Goal: Task Accomplishment & Management: Complete application form

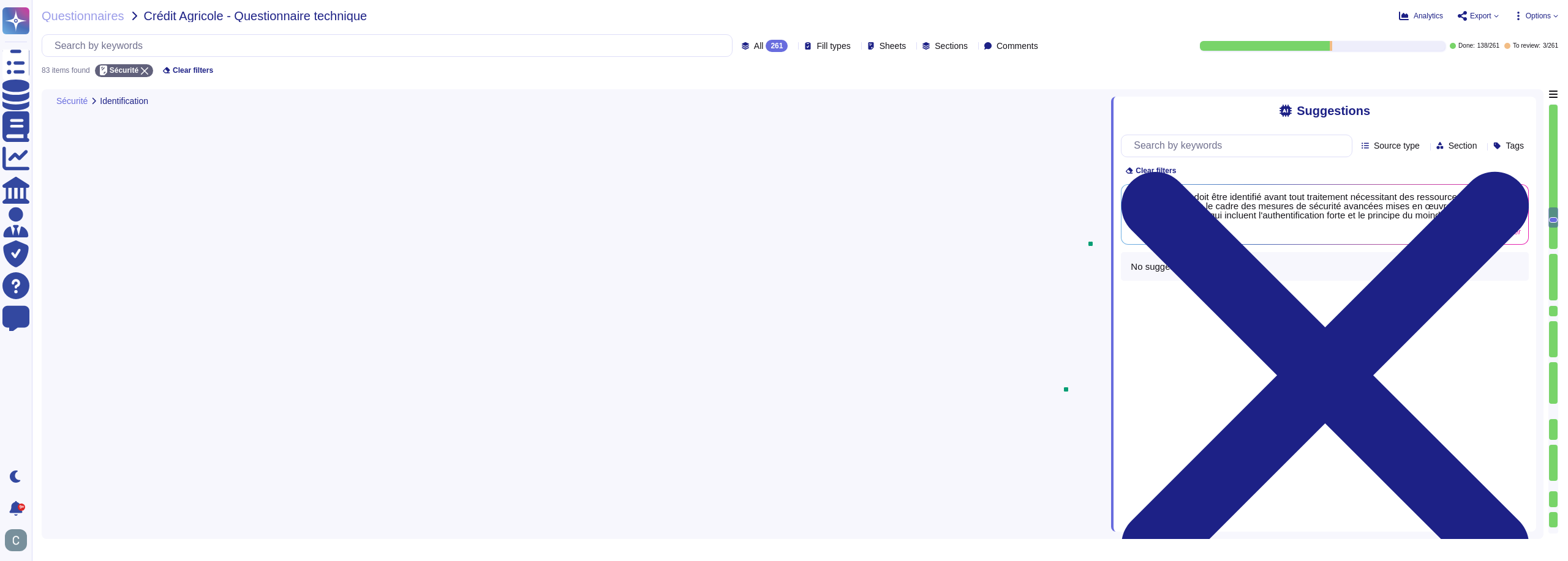
type textarea "Le système s'assure que les données de session sont communiquées uniquement à l…"
type textarea "Le système s'assure de la non-conservation de la session propre à l'utilisateur…"
type textarea "Il n'y a pas de notion de volumétrie"
type textarea "Non"
type textarea "Oui, l'utilisateur doit être identifié avant tout traitement nécessitant des re…"
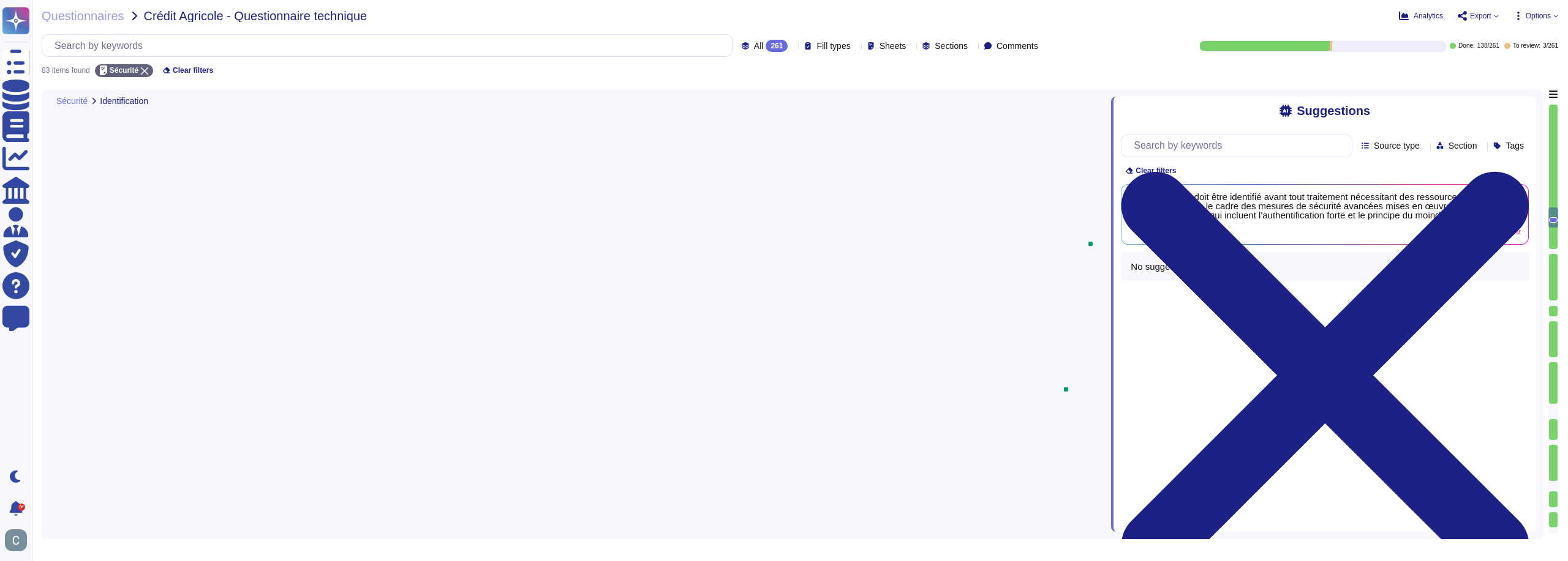
type textarea "Les fichiers de logs contiennent les éléments d'identification suivants : - Dat…"
type textarea "Non, les comptes génériques sont interdits. Chaque utilisateur se voit attribue…"
type textarea "L'ipsumdolorsita con adipisc elitseddoeiu temp IncidiDuntu lab etdol ma aliquae…"
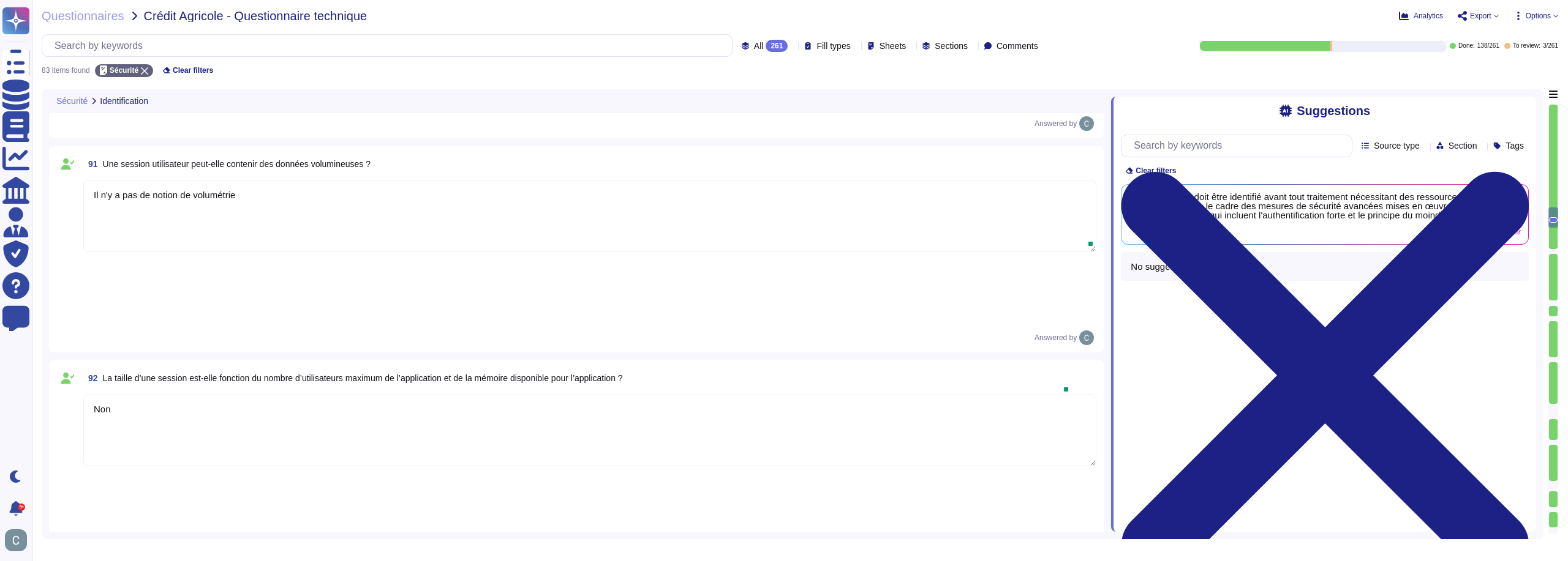
scroll to position [2634, 0]
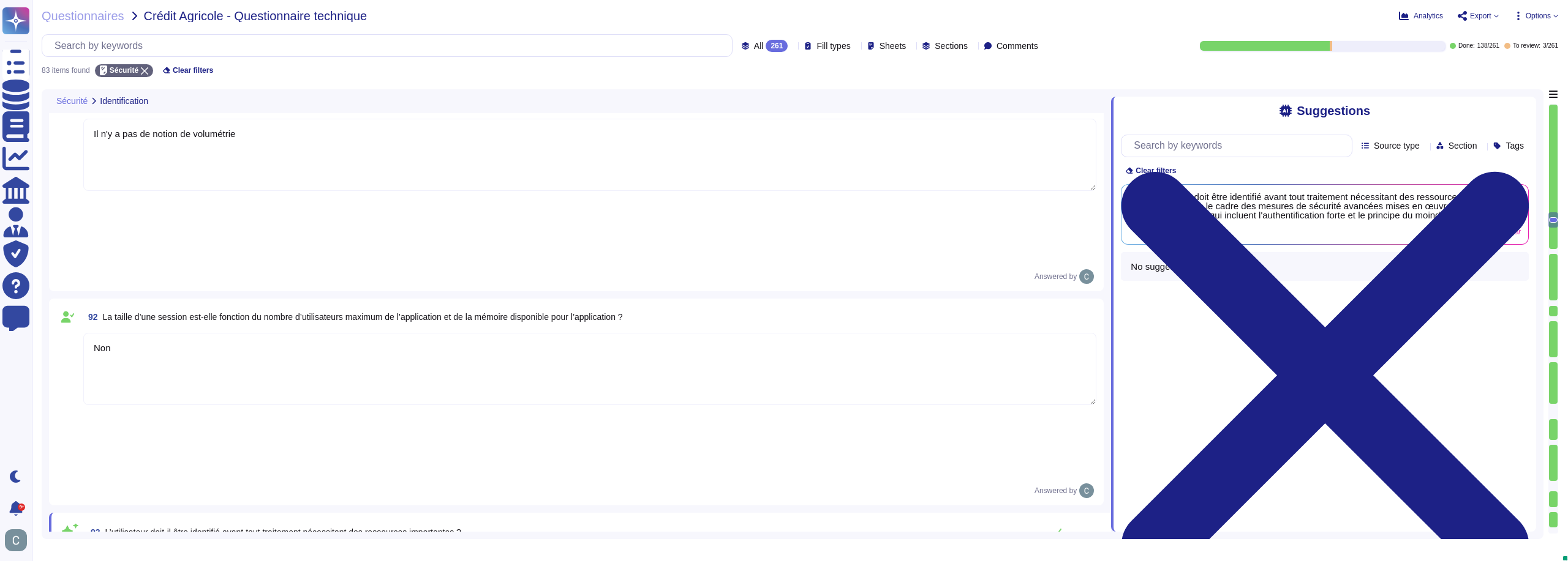
click at [439, 549] on textarea "Oui, l'utilisateur doit être identifié avant tout traitement nécessitant des re…" at bounding box center [590, 568] width 1013 height 38
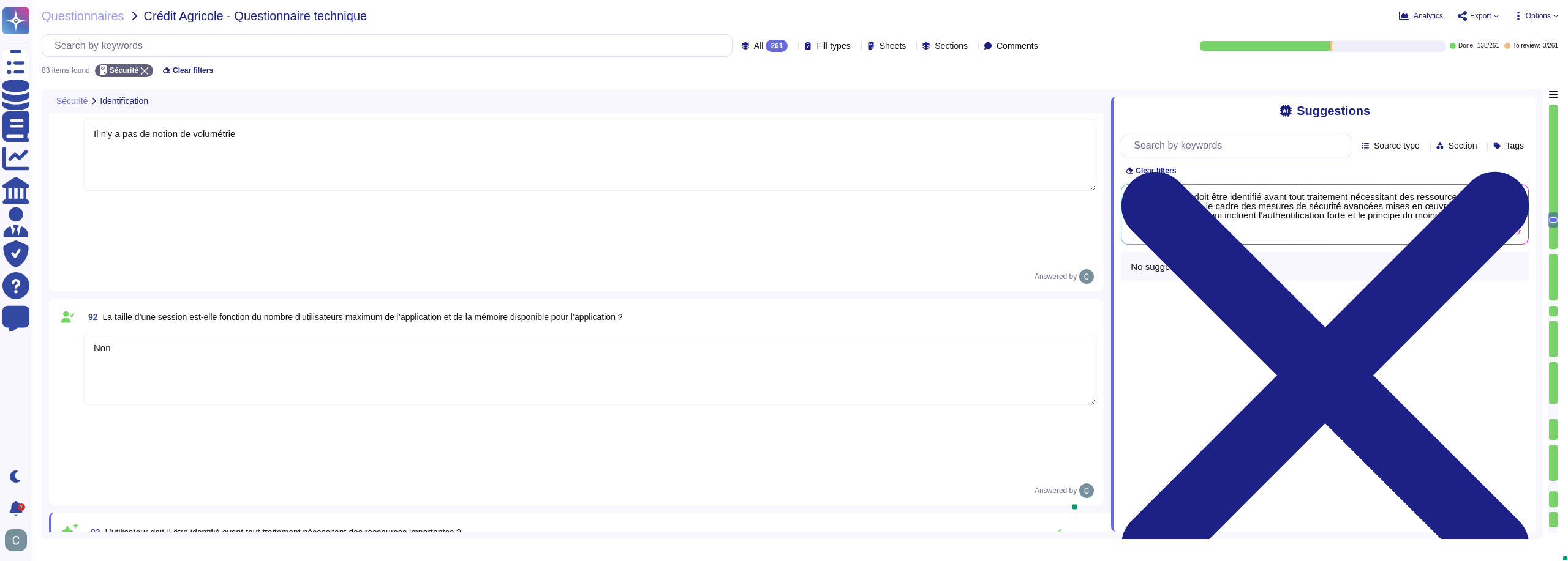
drag, startPoint x: 819, startPoint y: 276, endPoint x: 853, endPoint y: 270, distance: 34.5
type textarea "Oui, l'utilisateur doit être identifié avant tout traitement nécessitant des re…"
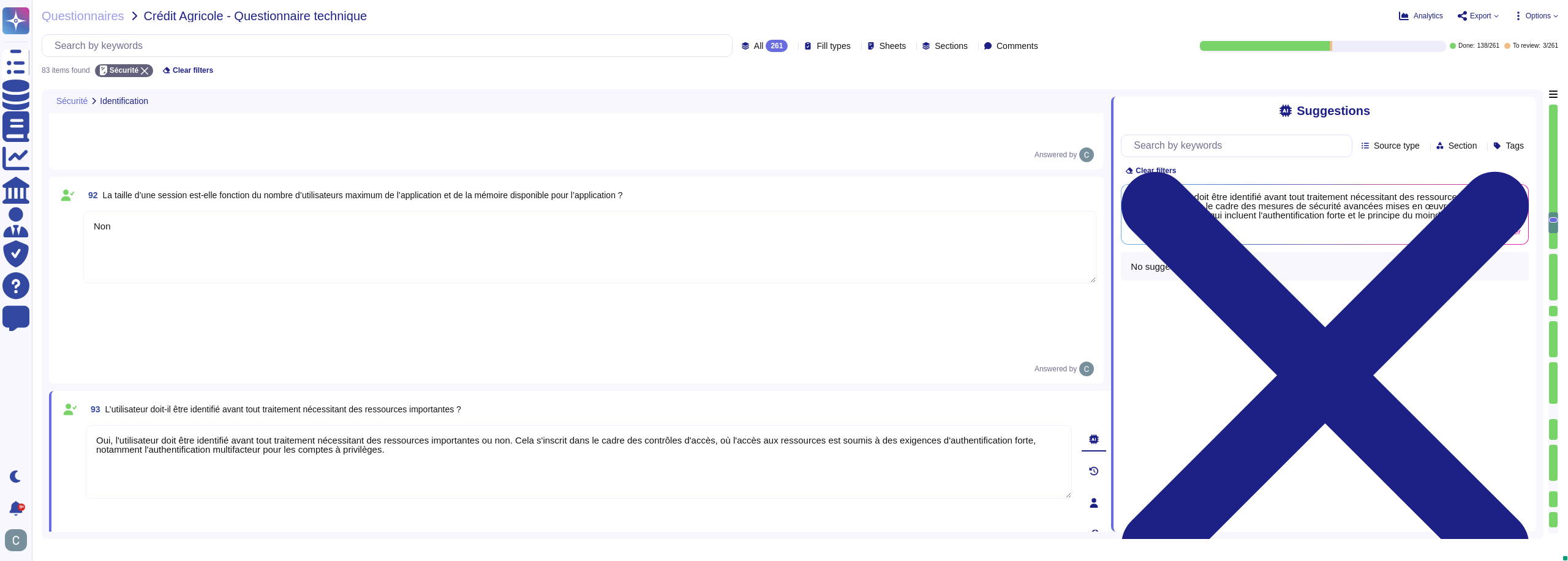
type textarea "Oui, les droits sont gérés dans des profils de référence clairement définis, qu…"
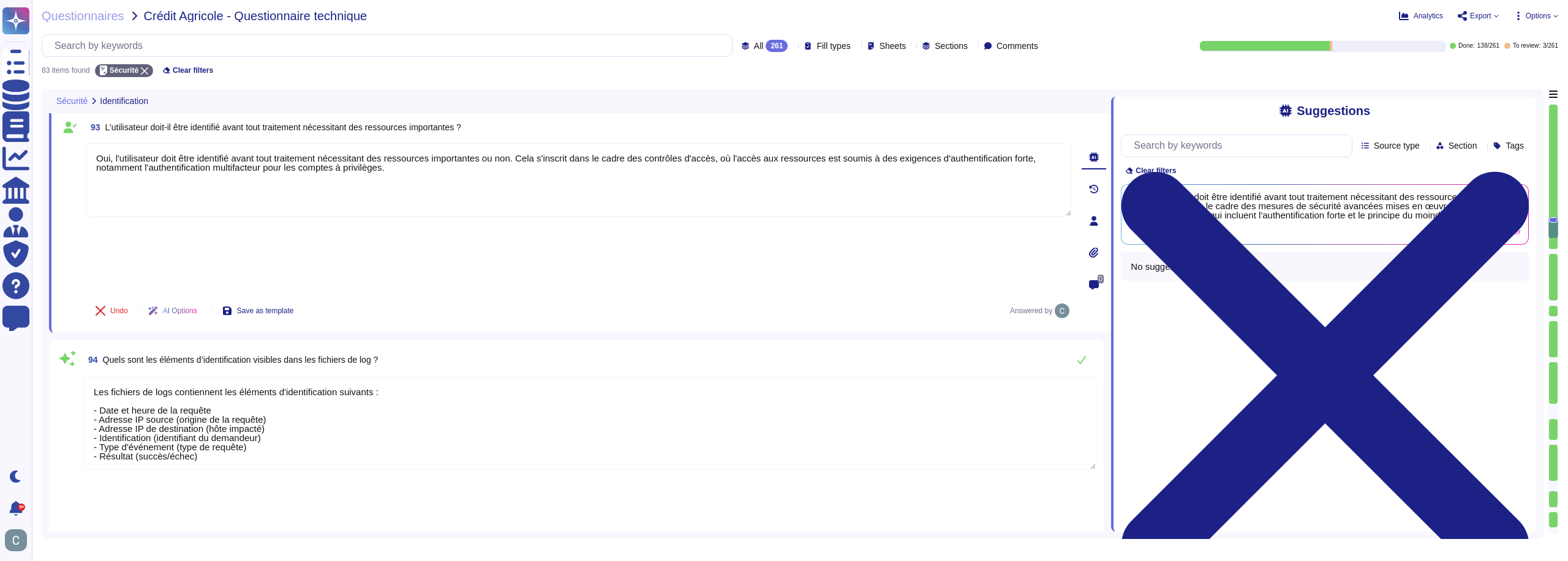
type textarea "La granularité des droits dans notre plateforme est mise en œuvre via un systèm…"
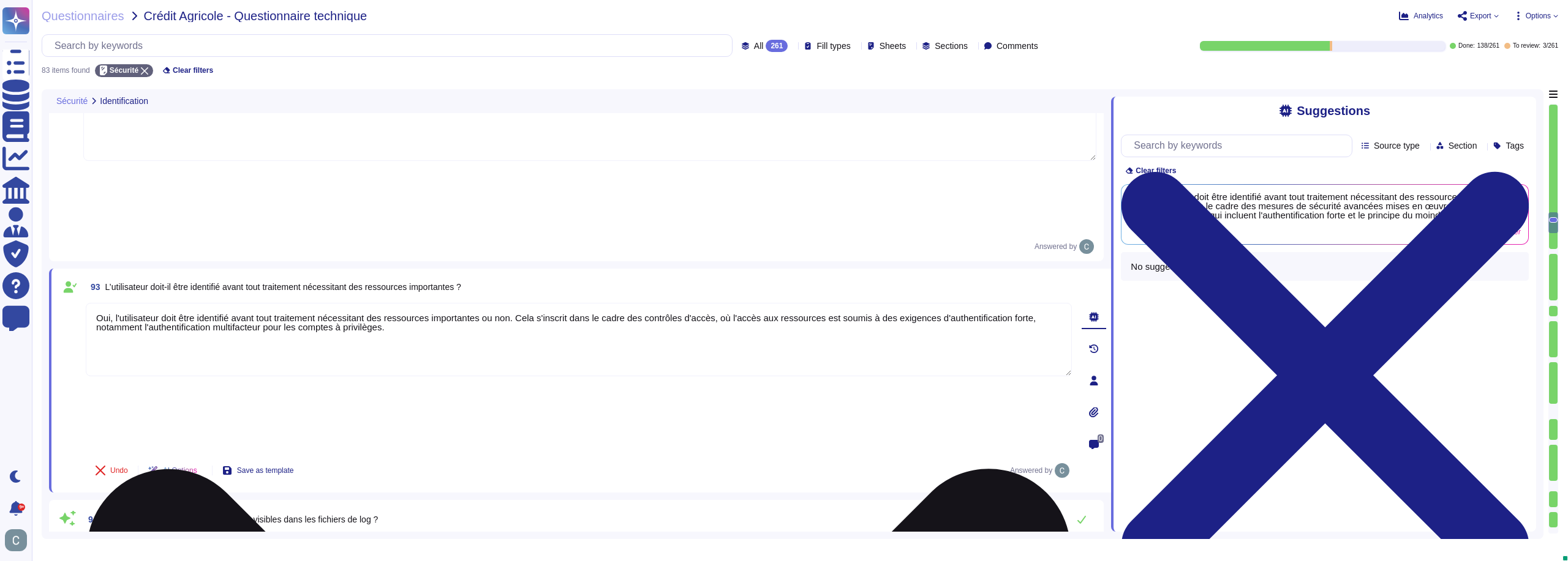
scroll to position [2757, 0]
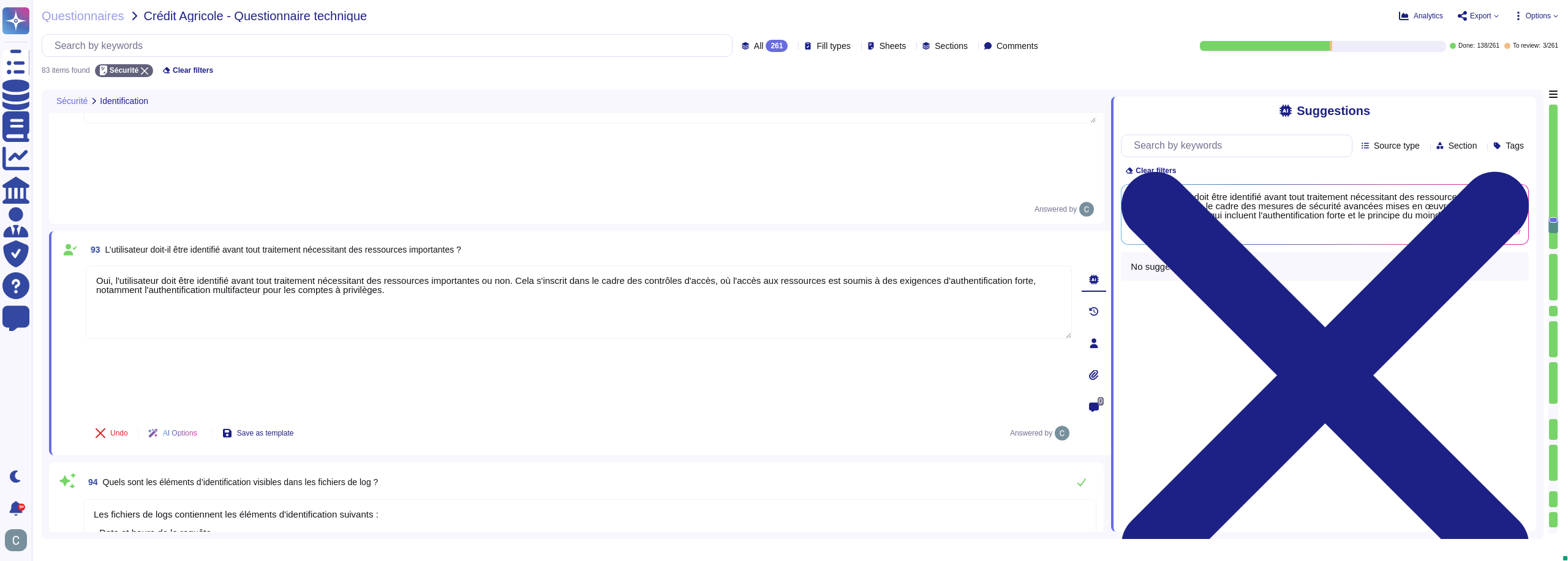
click at [441, 499] on textarea "Les fichiers de logs contiennent les éléments d'identification suivants : - Dat…" at bounding box center [590, 545] width 1013 height 93
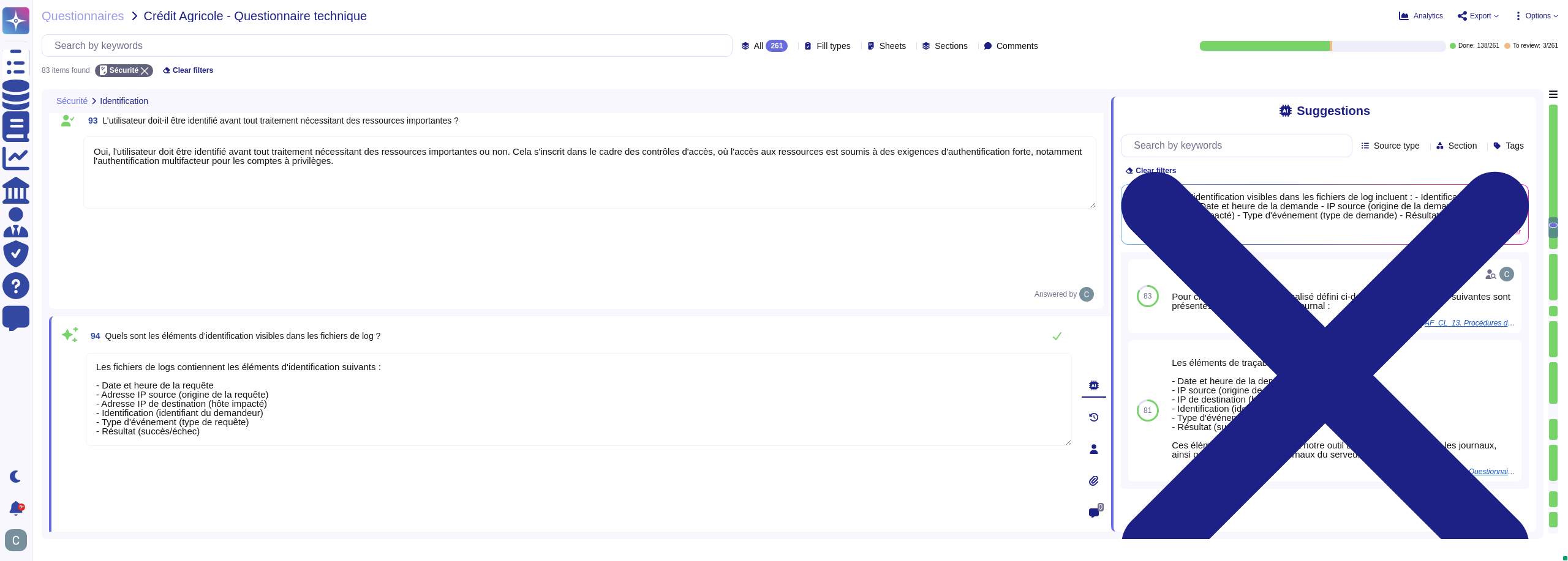
scroll to position [2940, 0]
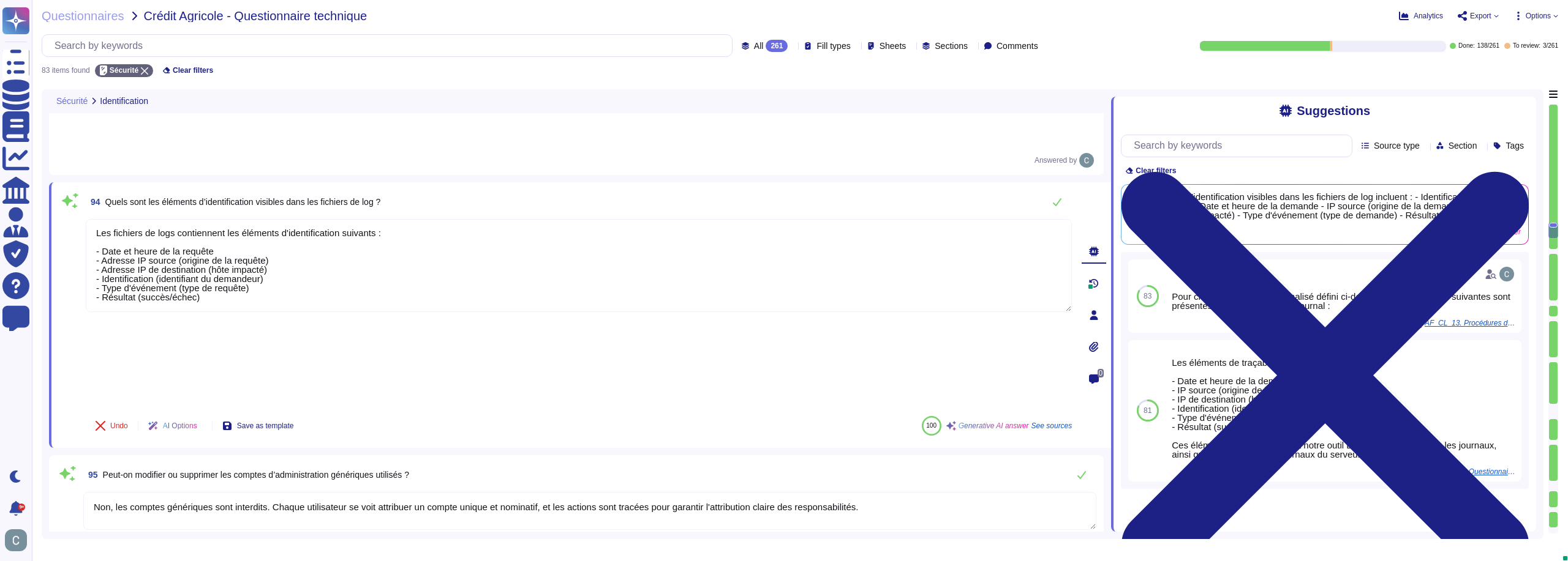
drag, startPoint x: 118, startPoint y: 268, endPoint x: 90, endPoint y: 278, distance: 29.7
click at [90, 492] on textarea "Non, les comptes génériques sont interdits. Chaque utilisateur se voit attribue…" at bounding box center [590, 511] width 1013 height 38
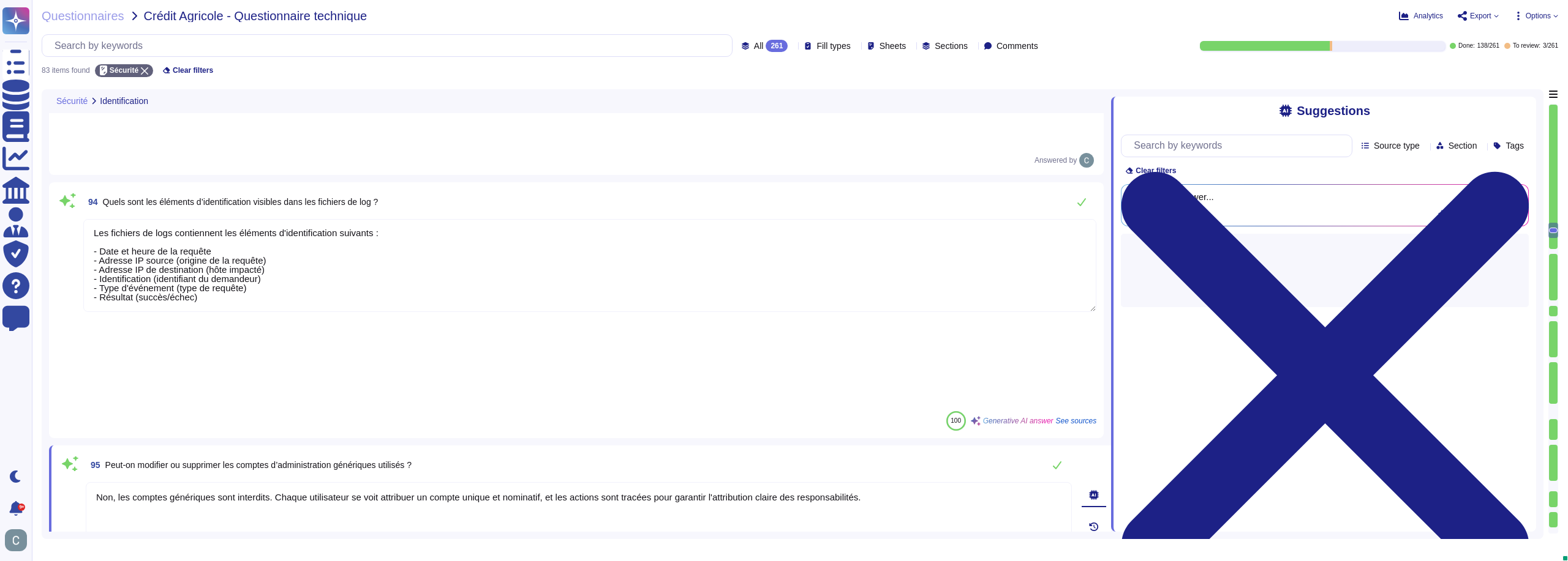
type textarea "Les comptes génériques sont interdits. Chaque utilisateur se voit attribuer un …"
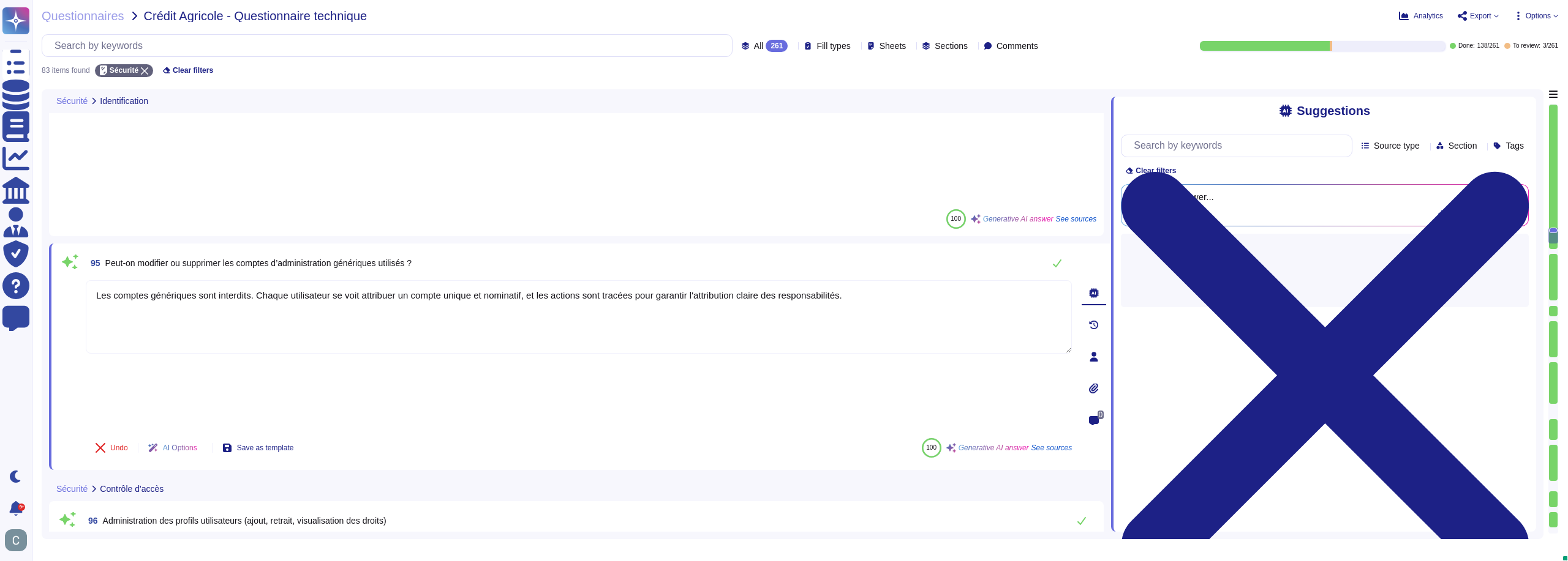
type textarea "Nous utilisons des outils tels que Datadog pour la centralisation des journaux …"
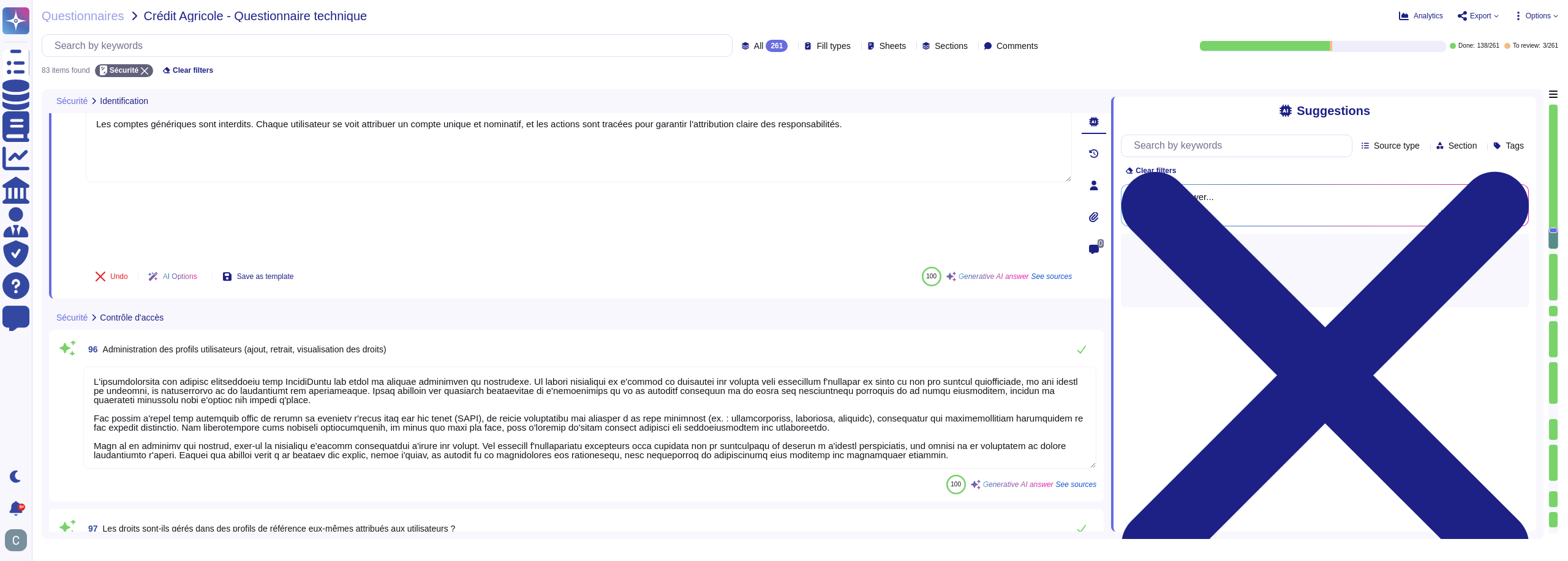
scroll to position [3185, 0]
type textarea "Lor ipsumdolo s'ametc adipis elits doeius tempor in u'laboreetdolo M-Aliqu en a…"
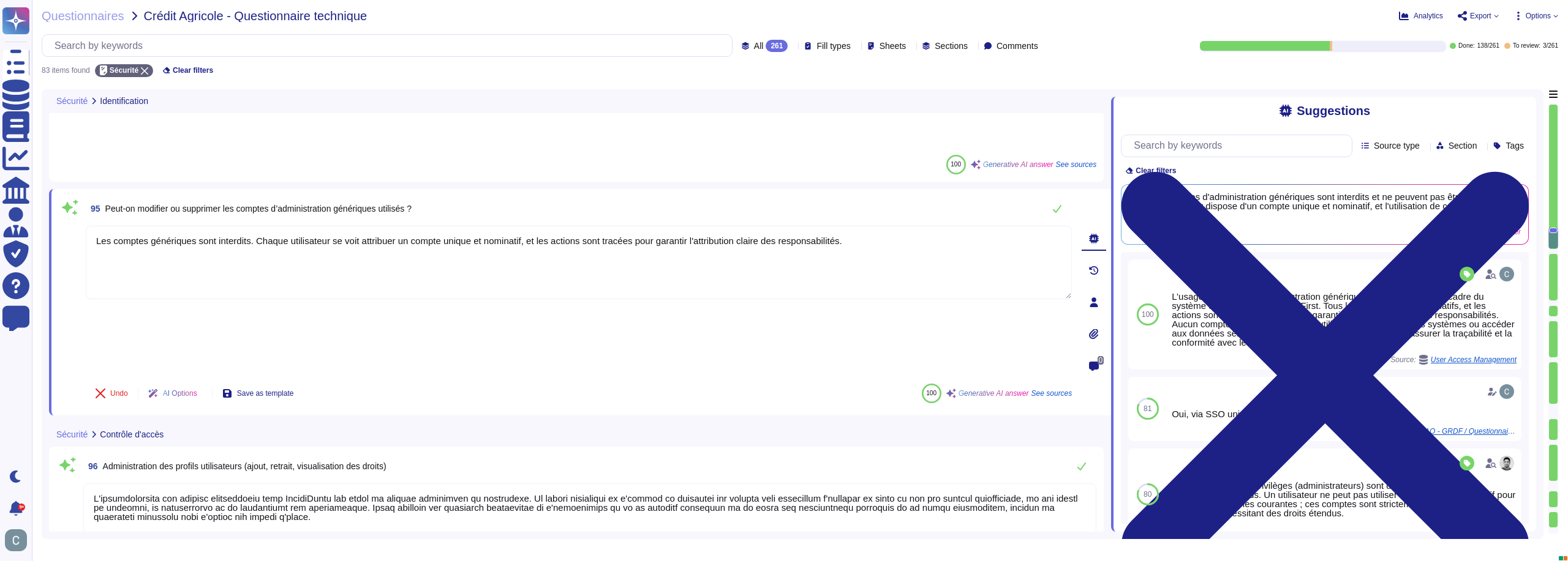
scroll to position [3028, 0]
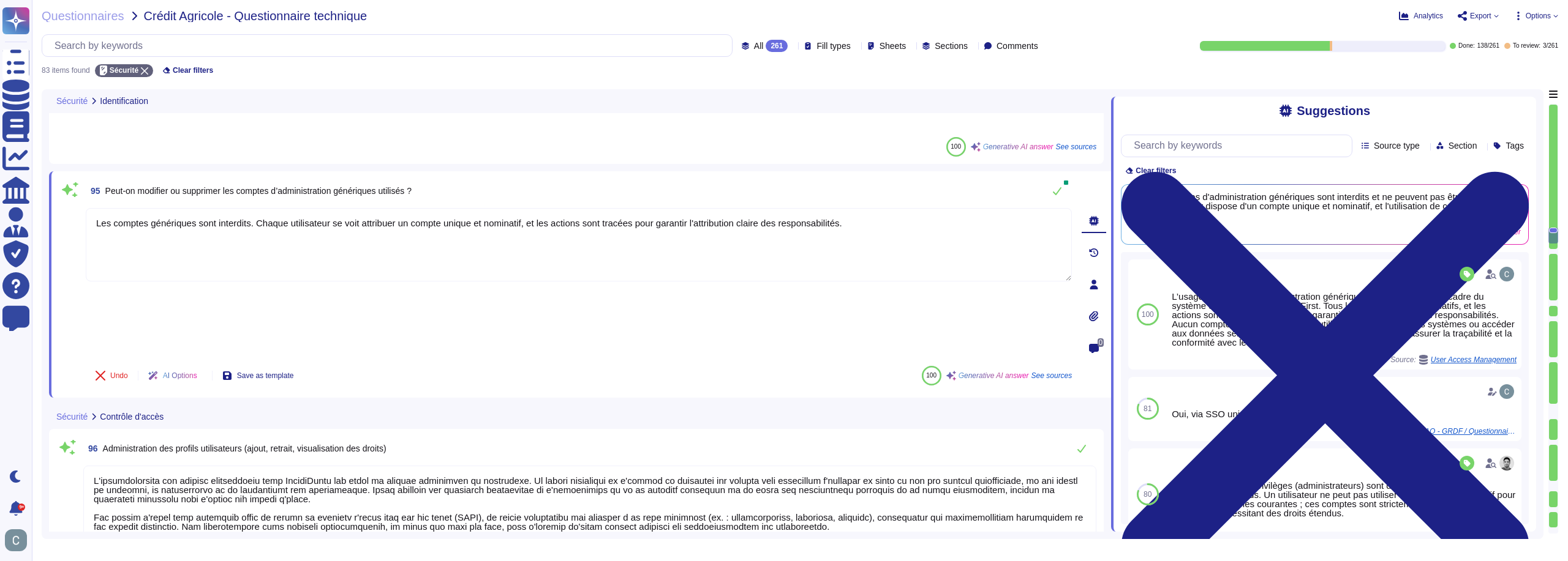
type textarea "Oui, l'utilisateur doit être identifié avant tout traitement nécessitant des re…"
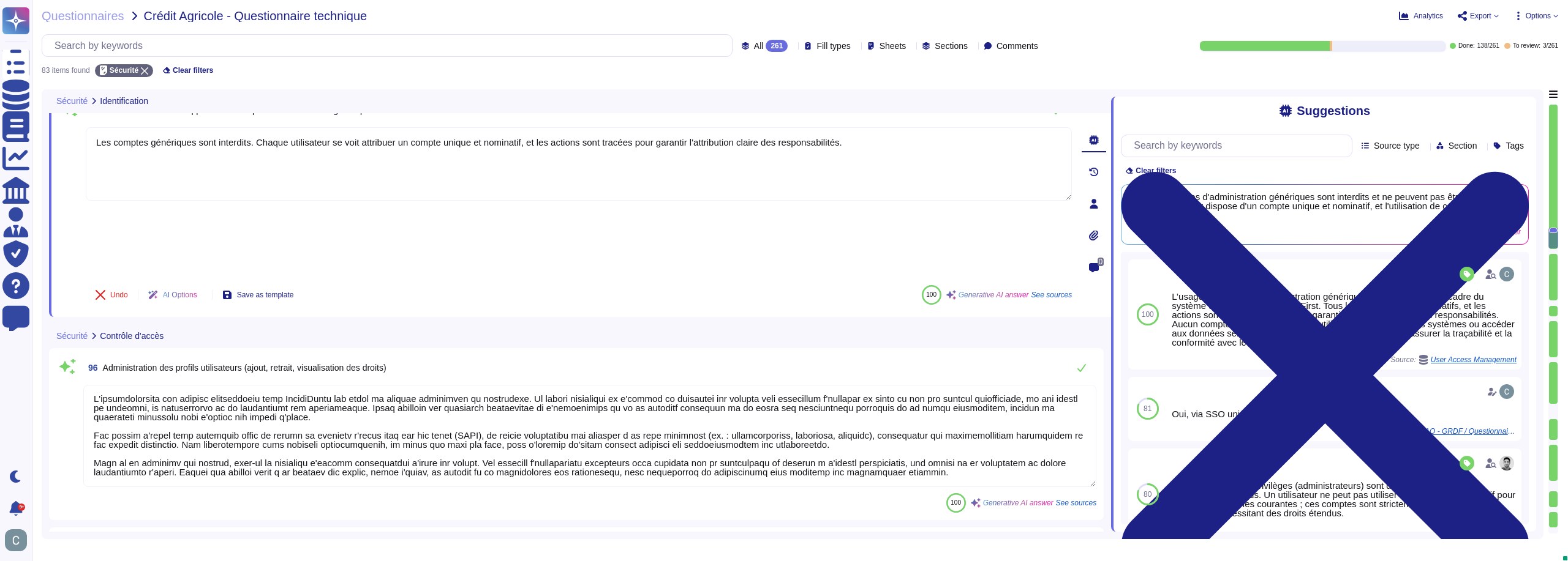
type textarea "Lor ipsumdolo s'ametc adipis elits doeius tempor in u'laboreetdolo M-Aliqu en a…"
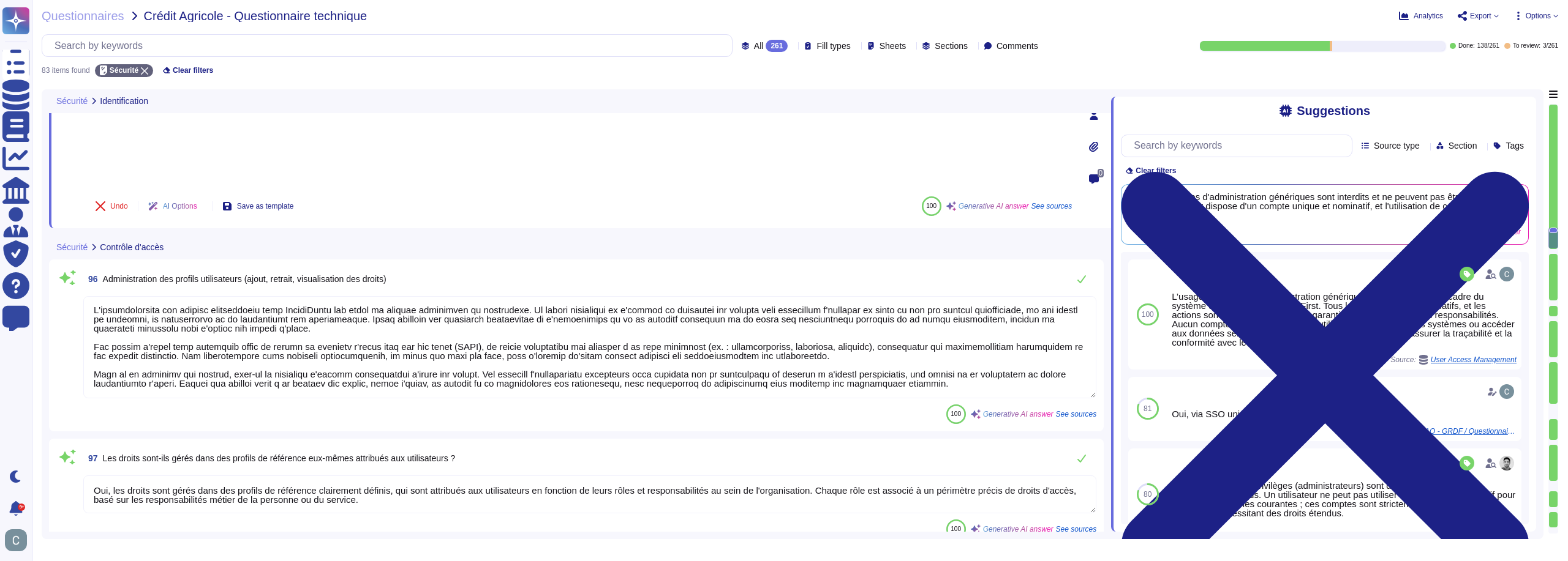
scroll to position [3212, 0]
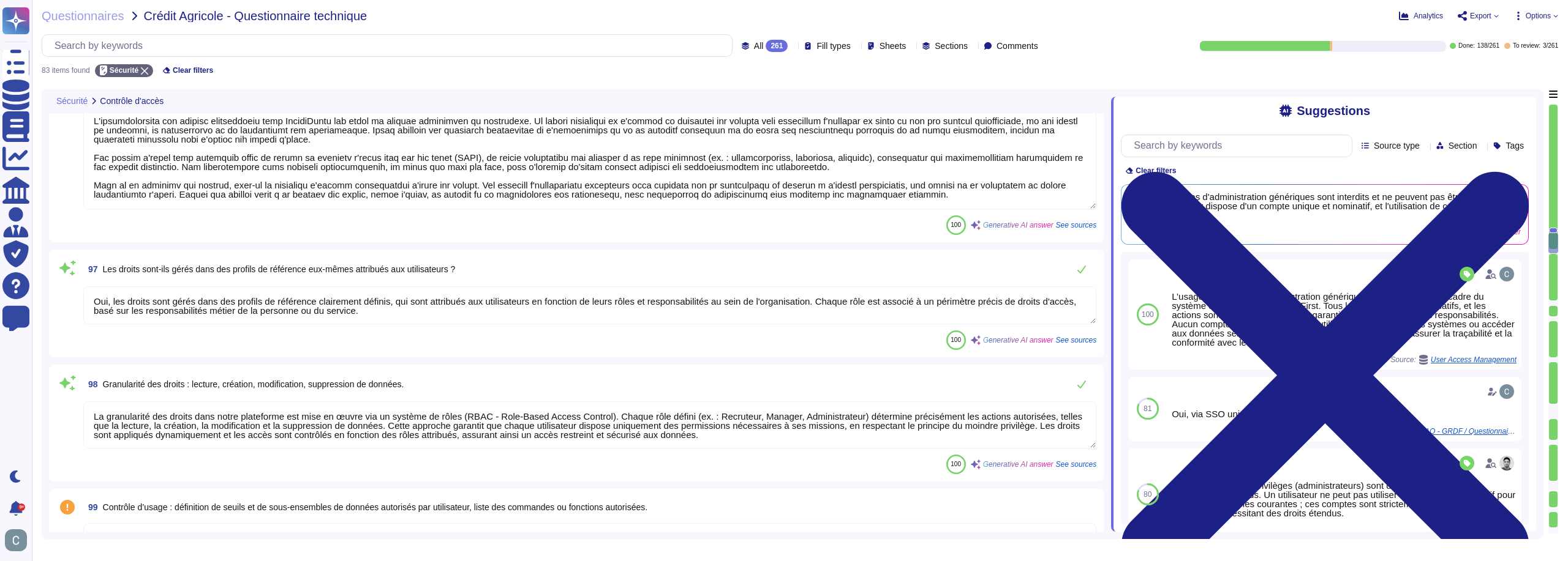
click at [487, 320] on textarea "Oui, les droits sont gérés dans des profils de référence clairement définis, qu…" at bounding box center [590, 305] width 1013 height 38
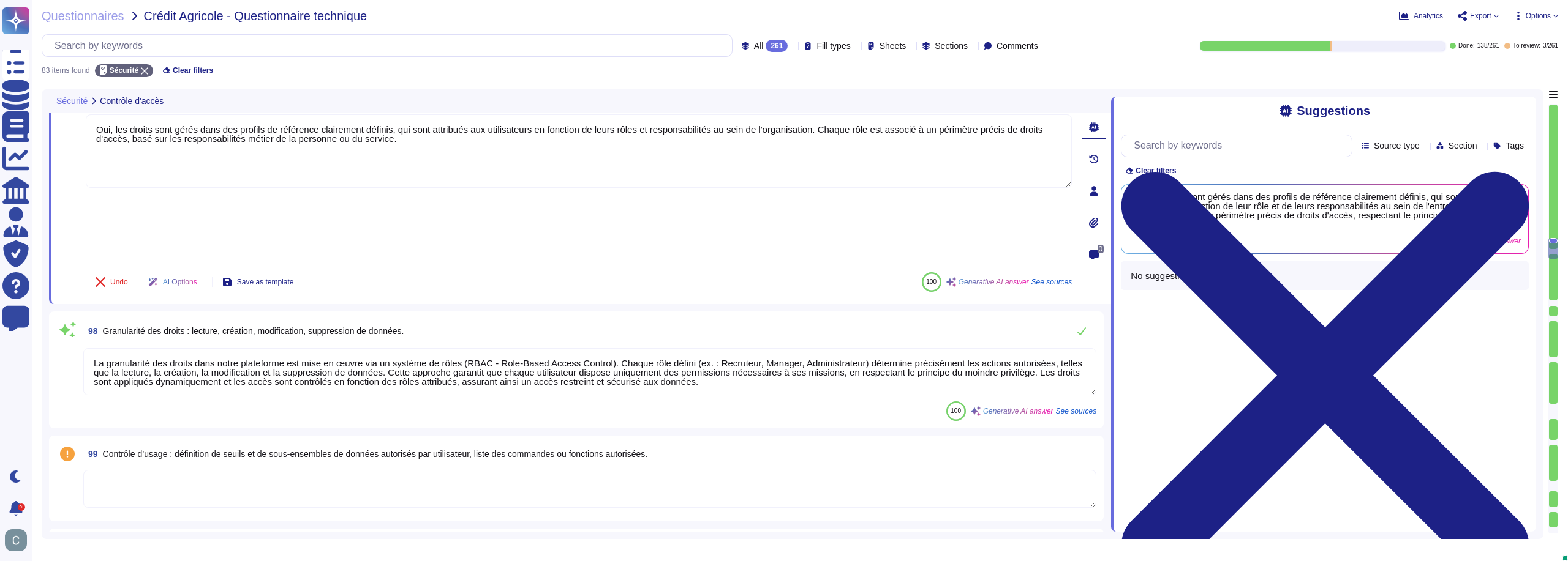
scroll to position [3396, 0]
type textarea "Lo ipsumdo sitametc adi eli seddoeiu tempor inci utlaboreet dolo m'aliquaenima …"
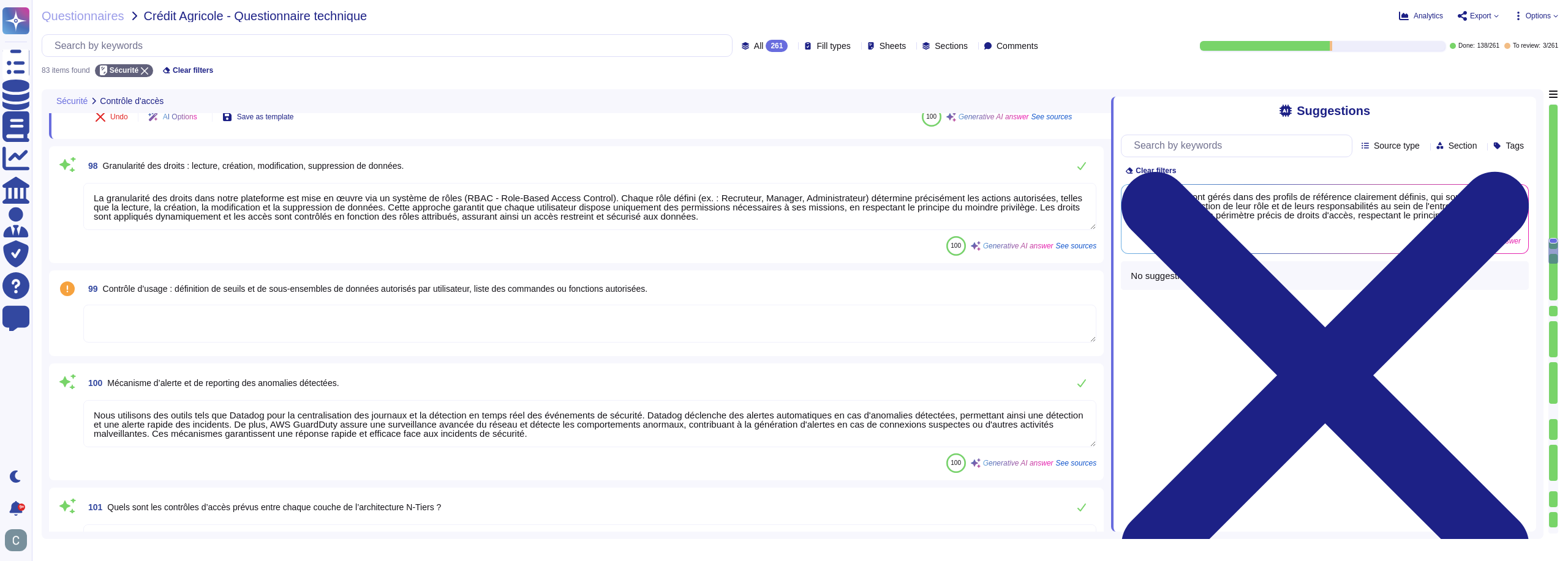
scroll to position [3579, 0]
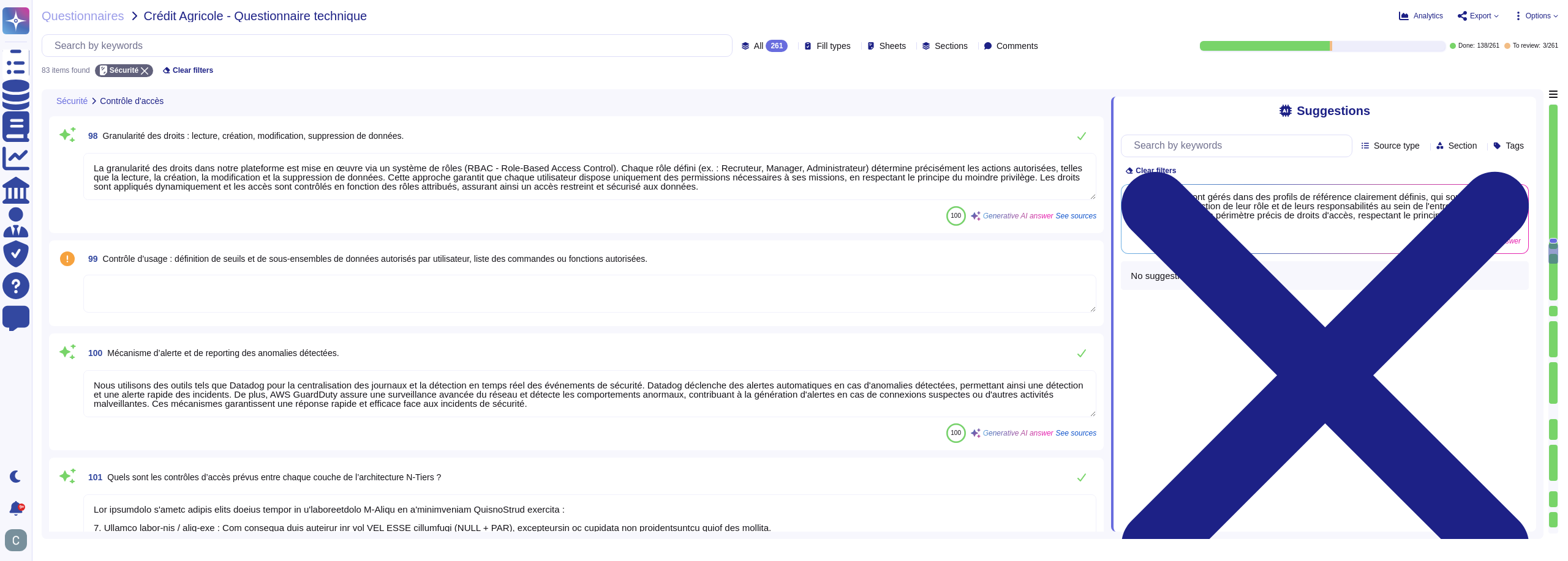
click at [400, 275] on textarea at bounding box center [590, 293] width 1013 height 38
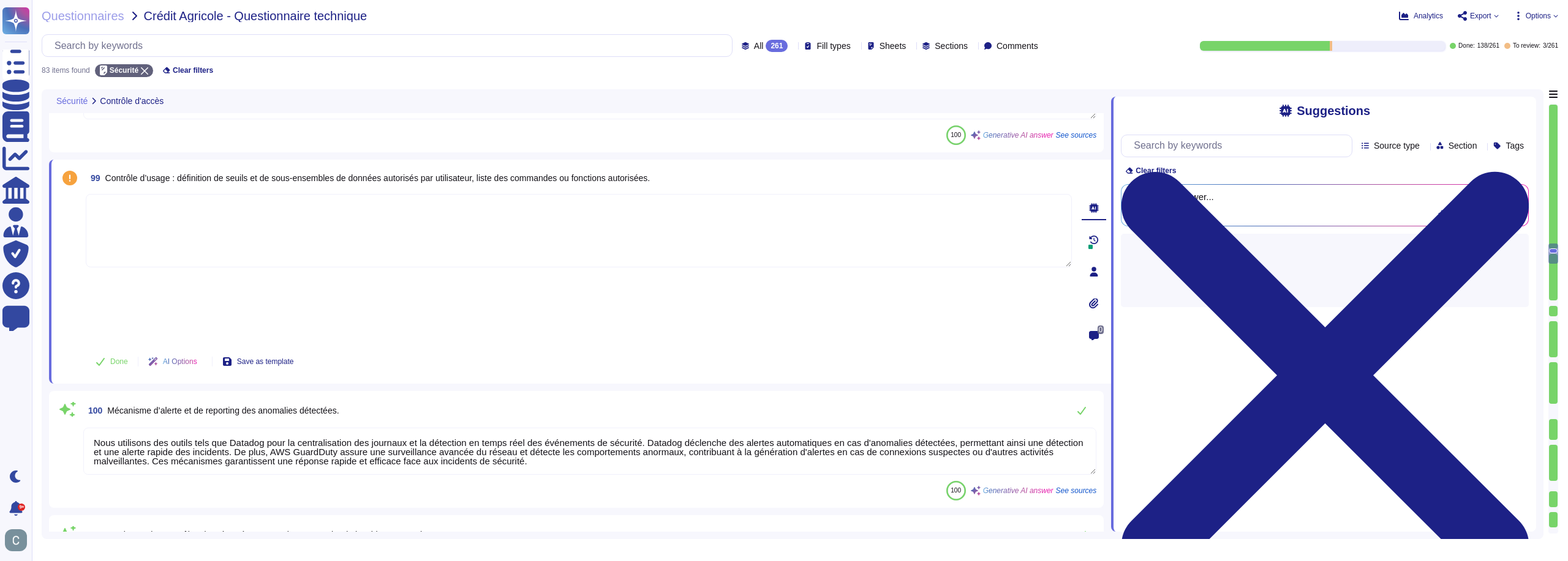
type textarea "Lo ipsumdo sitametc adi eli seddoeiu tempor inci utlaboreet dolo m'aliquaenima …"
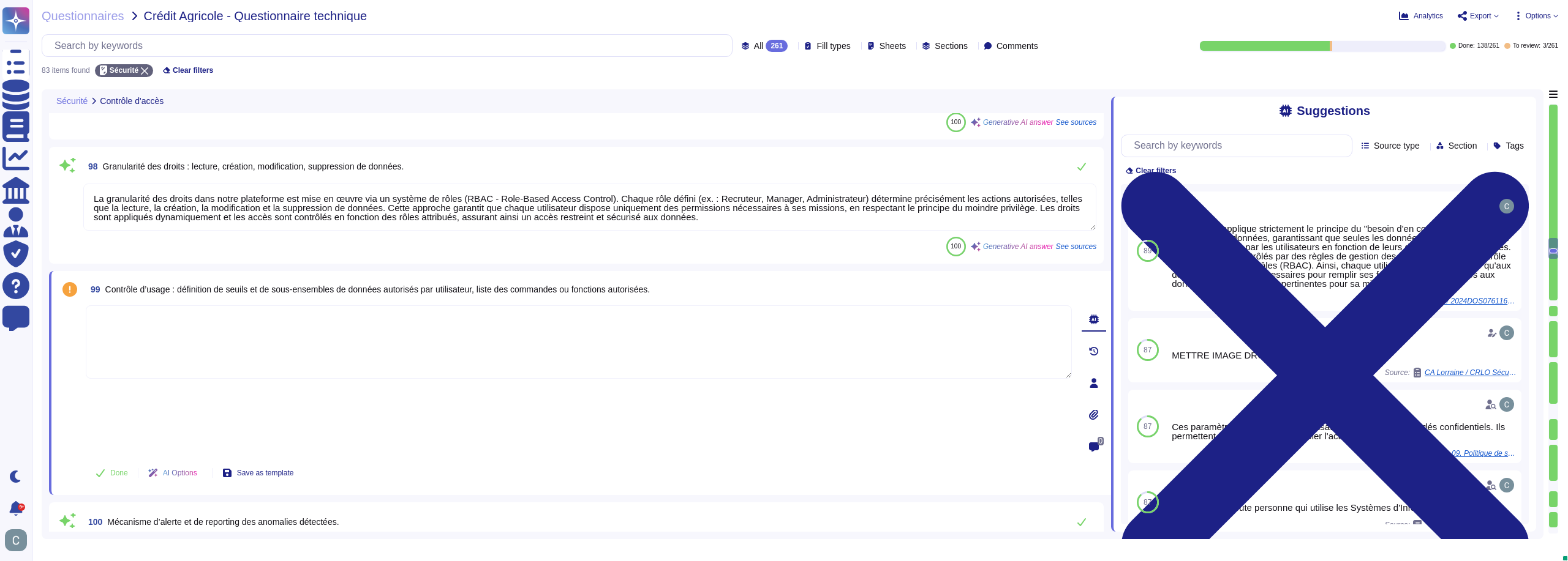
scroll to position [3457, 0]
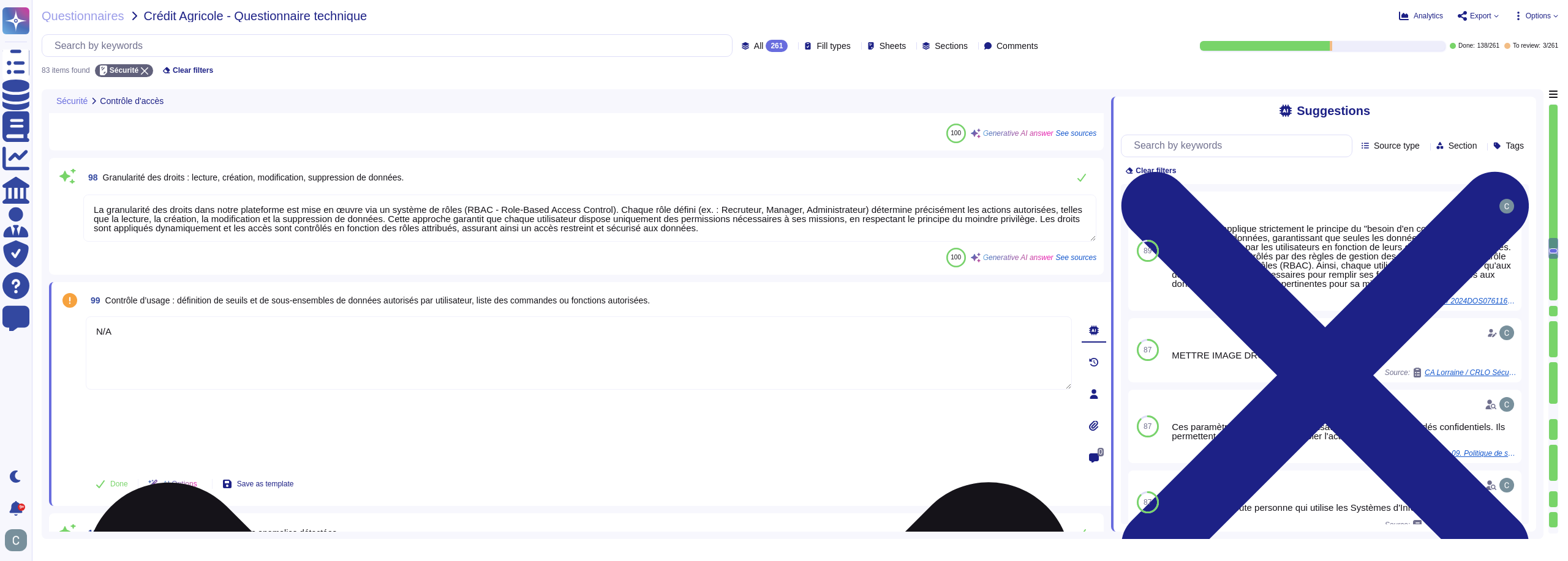
type textarea "N/A"
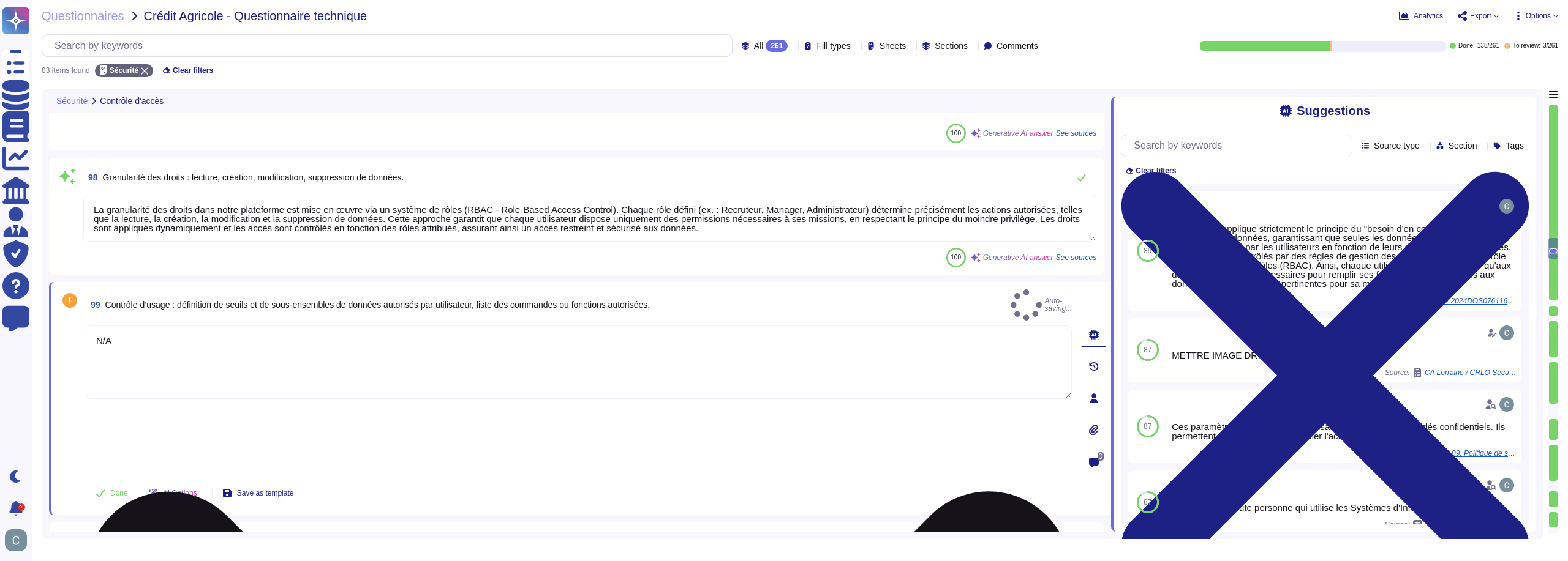
click at [852, 363] on div "N/A" at bounding box center [579, 399] width 986 height 148
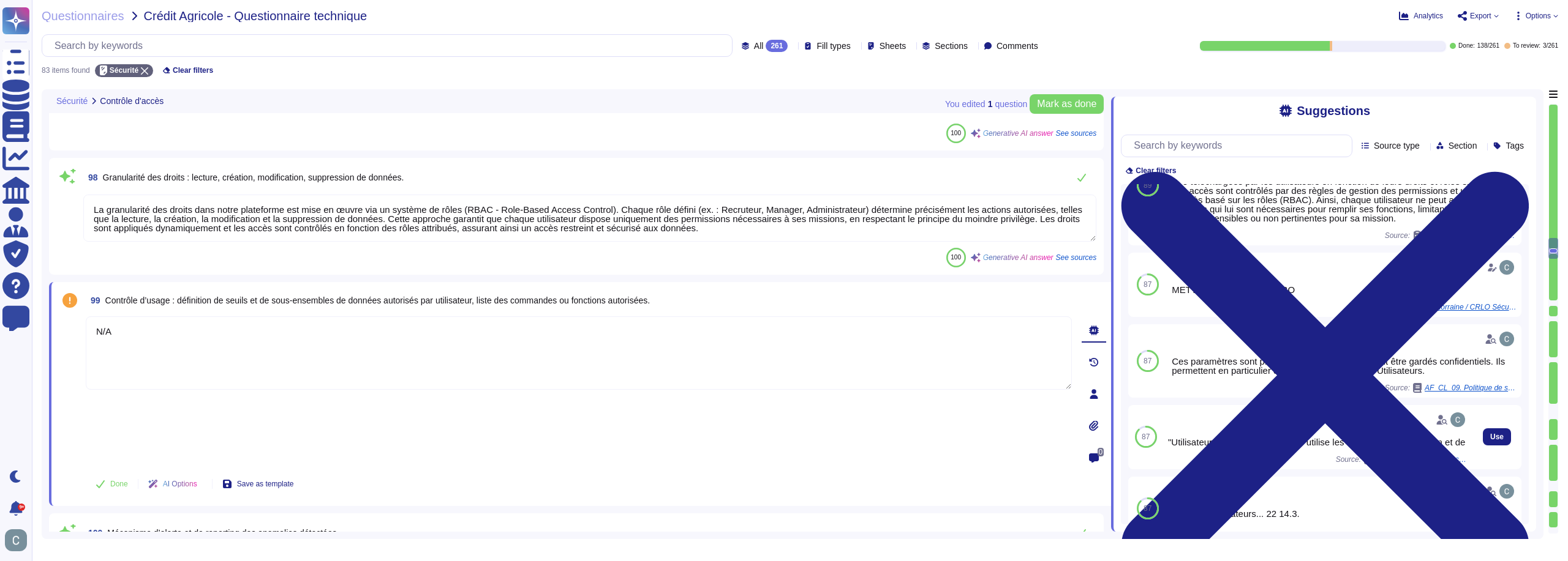
scroll to position [0, 0]
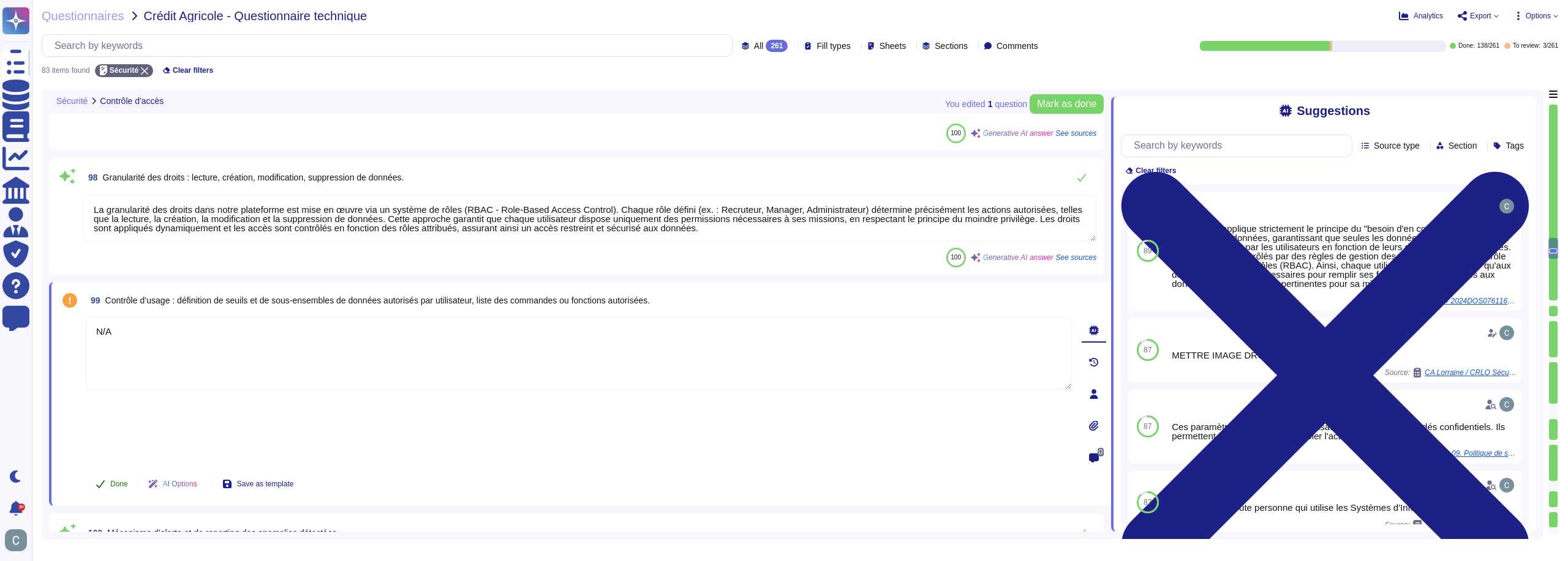
click at [113, 472] on button "Done" at bounding box center [112, 484] width 52 height 24
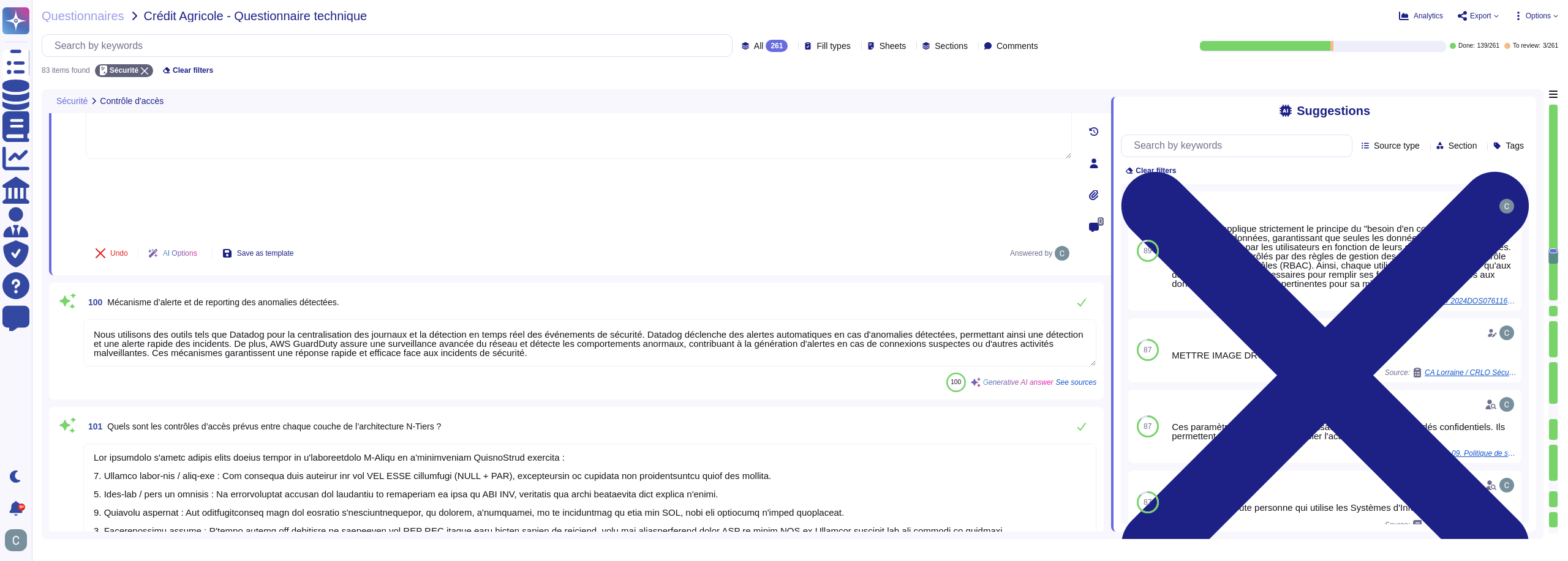
scroll to position [3702, 0]
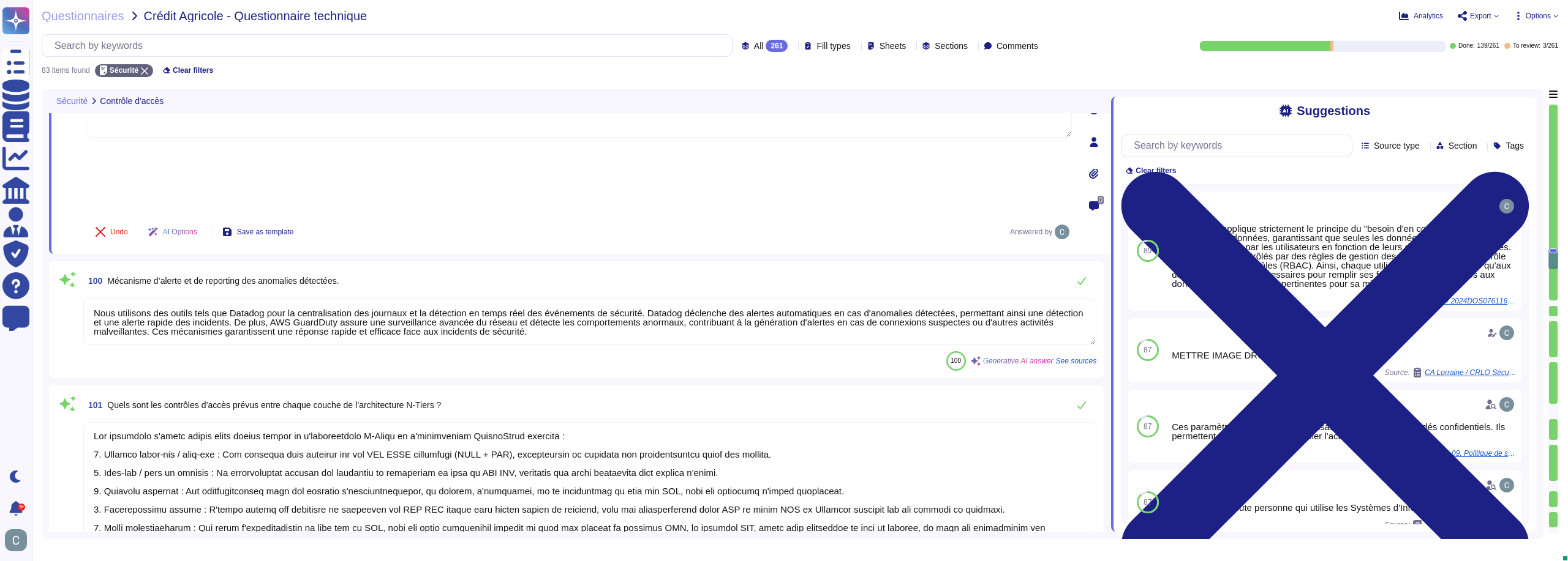
type textarea "Lo ipsumdolorsita co a'elitsedd eiu temporincidi utla EtdoloRemag ali enim ad m…"
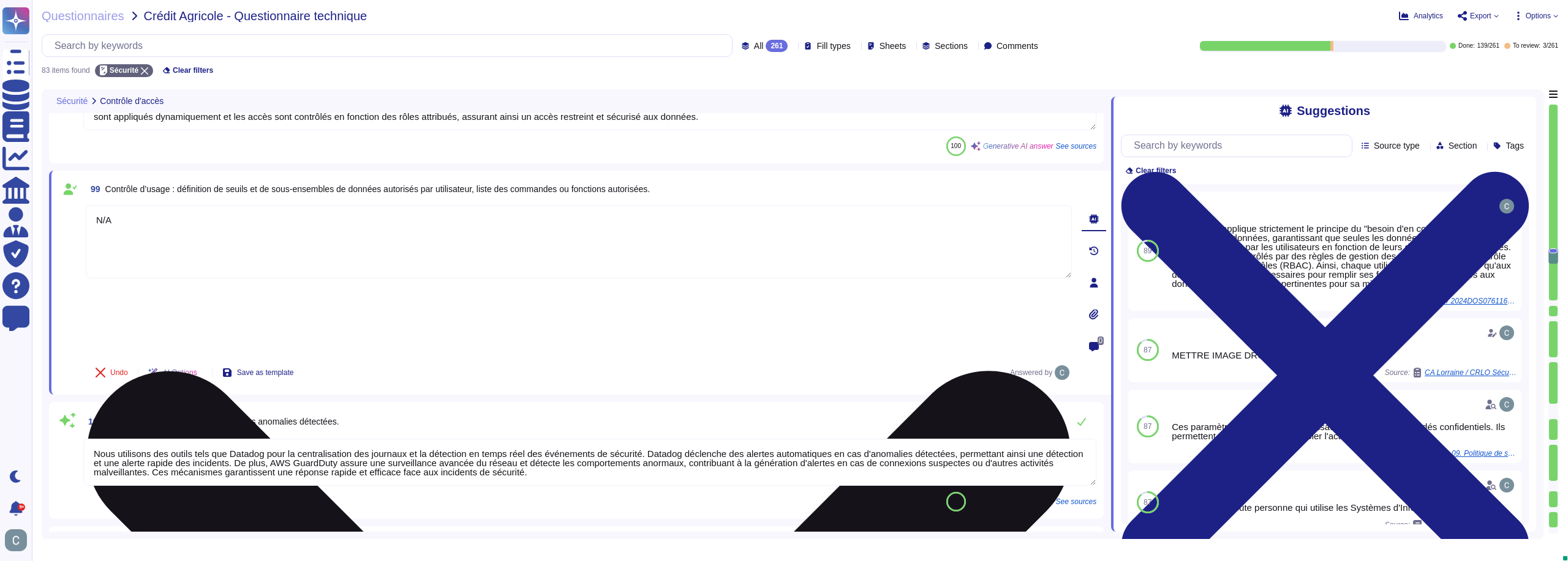
scroll to position [3518, 0]
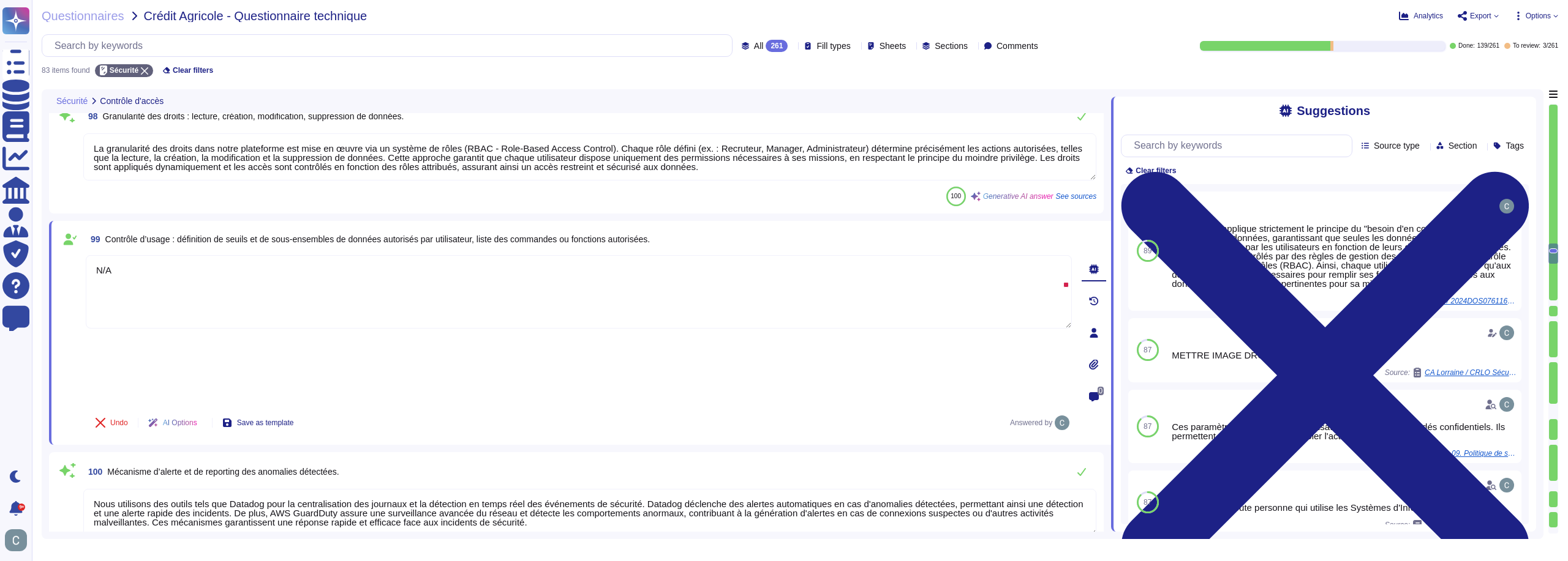
type textarea "L'ipsumdolorsita con adipisc elitseddoeiu temp IncidiDuntu lab etdol ma aliquae…"
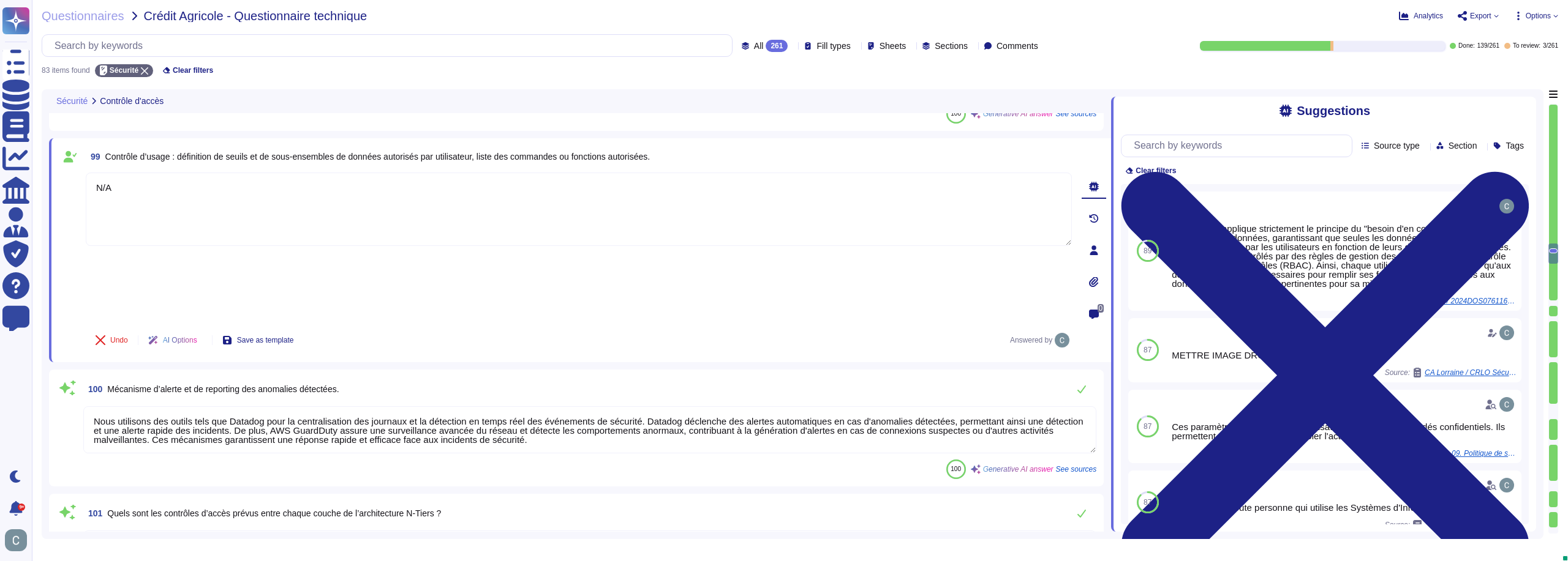
scroll to position [3579, 0]
type textarea "L'ipsumdolorsita con adipisc elitseddoeiu temp IncidiDuntu lab etdol ma aliquae…"
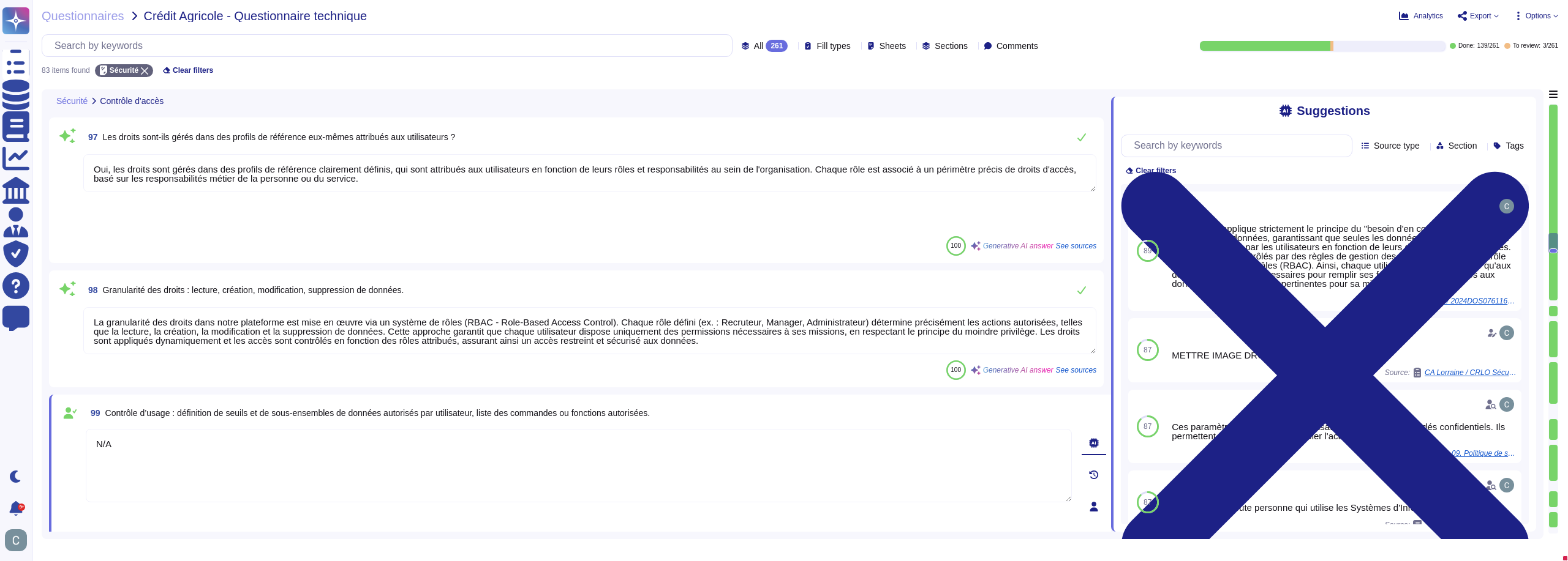
scroll to position [3334, 0]
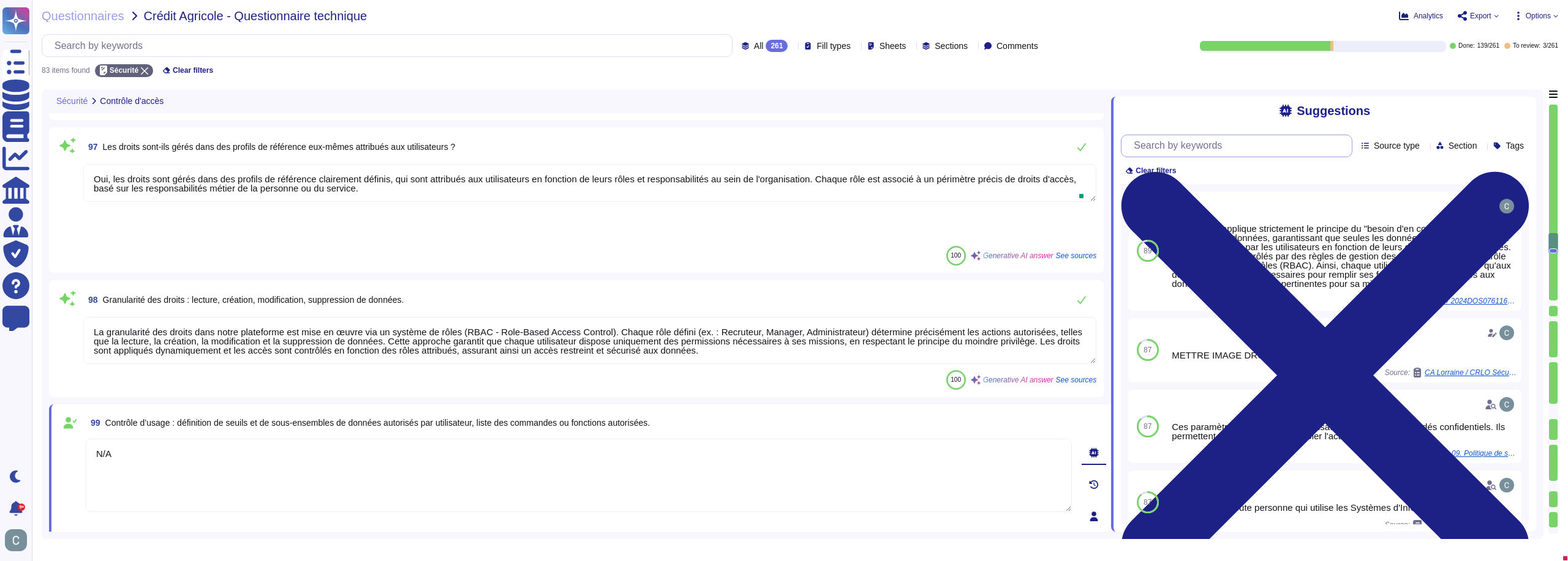
click at [1235, 157] on input "text" at bounding box center [1239, 145] width 224 height 21
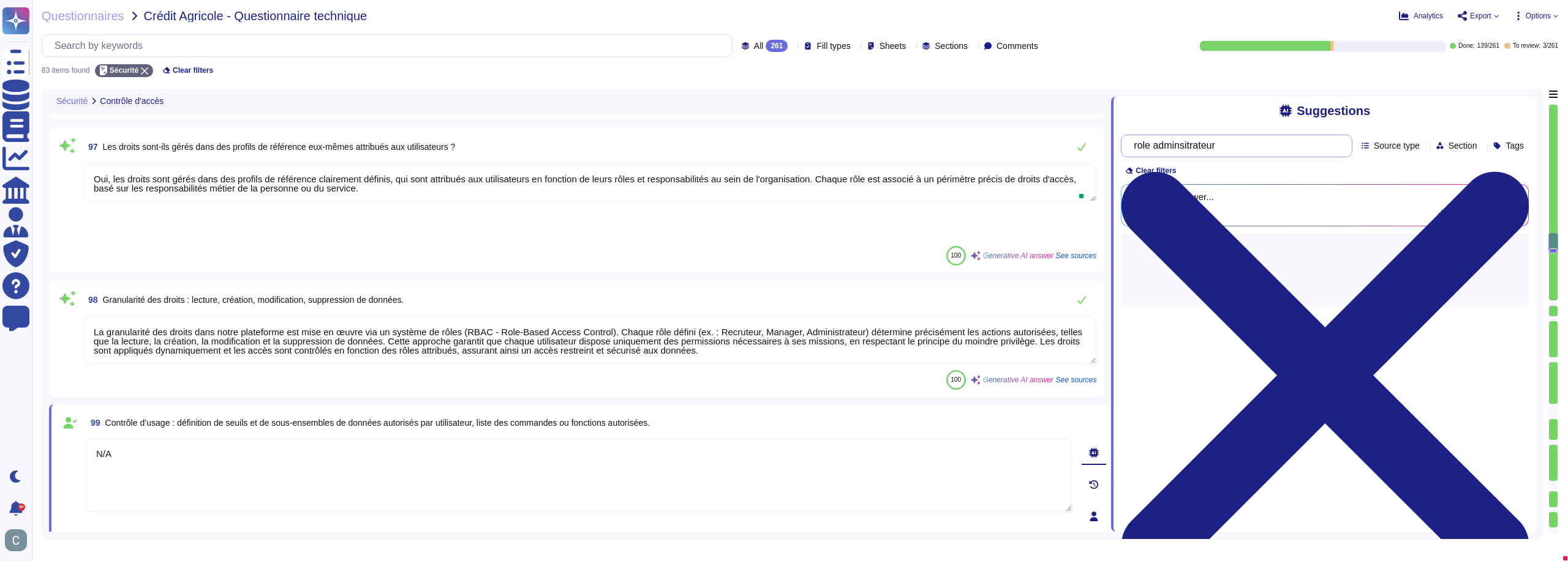
click at [1209, 151] on input "role adminsitrateur" at bounding box center [1233, 145] width 212 height 21
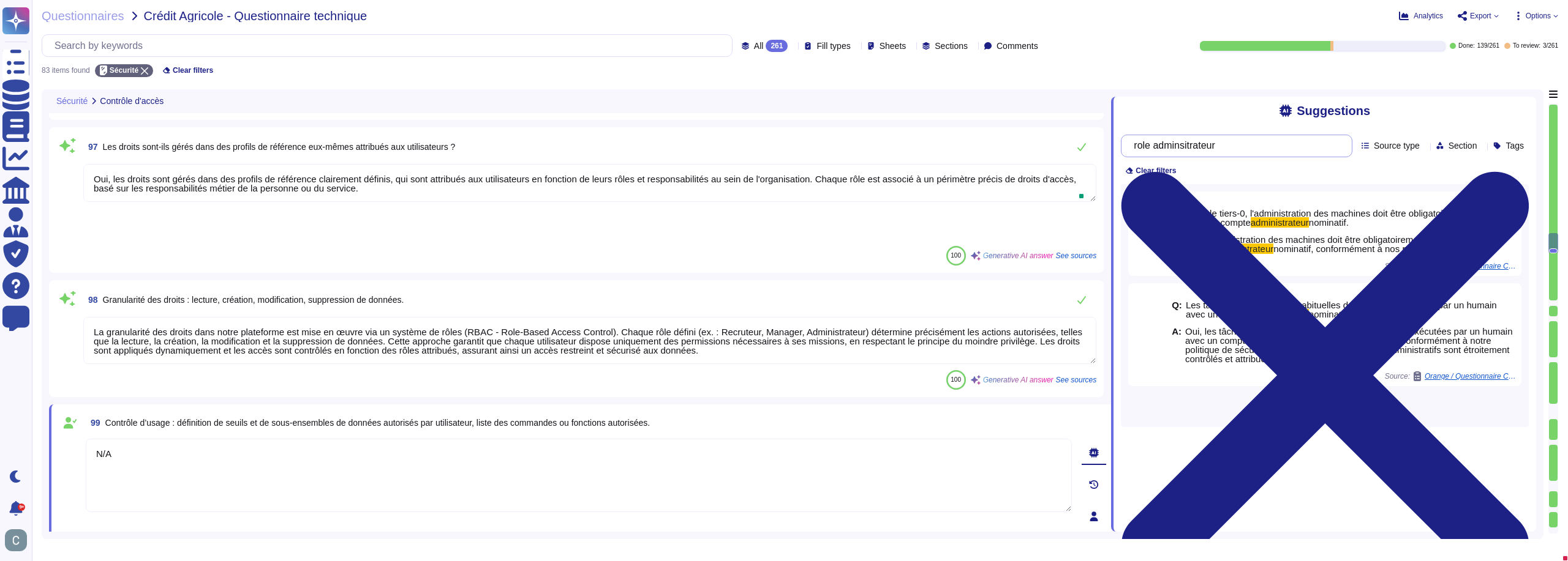
drag, startPoint x: 1234, startPoint y: 144, endPoint x: 1159, endPoint y: 147, distance: 75.1
click at [1159, 147] on input "role adminsitrateur" at bounding box center [1233, 145] width 212 height 21
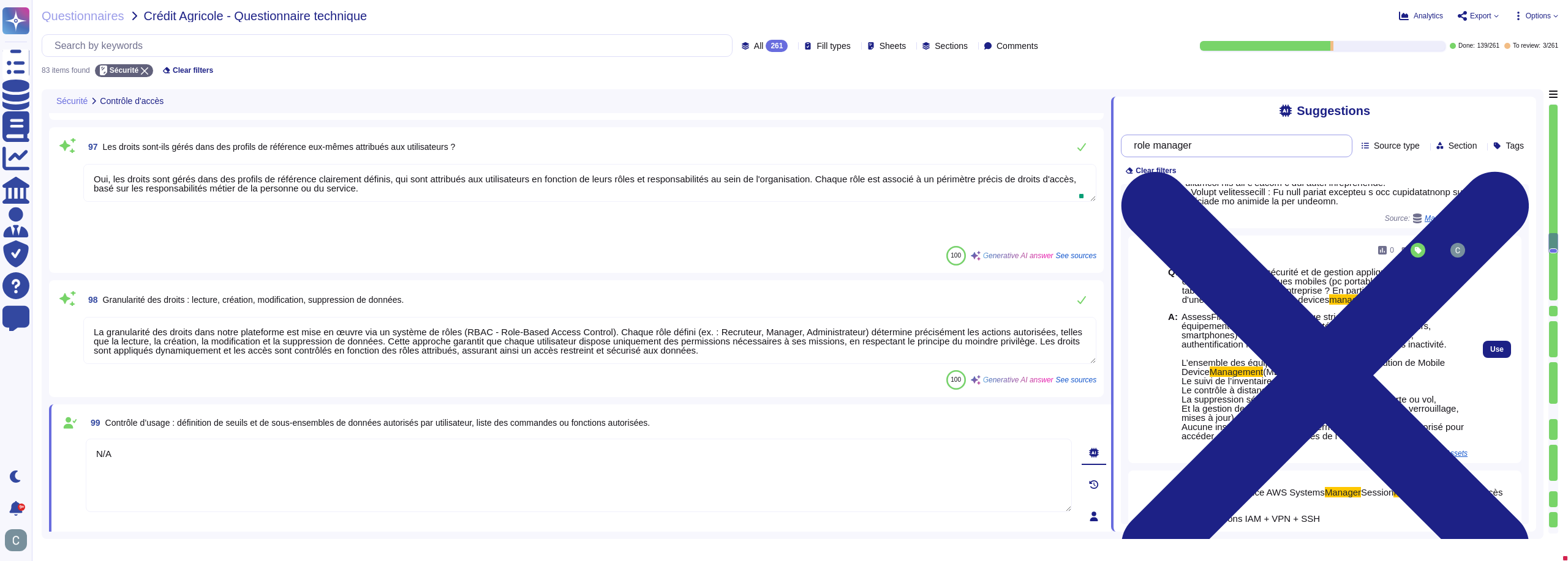
scroll to position [637, 0]
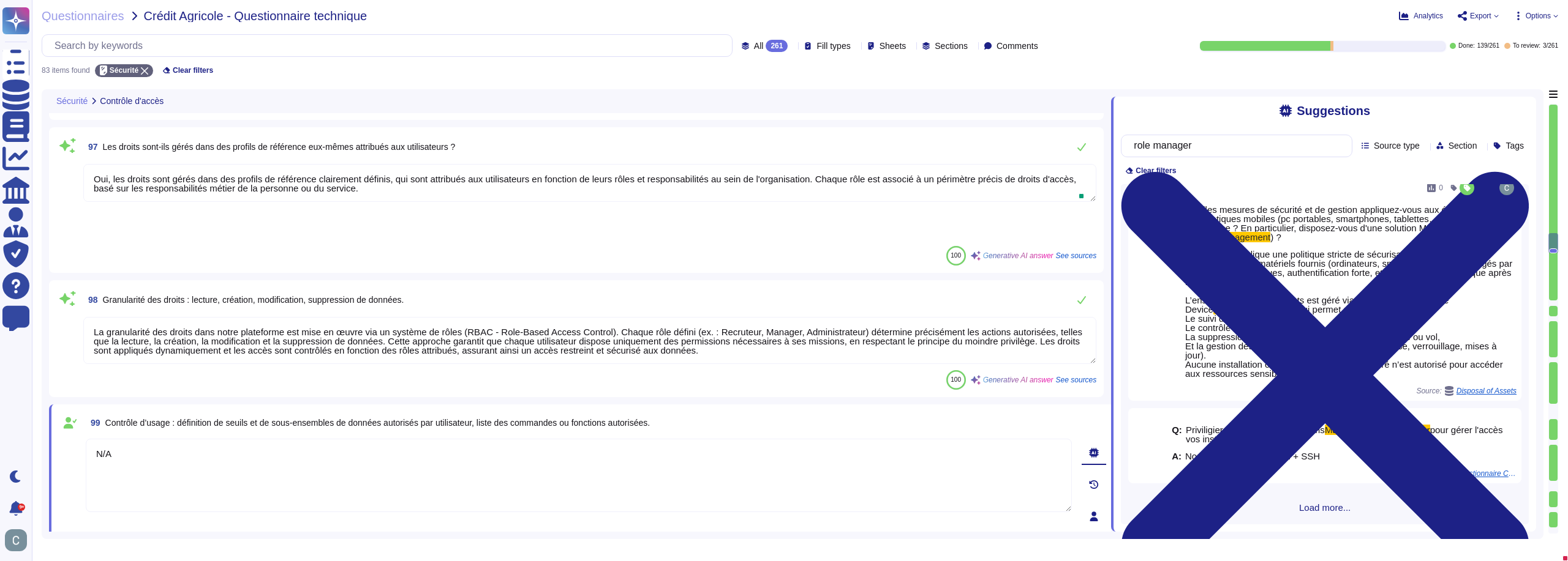
click at [1321, 510] on span "Load more..." at bounding box center [1324, 508] width 408 height 9
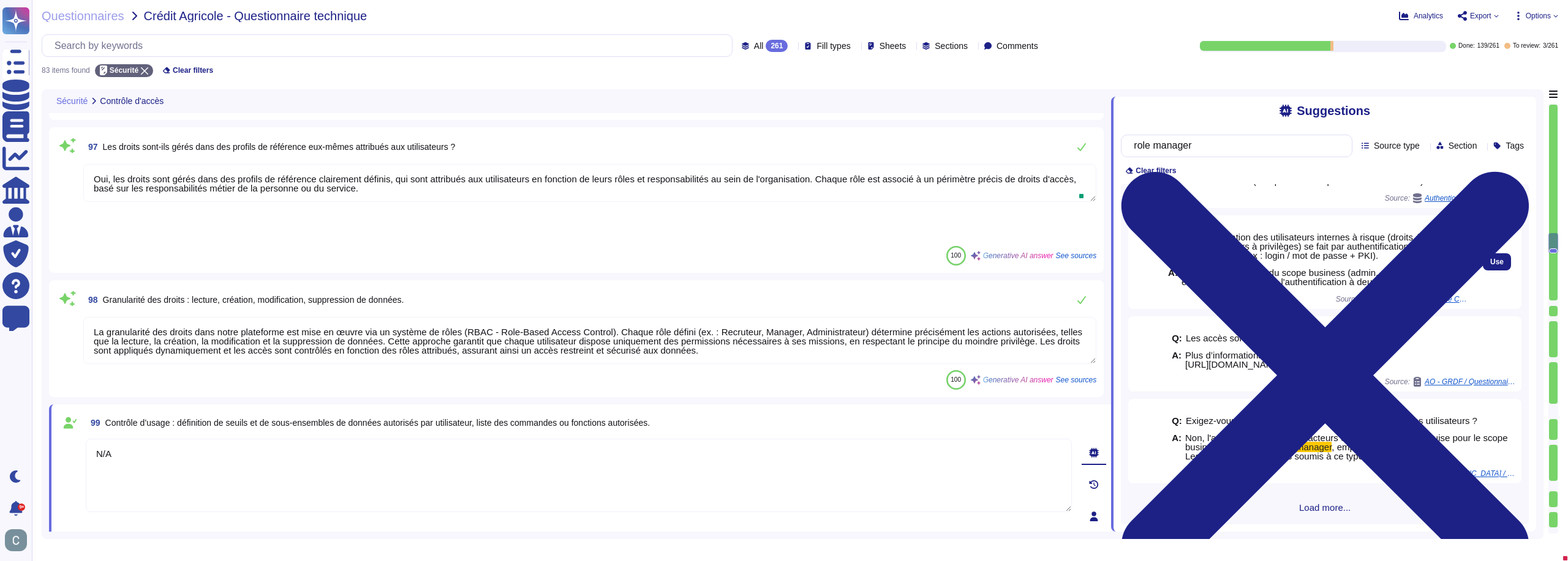
scroll to position [1515, 0]
click at [1328, 512] on span "Load more..." at bounding box center [1324, 508] width 408 height 9
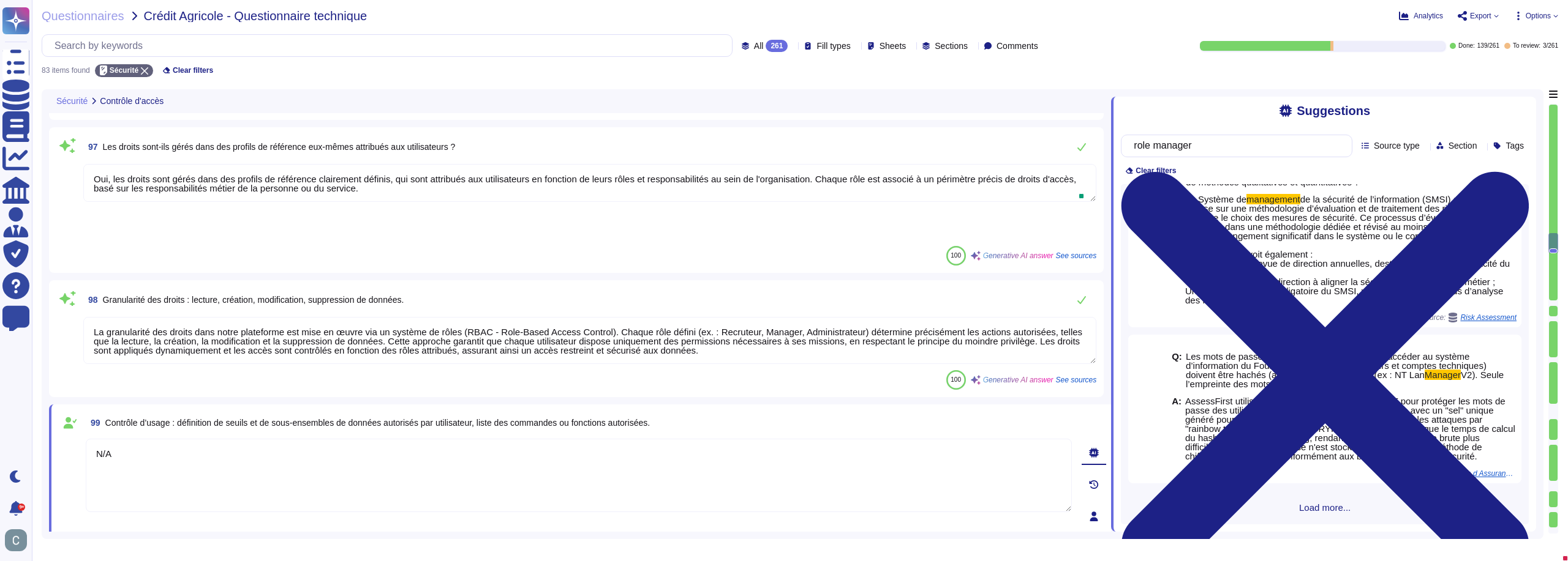
scroll to position [2730, 0]
drag, startPoint x: 1235, startPoint y: 147, endPoint x: 1160, endPoint y: 147, distance: 75.0
click at [1160, 147] on input "role manager" at bounding box center [1233, 145] width 212 height 21
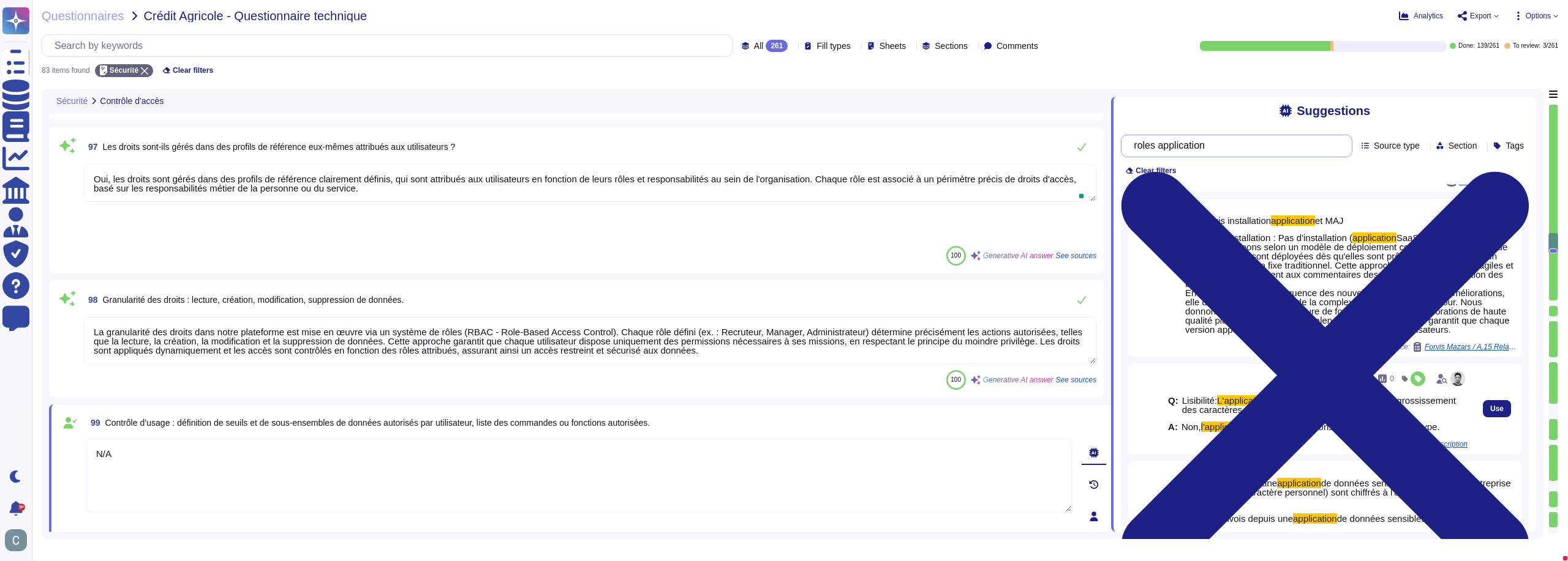
scroll to position [1860, 0]
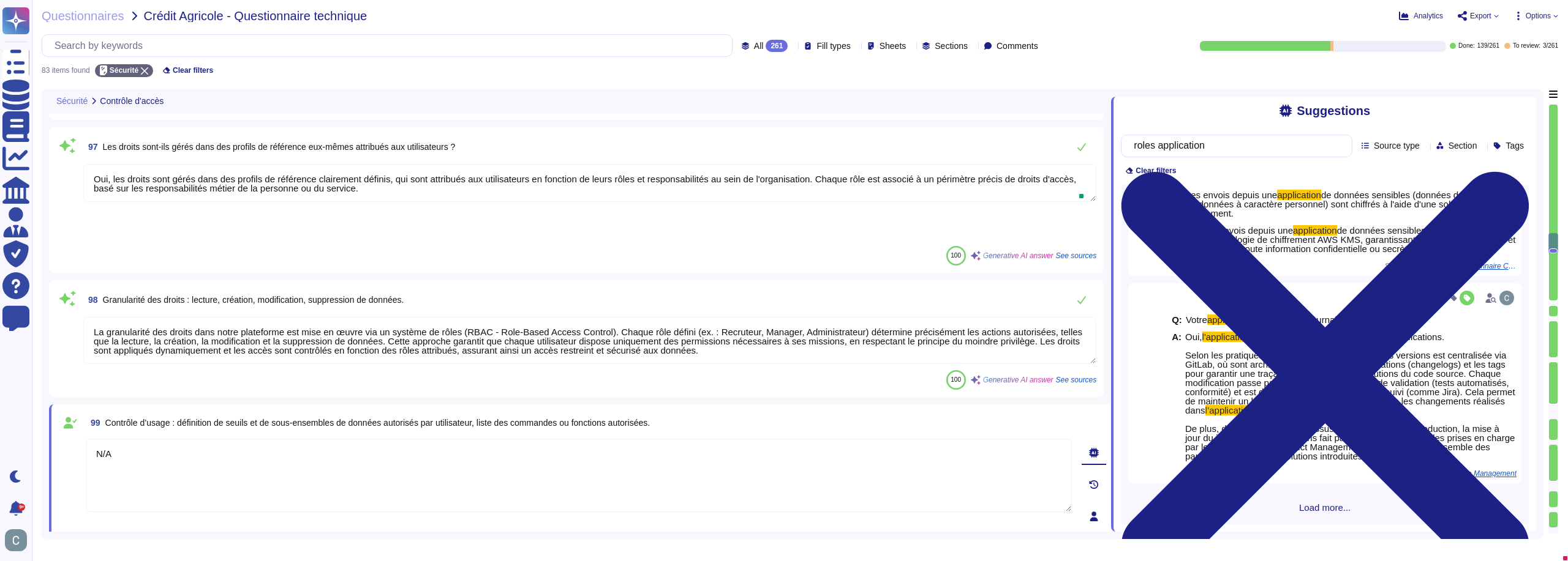
type input "roles application"
click at [1333, 512] on span "Load more..." at bounding box center [1324, 508] width 408 height 9
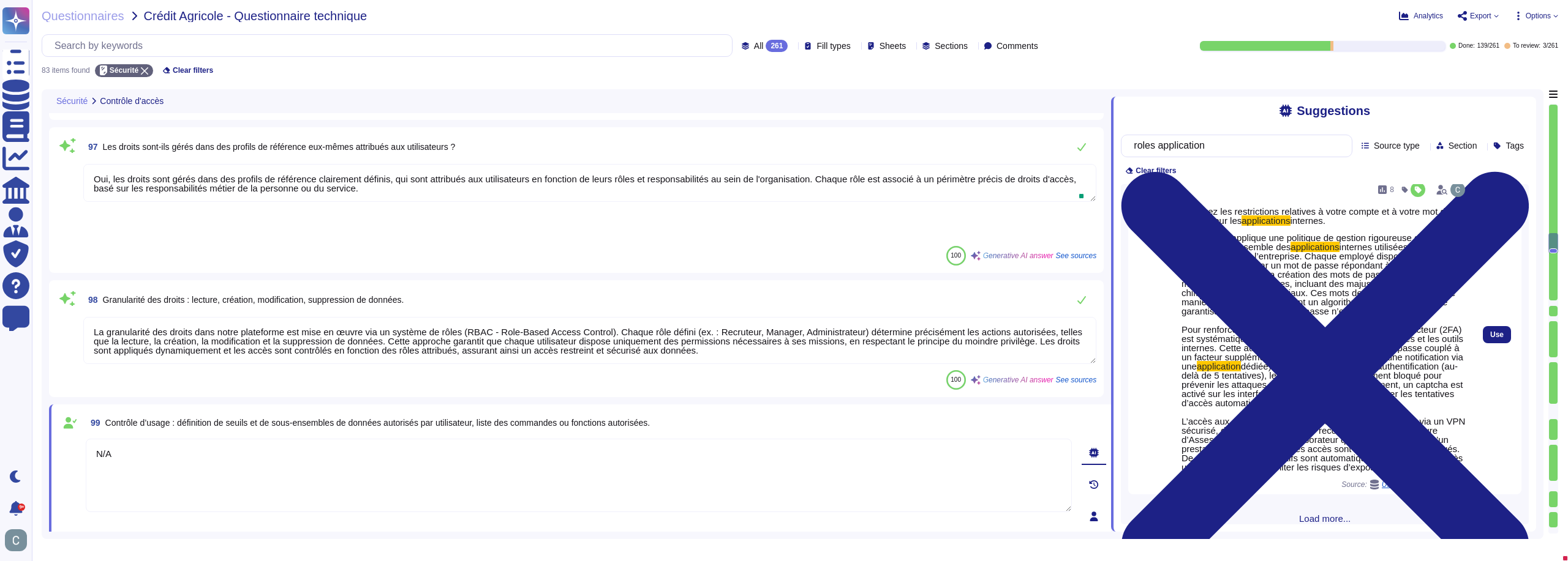
scroll to position [3110, 0]
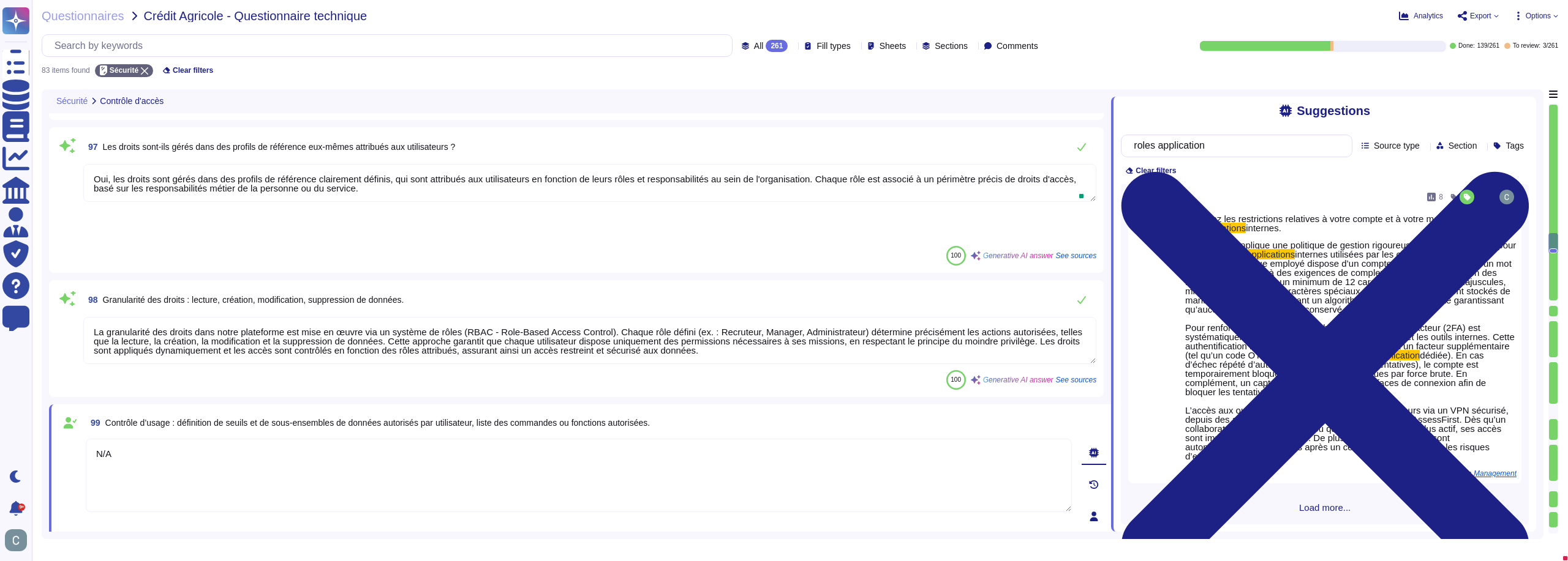
click at [1331, 510] on span "Load more..." at bounding box center [1324, 508] width 408 height 9
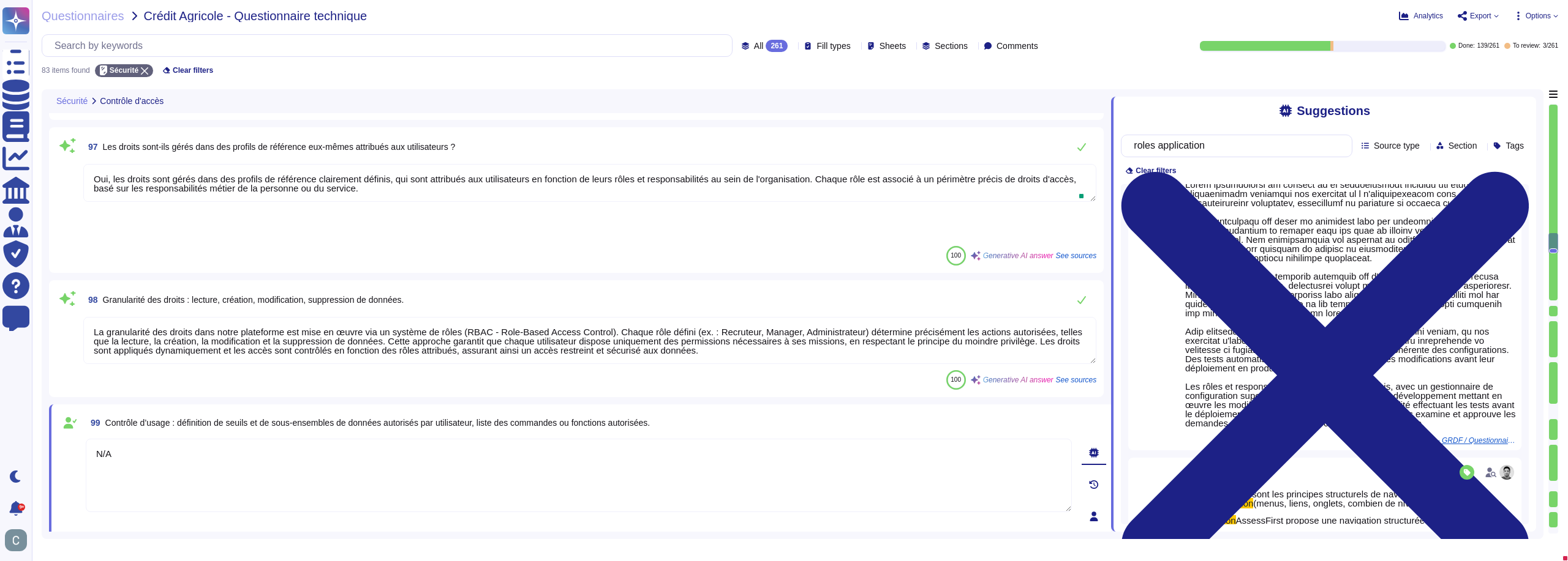
scroll to position [4150, 0]
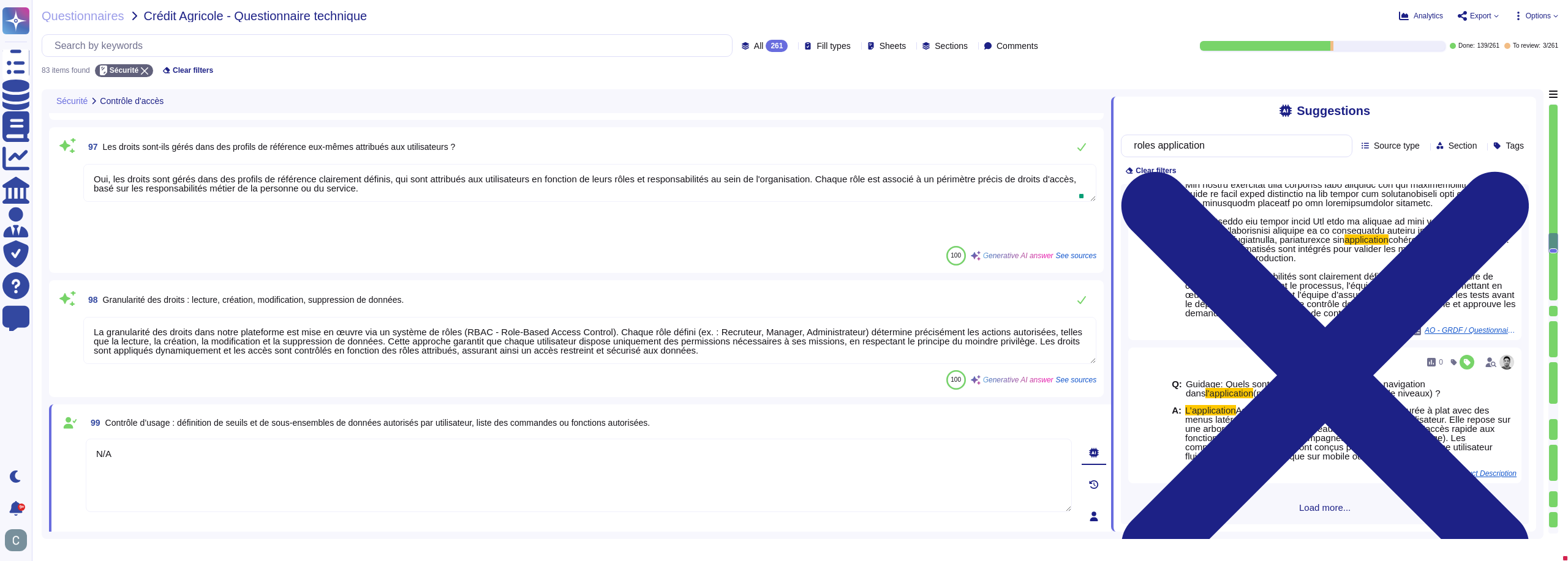
click at [285, 439] on textarea "N/A" at bounding box center [579, 475] width 986 height 73
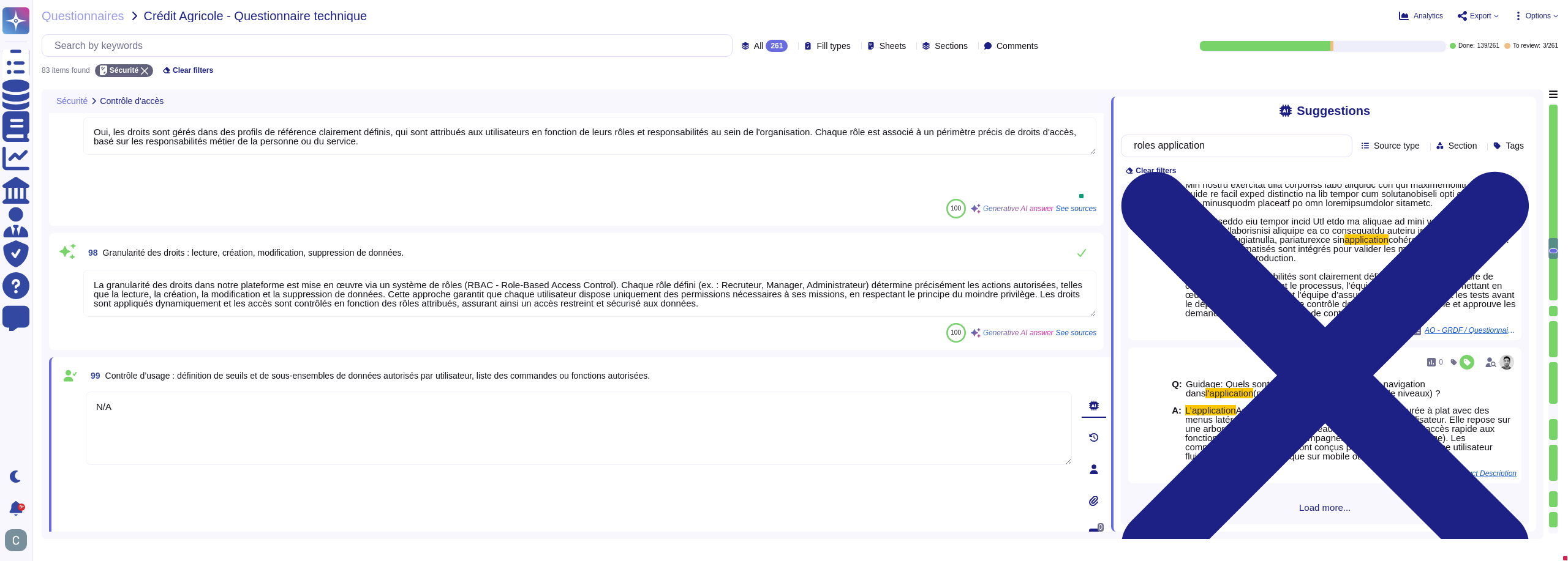
type textarea "Lo ipsumdo sitametc adi eli seddoeiu tempor inci utlaboreet dolo m'aliquaenima …"
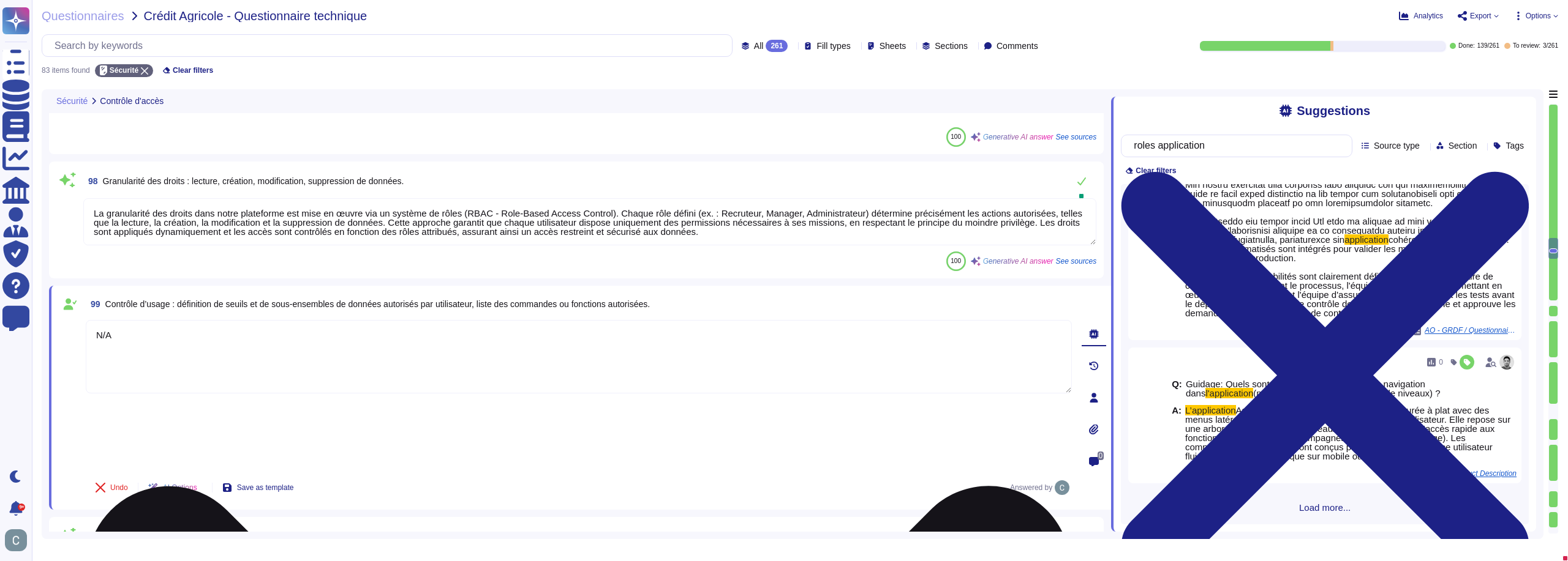
scroll to position [3457, 0]
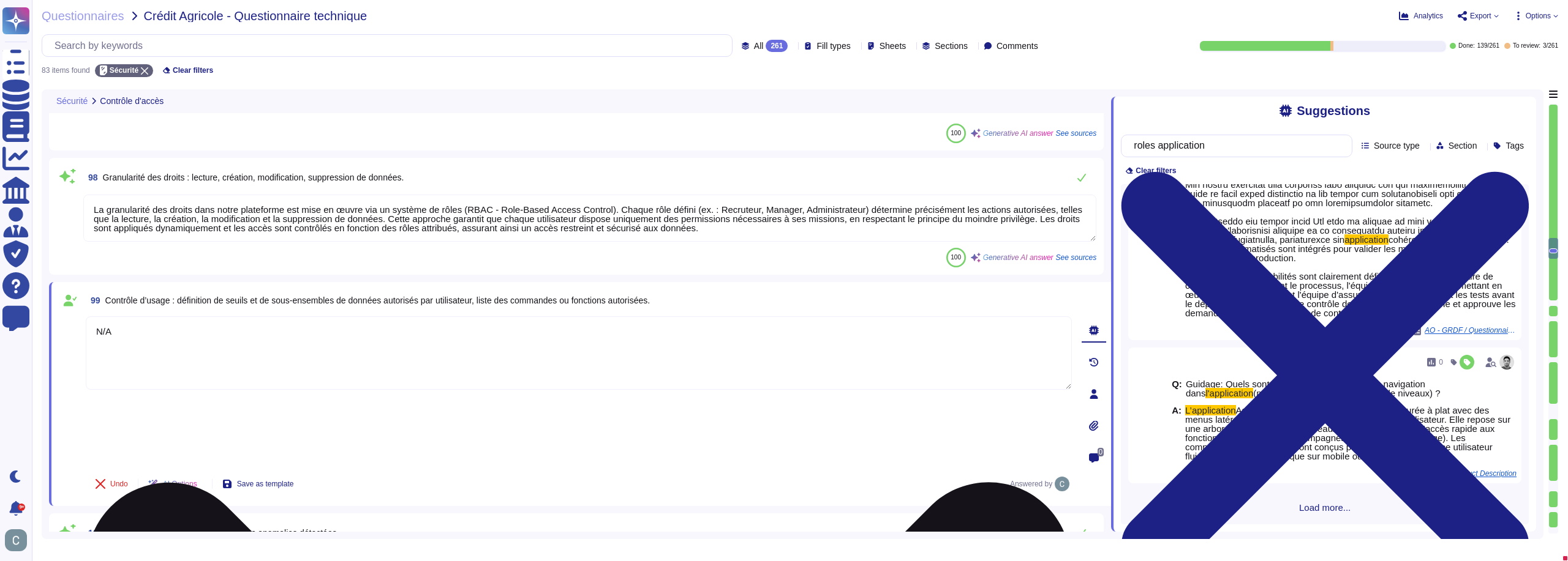
drag, startPoint x: 185, startPoint y: 311, endPoint x: 88, endPoint y: 300, distance: 97.6
click at [88, 316] on textarea "N/A" at bounding box center [579, 353] width 986 height 73
paste textarea "Rôle du candidat : niveau le plus bas, a accès aux informations personnelles. R…"
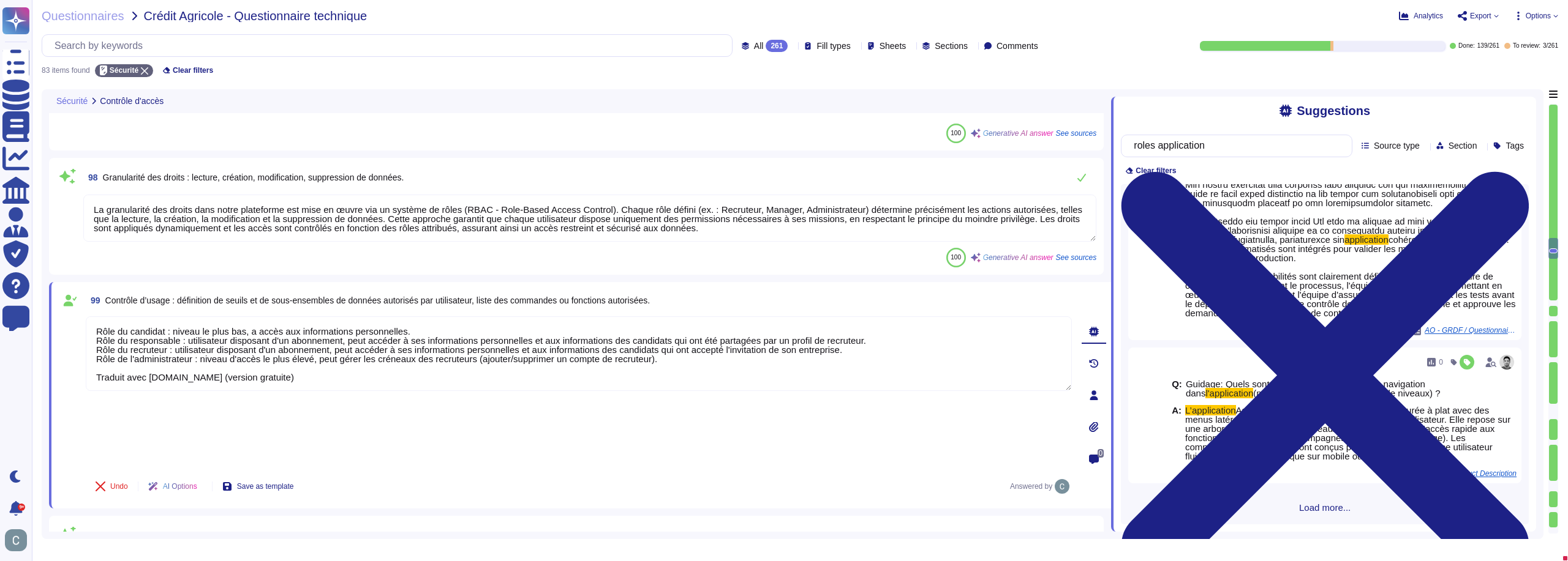
drag, startPoint x: 308, startPoint y: 339, endPoint x: 77, endPoint y: 336, distance: 231.0
click at [77, 336] on div "99 Contrôle d’usage : définition de seuils et de sous-ensembles de données auto…" at bounding box center [565, 395] width 1013 height 211
click at [606, 470] on div "Undo AI Options Save as template Answered by" at bounding box center [579, 485] width 986 height 30
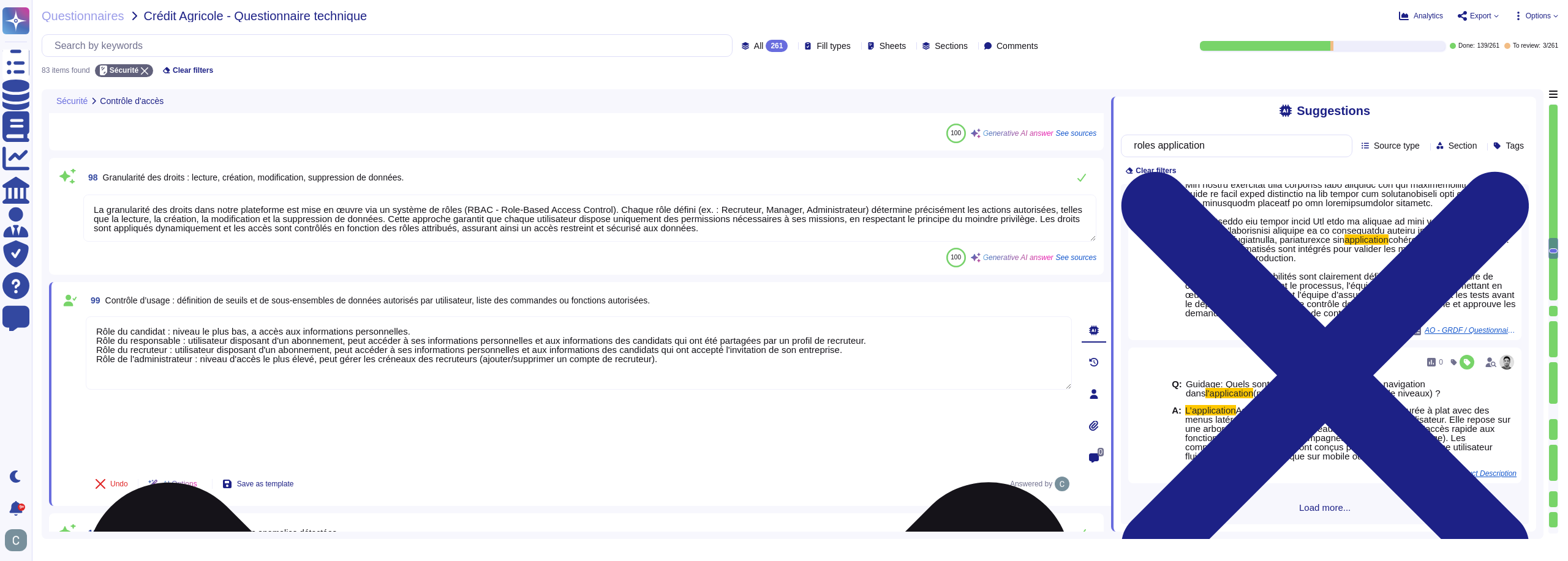
drag, startPoint x: 178, startPoint y: 303, endPoint x: 130, endPoint y: 303, distance: 48.0
click at [130, 316] on textarea "Rôle du candidat : niveau le plus bas, a accès aux informations personnelles. R…" at bounding box center [579, 353] width 986 height 73
click at [135, 318] on textarea "Rôle du candidat : niveau le plus bas, a accès aux informations personnelles. R…" at bounding box center [579, 353] width 986 height 73
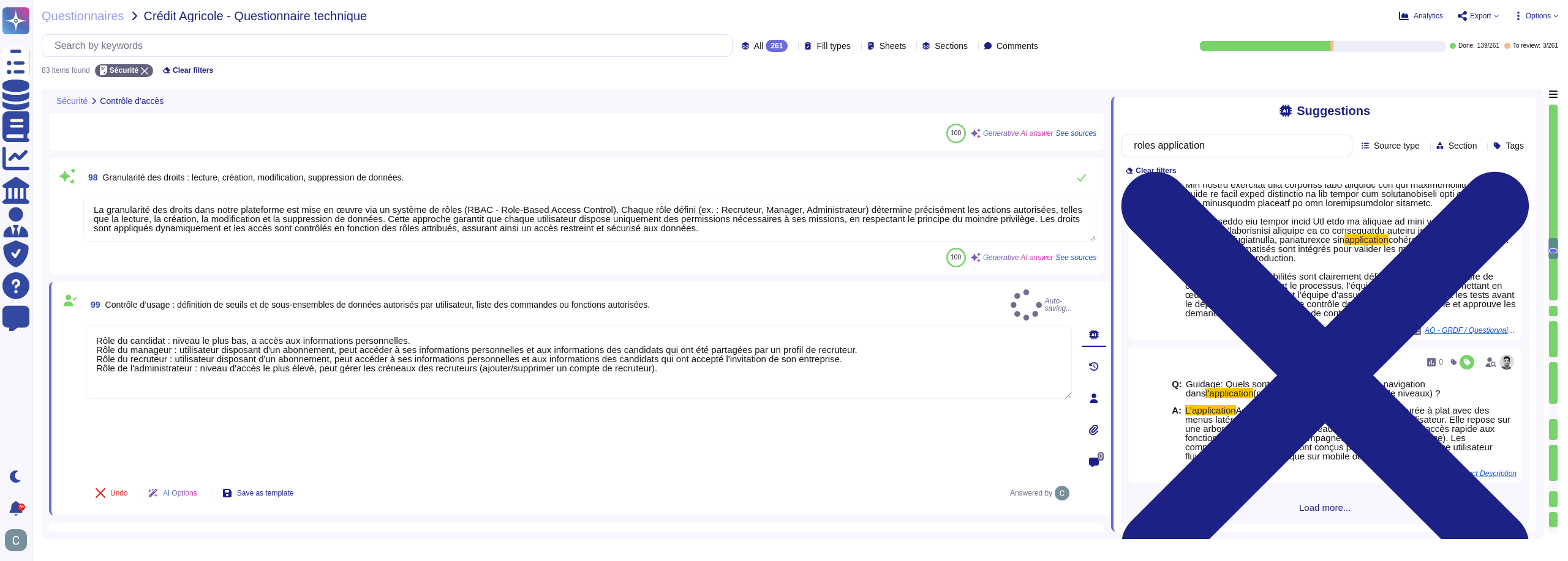
click at [486, 478] on div "Undo AI Options Save as template Answered by" at bounding box center [579, 493] width 986 height 30
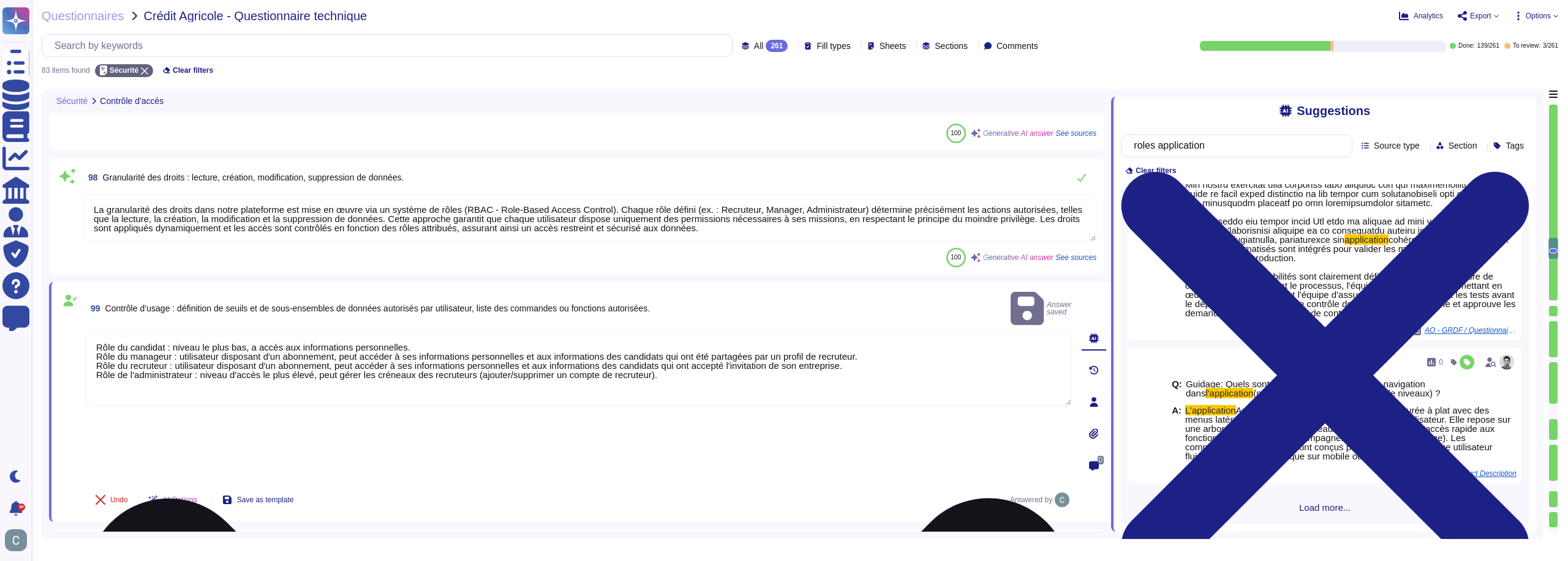
click at [401, 332] on textarea "Rôle du candidat : niveau le plus bas, a accès aux informations personnelles. R…" at bounding box center [579, 369] width 986 height 73
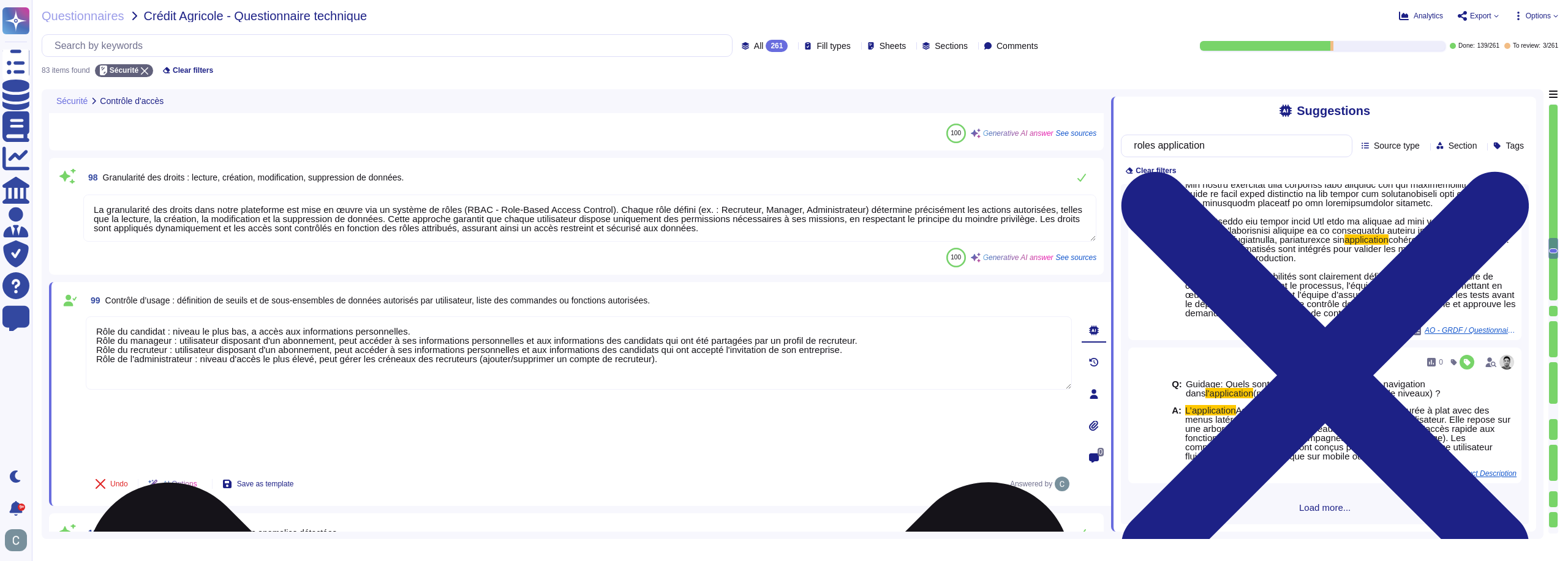
drag, startPoint x: 409, startPoint y: 323, endPoint x: 376, endPoint y: 333, distance: 34.5
click at [376, 333] on textarea "Rôle du candidat : niveau le plus bas, a accès aux informations personnelles. R…" at bounding box center [579, 353] width 986 height 73
click at [795, 316] on textarea "Rôle du candidat : niveau le plus bas, a accès aux informations personnelles. R…" at bounding box center [579, 353] width 986 height 73
drag, startPoint x: 294, startPoint y: 293, endPoint x: 280, endPoint y: 292, distance: 14.0
click at [280, 316] on textarea "Rôle du candidat : niveau le plus bas, a accès aux informations personnelles. R…" at bounding box center [579, 353] width 986 height 73
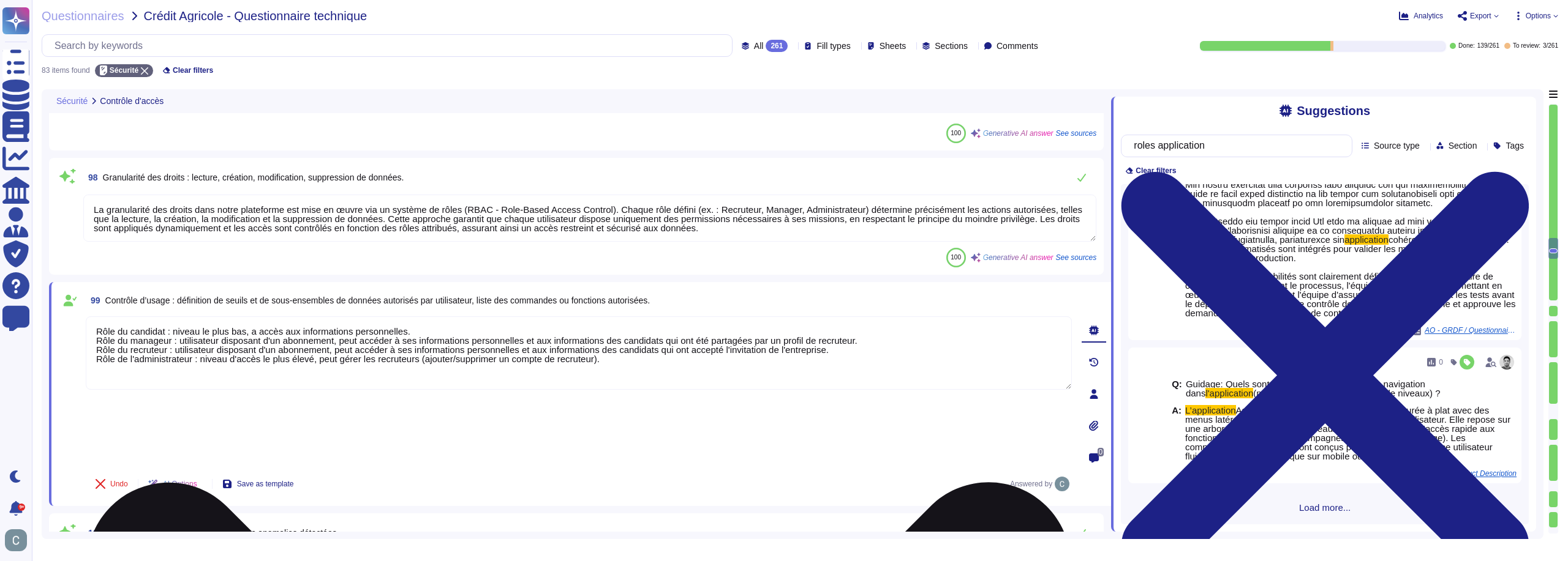
click at [397, 316] on textarea "Rôle du candidat : niveau le plus bas, a accès aux informations personnelles. R…" at bounding box center [579, 353] width 986 height 73
click at [402, 316] on textarea "Rôle du candidat : niveau le plus bas, a accès aux informations personnelles. R…" at bounding box center [579, 353] width 986 height 73
click at [399, 316] on textarea "Rôle du candidat : niveau le plus bas, a accès aux informations personnelles. R…" at bounding box center [579, 353] width 986 height 73
click at [404, 316] on textarea "Rôle du candidat : niveau le plus bas, a accès aux informations personnelles se…" at bounding box center [579, 353] width 986 height 73
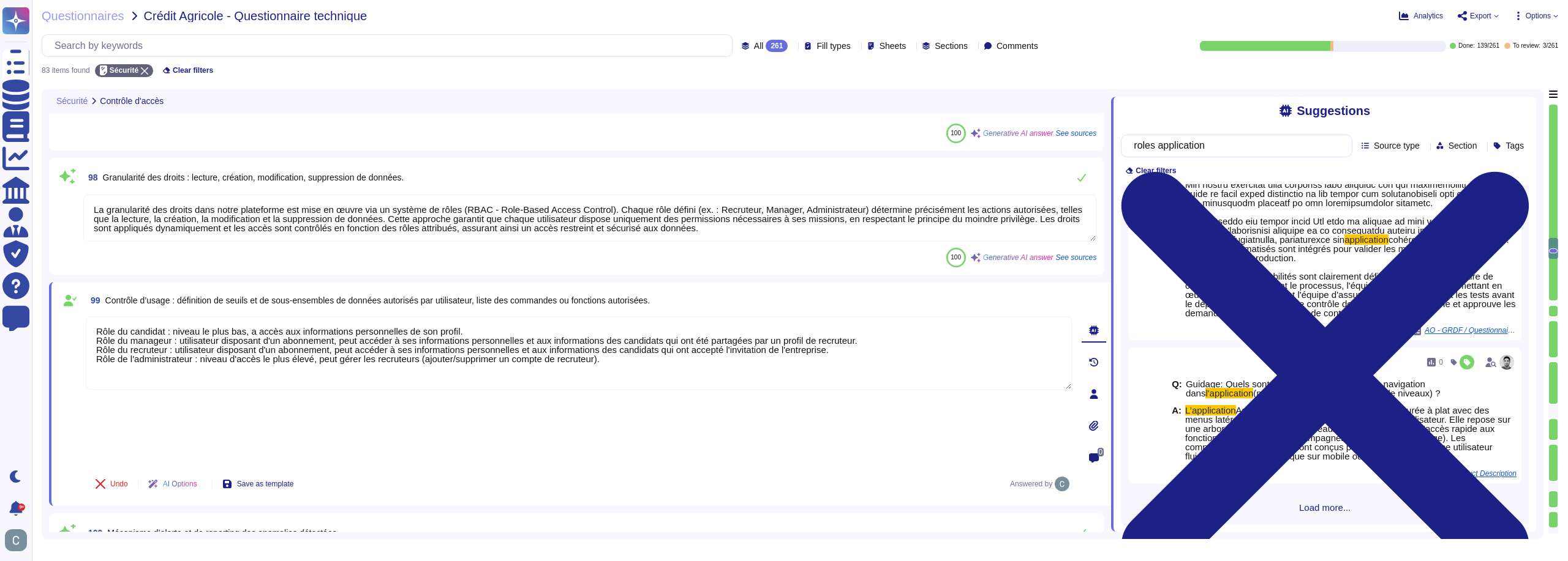
type textarea "Rôle du candidat : niveau le plus bas, a accès aux informations personnelles de…"
click at [515, 371] on div "99 Contrôle d’usage : définition de seuils et de sous-ensembles de données auto…" at bounding box center [565, 394] width 1013 height 209
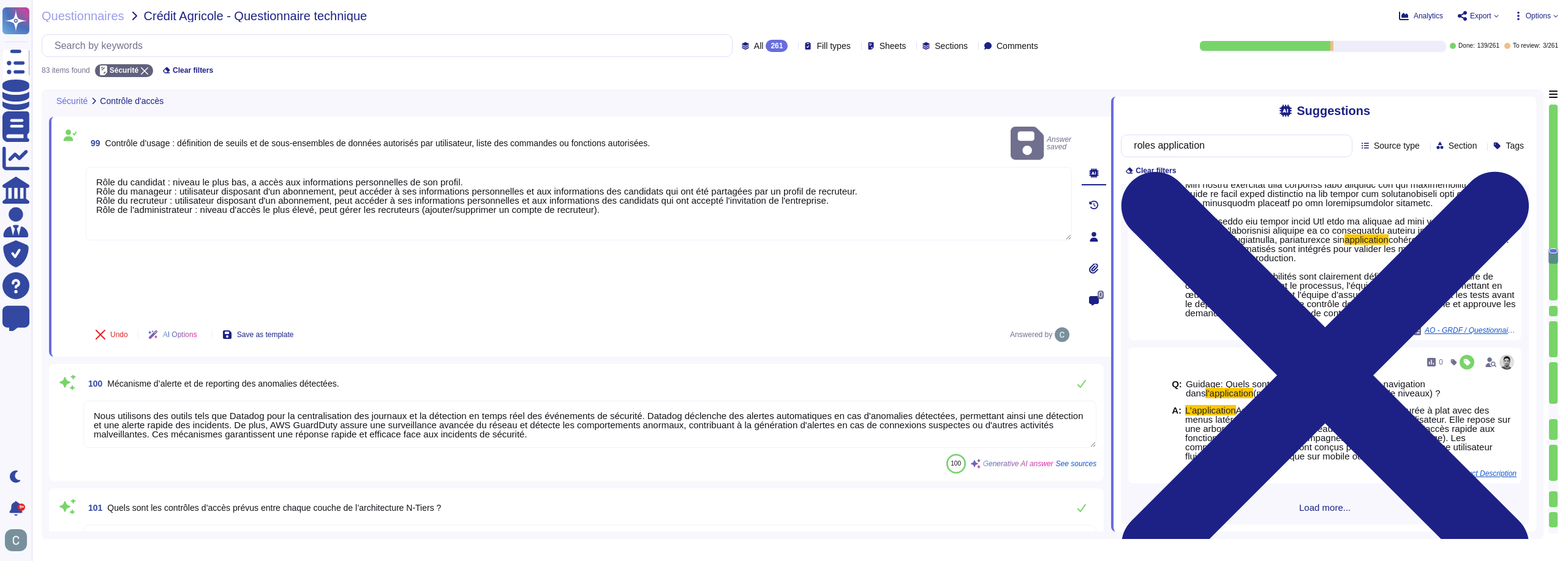
scroll to position [3640, 0]
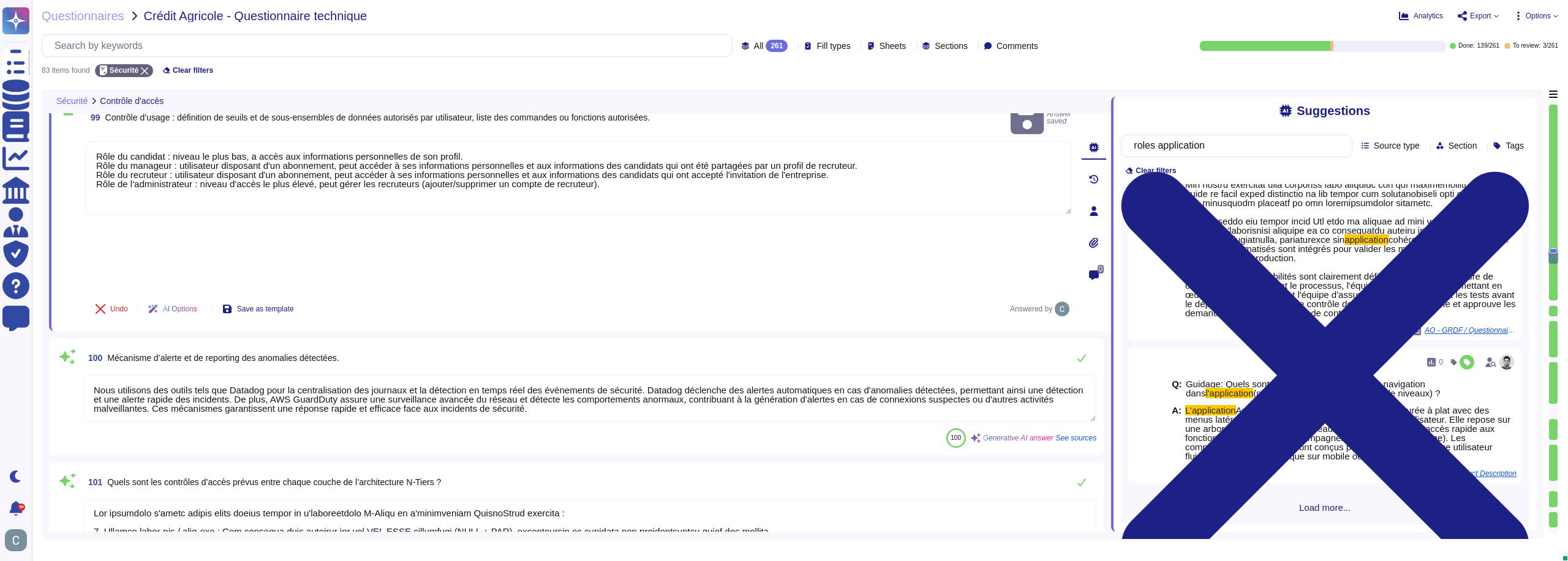
click at [658, 375] on textarea "Nous utilisons des outils tels que Datadog pour la centralisation des journaux …" at bounding box center [590, 399] width 1013 height 47
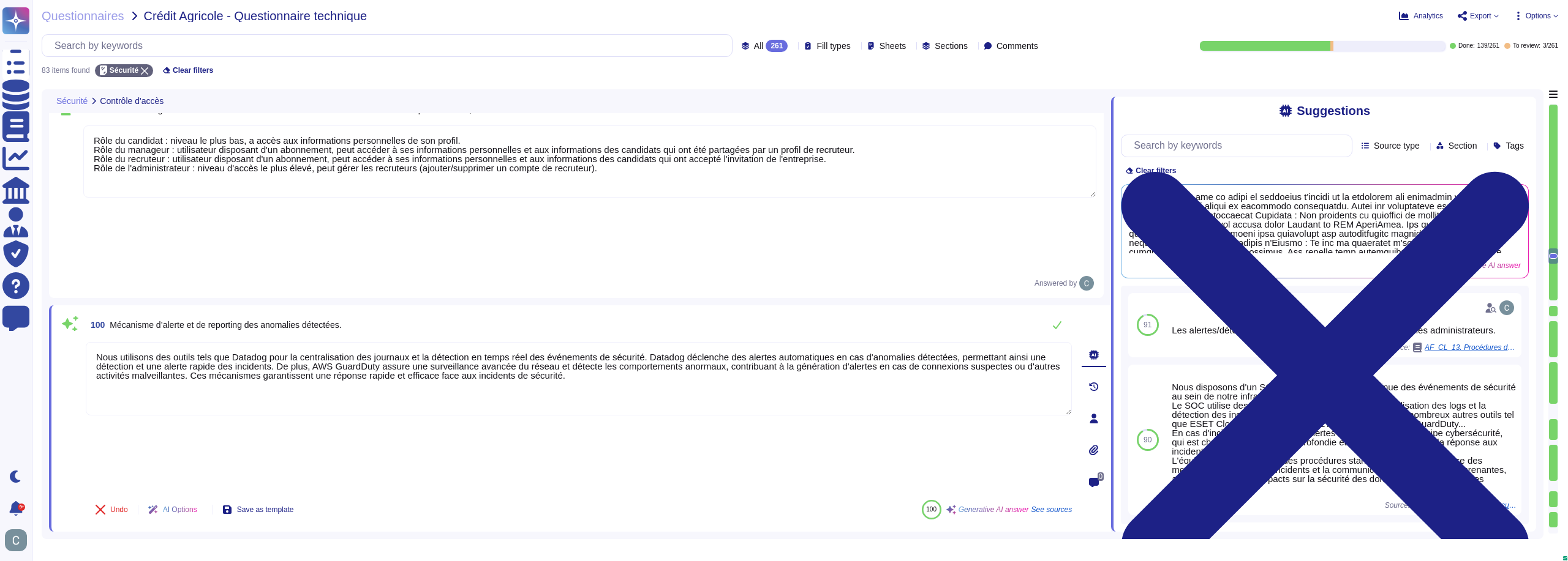
drag, startPoint x: 603, startPoint y: 271, endPoint x: 33, endPoint y: 197, distance: 574.8
click at [33, 197] on div "Questionnaires Crédit Agricole - Questionnaire technique Analytics Export Optio…" at bounding box center [800, 280] width 1536 height 561
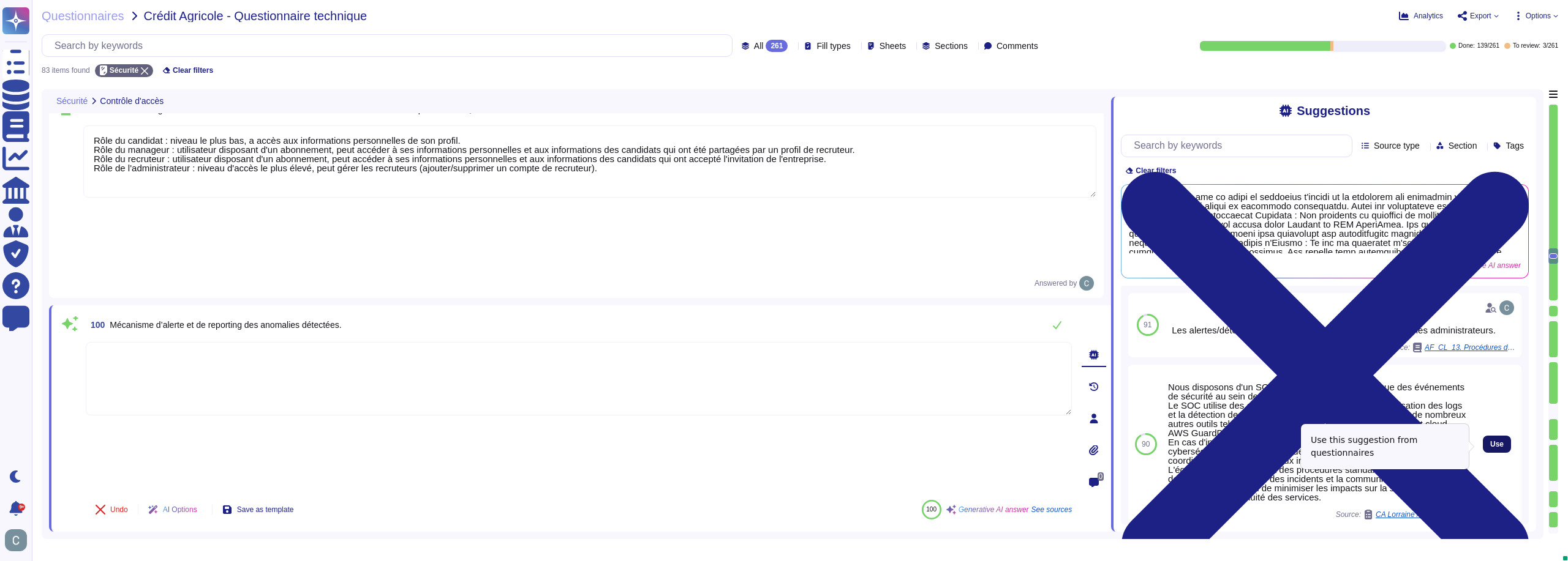
click at [1490, 448] on span "Use" at bounding box center [1496, 444] width 13 height 7
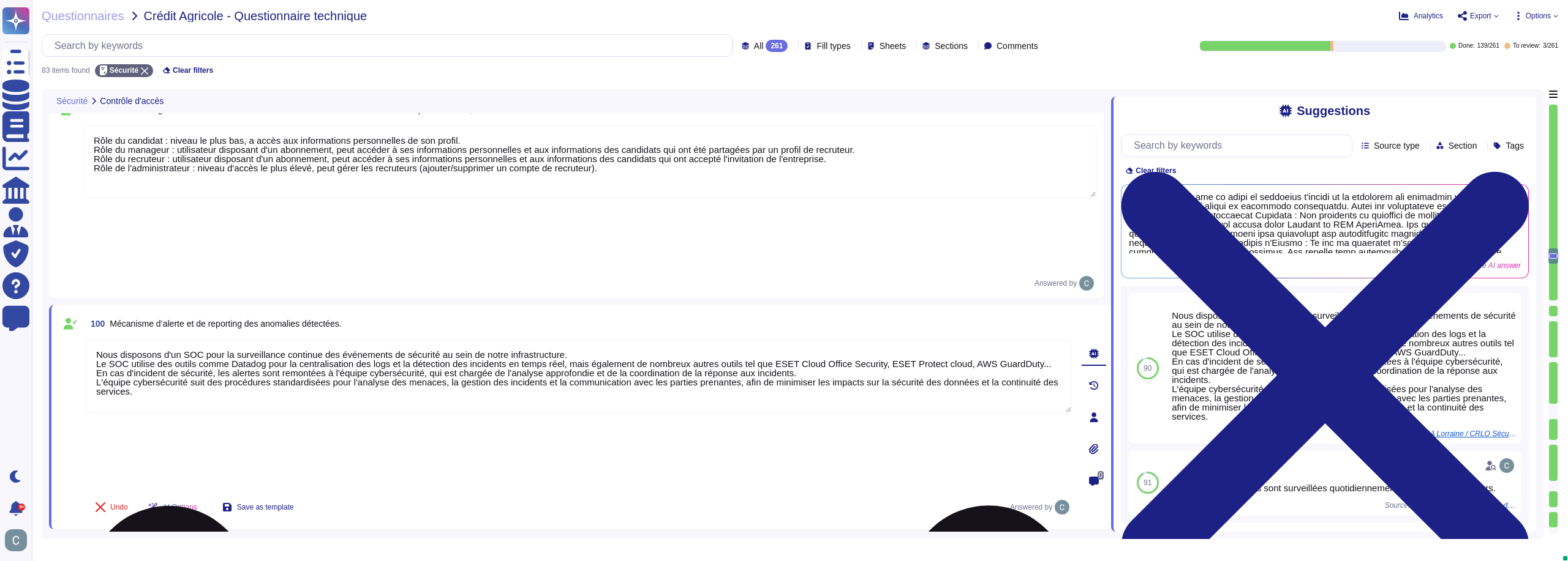
drag, startPoint x: 236, startPoint y: 0, endPoint x: 866, endPoint y: 265, distance: 683.5
click at [864, 339] on textarea "Nous disposons d'un SOC pour la surveillance continue des événements de sécurit…" at bounding box center [579, 376] width 986 height 73
drag, startPoint x: 904, startPoint y: 249, endPoint x: 957, endPoint y: 254, distance: 53.2
click at [957, 339] on textarea "Nous disposons d'un SOC pour la surveillance continue des événements de sécurit…" at bounding box center [579, 376] width 986 height 73
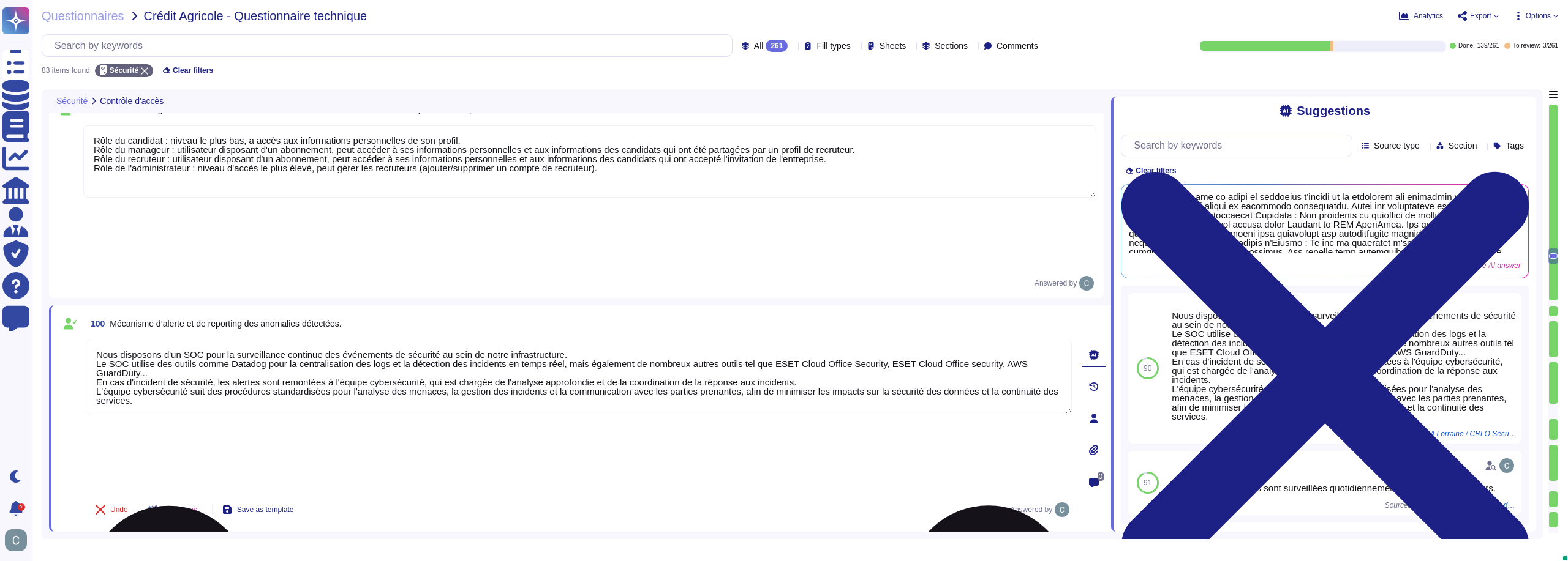
click at [961, 339] on textarea "Nous disposons d'un SOC pour la surveillance continue des événements de sécurit…" at bounding box center [579, 377] width 986 height 75
click at [960, 339] on textarea "Nous disposons d'un SOC pour la surveillance continue des événements de sécurit…" at bounding box center [579, 377] width 986 height 75
type textarea "Nous disposons d'un SOC pour la surveillance continue des événements de sécurit…"
click at [755, 323] on div "100 Mécanisme d’alerte et de reporting des anomalies détectées. Nous disposons …" at bounding box center [565, 418] width 1013 height 211
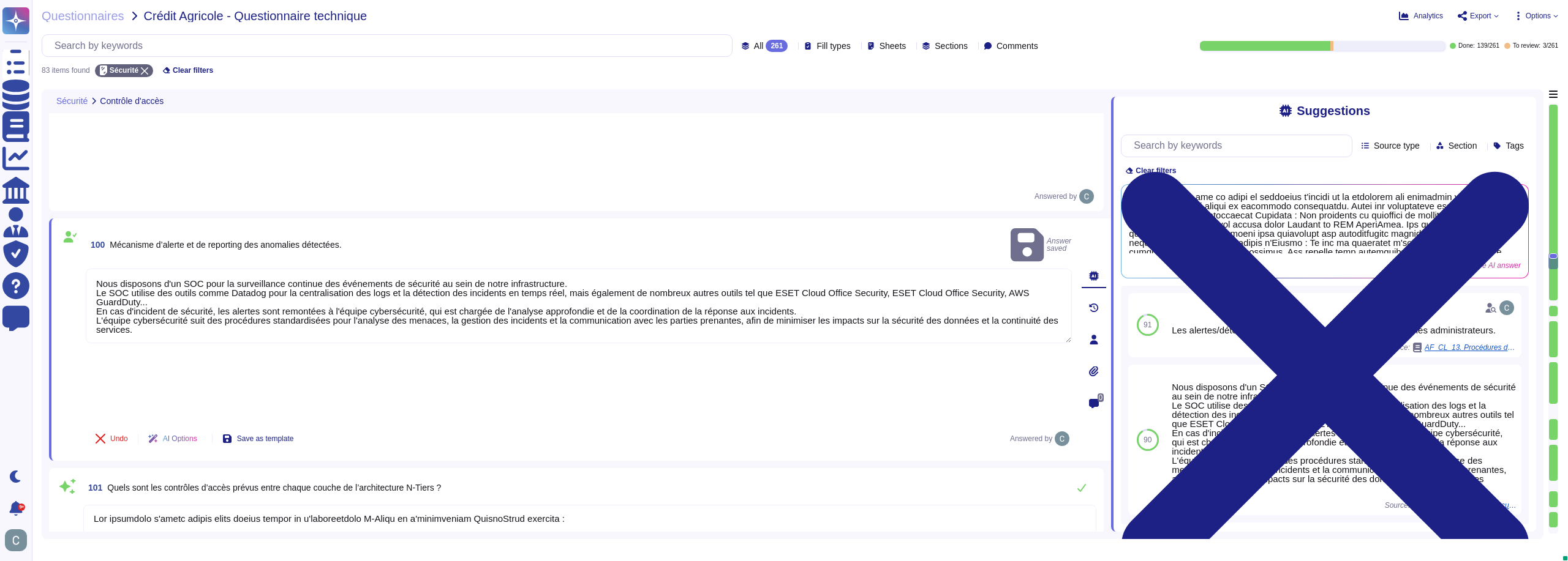
type textarea "Lo ipsumdolorsita co a'elitsedd eiu temporincidi utla EtdoloRemag ali enim ad m…"
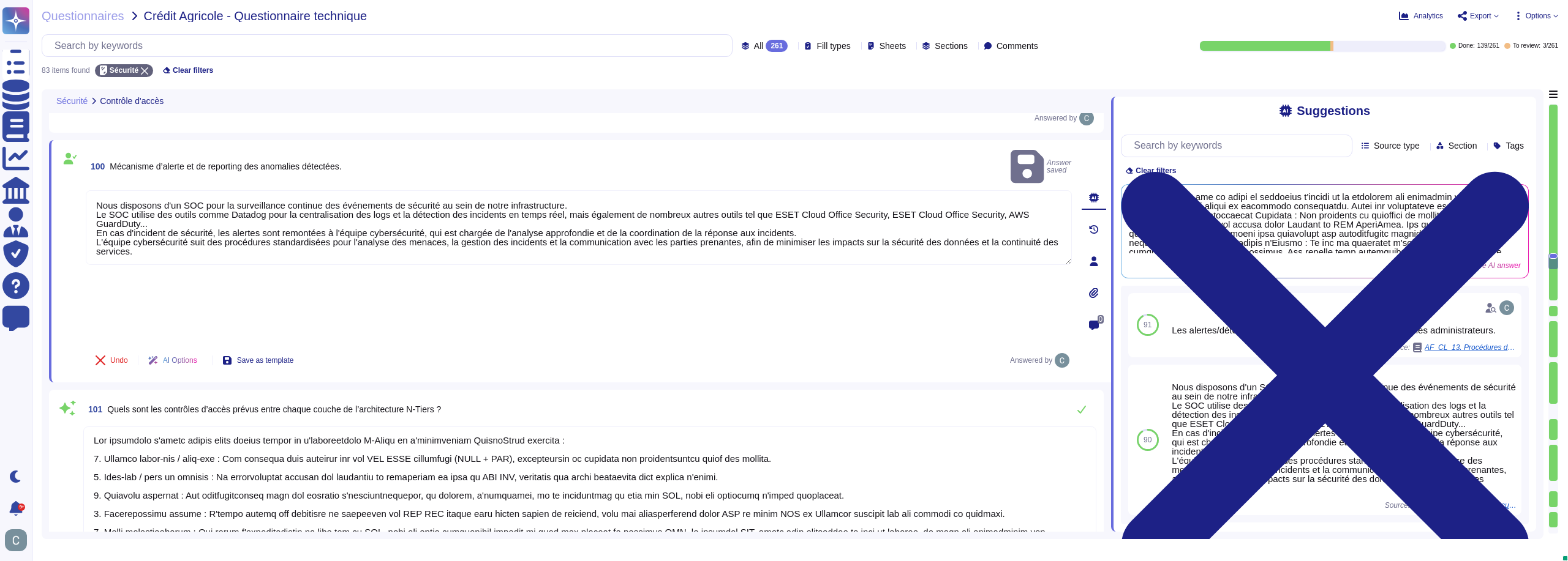
scroll to position [3824, 0]
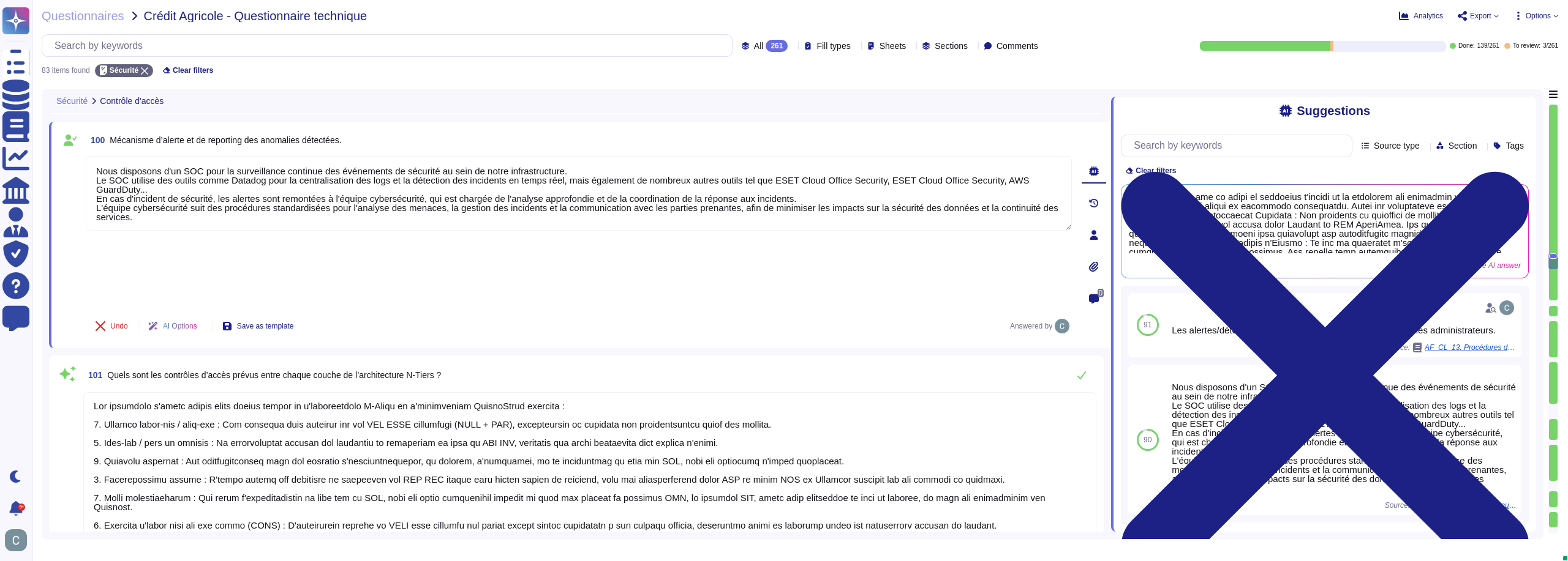
click at [558, 392] on textarea at bounding box center [590, 471] width 1013 height 158
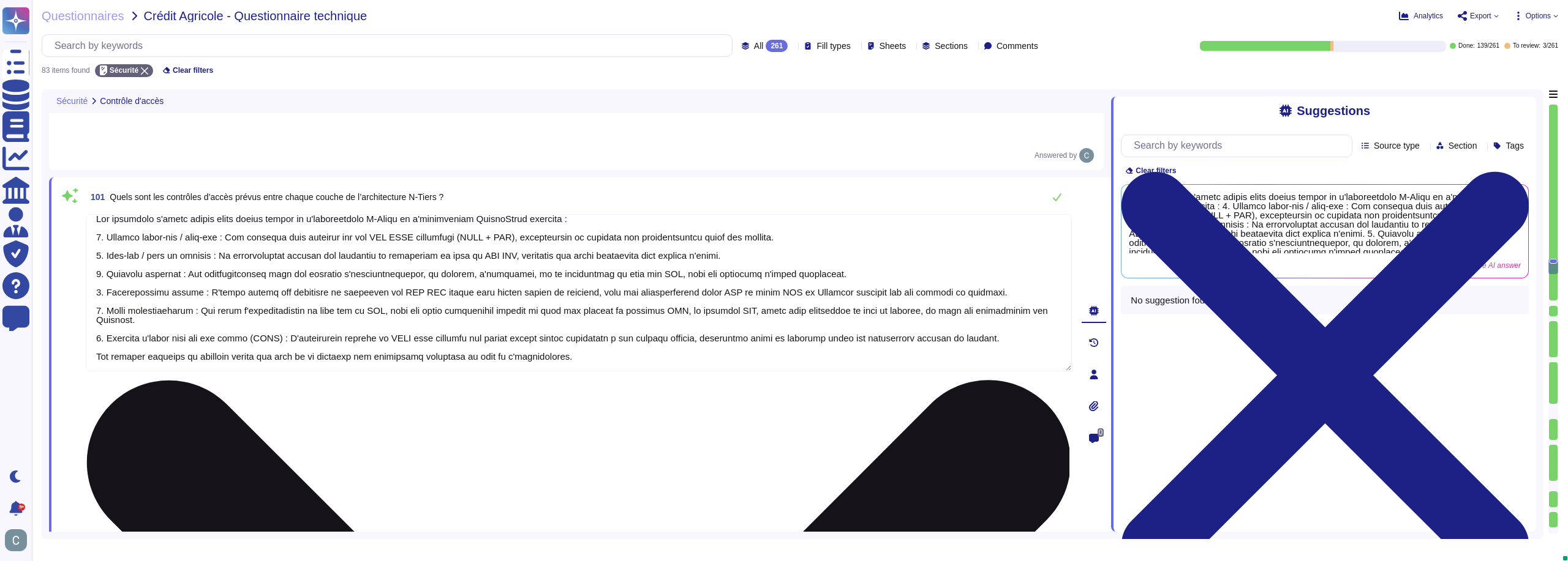
scroll to position [3947, 0]
type textarea "Lo ipsumdolorsita co a’elitsedd ei temporinc utla EtdoloRemag aliqua enimadmin …"
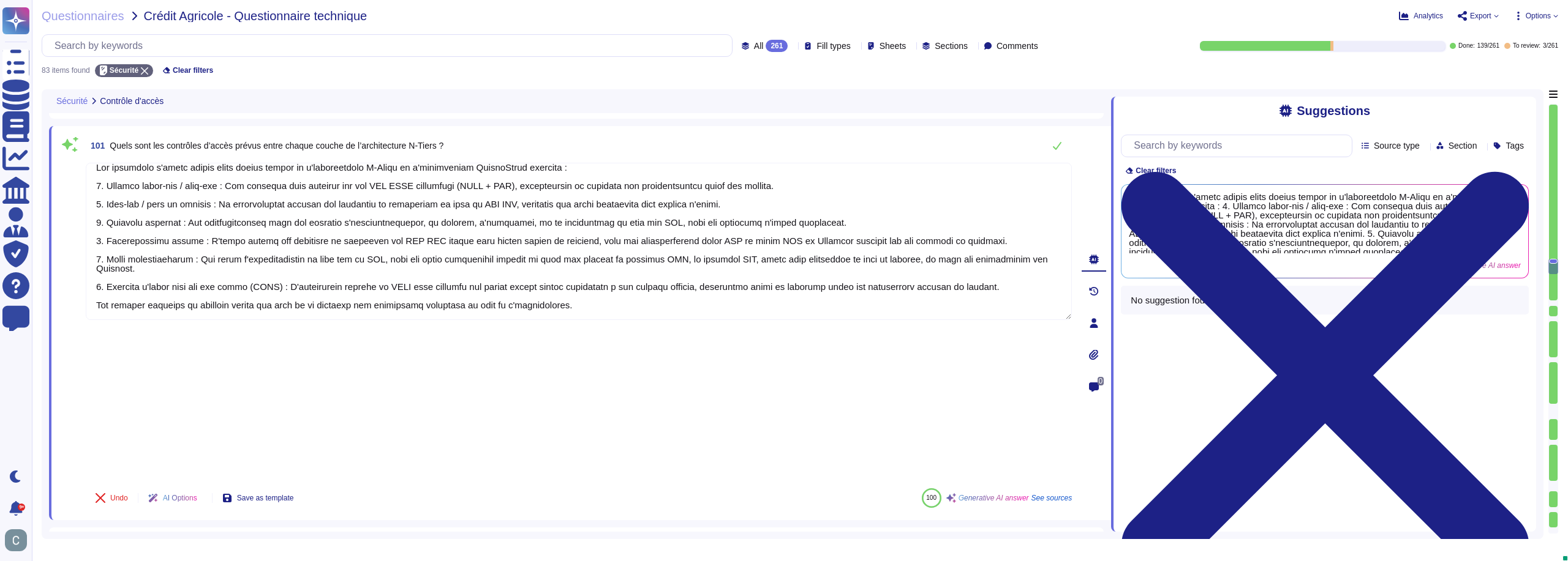
scroll to position [4007, 0]
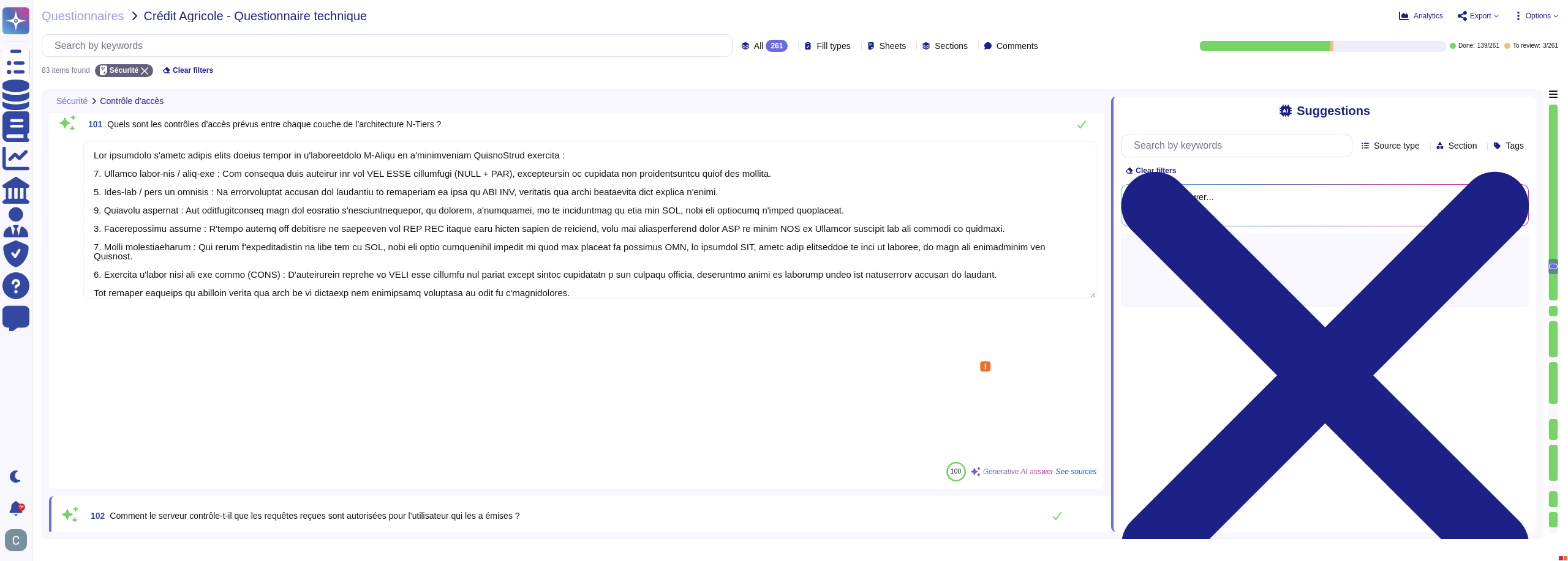
scroll to position [2, 0]
click at [1071, 468] on span "See sources" at bounding box center [1076, 471] width 41 height 7
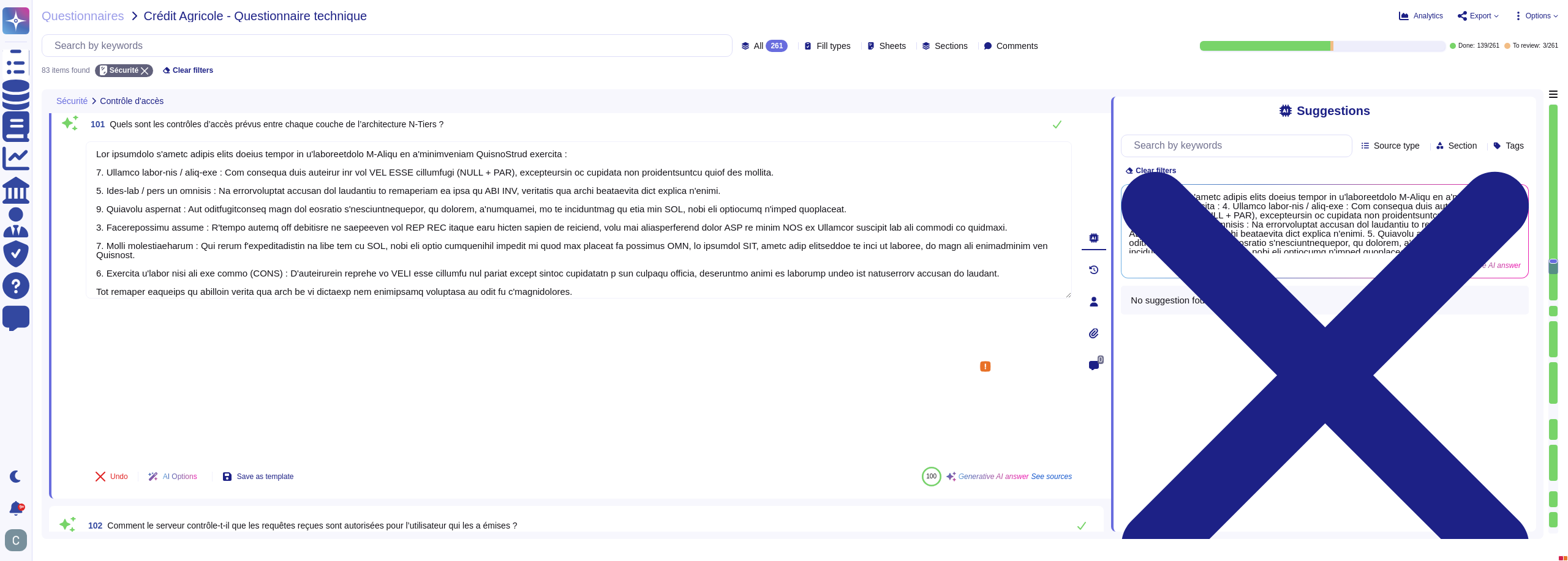
click at [1071, 473] on span "See sources" at bounding box center [1052, 476] width 41 height 7
click at [1056, 467] on div "100 Generative AI answer See sources" at bounding box center [996, 476] width 151 height 20
click at [1045, 473] on span "See sources" at bounding box center [1052, 476] width 41 height 7
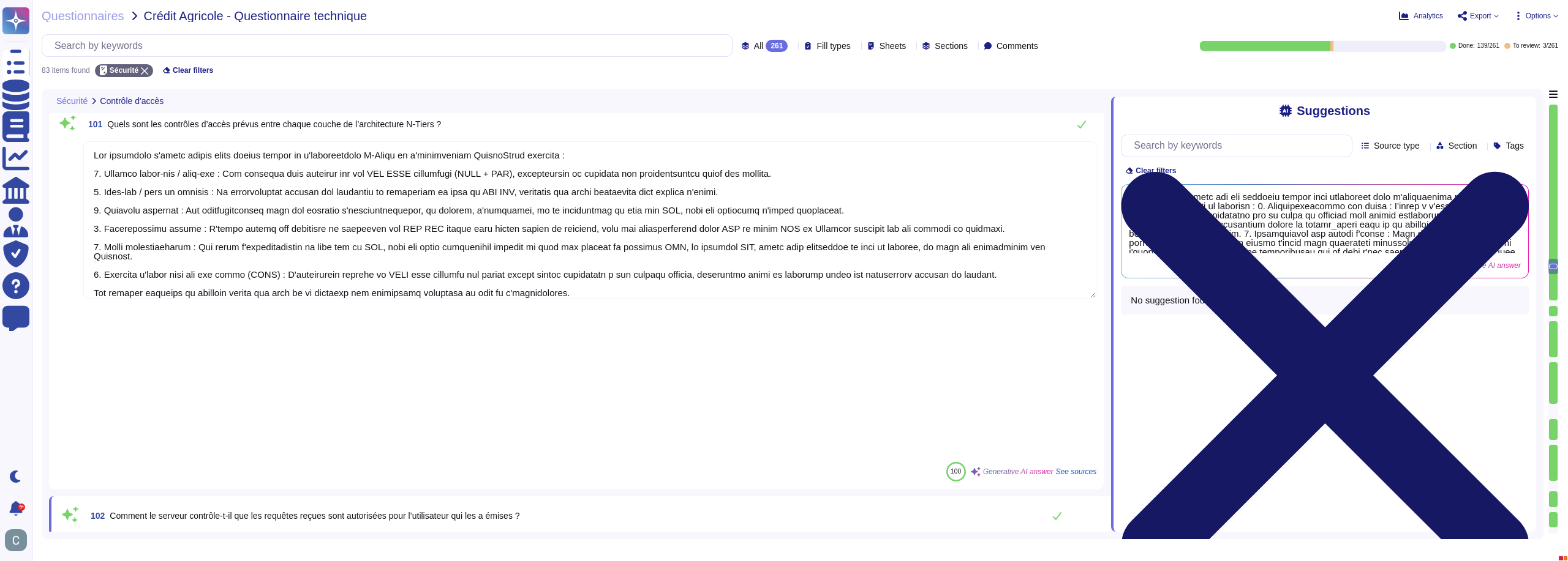
click at [1525, 111] on icon at bounding box center [1324, 375] width 408 height 543
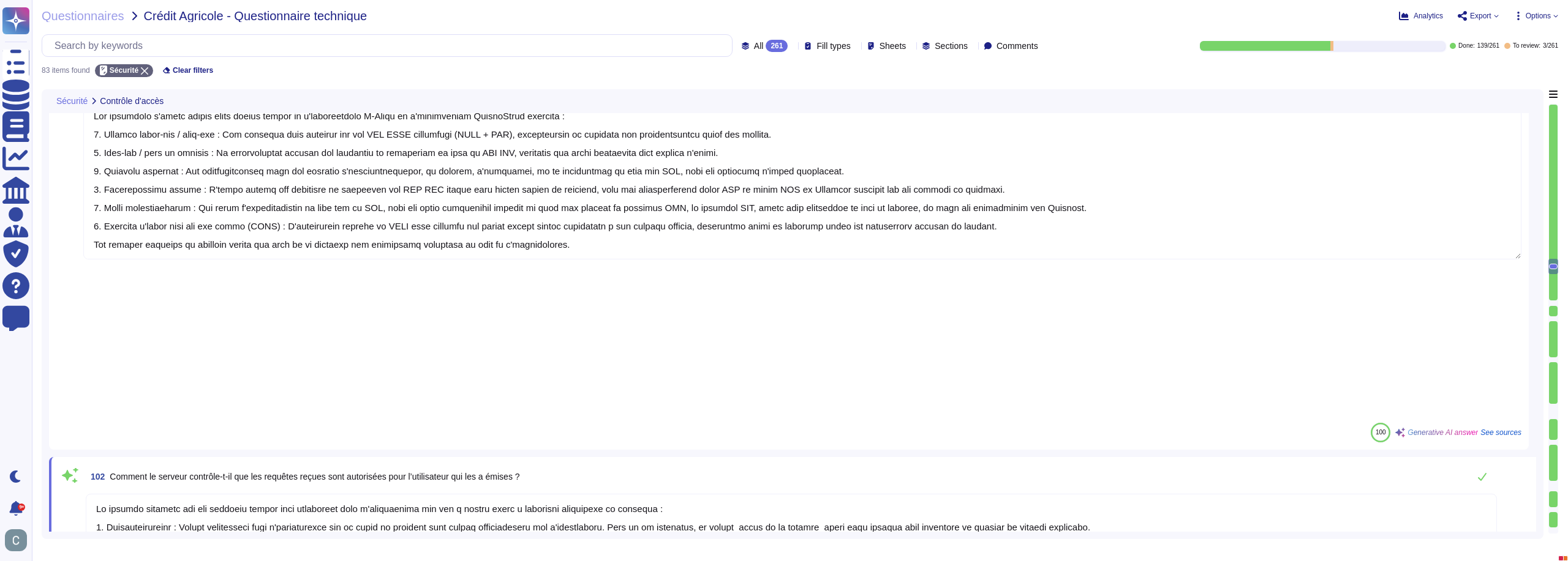
scroll to position [4068, 0]
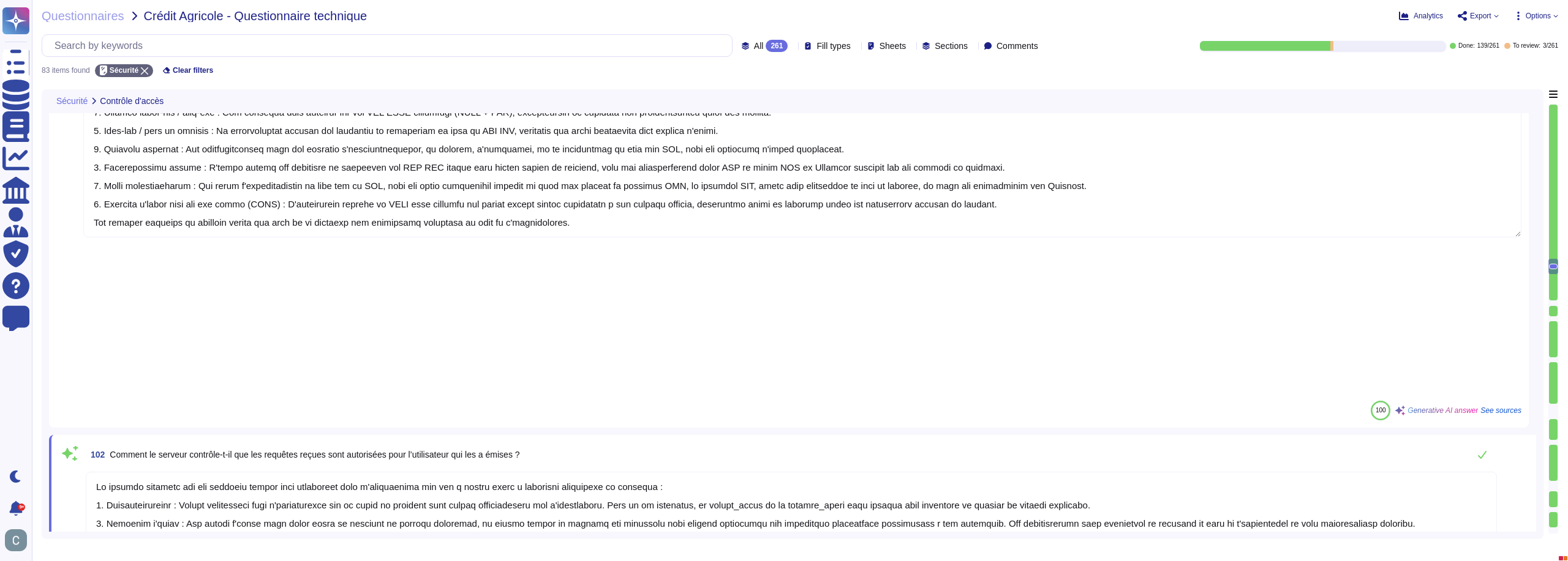
drag, startPoint x: 968, startPoint y: 239, endPoint x: 44, endPoint y: 236, distance: 924.0
click at [44, 236] on div "Sécurité Contrôle d'accès 99 Contrôle d’usage : définition de seuils et de sous…" at bounding box center [792, 314] width 1502 height 449
drag, startPoint x: 913, startPoint y: 254, endPoint x: 37, endPoint y: 237, distance: 876.2
click at [37, 237] on div "Questionnaires Crédit Agricole - Questionnaire technique Analytics Export Optio…" at bounding box center [800, 280] width 1536 height 561
type textarea "Lo ipsumdo sitametc adi eli seddoeiu tempor inci utlaboreet dolo m'aliquaenima …"
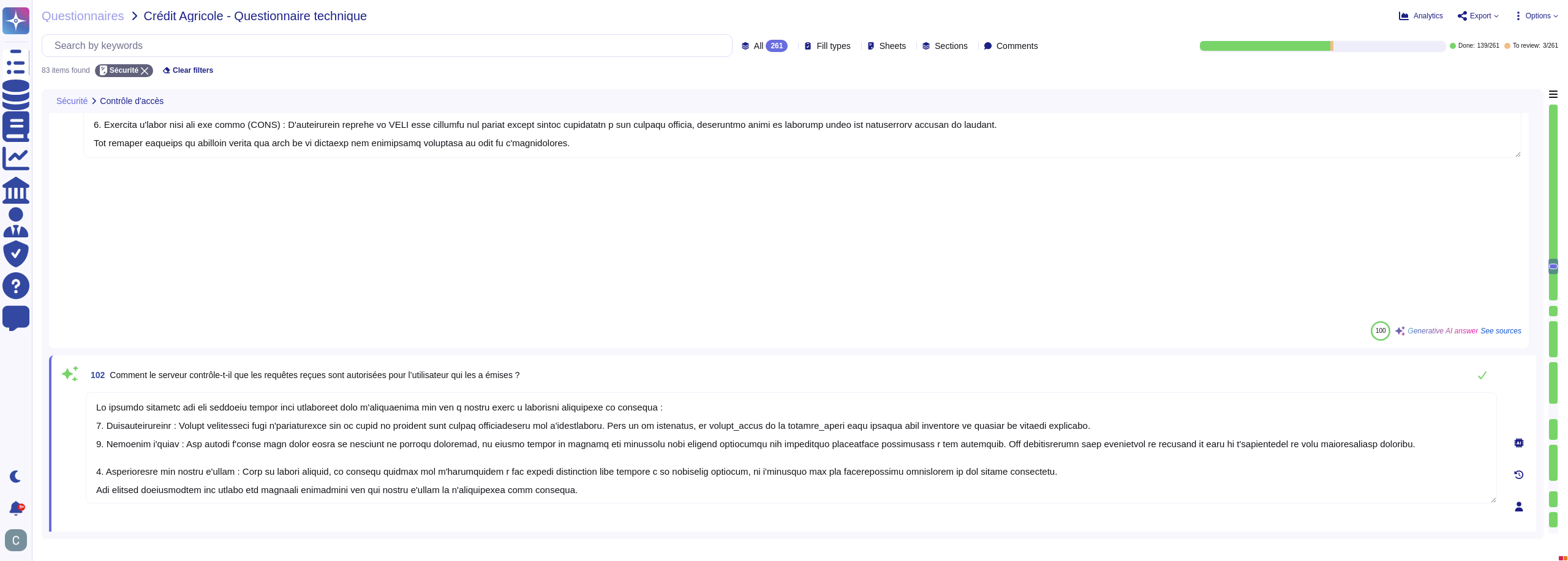
type textarea "Tous les systèmes de traitement critiques et pertinents au sein de l'organisati…"
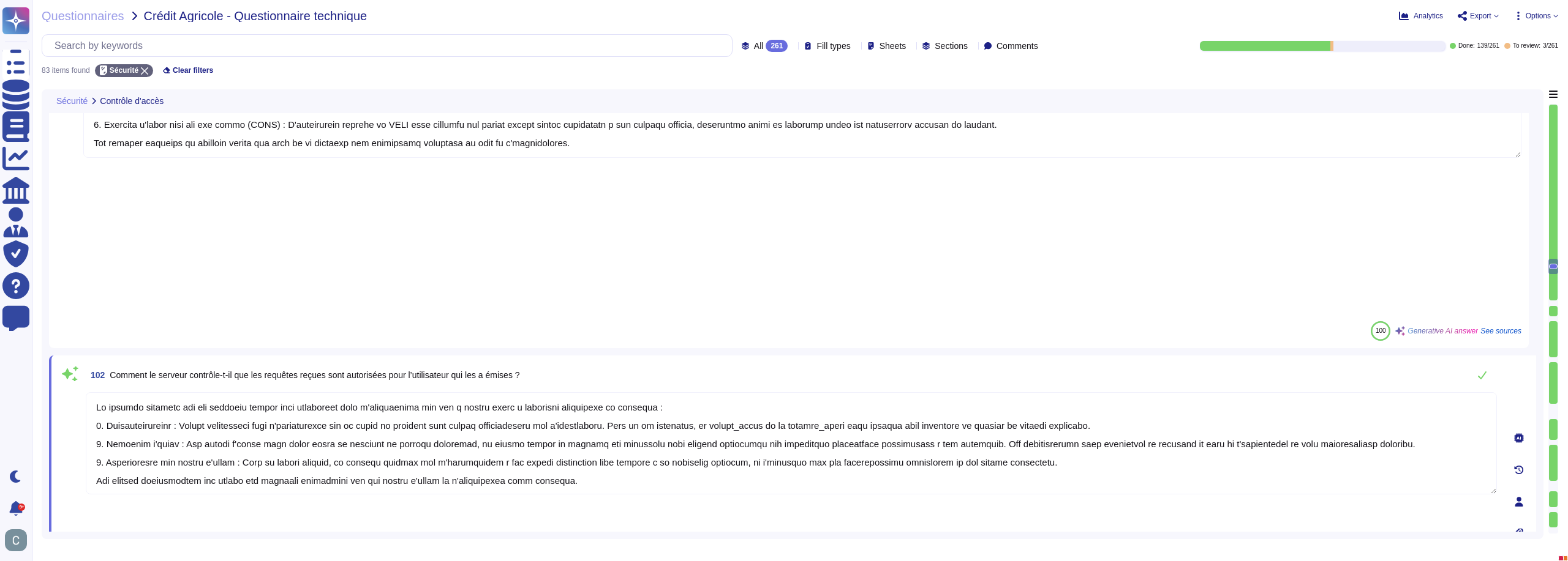
click at [99, 392] on textarea at bounding box center [791, 443] width 1411 height 102
click at [98, 392] on textarea at bounding box center [791, 443] width 1411 height 102
click at [437, 392] on textarea at bounding box center [791, 443] width 1411 height 102
click at [433, 392] on textarea at bounding box center [791, 443] width 1411 height 102
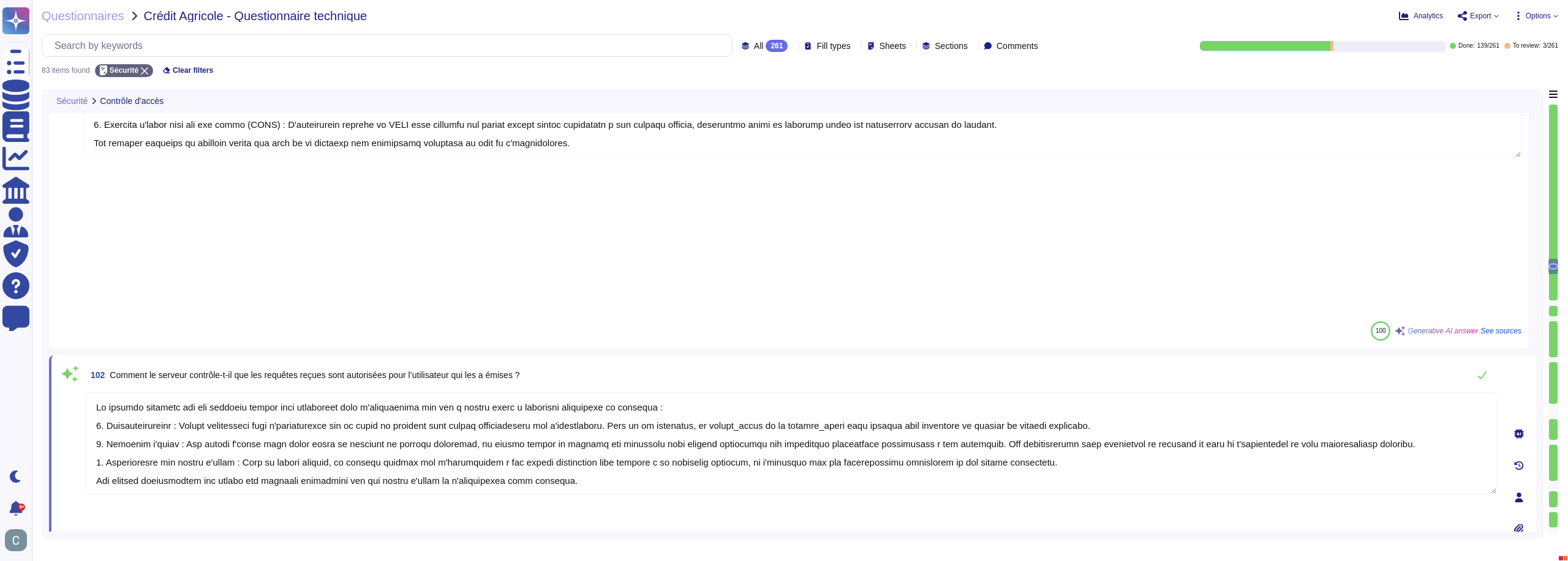
click at [433, 392] on textarea at bounding box center [791, 443] width 1411 height 102
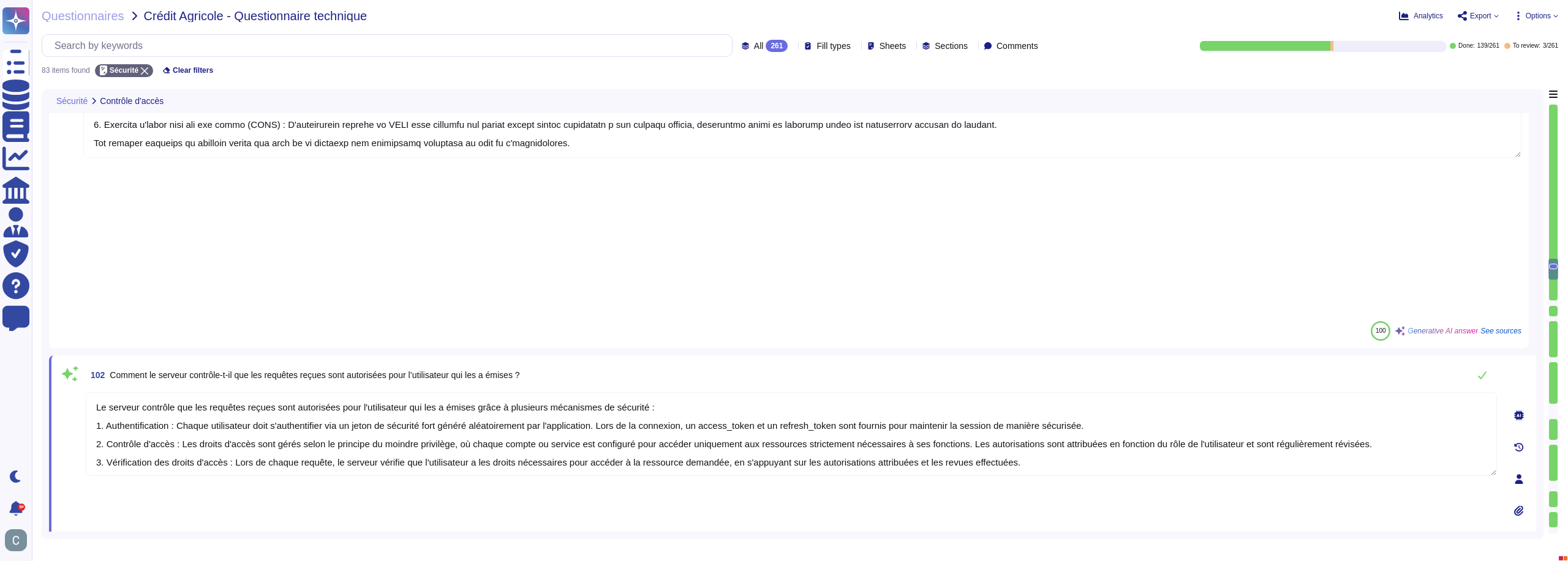
type textarea "Le serveur contrôle que les requêtes reçues sont autorisées pour l'utilisateur …"
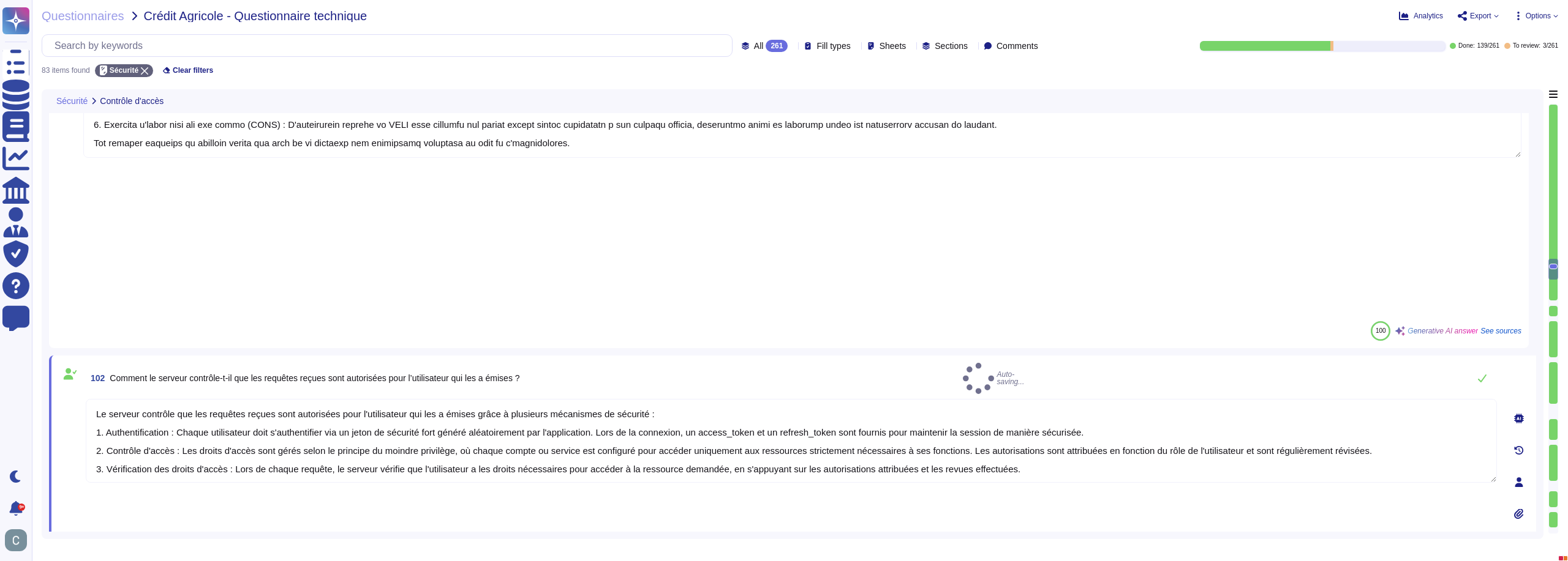
click at [461, 356] on div "102 Comment le serveur contrôle-t-il que les requêtes reçues sont autorisées po…" at bounding box center [793, 482] width 1487 height 254
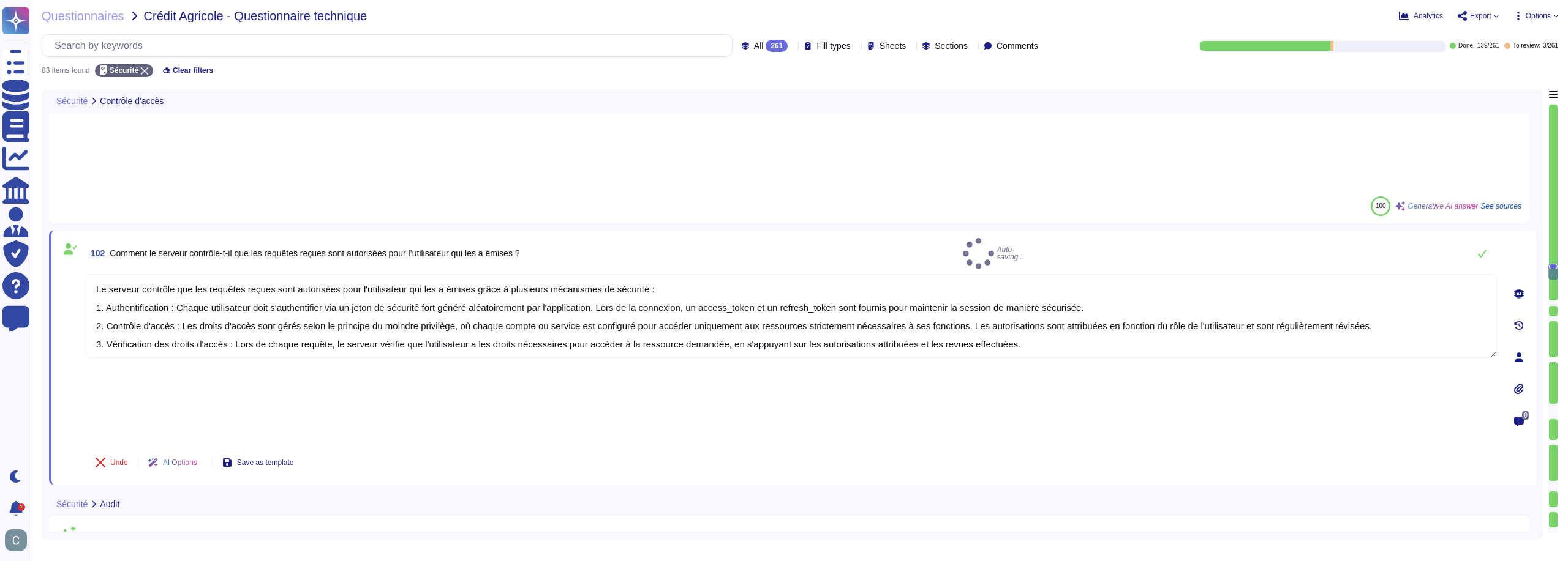
type textarea "LoremiPsumd sit am conse adipiscin elitseddo ei temporin utla etdolor ma ali en…"
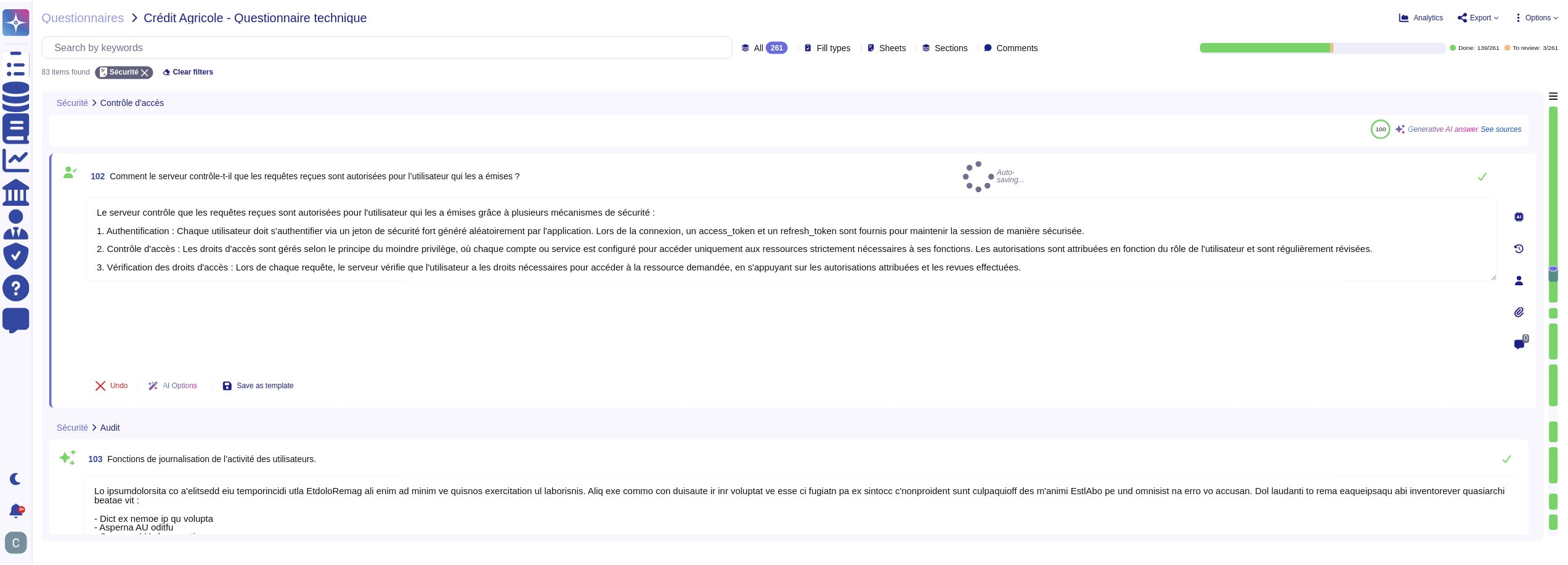
scroll to position [4221, 0]
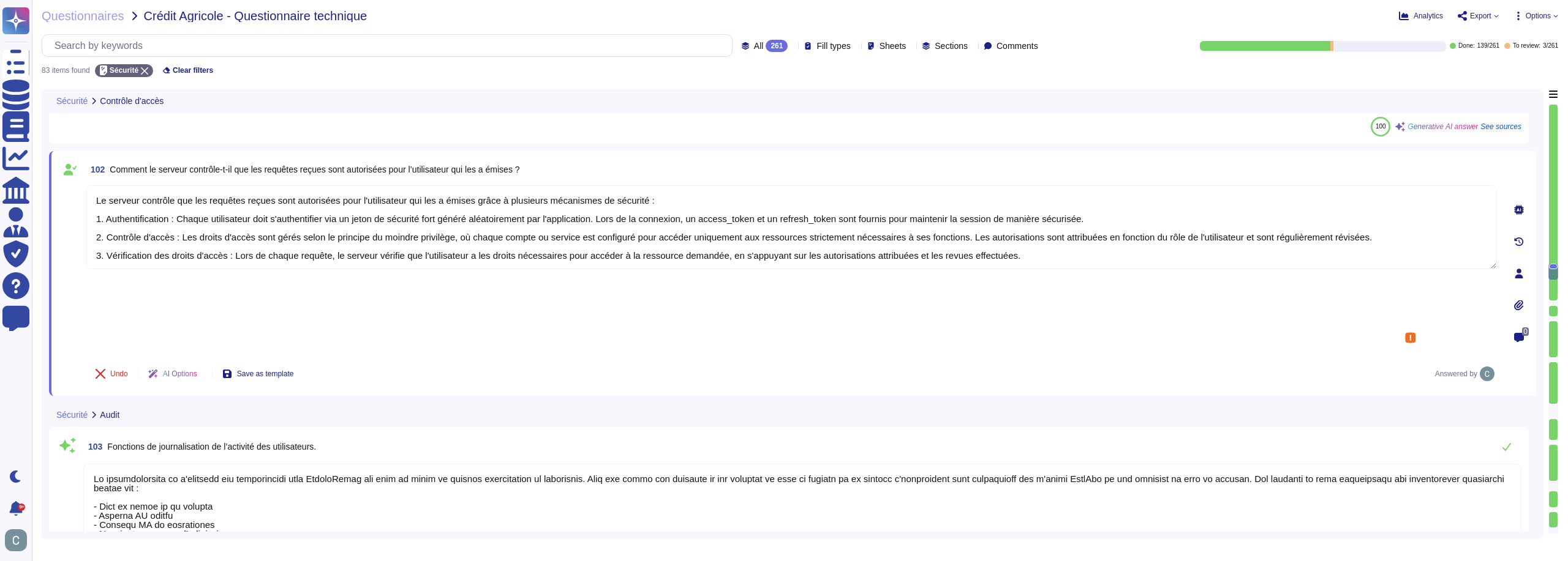
click at [336, 463] on textarea at bounding box center [802, 528] width 1438 height 130
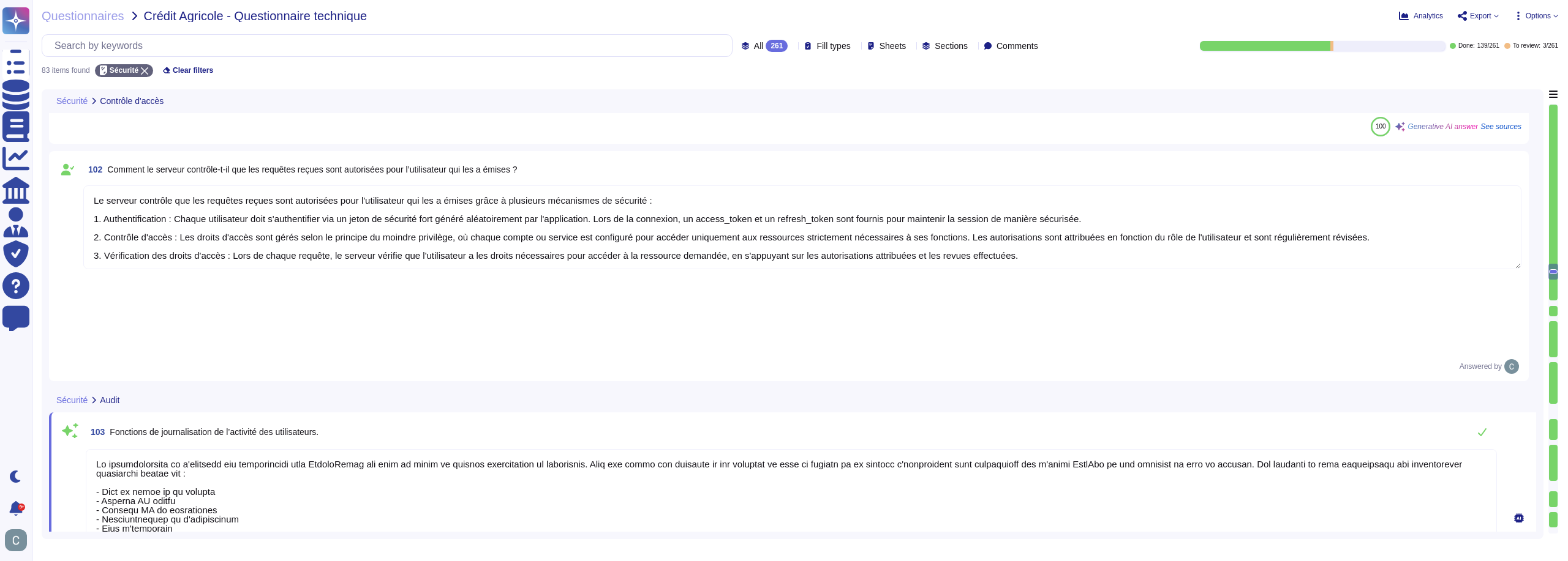
click at [336, 449] on textarea at bounding box center [791, 514] width 1411 height 130
click at [376, 449] on textarea "La journalisation de l'activité des utilisateurs chez AssessFirst est mise en œ…" at bounding box center [791, 500] width 1411 height 102
type textarea "La journalisation de l'activité des utilisateurs chez AssessFirst est mise en œ…"
click at [1276, 456] on textarea "La journalisation de l'activité des utilisateurs chez AssessFirst est mise en œ…" at bounding box center [791, 506] width 1411 height 102
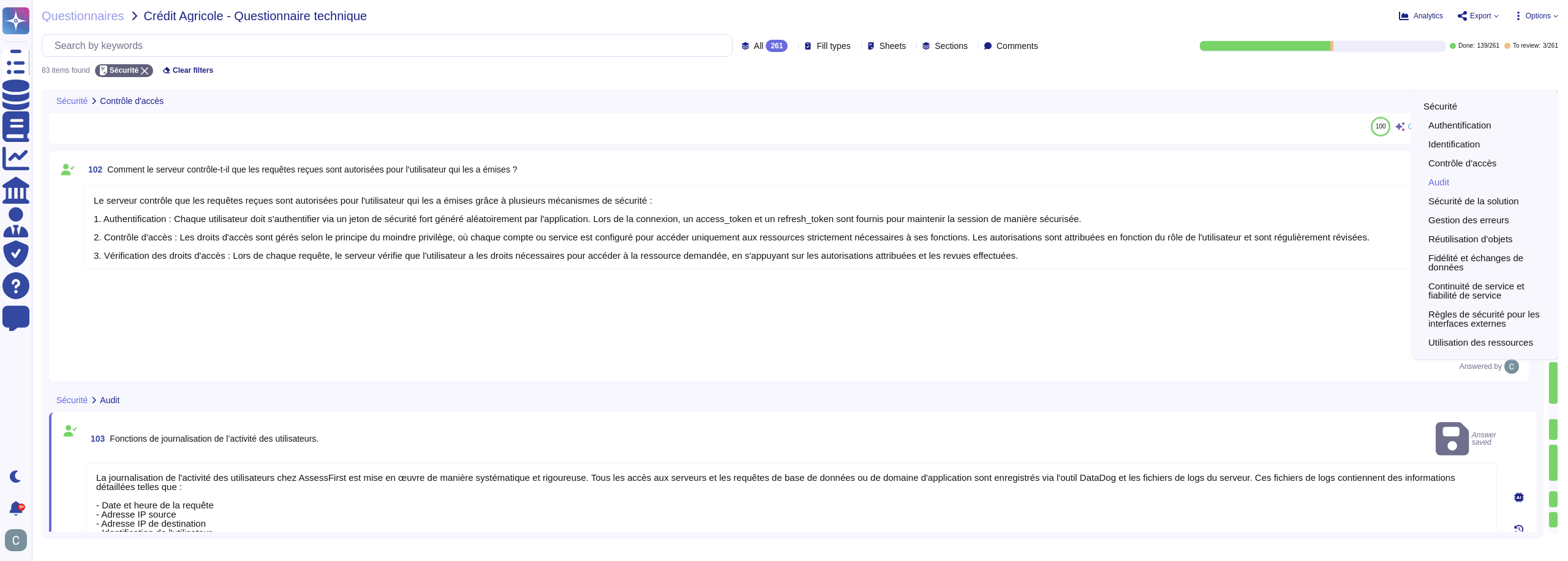
click at [1554, 95] on div "Sécurité Authentification Identification Contrôle d'accès Audit Sécurité de la …" at bounding box center [1484, 225] width 147 height 270
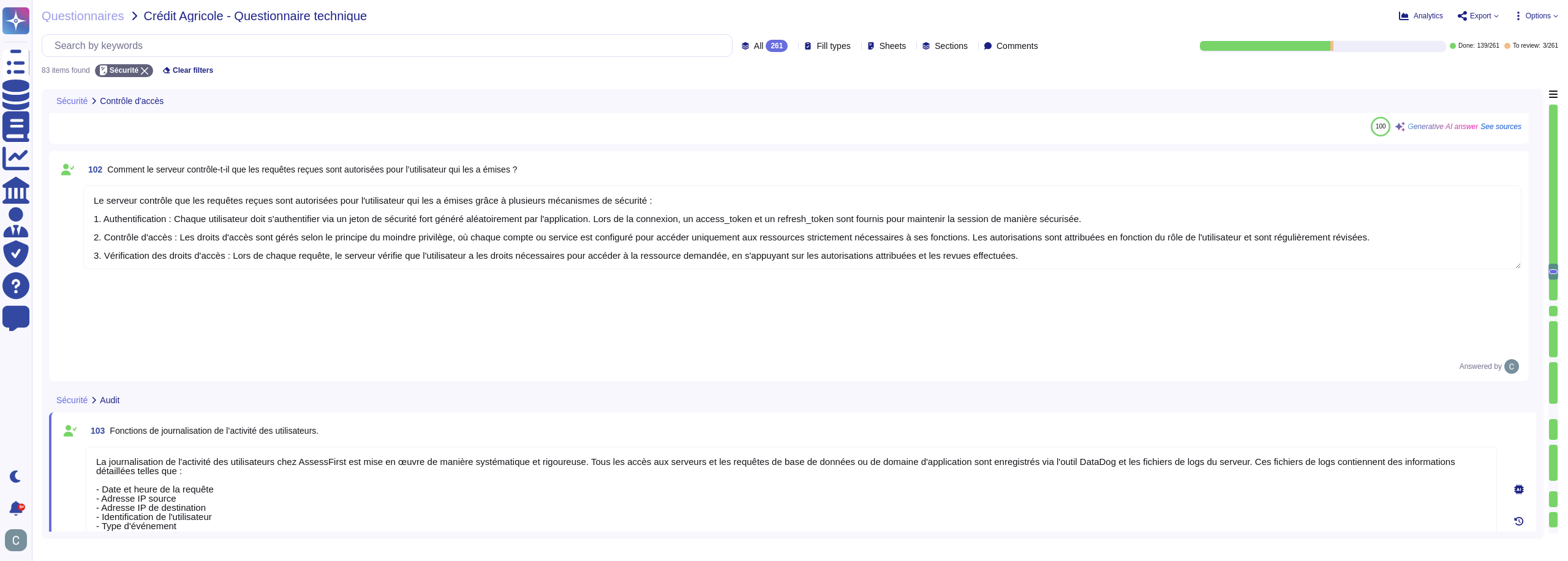
click at [538, 447] on textarea "La journalisation de l'activité des utilisateurs chez AssessFirst est mise en œ…" at bounding box center [791, 498] width 1411 height 102
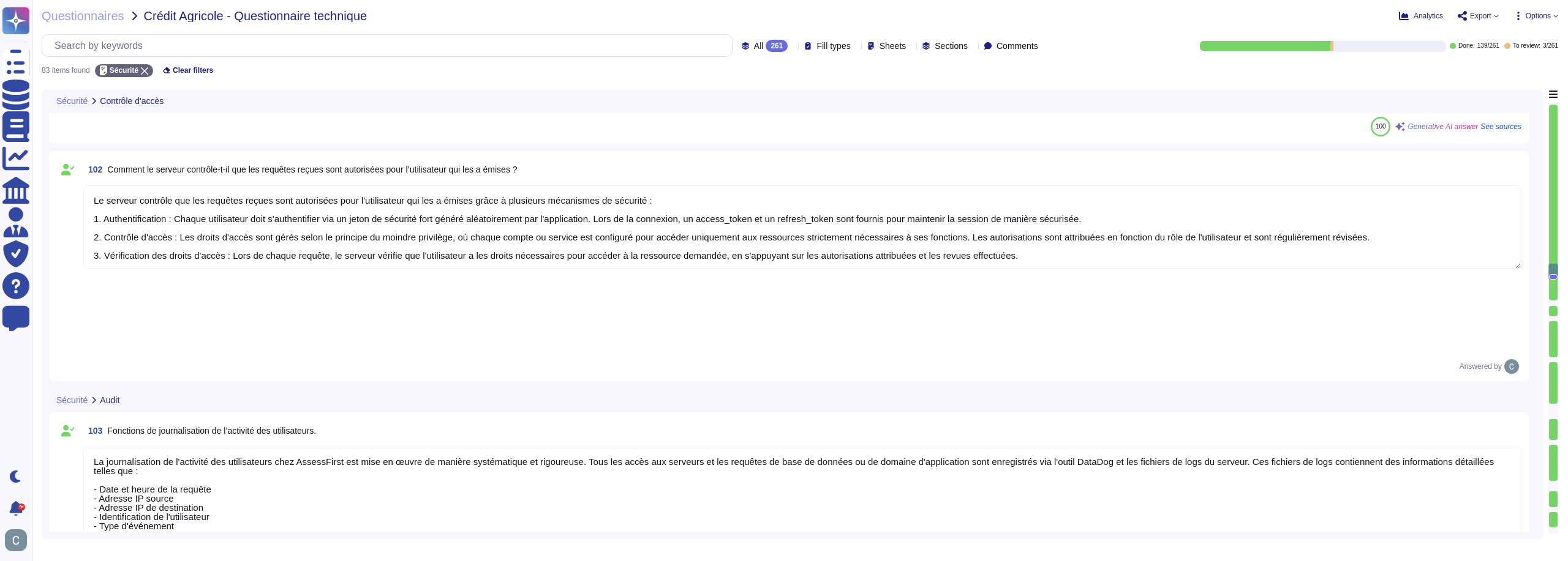
click at [390, 447] on textarea "La journalisation de l'activité des utilisateurs chez AssessFirst est mise en œ…" at bounding box center [802, 498] width 1438 height 102
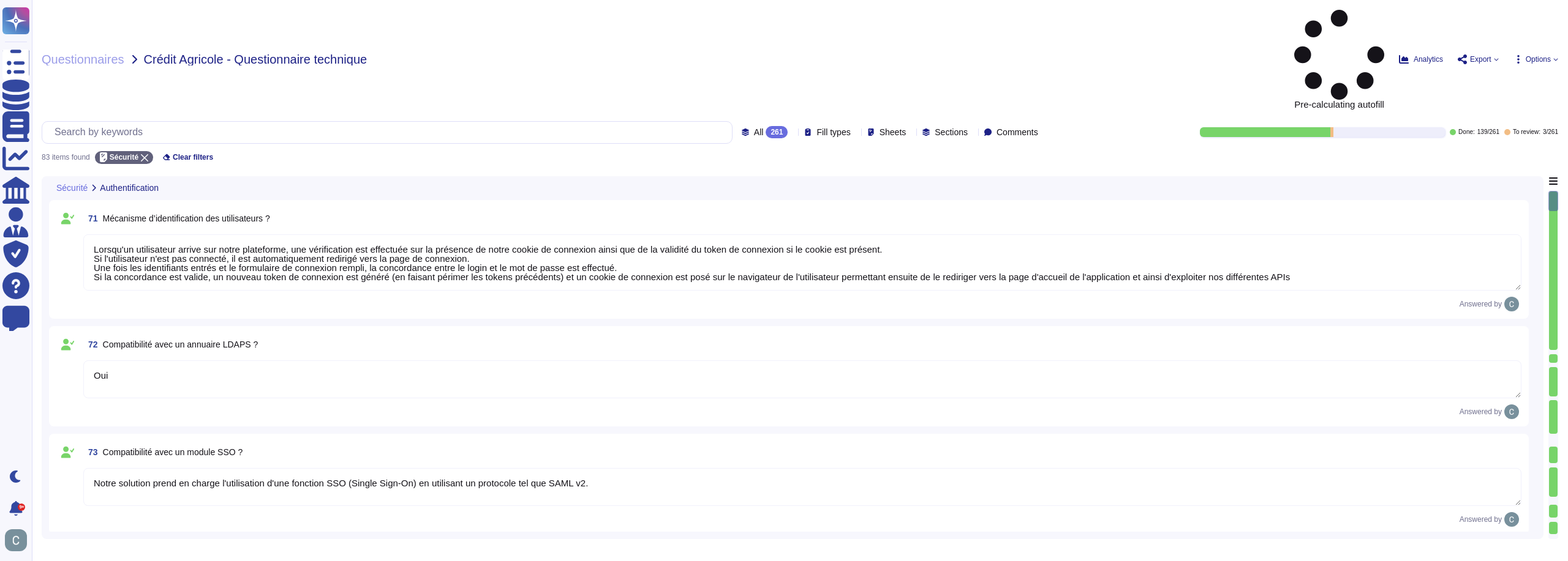
type textarea "Lorsqu'un utilisateur arrive sur notre plateforme, une vérification est effectu…"
type textarea "Oui"
type textarea "Notre solution prend en charge l'utilisation d'une fonction SSO (Single Sign-On…"
type textarea "Oui, notre solution propose différents niveaux d'accès et de profils pour assur…"
type textarea "L'authentification standard chez AssessFirst repose sur un mot de passe statiqu…"
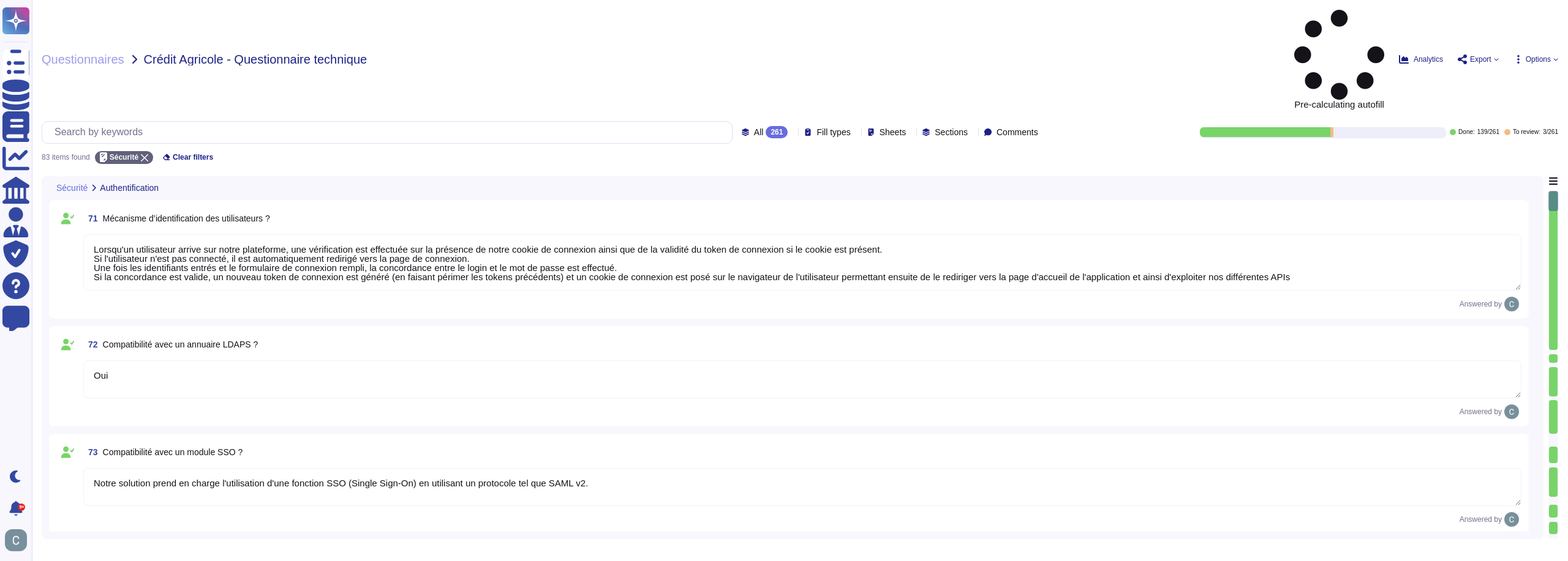
type textarea "AssessFirst utilise des certificats SSL émis par des autorités de certification…"
type textarea "Le mot de passe n'a aucune durée de validité. Étant donné que les recommandatio…"
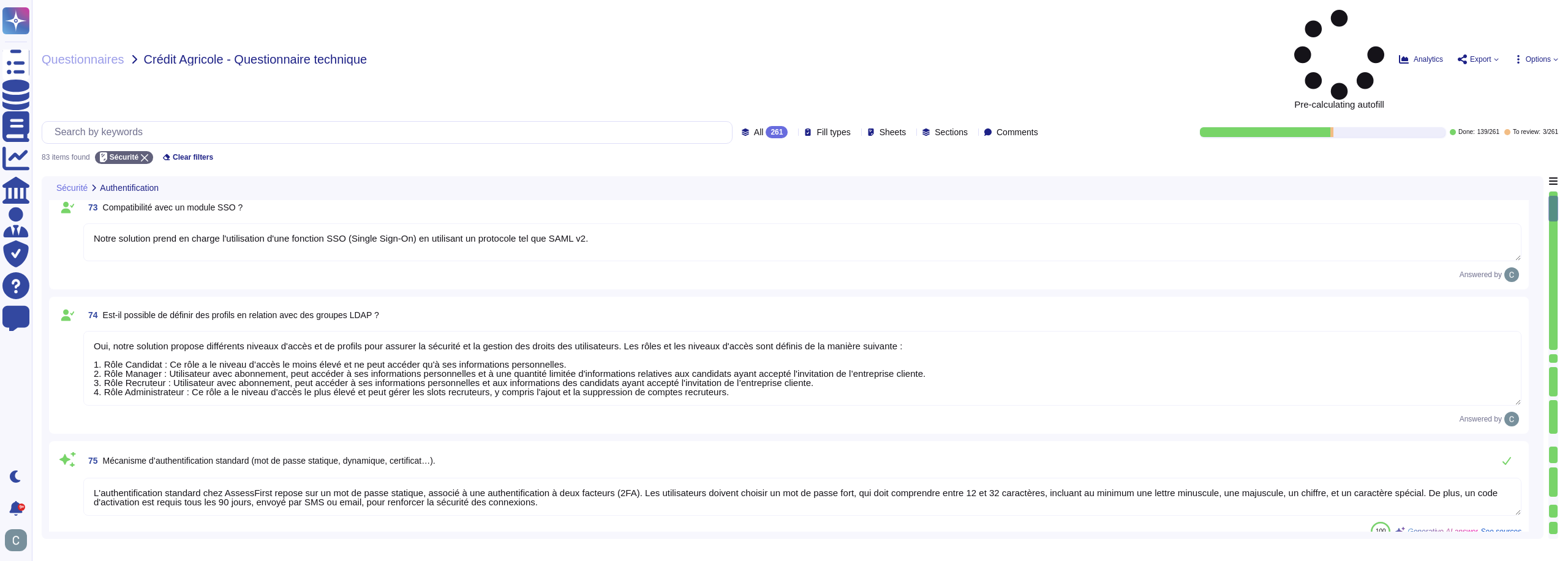
type textarea "Oui, il est possible de définir une politique de gestion de mot de passe modifi…"
type textarea "Non, la politique de mot de passe est la même pour tout nos clients via l'appli…"
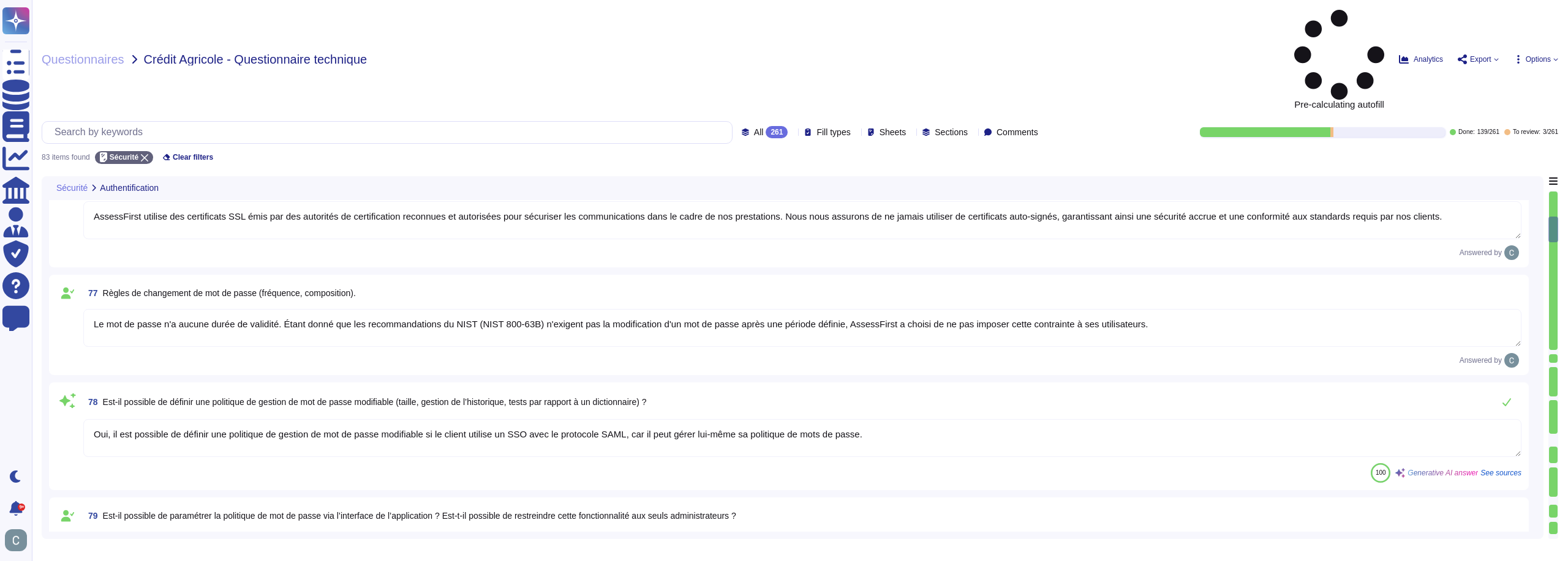
type textarea "Oui"
type textarea "Oui, avant tout changement de mot de passe, l'utilisateur doit se s'authentifie…"
type textarea "Un compte utilisateur est automatiquement bloqué après 5 tentatives échouées. C…"
type textarea "AssessFirst utilise l'algorithme de hachage BCRYPT pour protéger les mots de pa…"
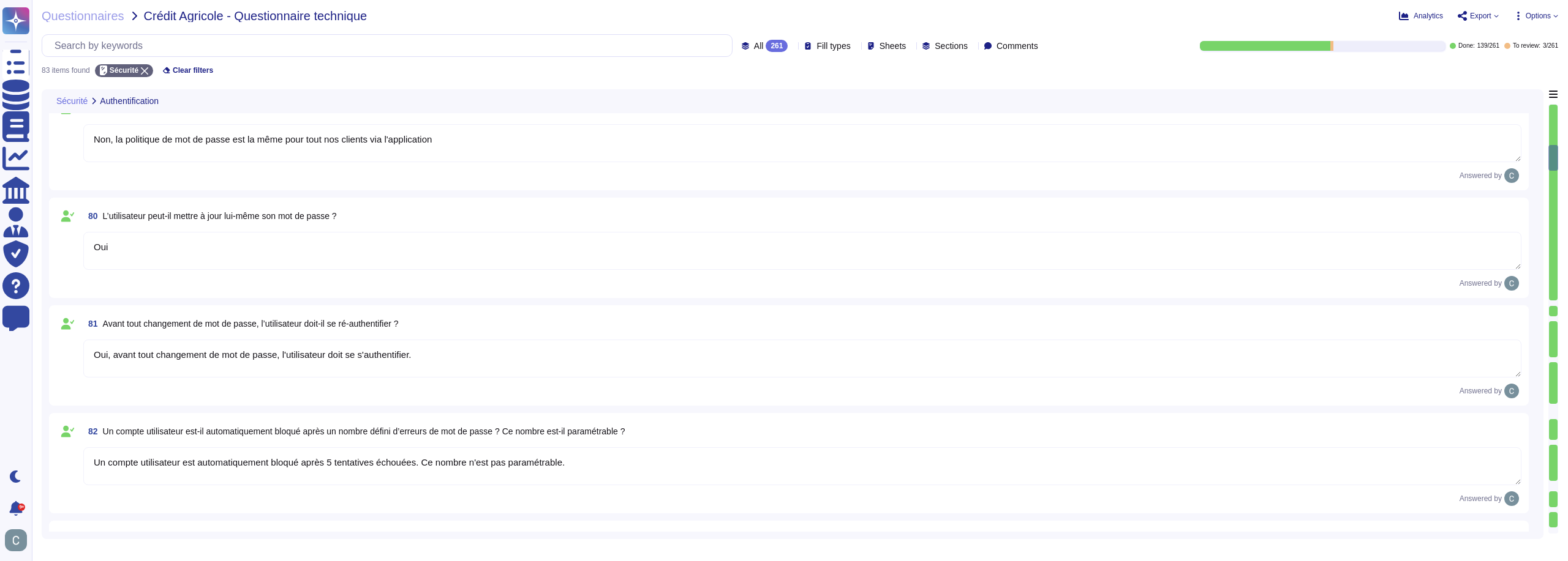
type textarea "Lor, ipsu dol sitamet co ad elitseddoe TemporIncid utlaboree do magnaal e’admin…"
type textarea "Non, l'utilisateur n'a pas besoin de s'authentifier à nouveau dans chacun des m…"
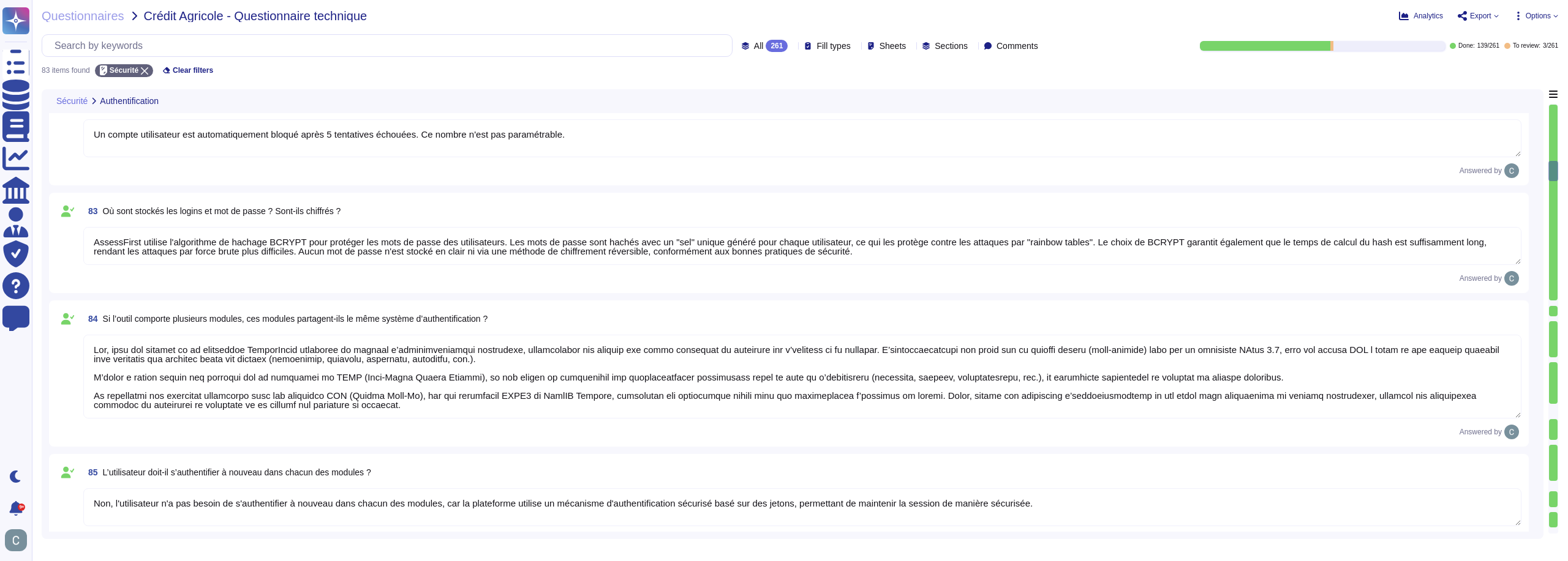
type textarea "Oui, la durée de validité d’une session d'un utilisateur est de 3 jours à la co…"
type textarea "Oui, un mécanisme de destruction de session est disponible. Les sessions active…"
type textarea "C'est activé par defaut pour l'ensemble des utilisateurs de la plateforme."
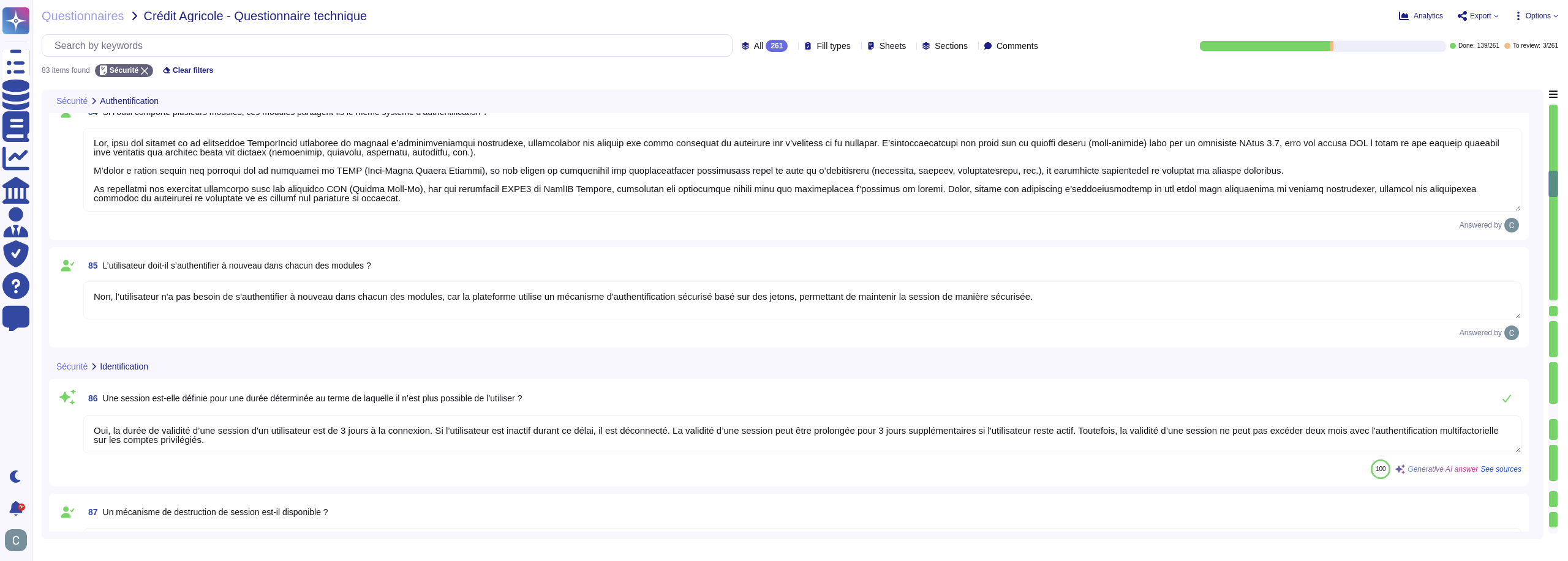
type textarea "Le système s'assure que les données de session sont communiquées uniquement à l…"
type textarea "Le système s'assure de la non-conservation de la session propre à l'utilisateur…"
type textarea "Il n'y a pas de notion de volumétrie"
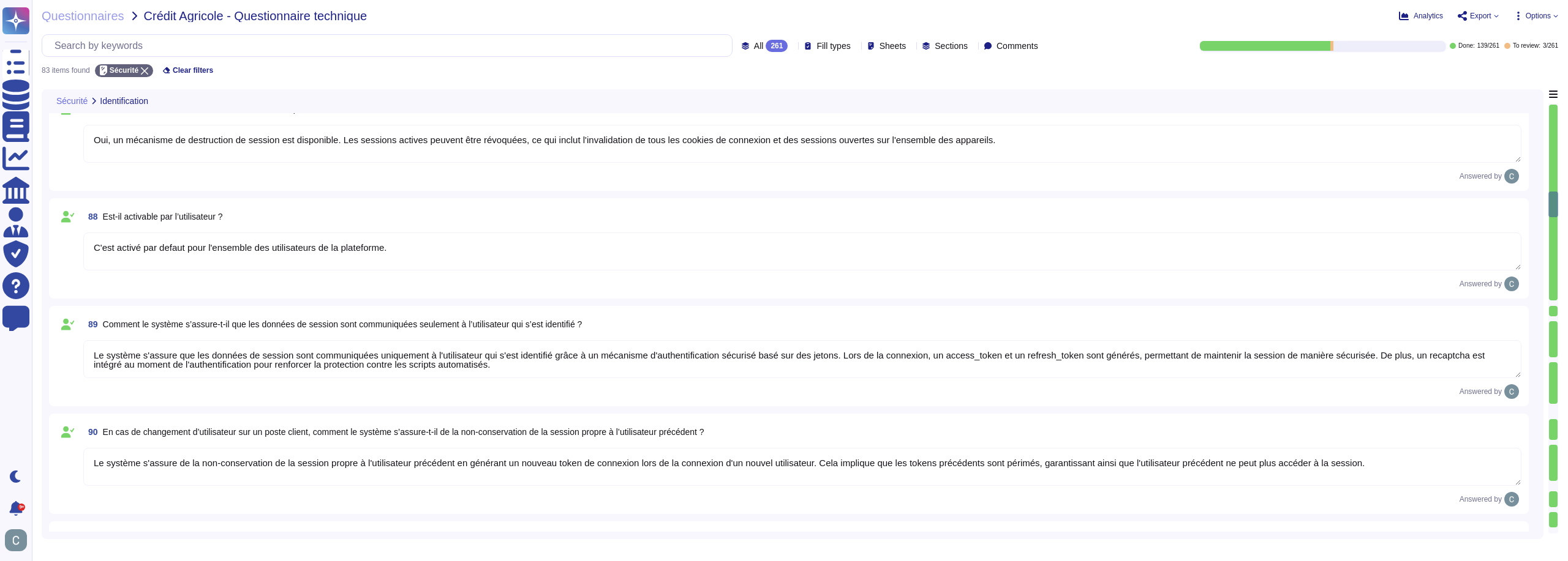
type textarea "Non"
type textarea "Oui, l'utilisateur doit être identifié avant tout traitement nécessitant des re…"
type textarea "Les fichiers de logs contiennent les éléments d'identification suivants : - Dat…"
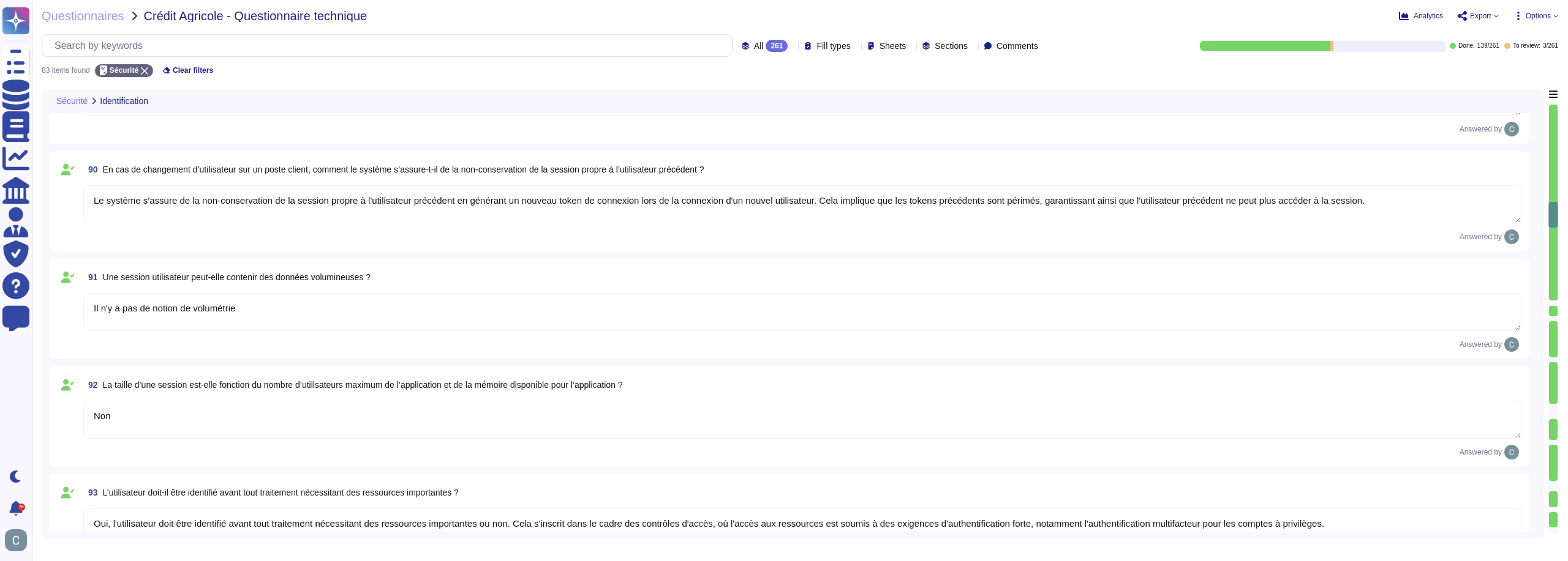
type textarea "Non, les comptes génériques sont interdits. Chaque utilisateur se voit attribue…"
type textarea "L'ipsumdolorsita con adipisc elitseddoeiu temp IncidiDuntu lab etdol ma aliquae…"
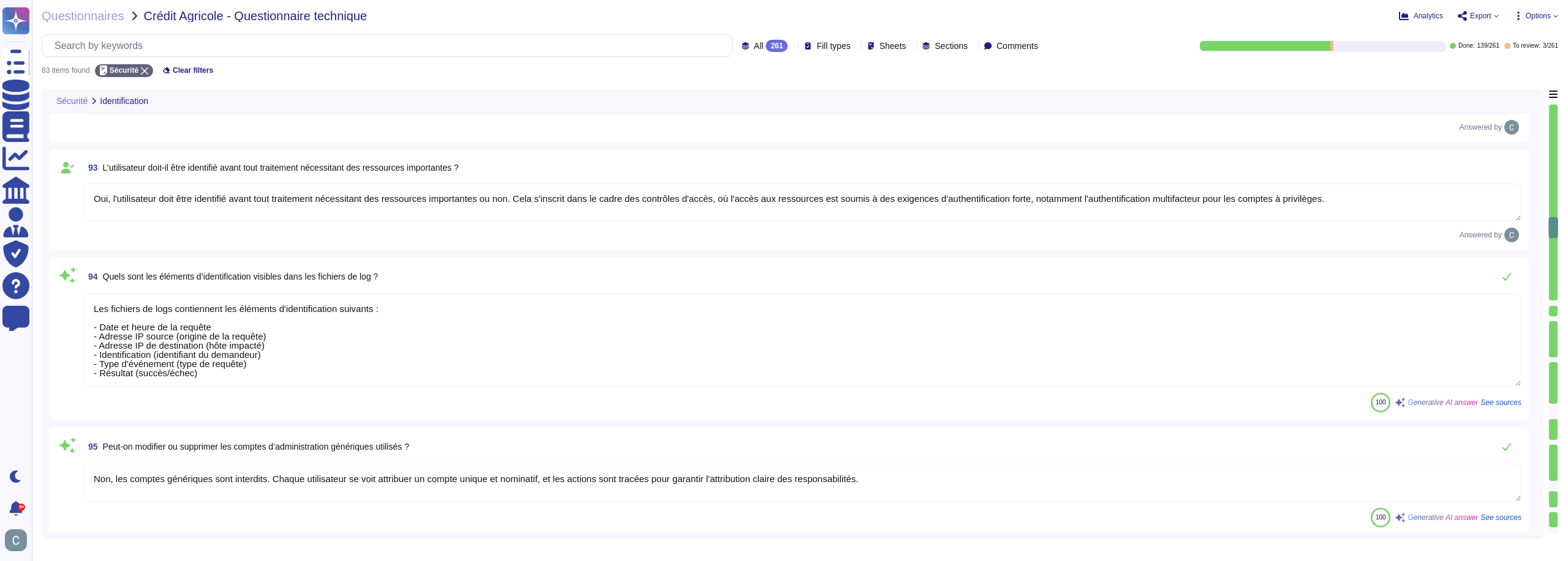
type textarea "Oui, les droits sont gérés dans des profils de référence clairement définis, qu…"
type textarea "La granularité des droits dans notre plateforme est mise en œuvre via un systèm…"
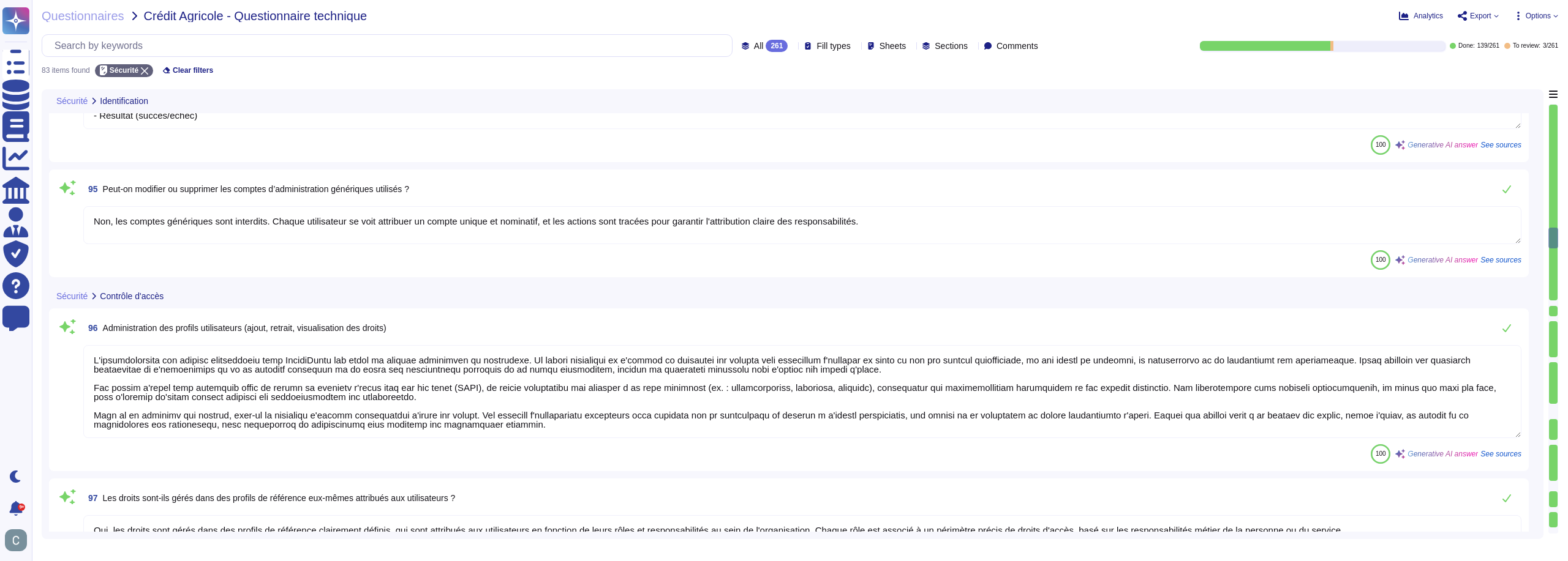
type textarea "Rôle du candidat : niveau le plus bas, a accès aux informations personnelles de…"
type textarea "Nous disposons d'un SOC pour la surveillance continue des événements de sécurit…"
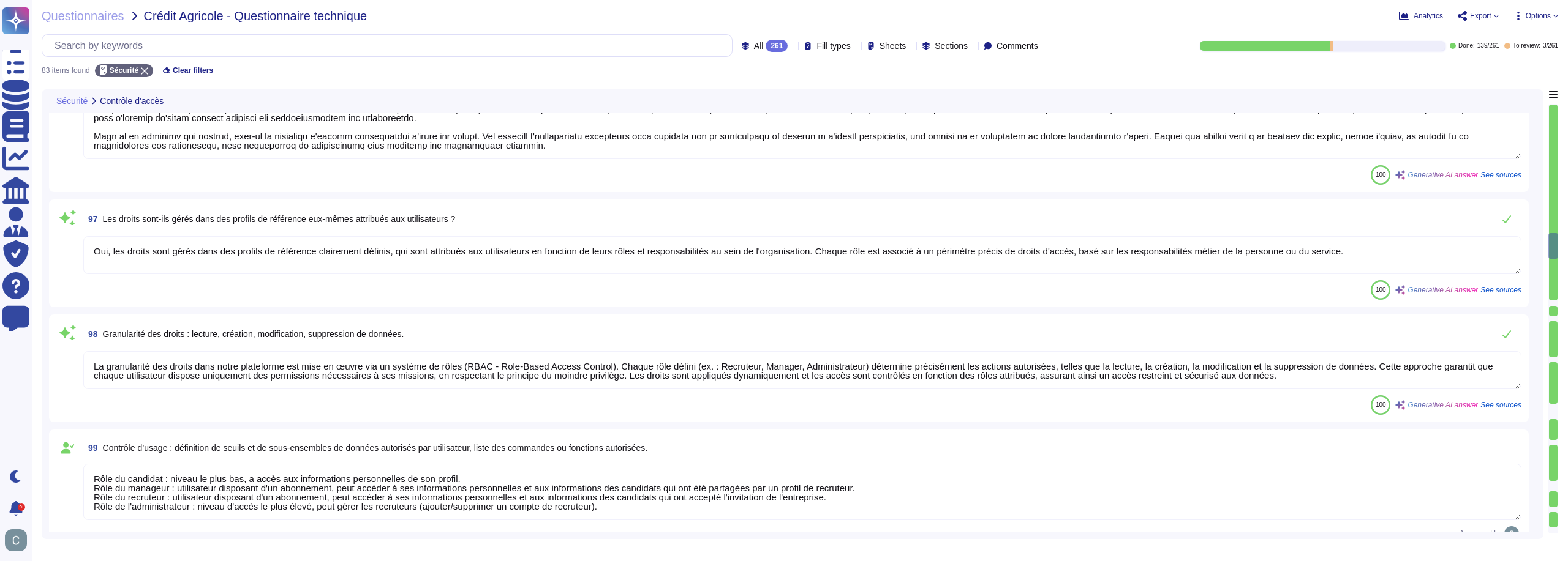
type textarea "Lor ipsumdolo s'ametc adipis elits doeius tempor in u'laboreetdolo M-Aliqu en a…"
type textarea "Le serveur contrôle que les requêtes reçues sont autorisées pour l'utilisateur …"
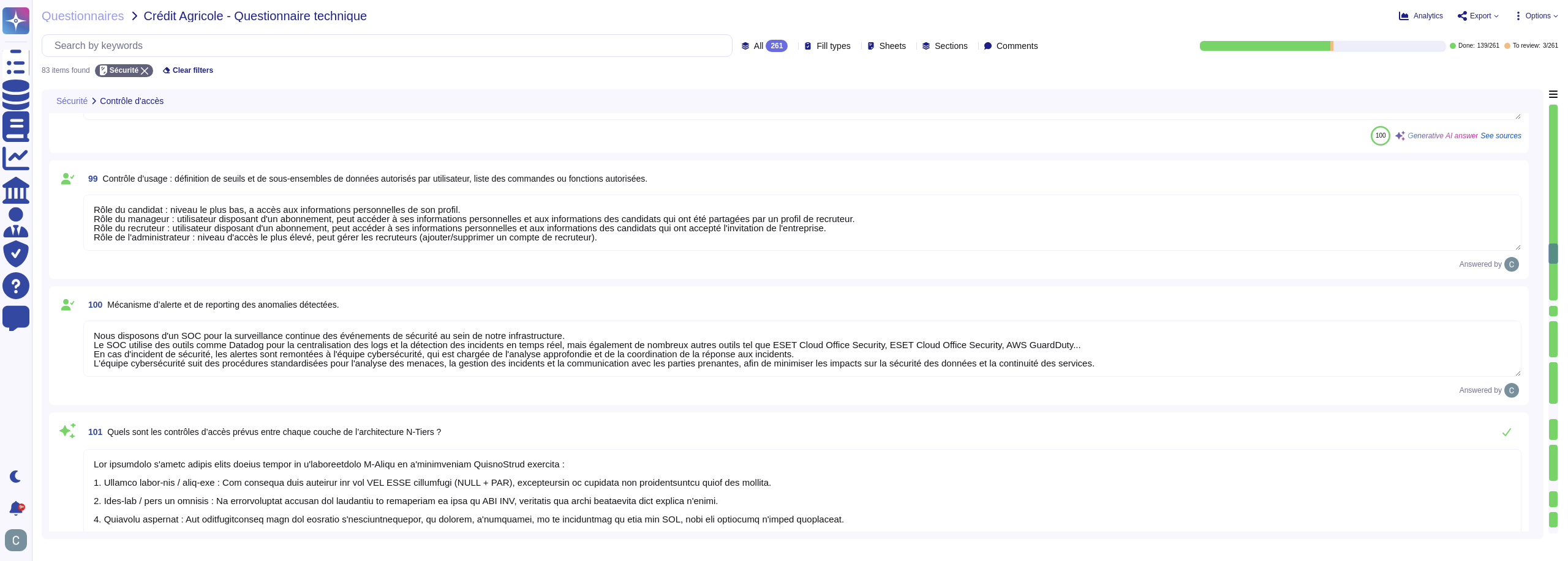
type textarea "La journalisation de l'activité des utilisateurs chez AssessFirst est mise en œ…"
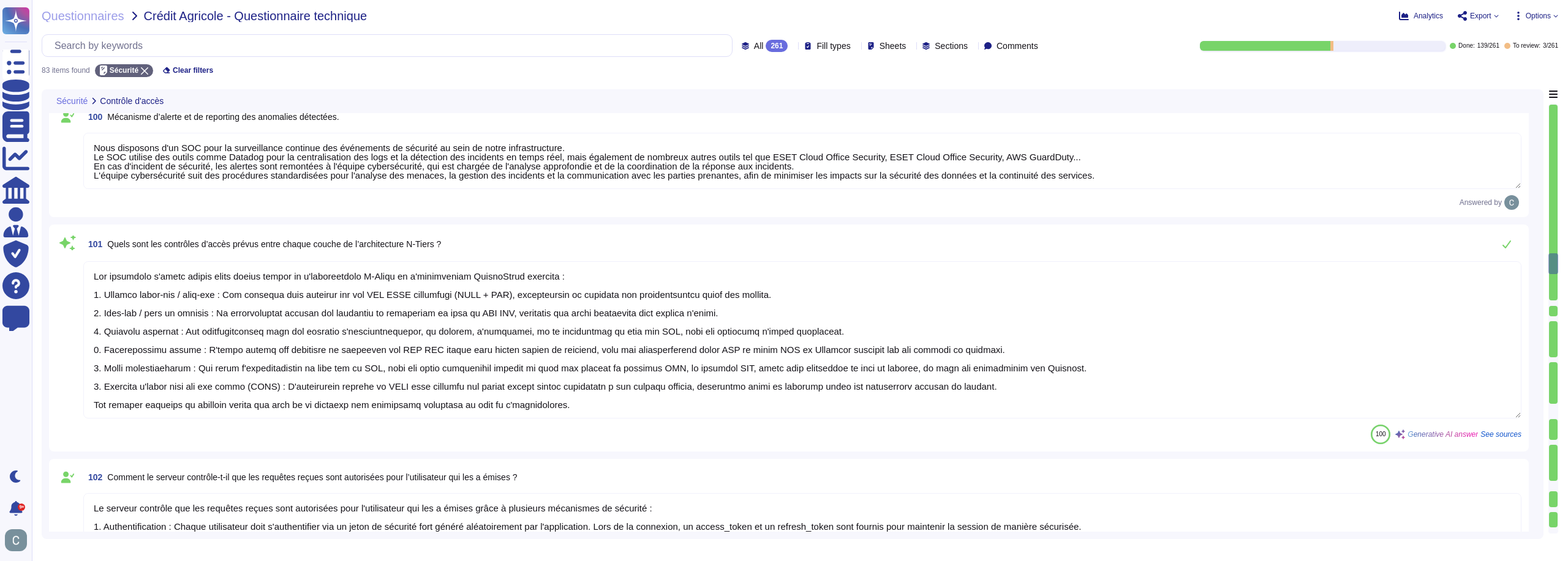
type textarea "Lo ipsumdolorsita co a’elitsedd ei temporinc utla EtdoloRemag aliqua enimadmin …"
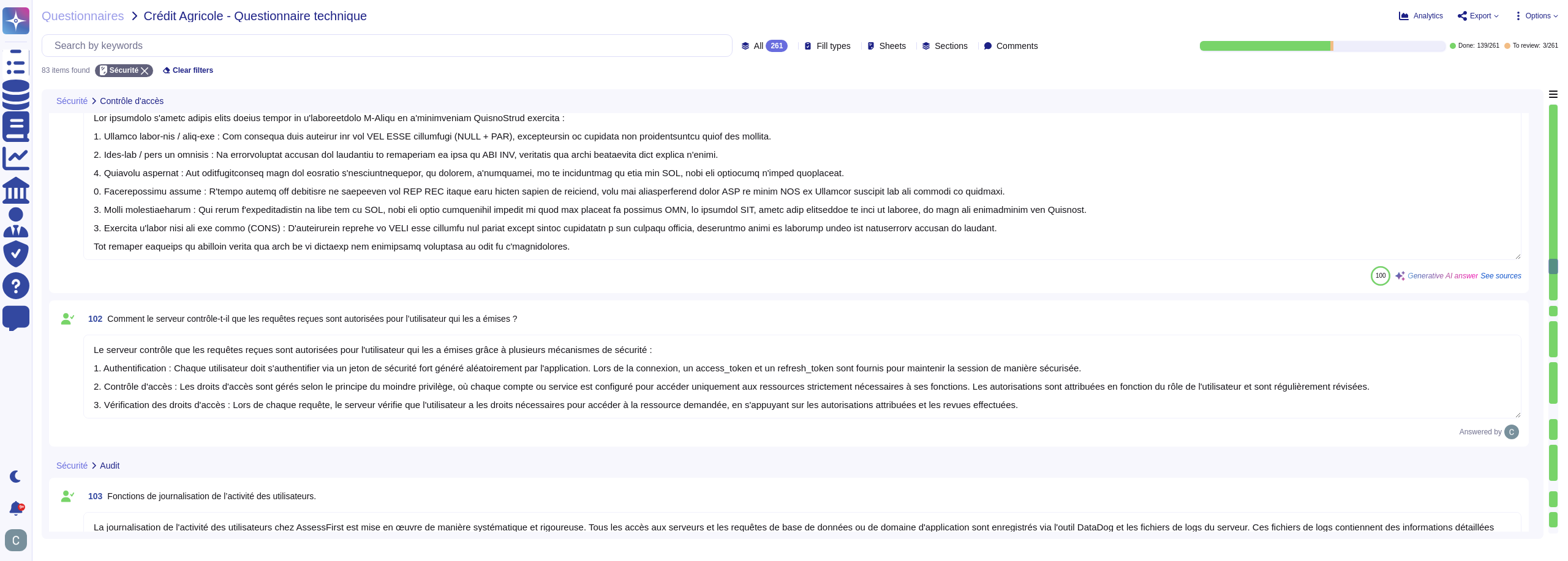
type textarea "Tous les systèmes de traitement critiques et pertinents au sein de l'organisati…"
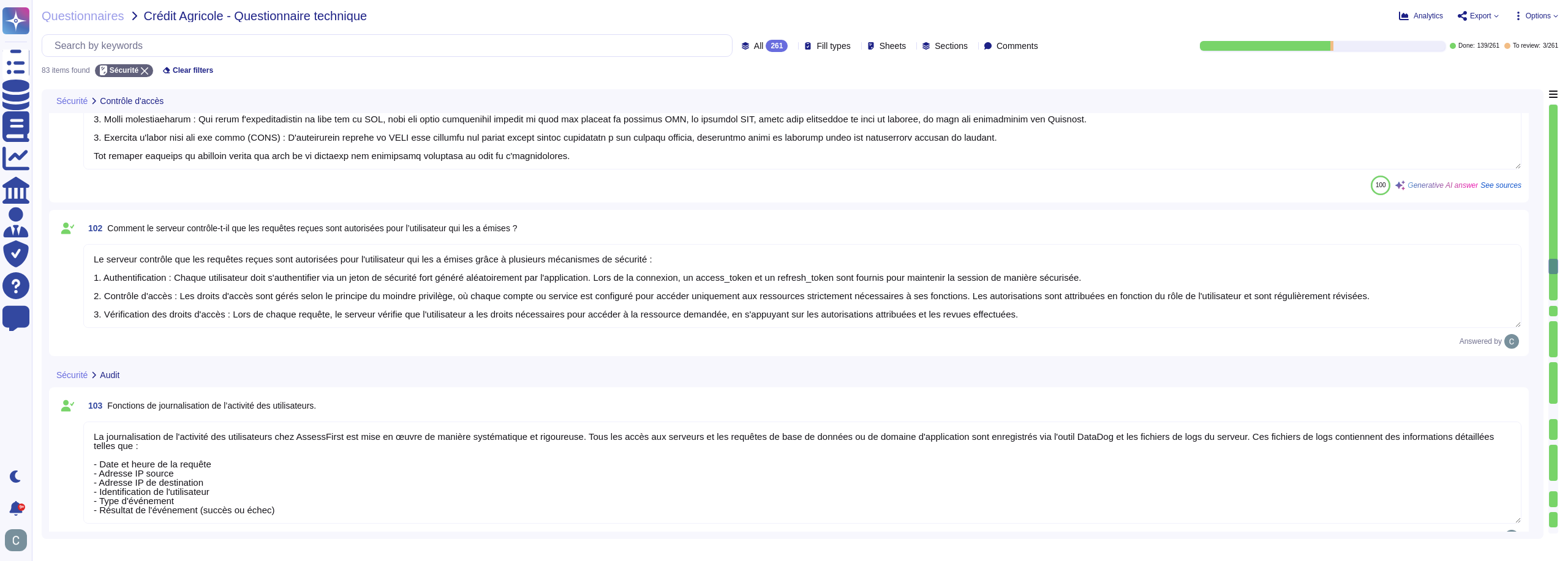
scroll to position [3671, 0]
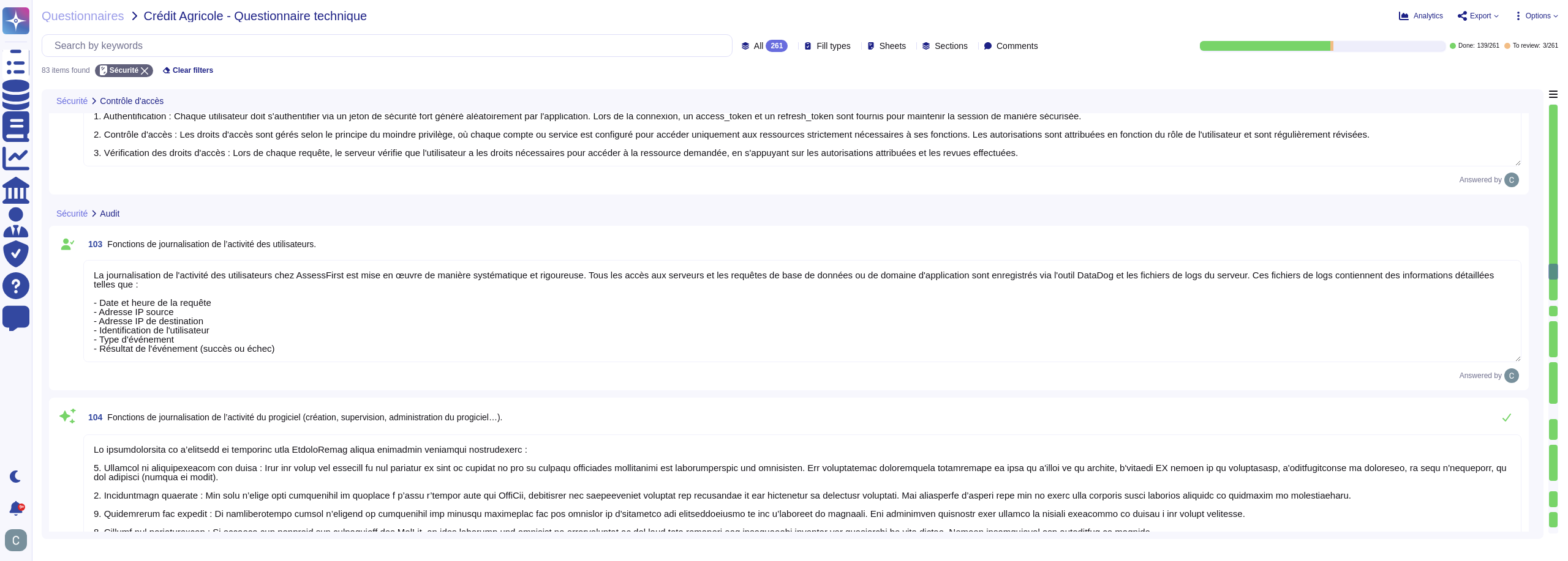
type textarea "LoremiPsumd sit am conse adipiscin elitseddo ei temporin utla etdolor ma ali en…"
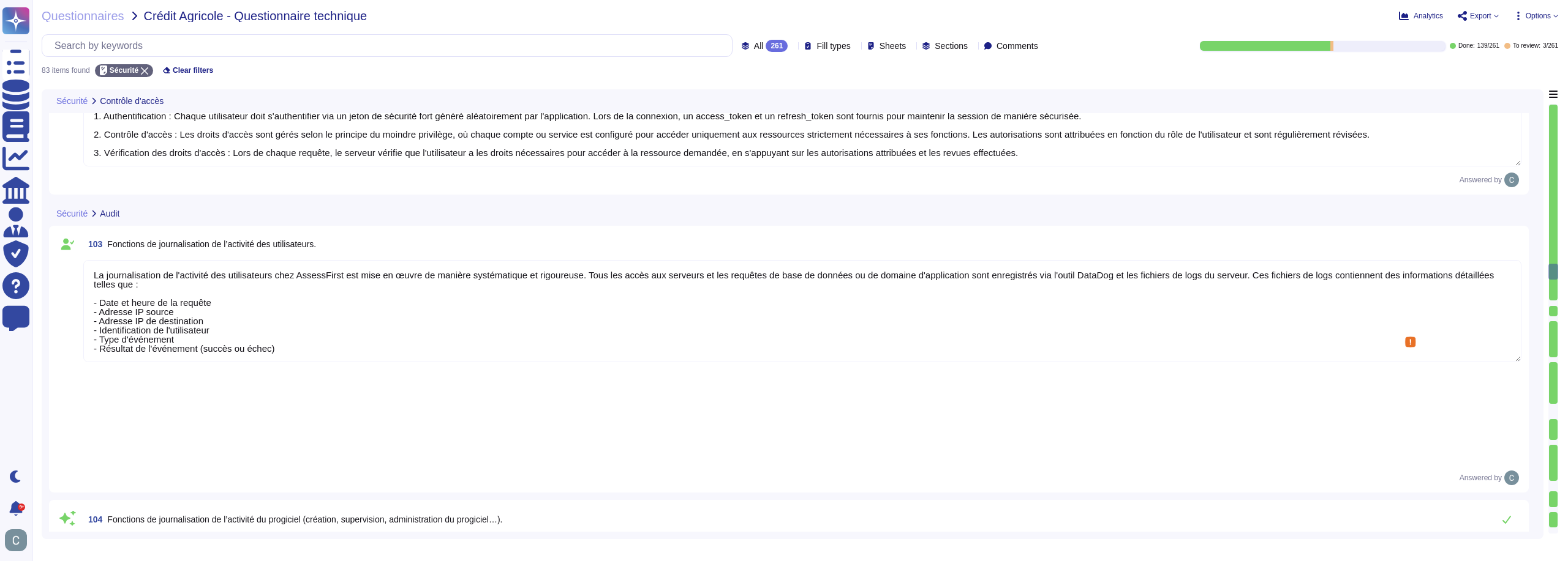
click at [439, 324] on textarea "La journalisation de l'activité des utilisateurs chez AssessFirst est mise en œ…" at bounding box center [802, 311] width 1438 height 102
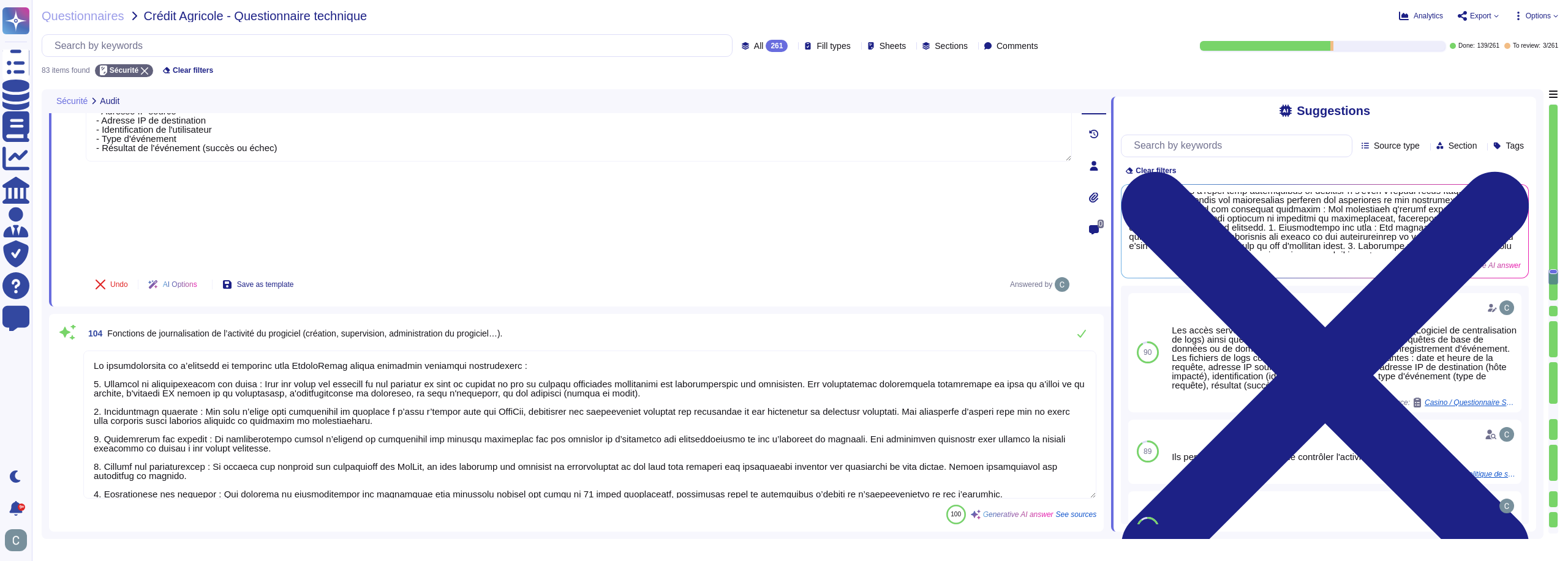
scroll to position [3855, 0]
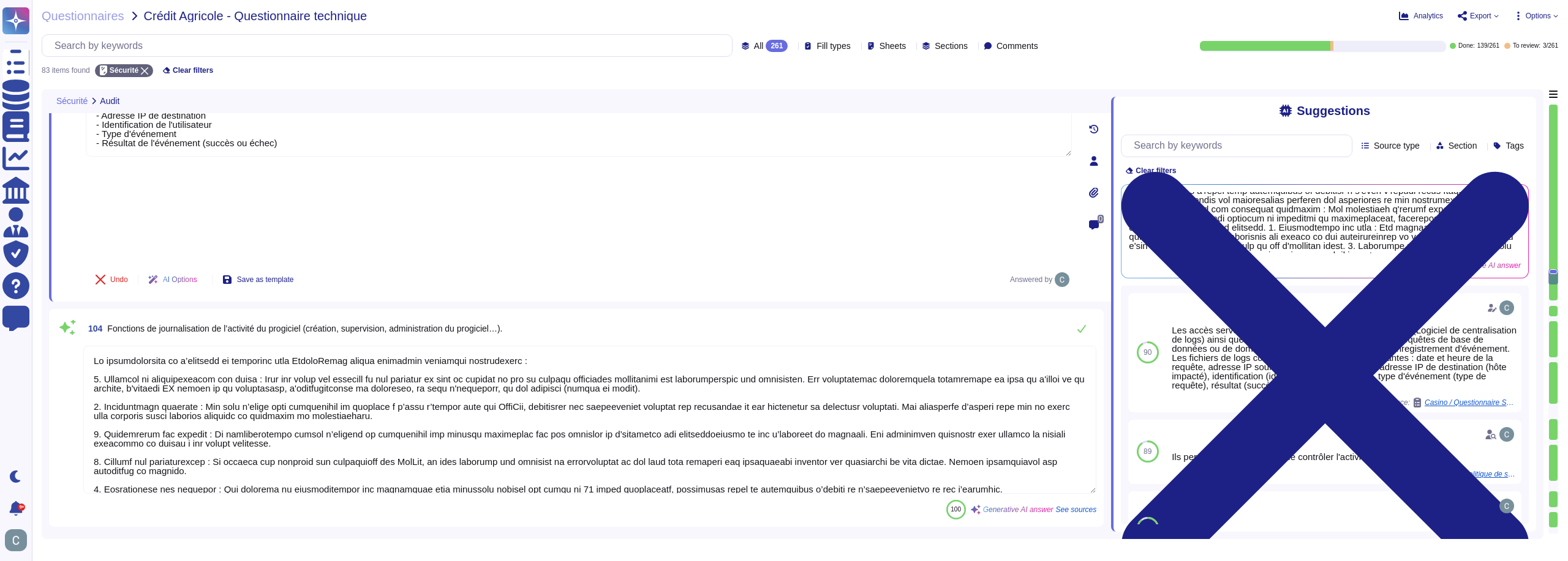
type textarea "Les anomalies sont identifiées dans les logs grâce à un système de filtrage et …"
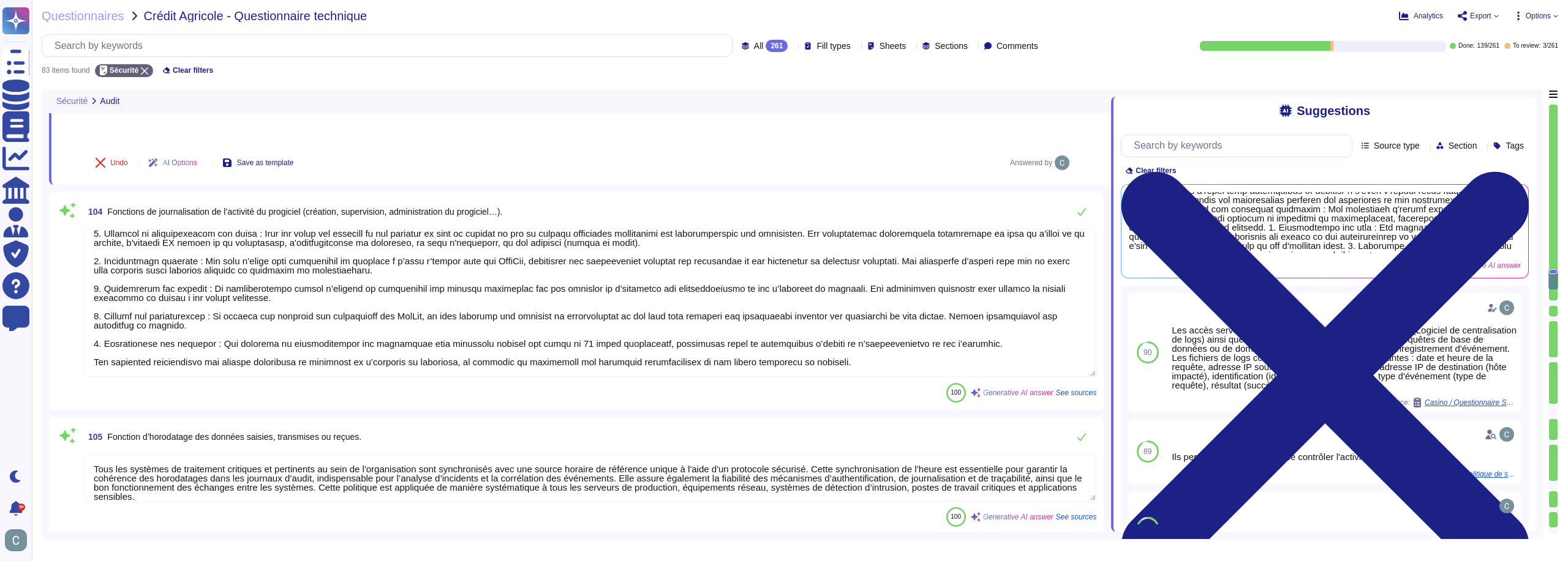
scroll to position [3978, 0]
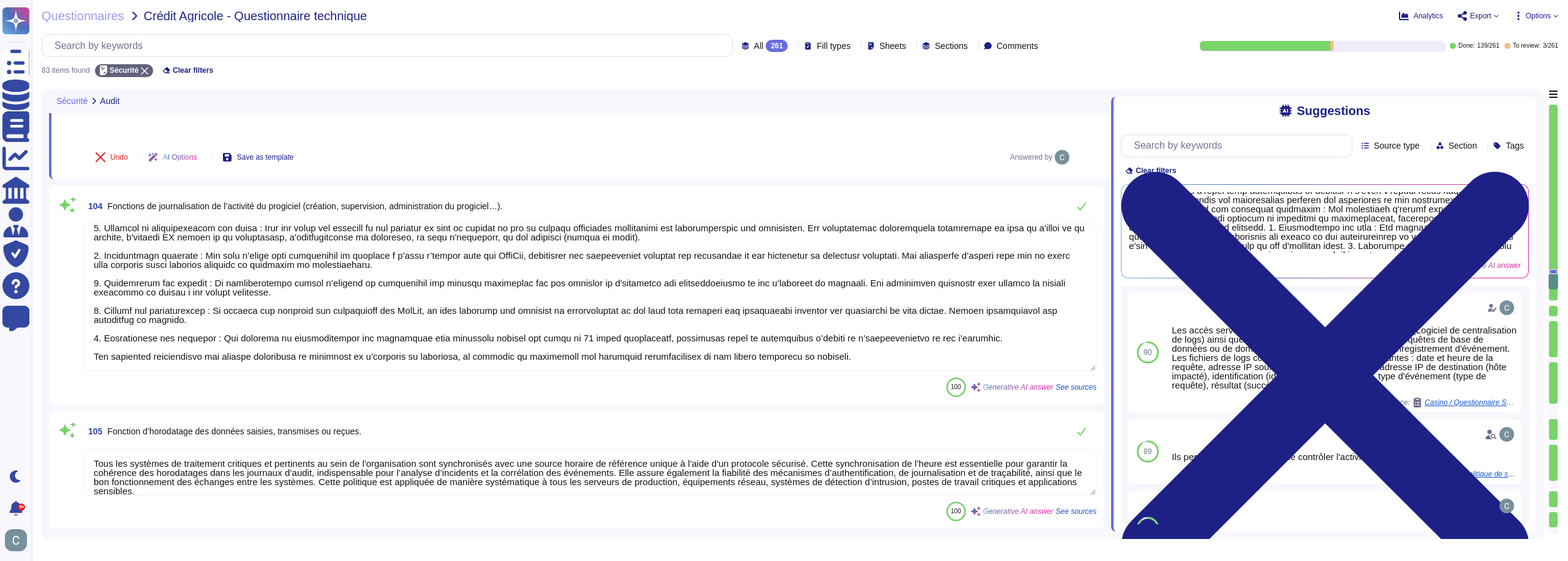
type textarea "Oui, le code source est facilement identifiable grâce à la gestion des versions…"
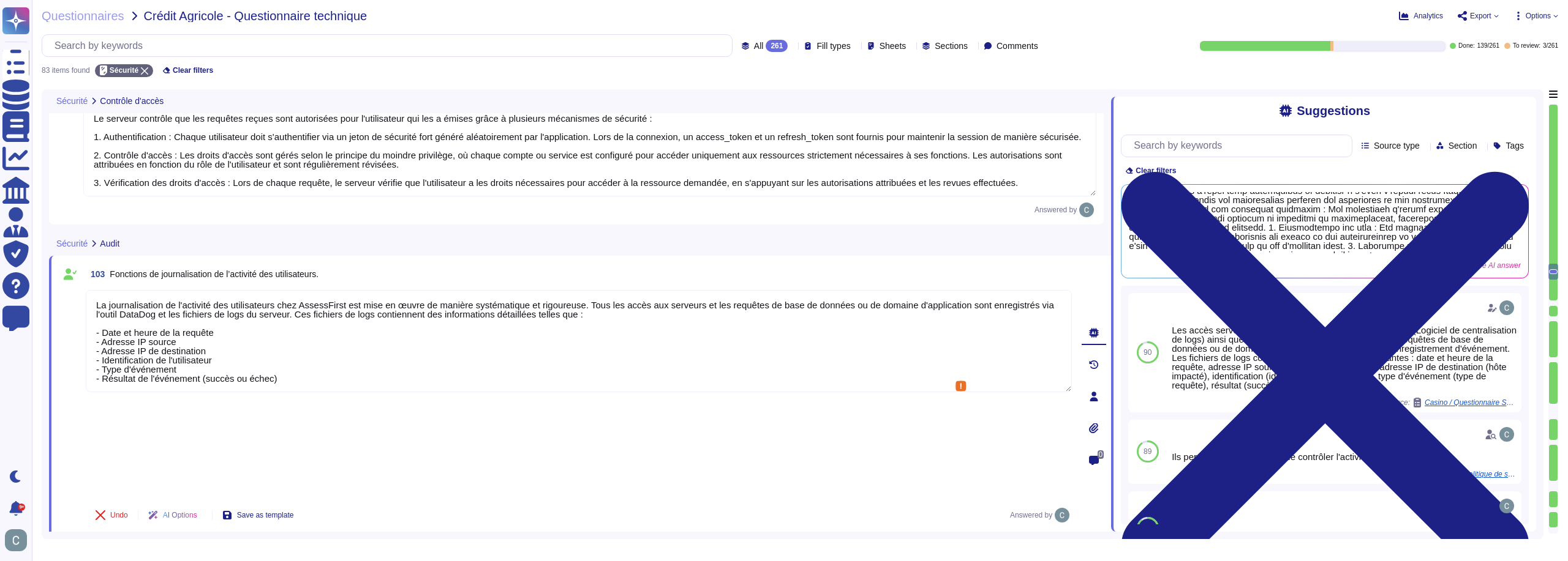
scroll to position [3622, 0]
type textarea "Lor ipsumdolo s'ametc adipis elits doeius tempor in u'laboreetdolo M-Aliqu en a…"
type textarea "Le serveur contrôle que les requêtes reçues sont autorisées pour l'utilisateur …"
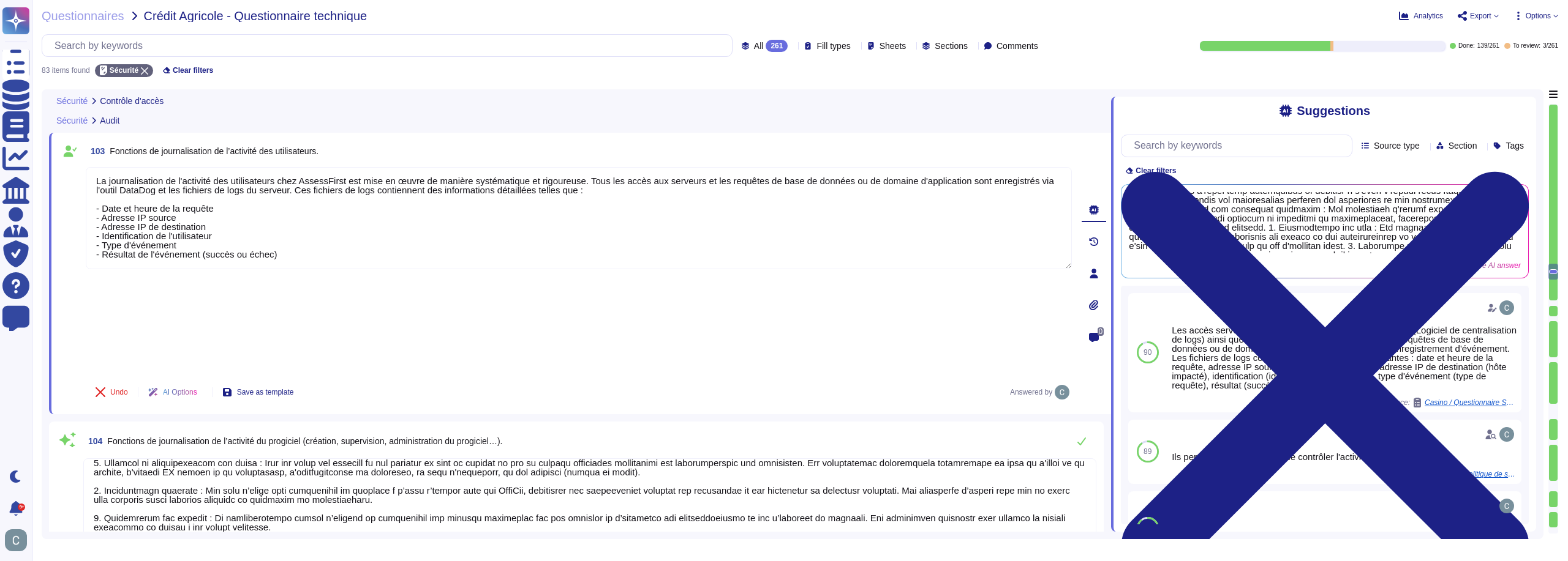
scroll to position [3744, 0]
type textarea "Lor ipsumdolo s'ametc adipis elits doeius tempor in u'laboreetdolo M-Aliqu en a…"
type textarea "Le serveur contrôle que les requêtes reçues sont autorisées pour l'utilisateur …"
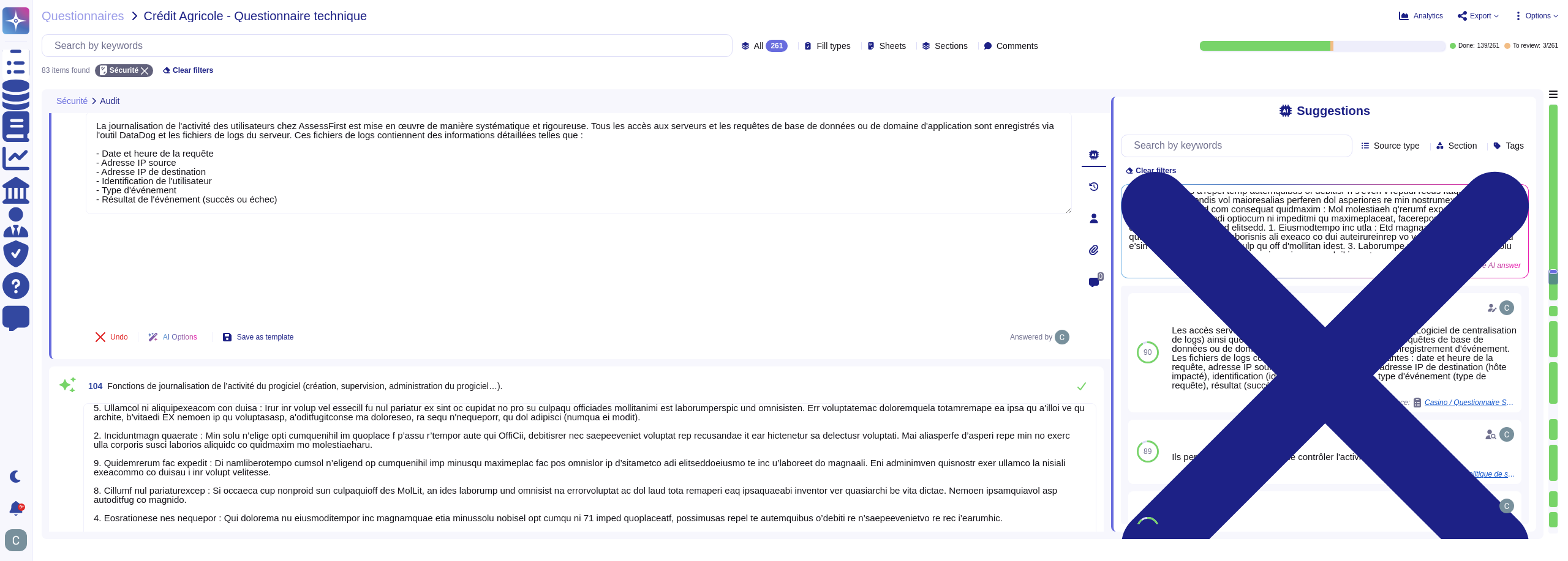
type textarea "Les anomalies sont identifiées dans les logs grâce à un système de filtrage et …"
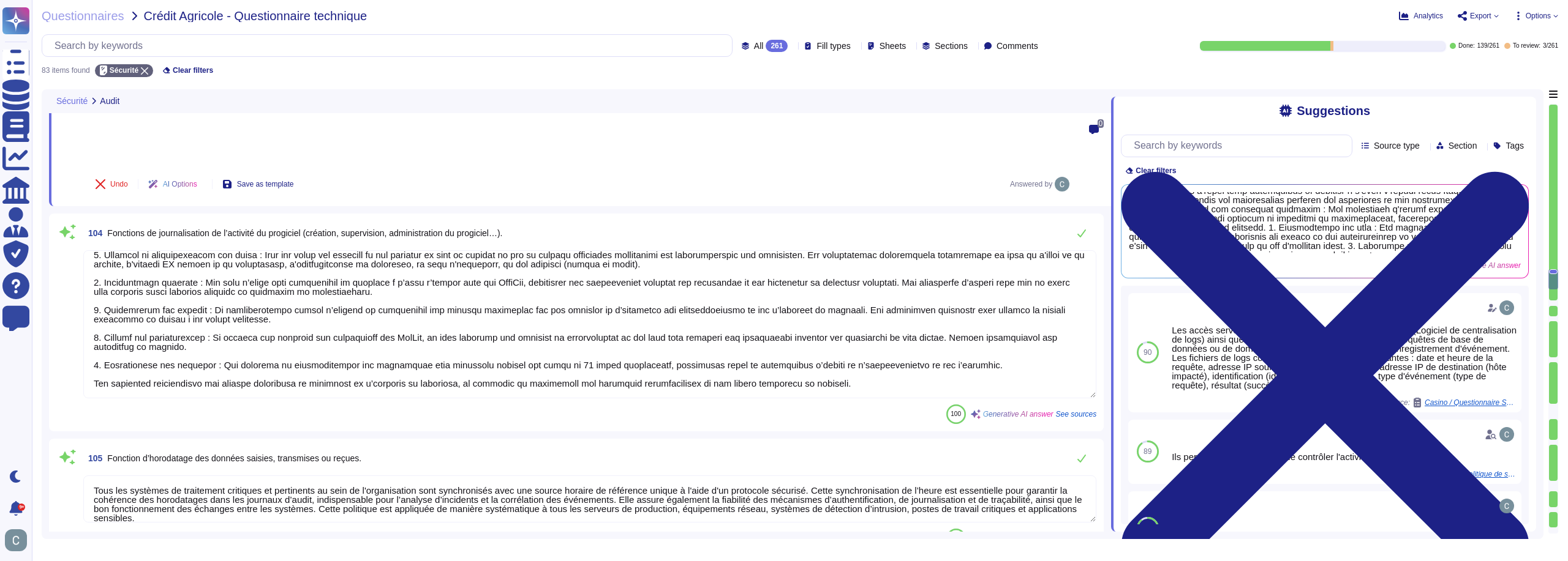
scroll to position [4050, 0]
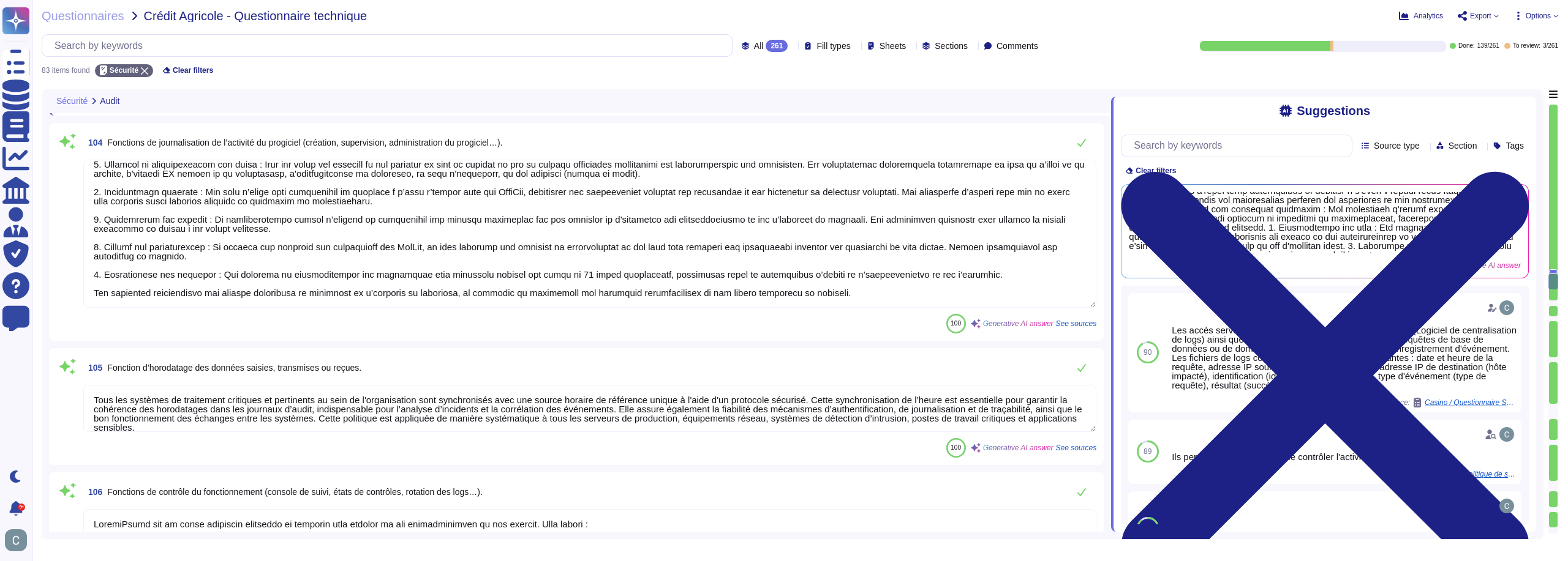
type textarea "Oui, le code source est facilement identifiable grâce à la gestion des versions…"
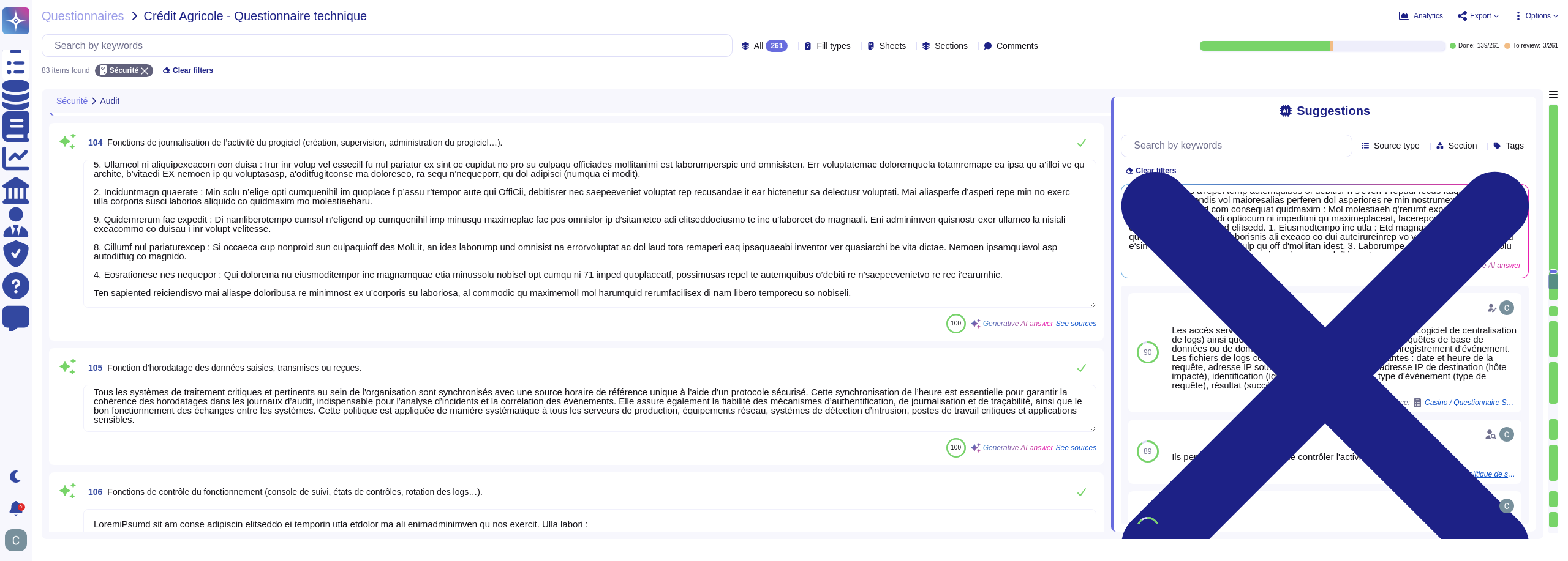
scroll to position [10, 0]
click at [597, 385] on textarea "Tous les systèmes de traitement critiques et pertinents au sein de l'organisati…" at bounding box center [590, 408] width 1013 height 47
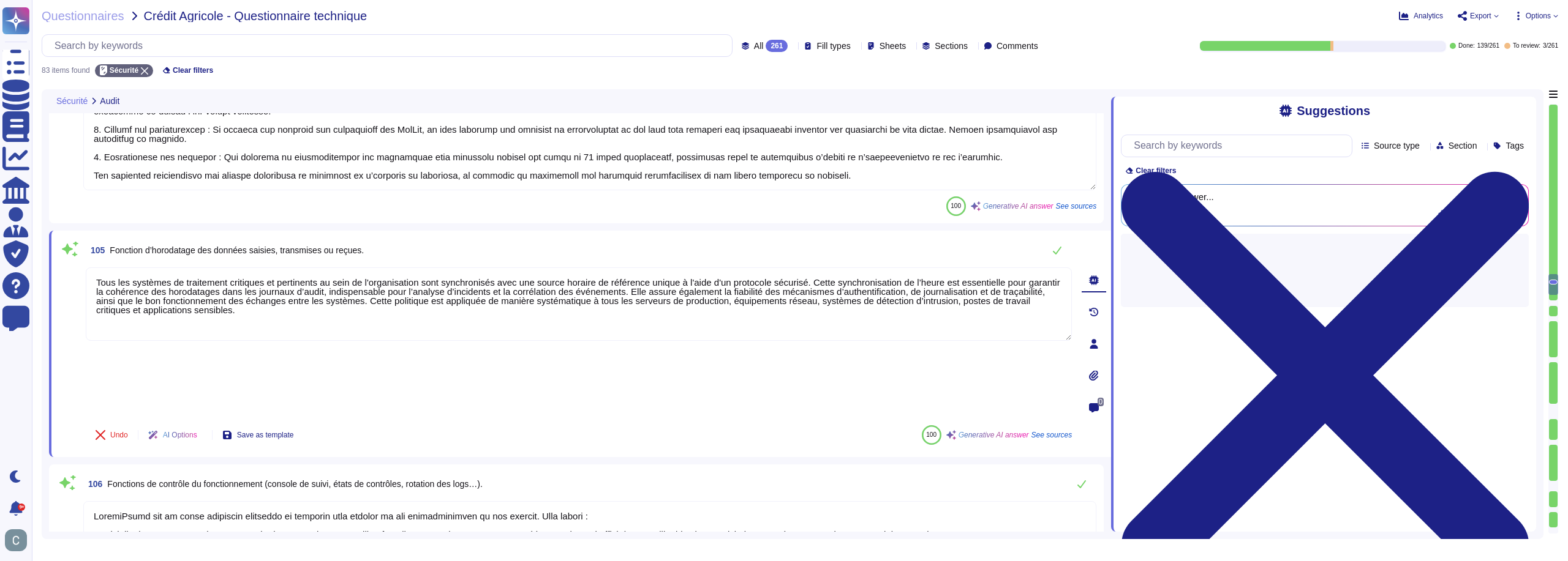
scroll to position [4173, 0]
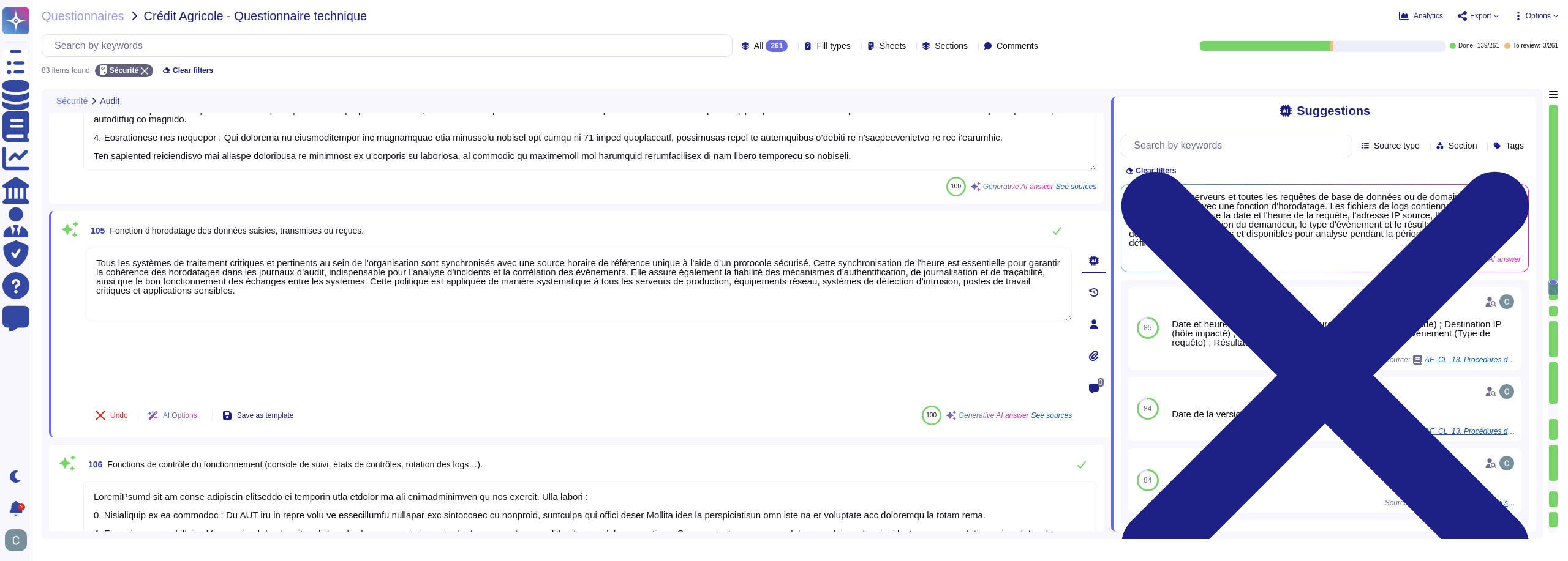
type textarea "Oui, toutes les actions liées aux modifications d'habilitations des utilisateur…"
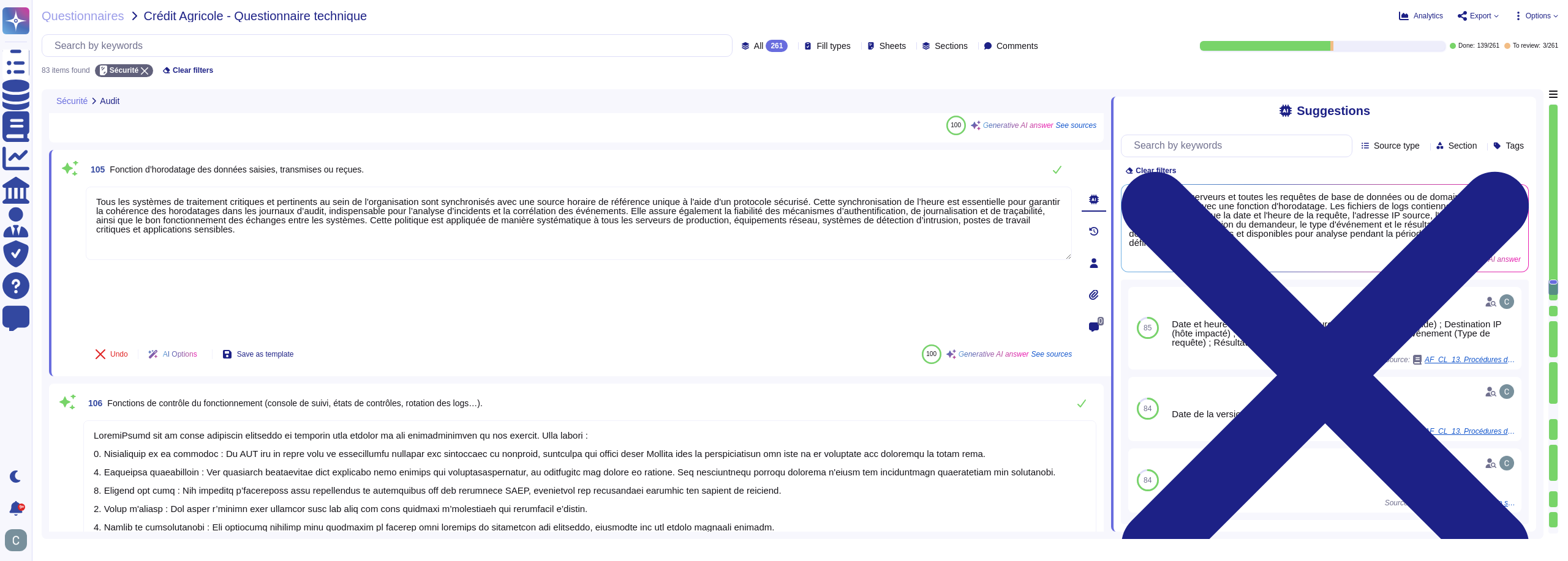
scroll to position [4295, 0]
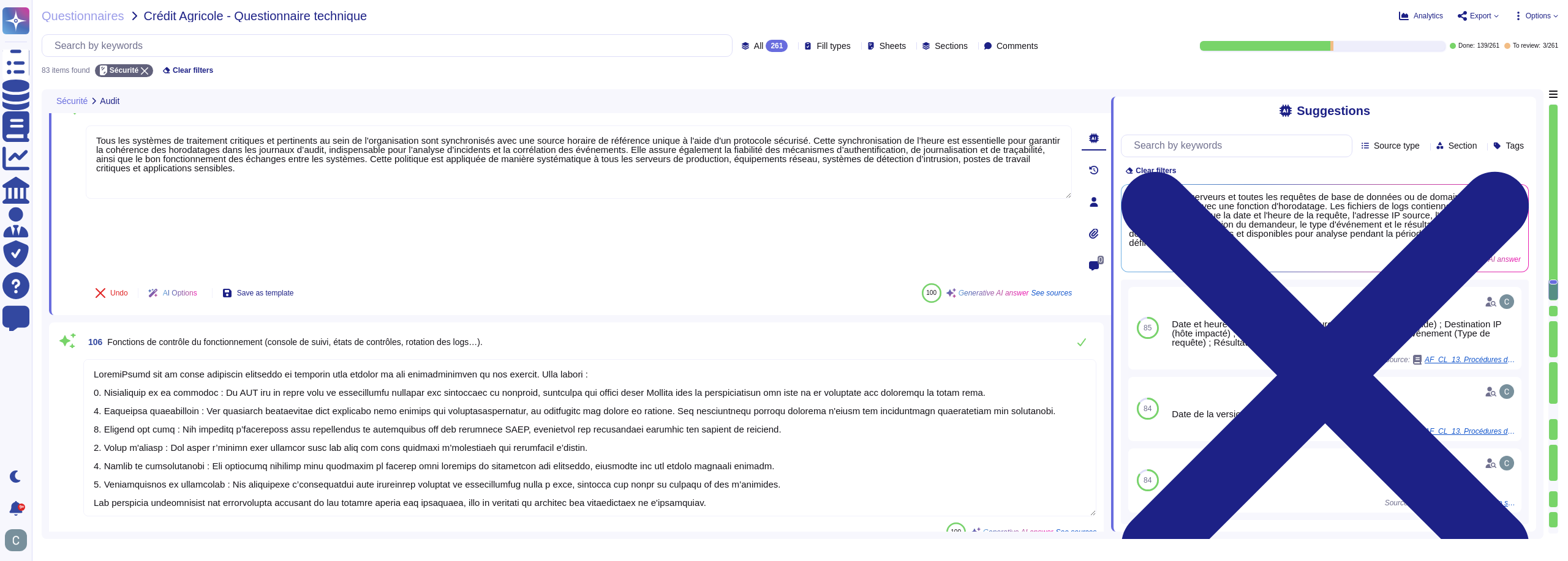
click at [609, 359] on textarea at bounding box center [590, 438] width 1013 height 158
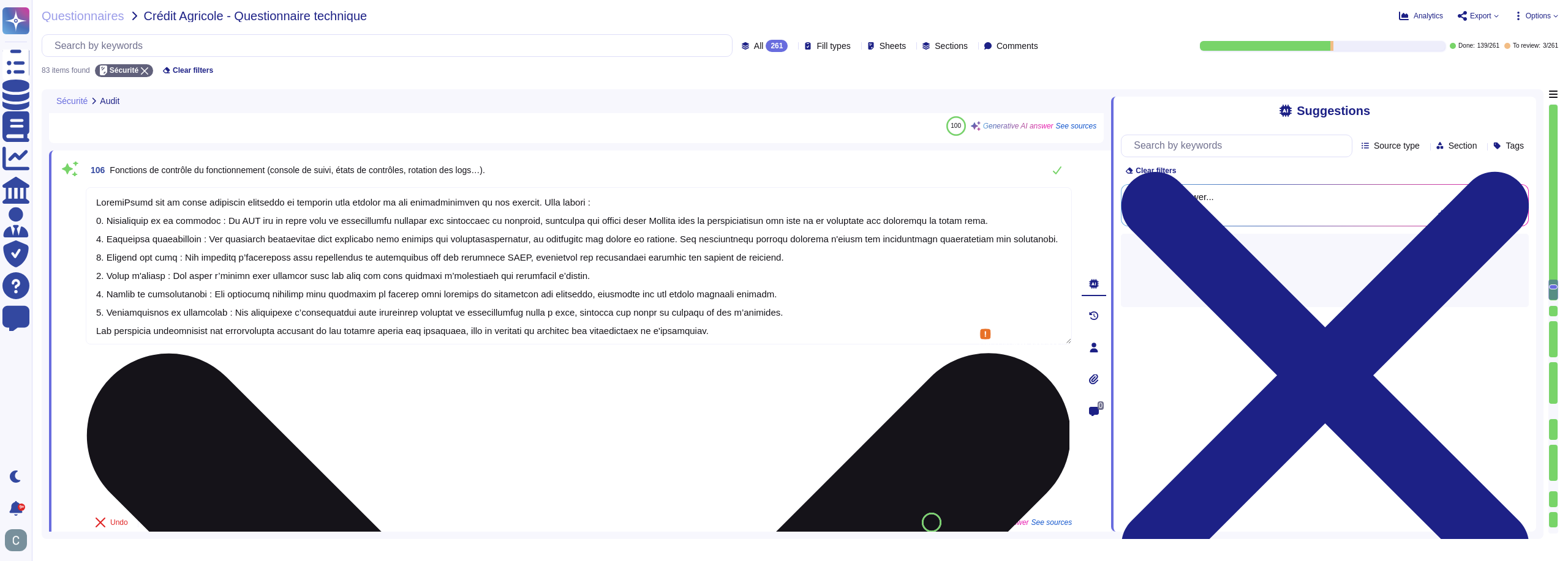
type textarea "Oui, des traces dédiées aux actions des utilisateurs sont enregistrées, y compr…"
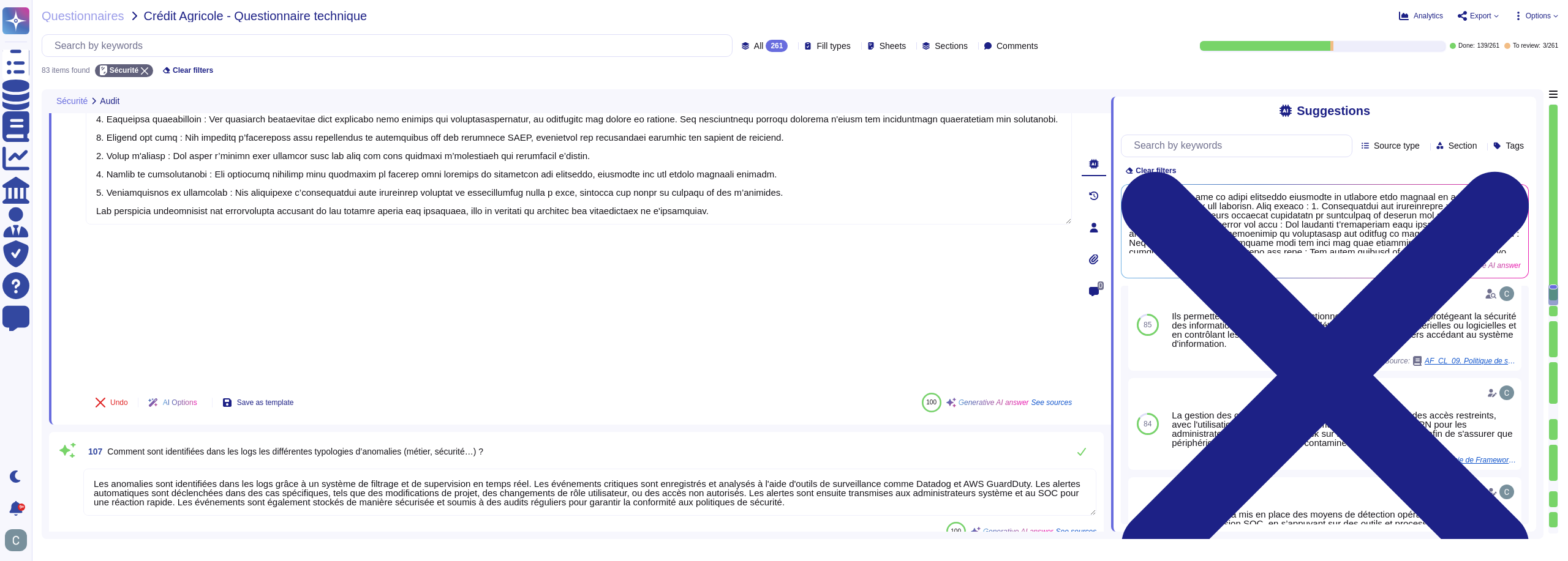
scroll to position [4417, 0]
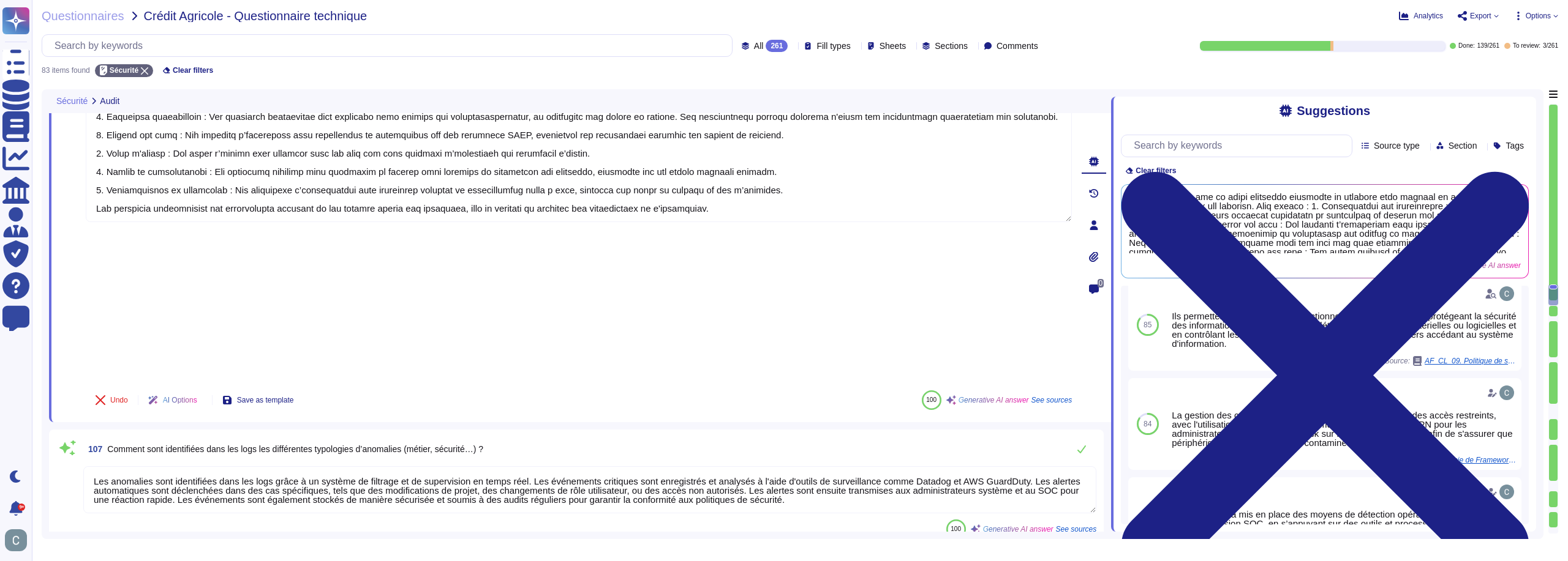
click at [579, 467] on textarea "Les anomalies sont identifiées dans les logs grâce à un système de filtrage et …" at bounding box center [590, 490] width 1013 height 47
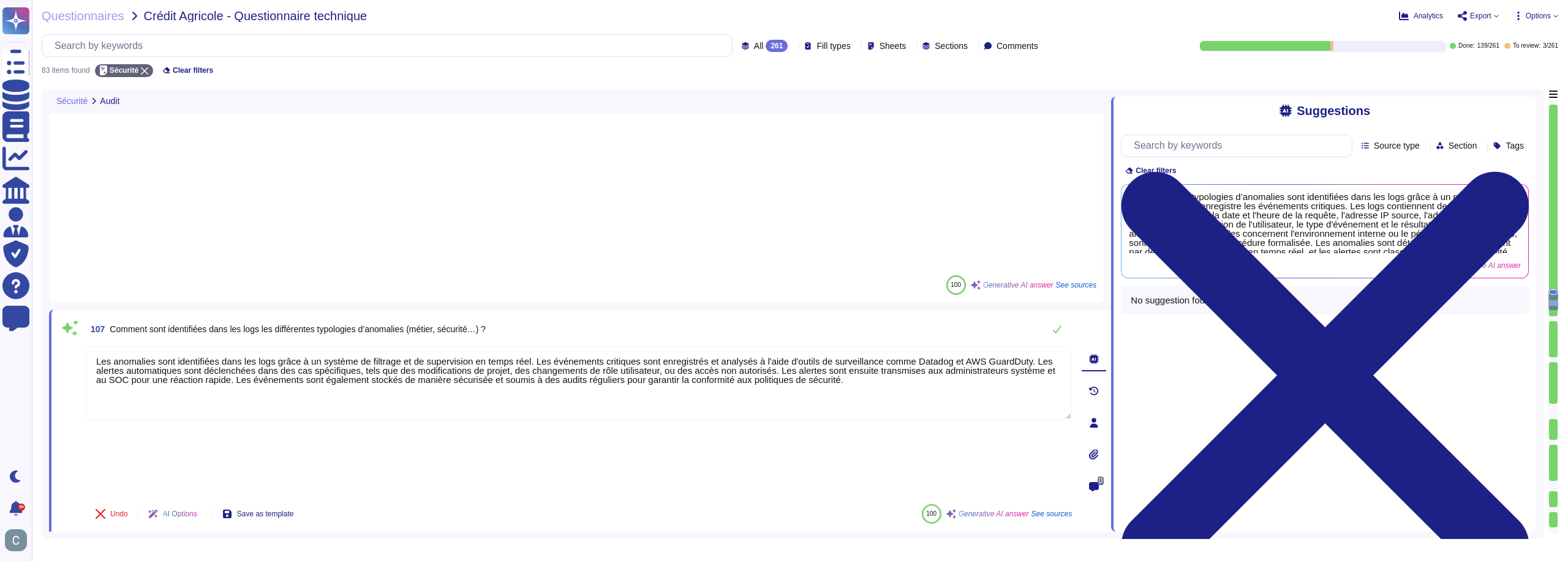
scroll to position [4539, 0]
type textarea "Oui, AssessFirst dispose d'une politique de sécurité de l'information officiell…"
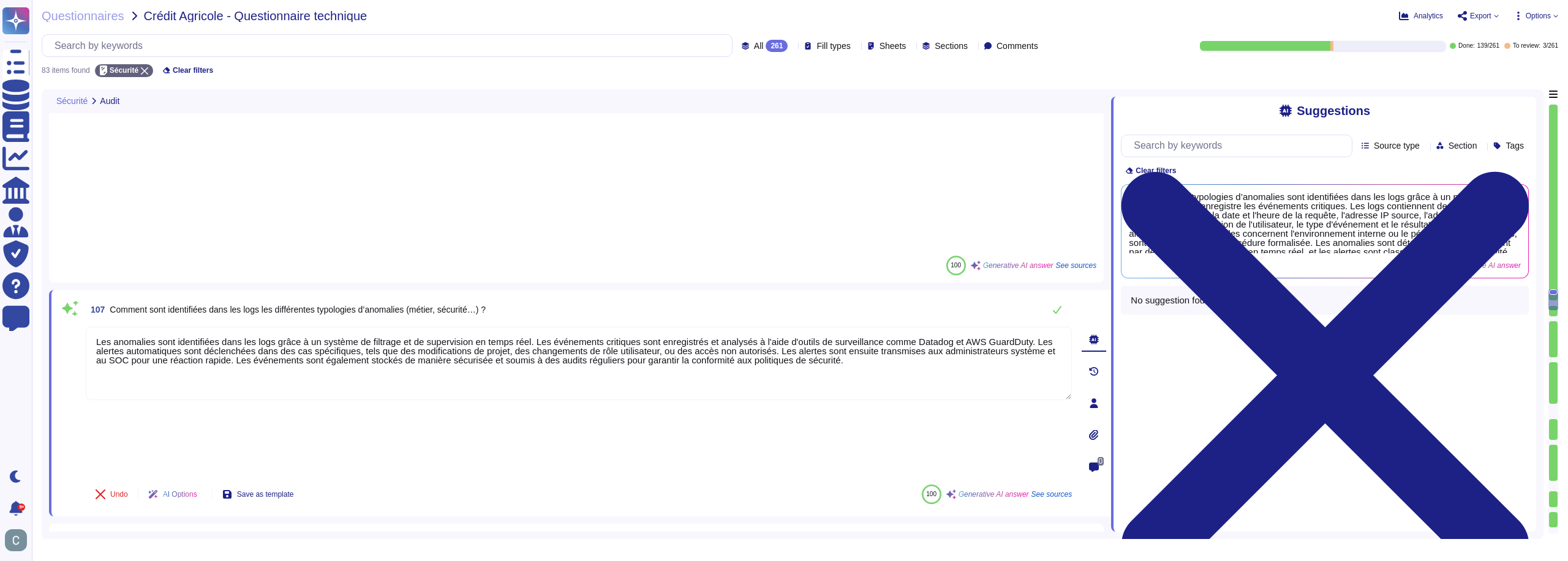
scroll to position [2, 0]
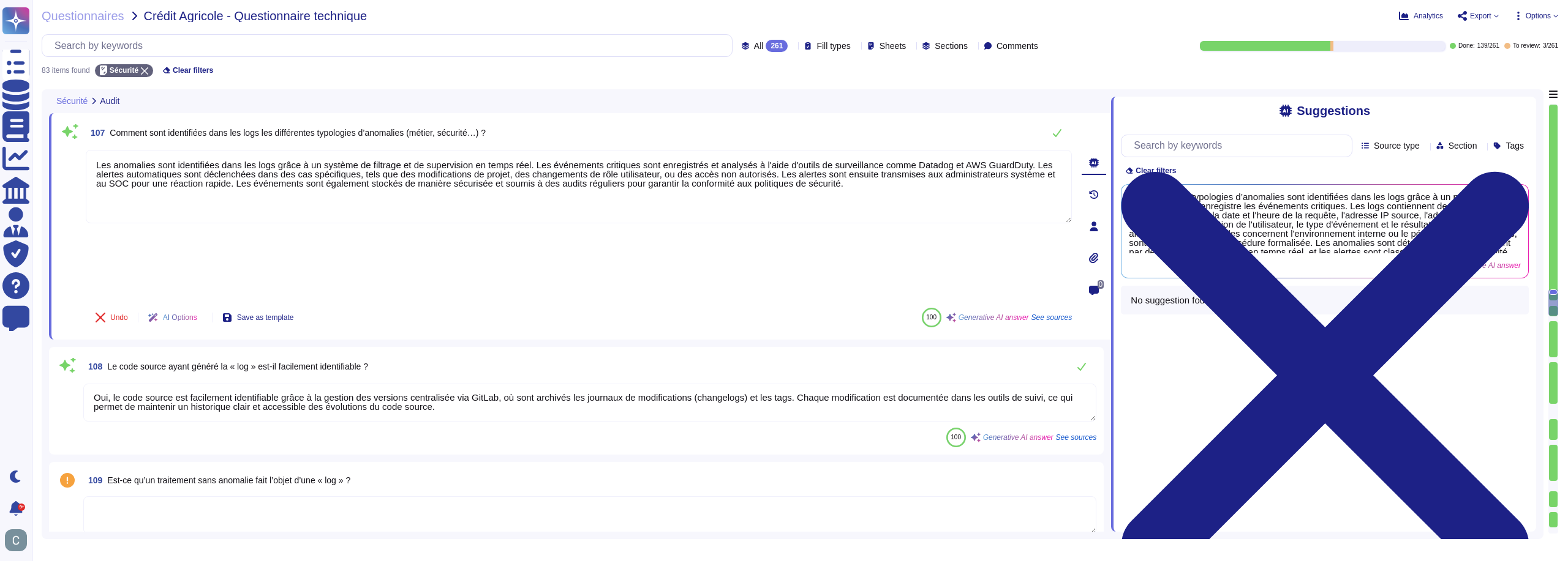
type textarea "Oui, AssessFirst dispose de plusieurs outils et processus pour détecter les pro…"
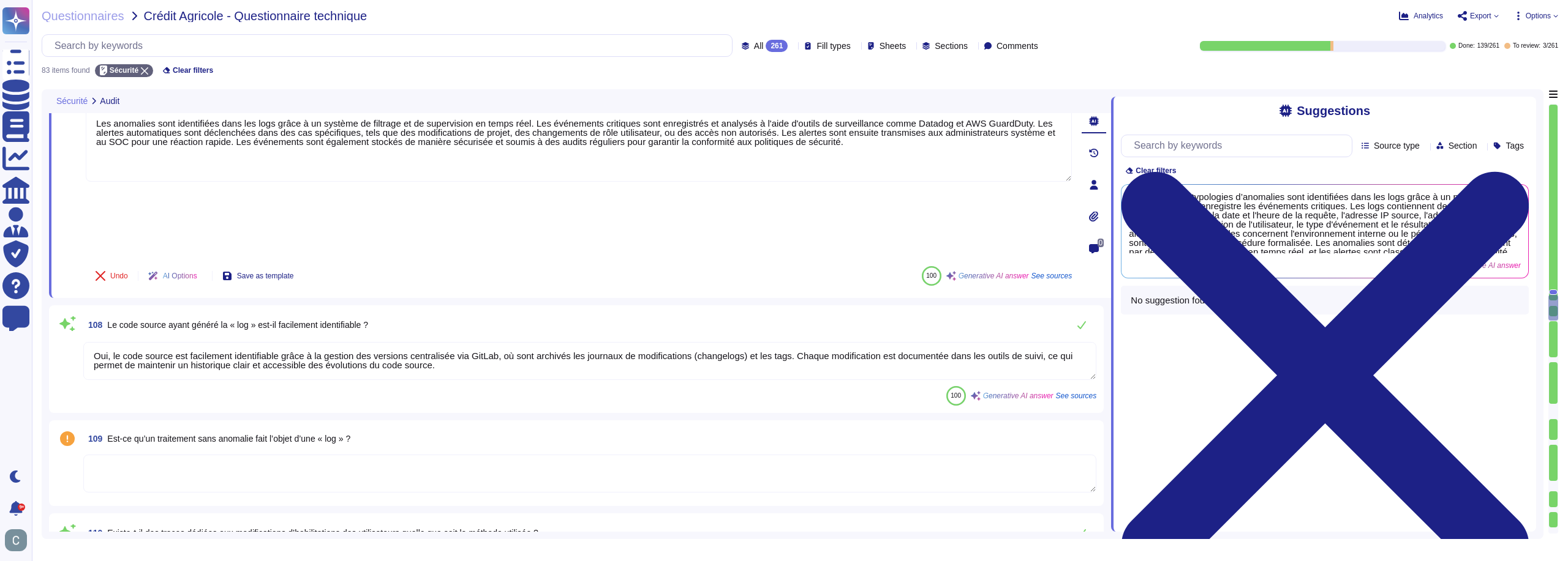
scroll to position [4724, 0]
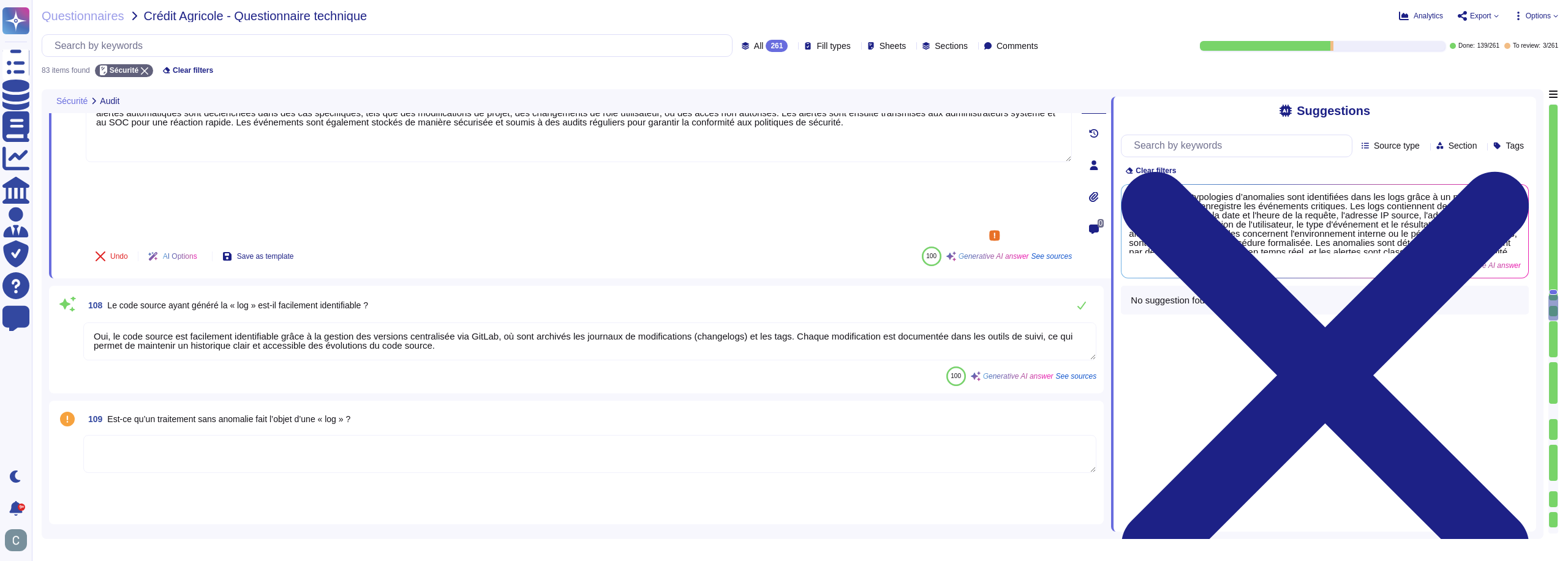
click at [372, 435] on textarea at bounding box center [590, 454] width 1013 height 38
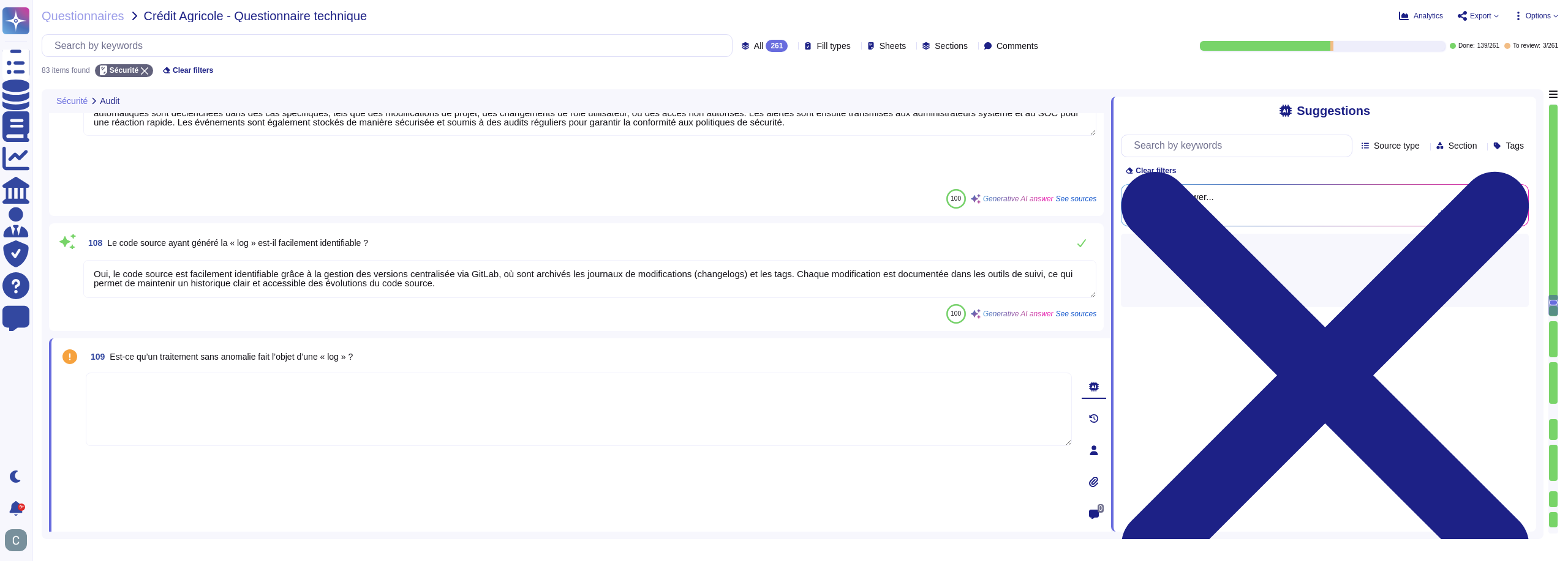
type textarea "Oui, AssessFirst dispose de plusieurs outils et processus pour détecter les pro…"
click at [297, 346] on span "109 Est-ce qu’un traitement sans anomalie fait l’objet d’une « log » ?" at bounding box center [219, 357] width 267 height 22
click at [333, 352] on span "Est-ce qu’un traitement sans anomalie fait l’objet d’une « log » ?" at bounding box center [230, 357] width 243 height 10
click at [333, 352] on span "Est-ce qu’un traitement sans anomalie fait l’objet d’une « log » ?" at bounding box center [230, 357] width 243 height 10
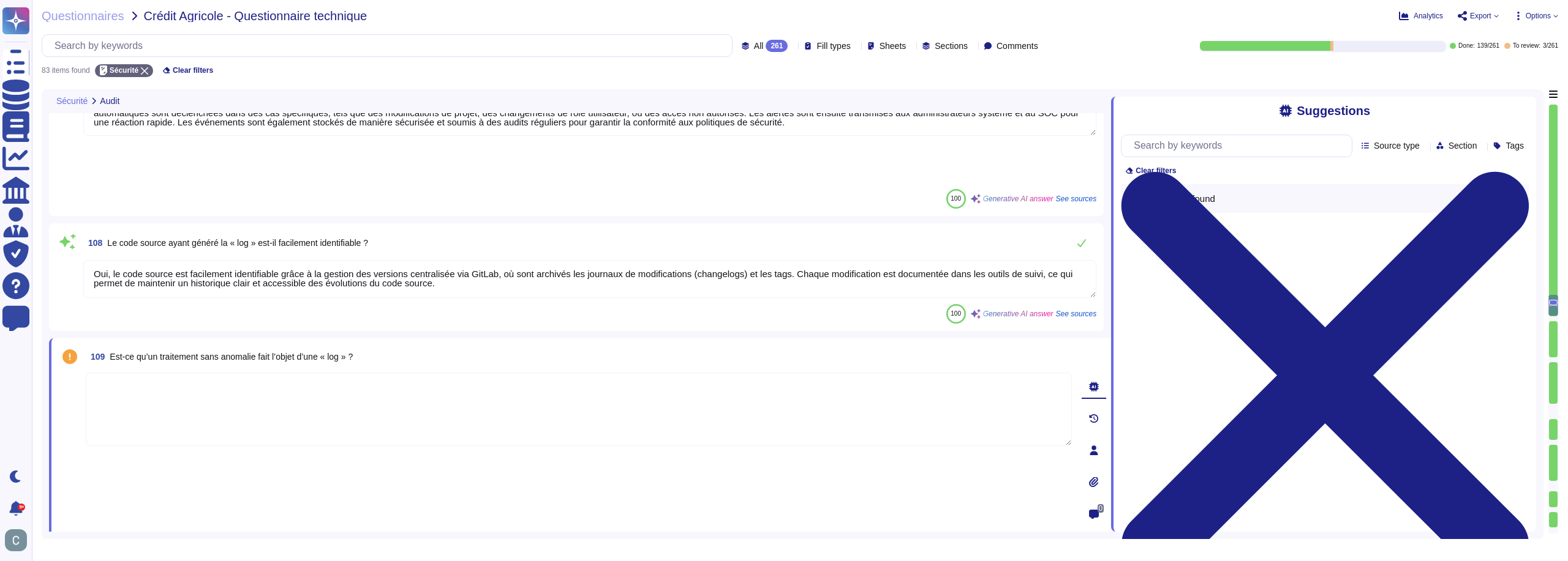
click at [390, 373] on textarea at bounding box center [579, 410] width 986 height 73
type textarea "Oui"
click at [106, 528] on button "Done" at bounding box center [112, 540] width 52 height 24
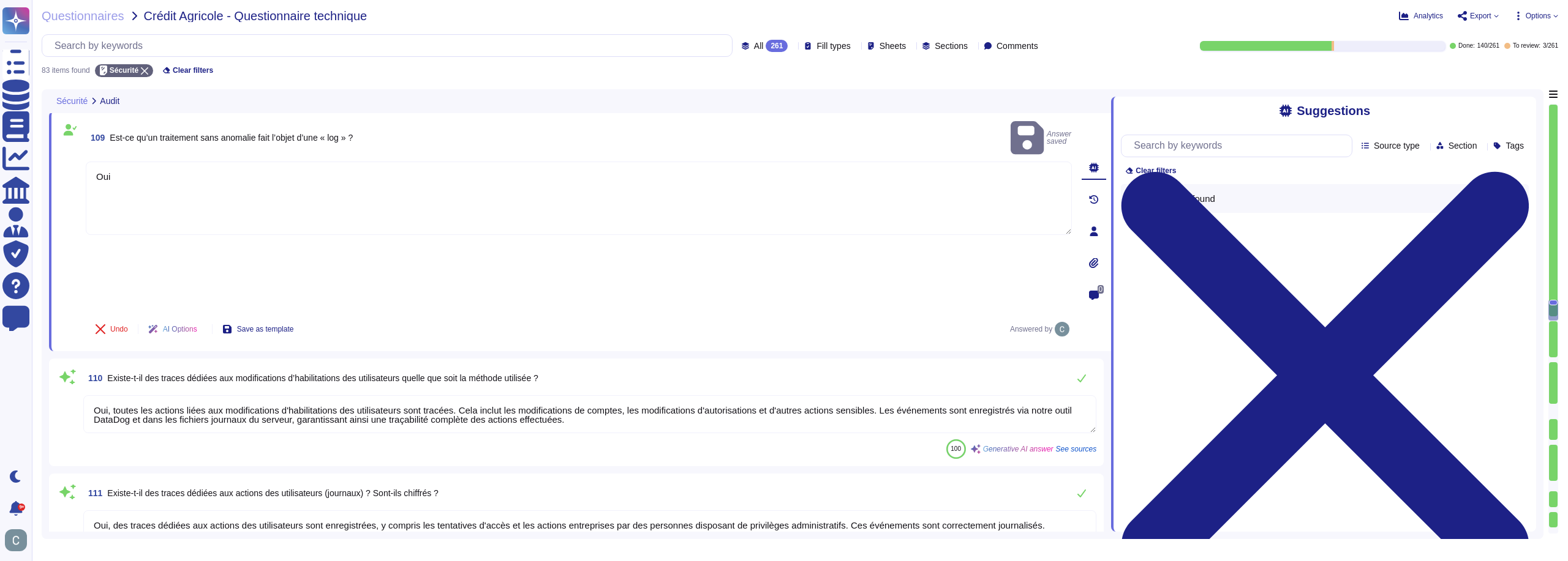
scroll to position [4845, 0]
type textarea "Oui, nous utilisons le WAF (Web Application Firewall) de Cloudflare pour bloque…"
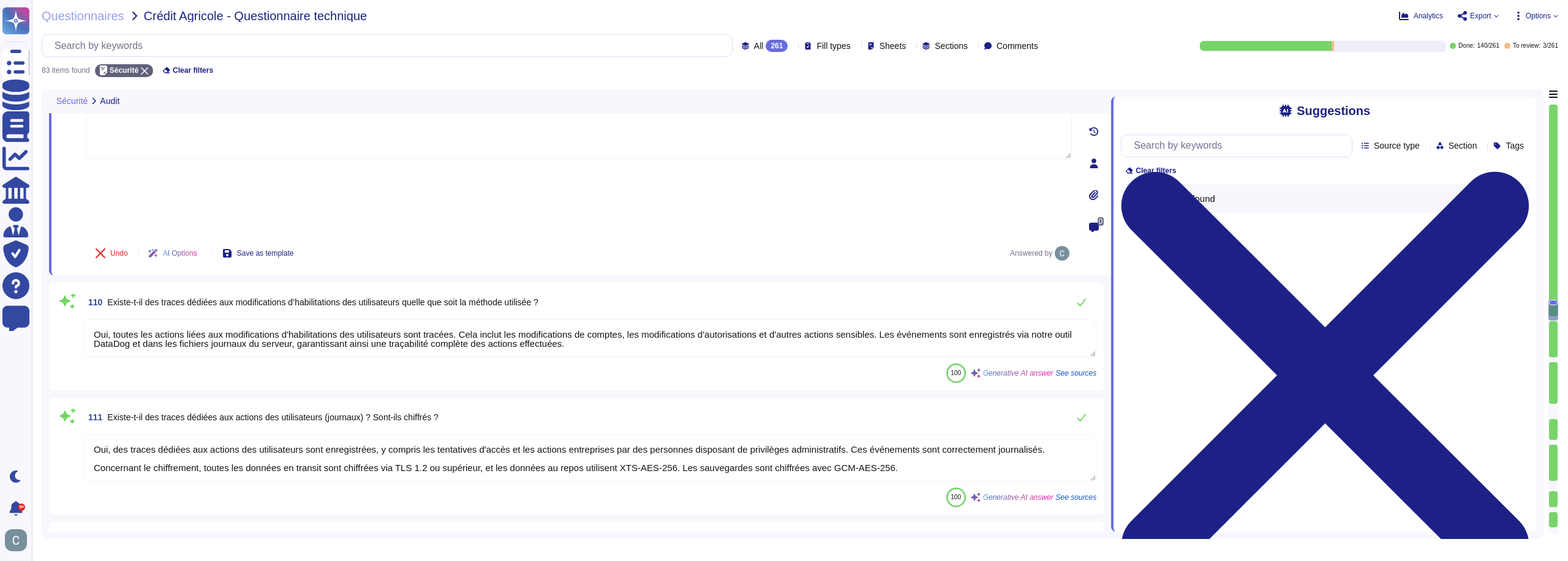
scroll to position [2, 0]
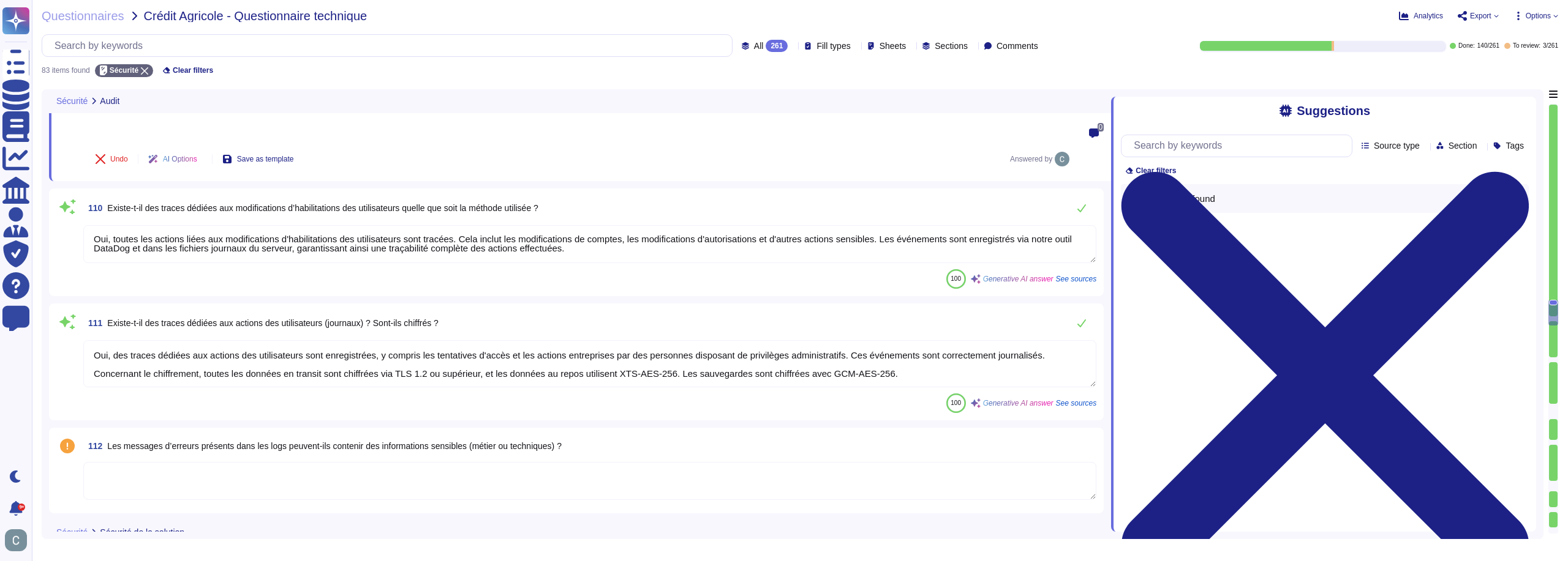
type textarea "Oui, des tests d'intrusion sont effectués sur une base régulière. Ces tests son…"
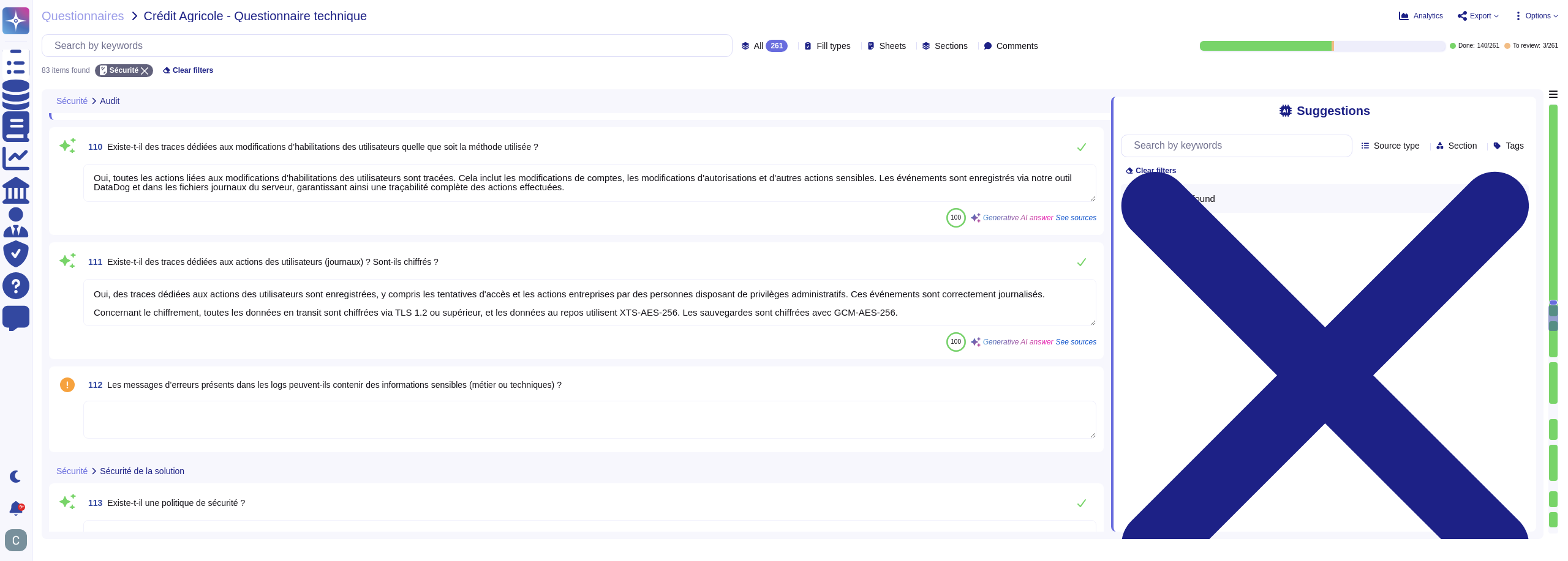
scroll to position [4968, 0]
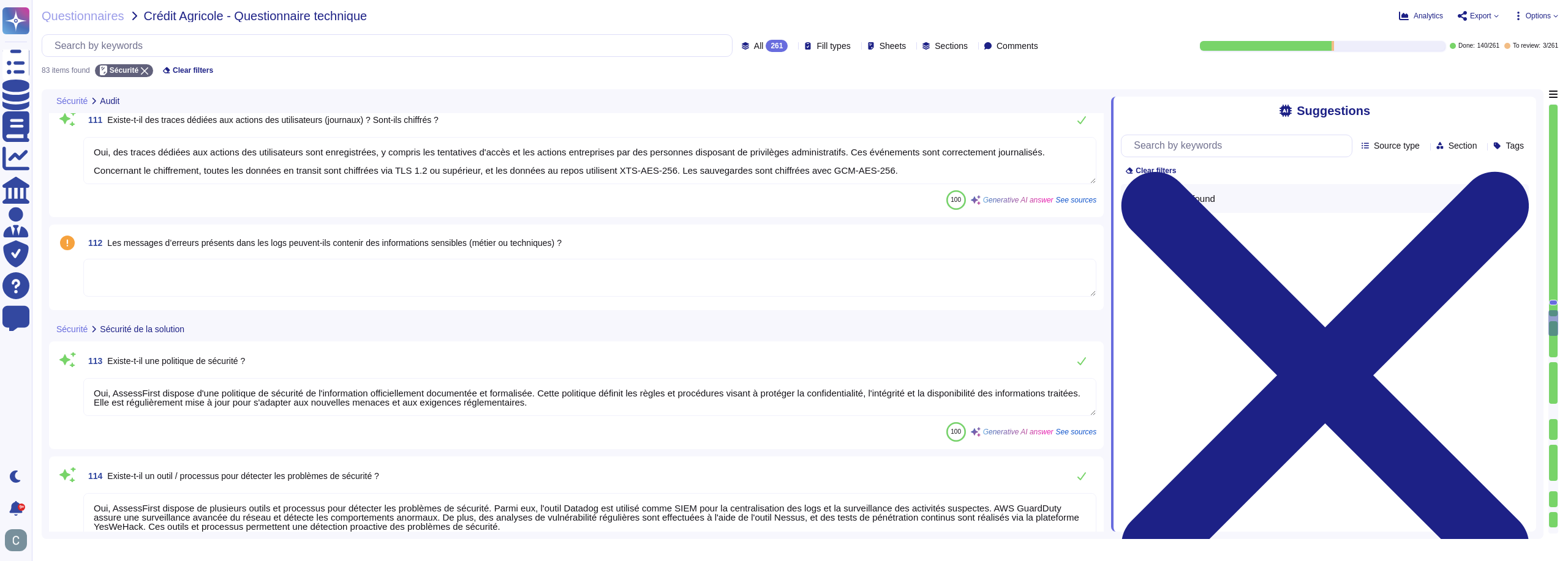
type textarea "Chez AssessFirst, nous nous engageons à réaliser des tests d'intrusion, des sca…"
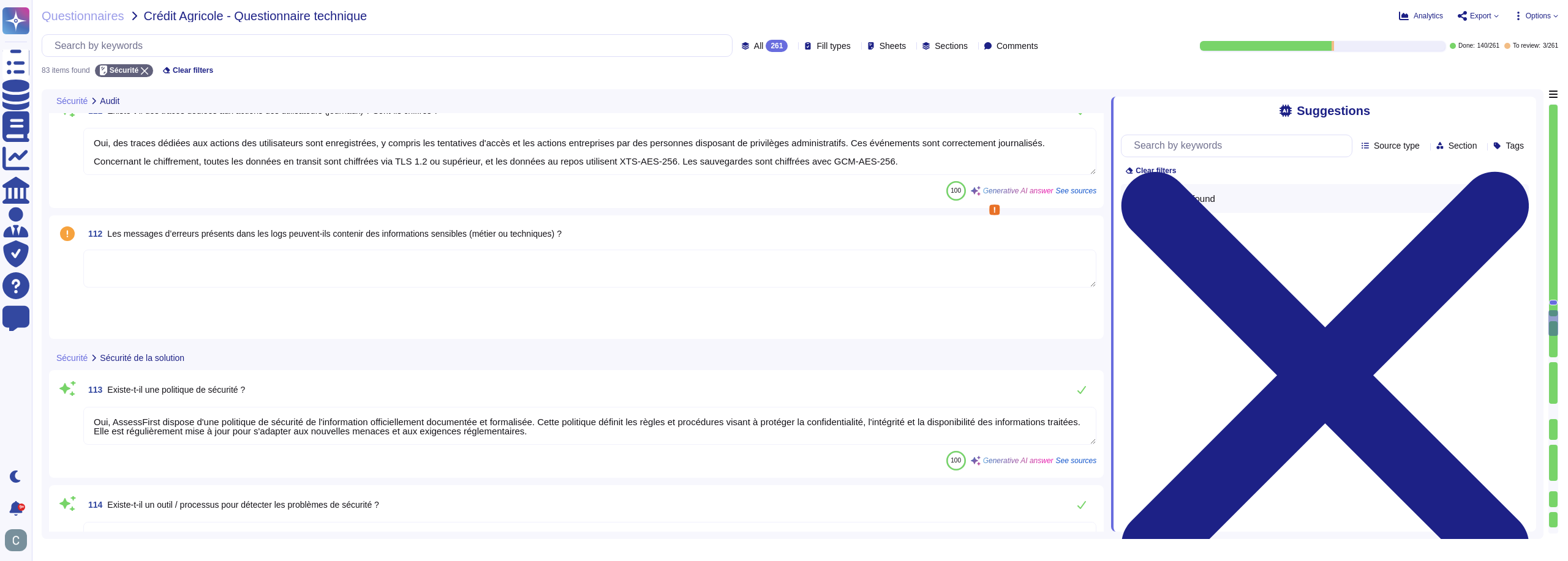
click at [393, 250] on textarea at bounding box center [590, 268] width 1013 height 38
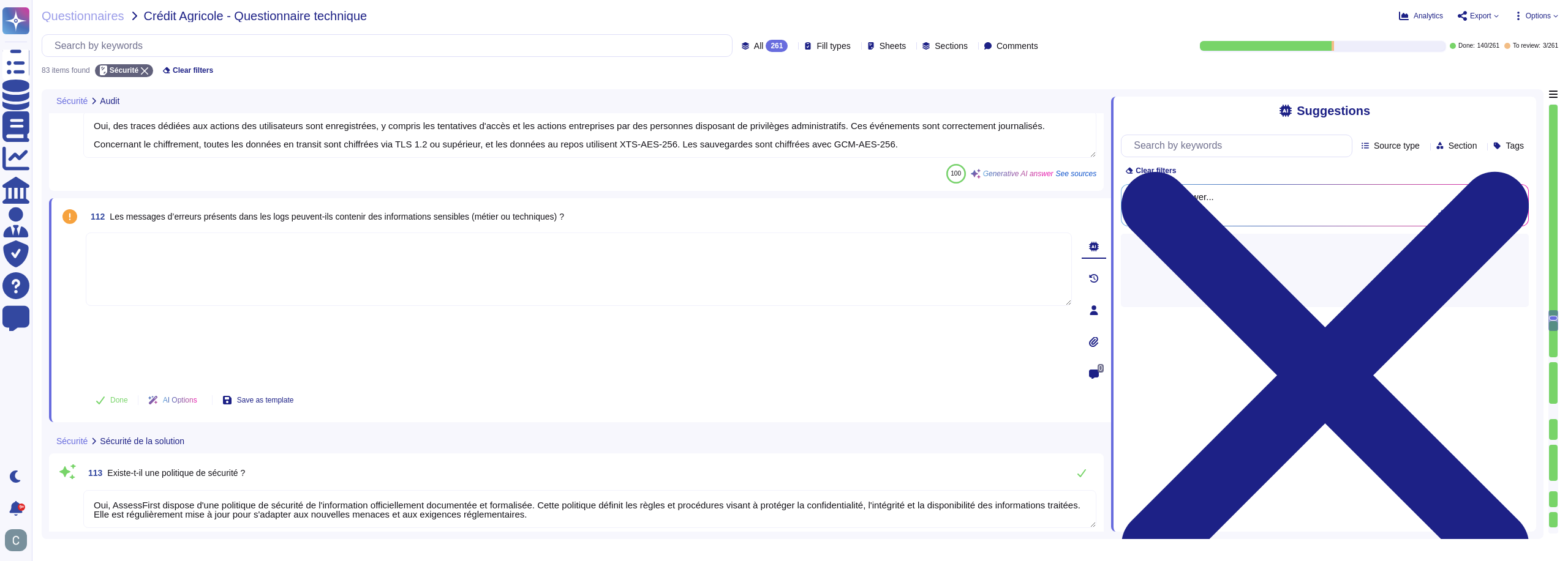
type textarea "Chez AssessFirst, nous nous engageons à réaliser des tests d'intrusion, des sca…"
click at [104, 396] on icon at bounding box center [100, 400] width 9 height 8
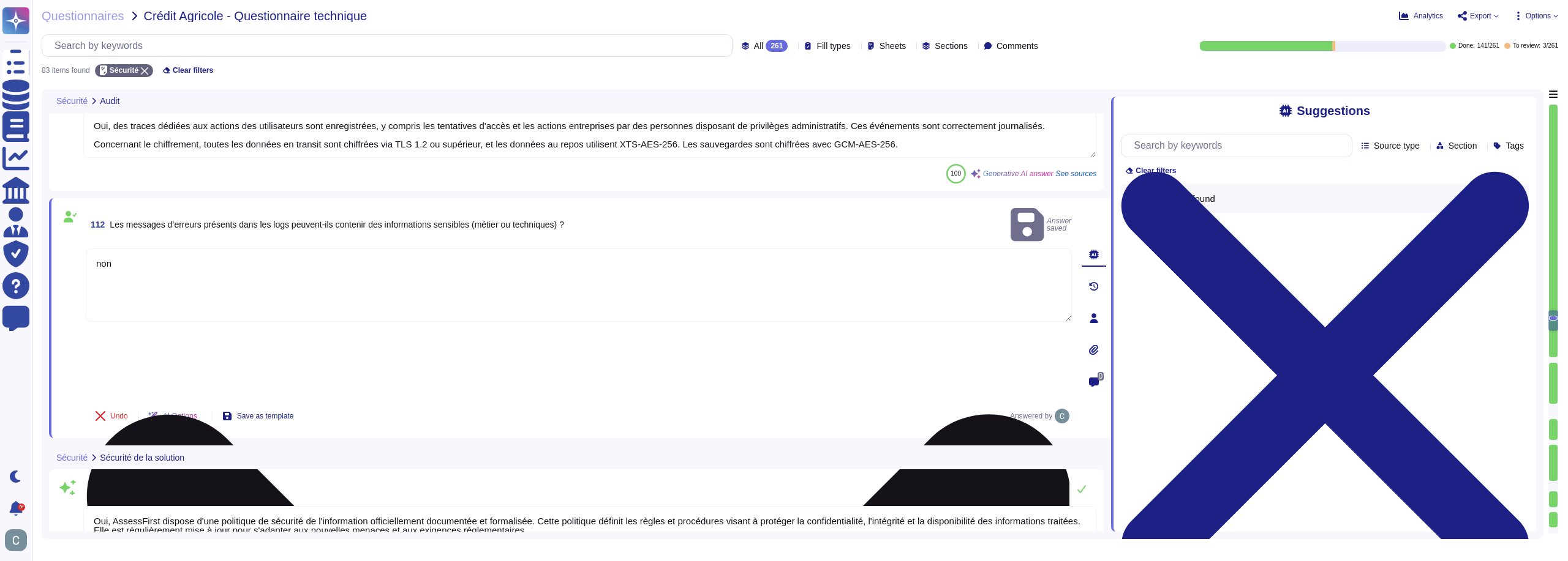
click at [102, 248] on textarea "non" at bounding box center [579, 285] width 986 height 73
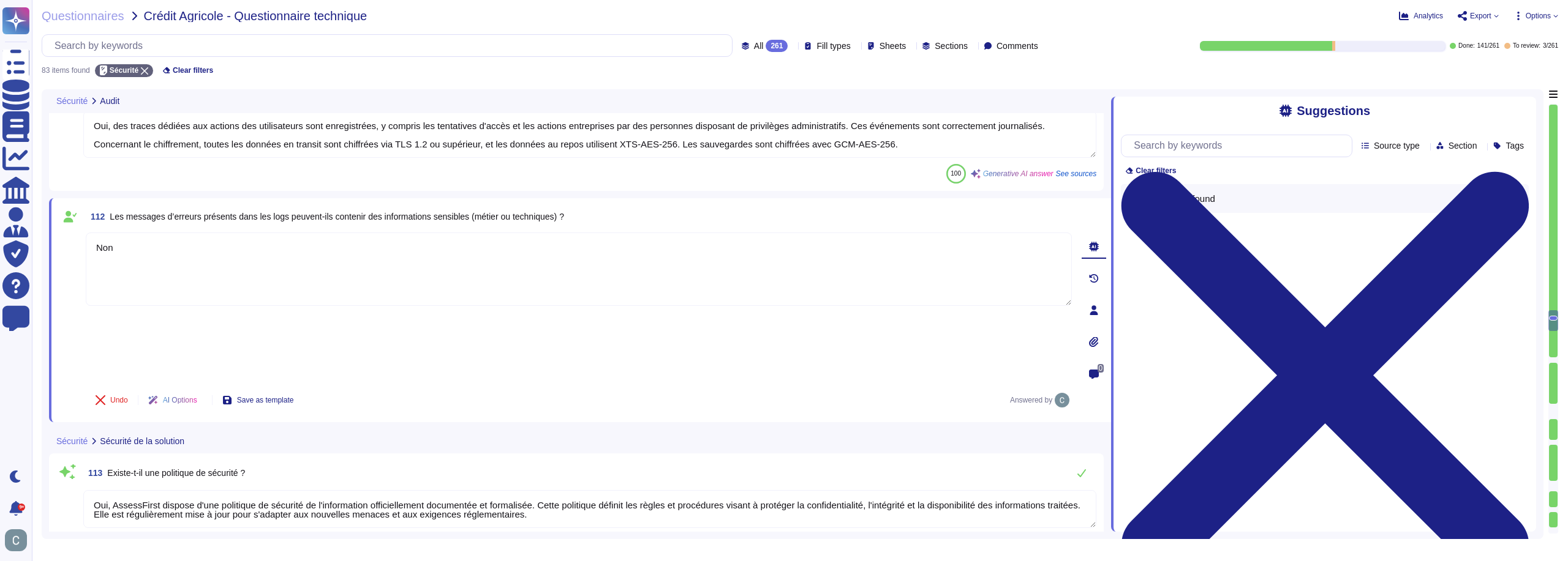
type textarea "Non"
click at [544, 385] on div "Undo AI Options Save as template Answered by" at bounding box center [579, 400] width 986 height 30
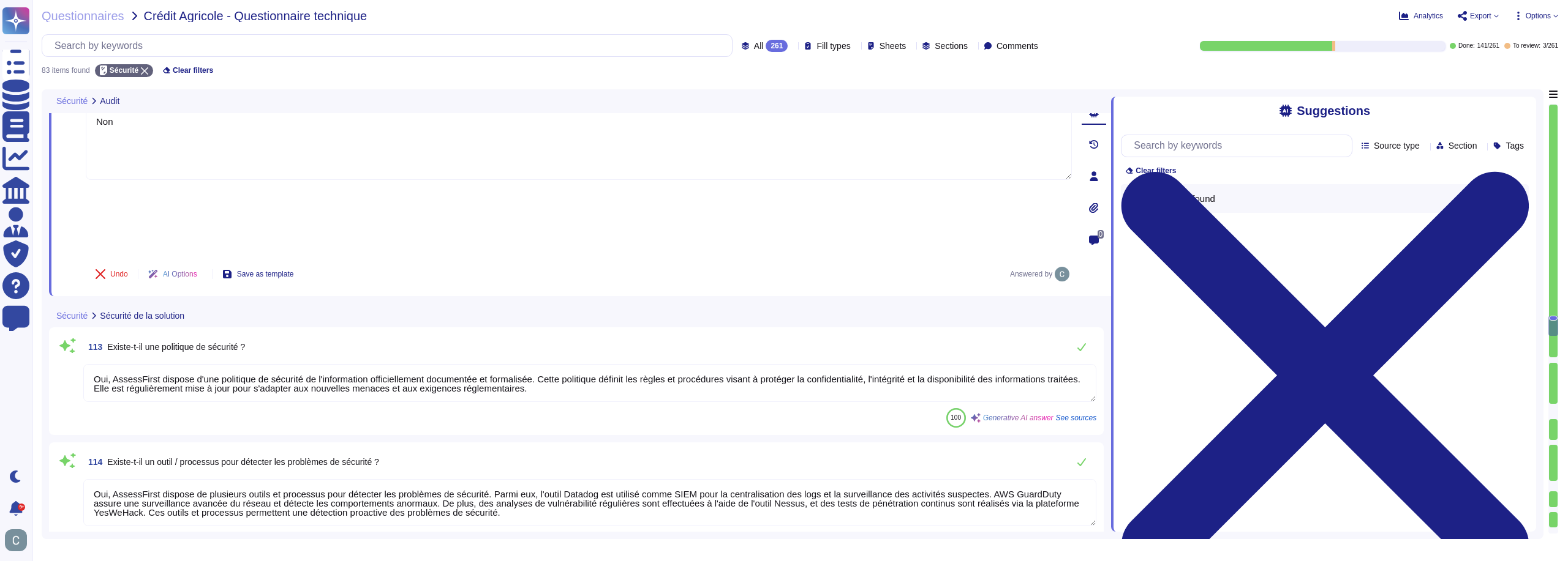
scroll to position [5213, 0]
type textarea "Oui, chez AssessFirst, nous réalisons régulièrement des audits de code. Ces aud…"
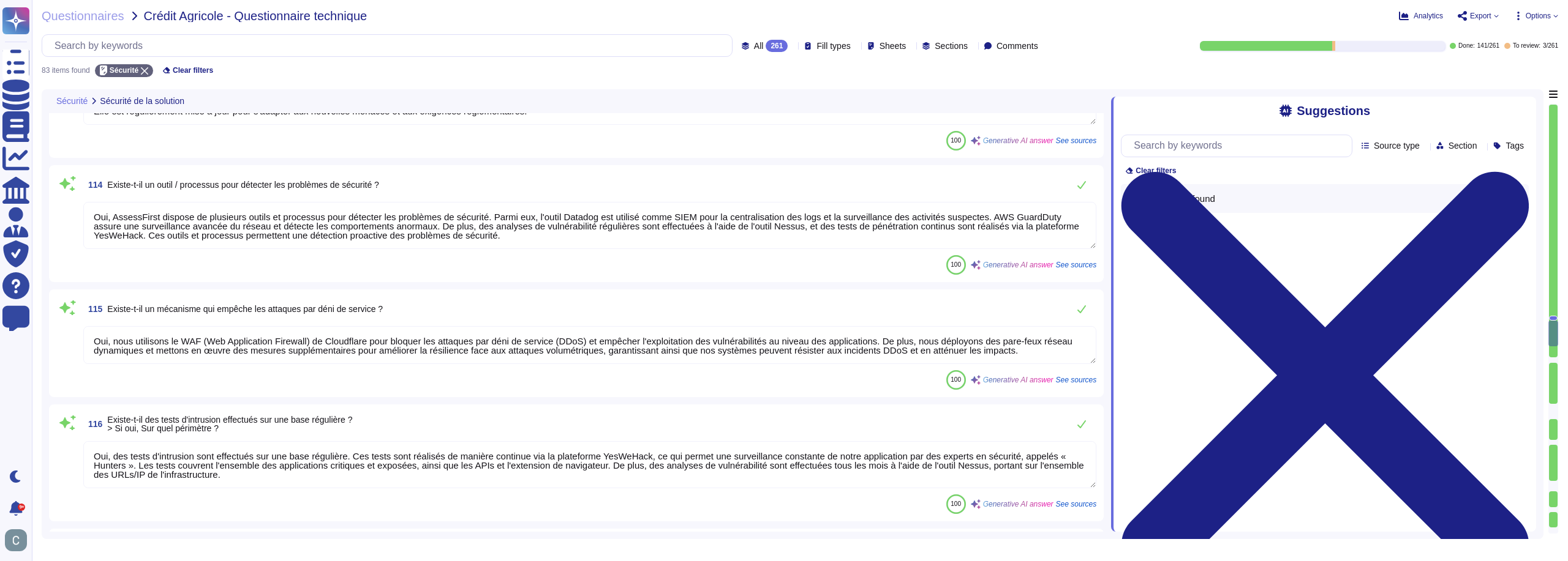
scroll to position [5335, 0]
type textarea "Oui, tous les employés d'AssessFirst doivent suivre une formation sur la sécuri…"
click at [403, 227] on textarea "Oui, AssessFirst dispose de plusieurs outils et processus pour détecter les pro…" at bounding box center [590, 225] width 1013 height 47
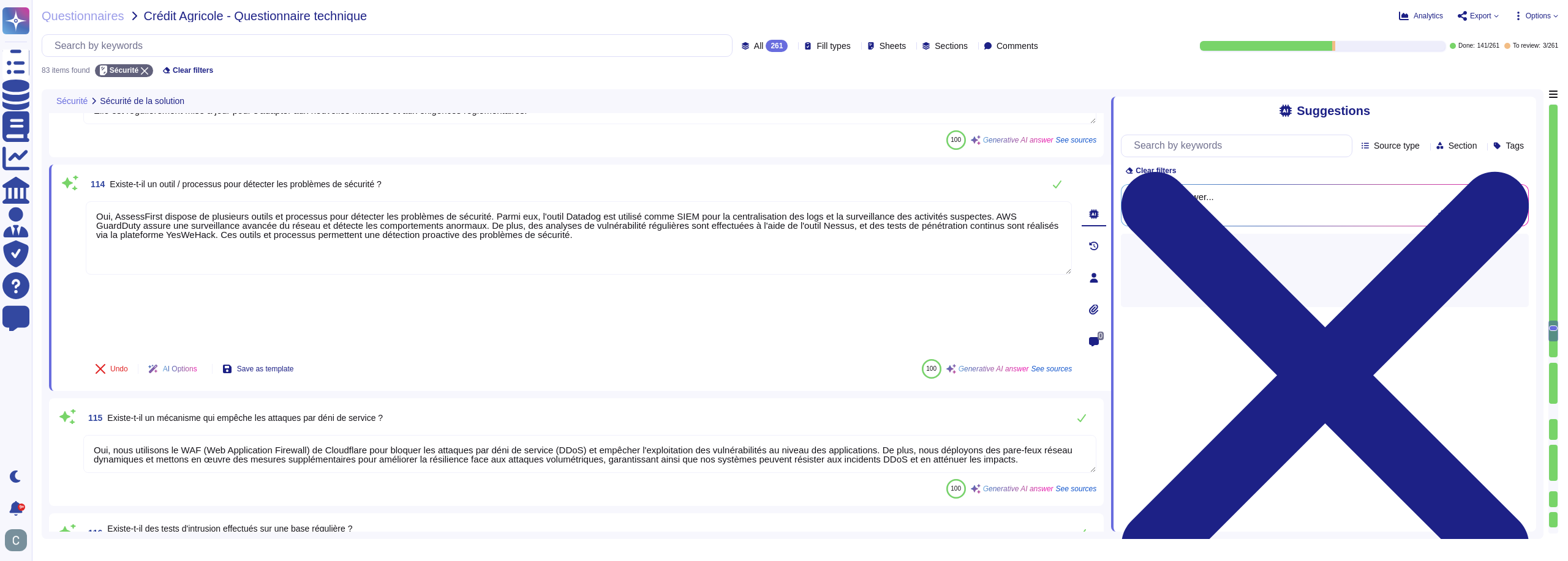
click at [498, 293] on div "114 Existe-t-il un outil / processus pour détecter les problèmes de sécurité ? …" at bounding box center [565, 277] width 1013 height 211
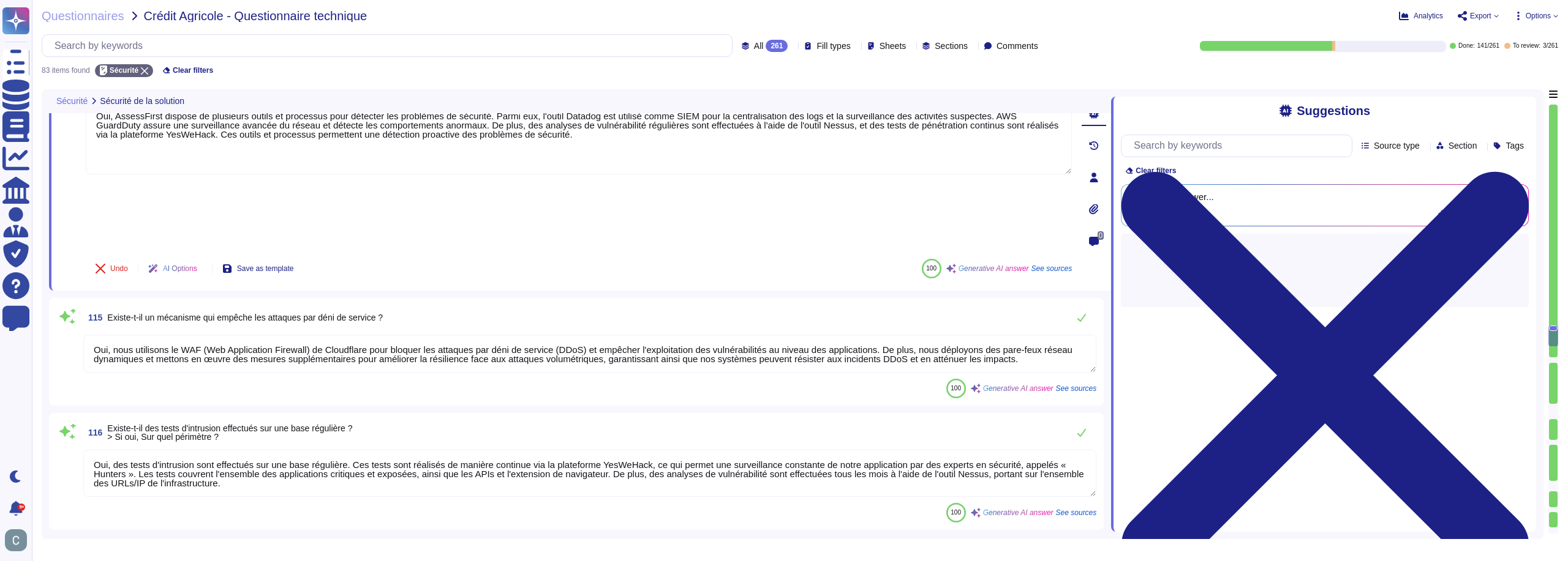
scroll to position [5458, 0]
type textarea "Oui, tous les employés d'AssessFirst doivent suivre une formation sur la sécuri…"
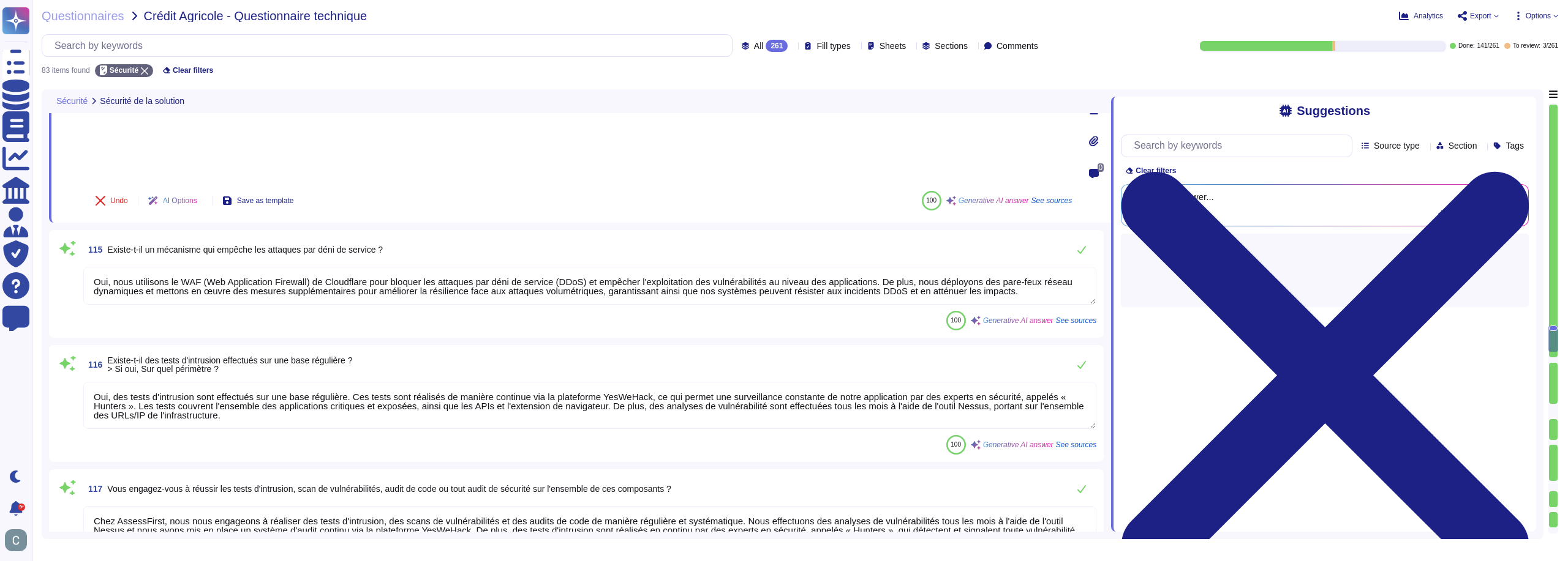
scroll to position [5580, 0]
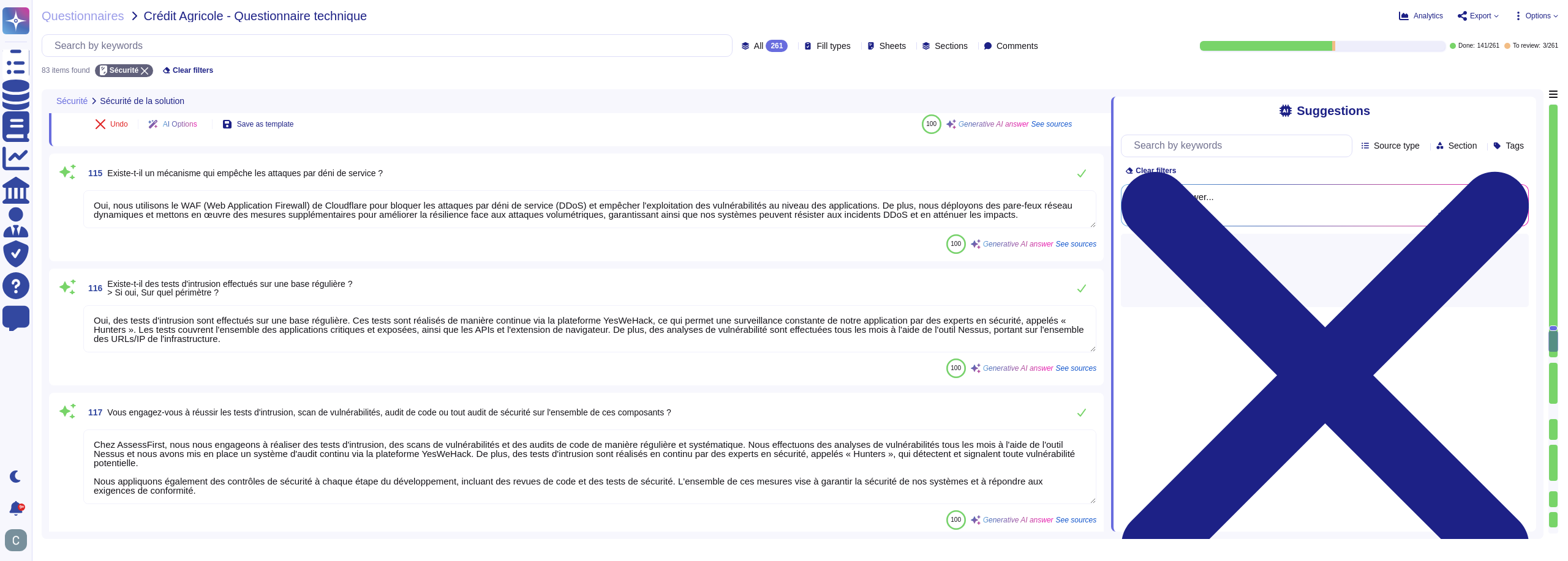
type textarea "Pour les anomalies remontées par le Crédit Agricole, les délais de correction p…"
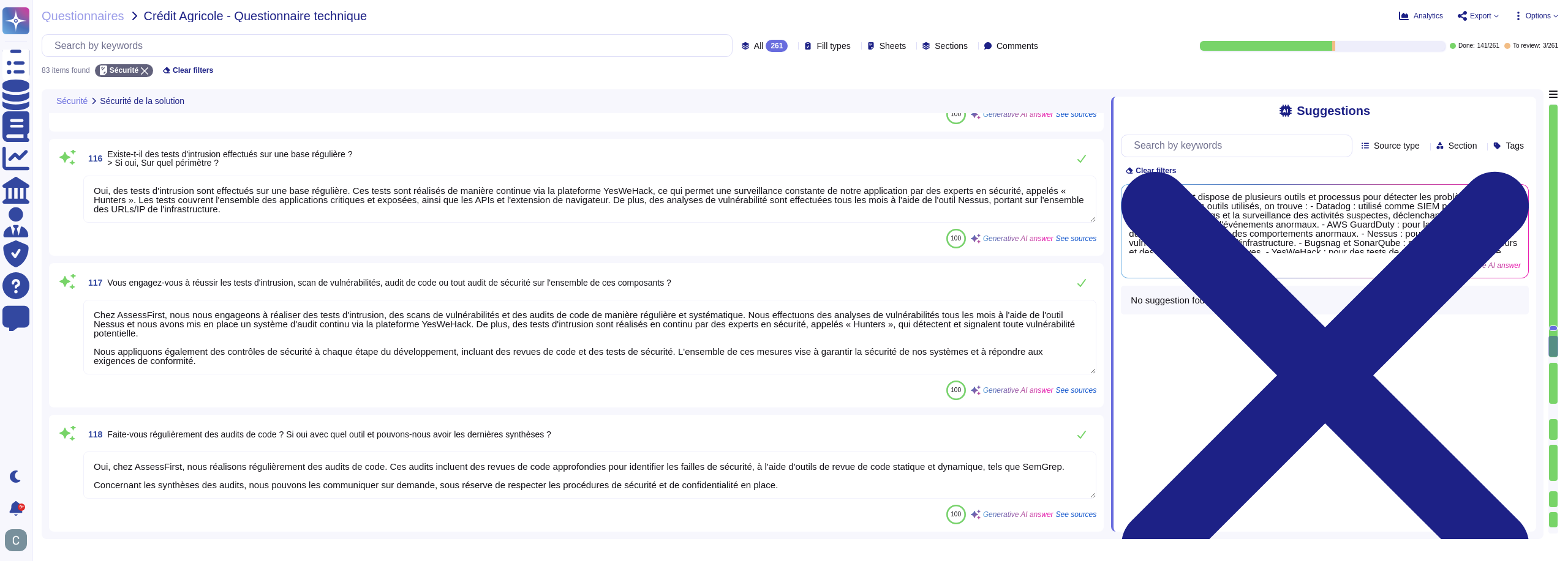
scroll to position [2, 0]
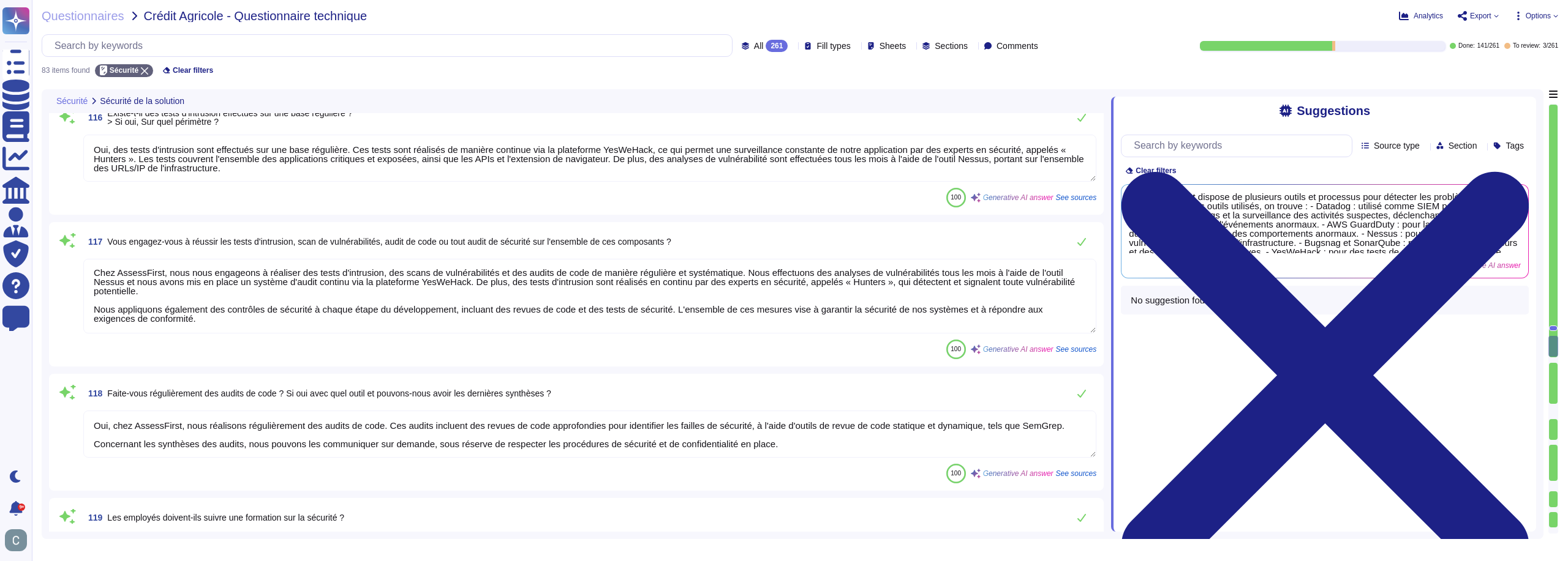
type textarea "Oui, il existe plusieurs niveaux d'anomalies chez AssessFirst, qui sont classés…"
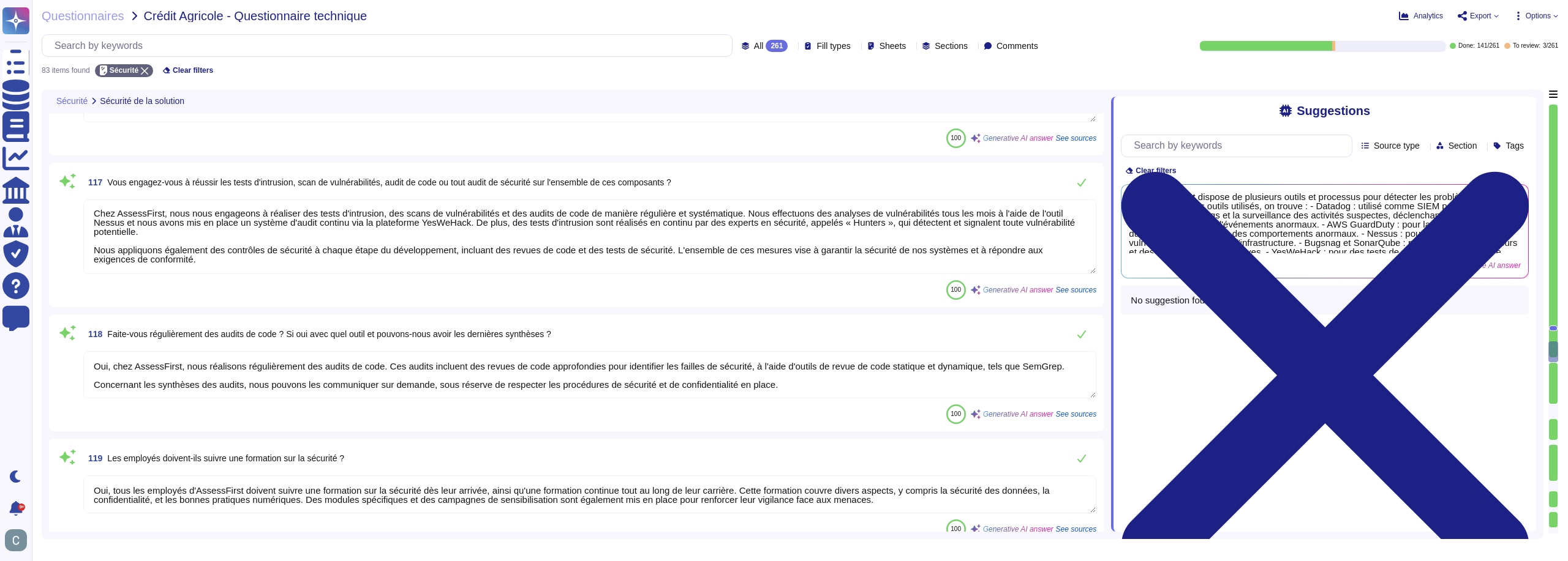
scroll to position [5825, 0]
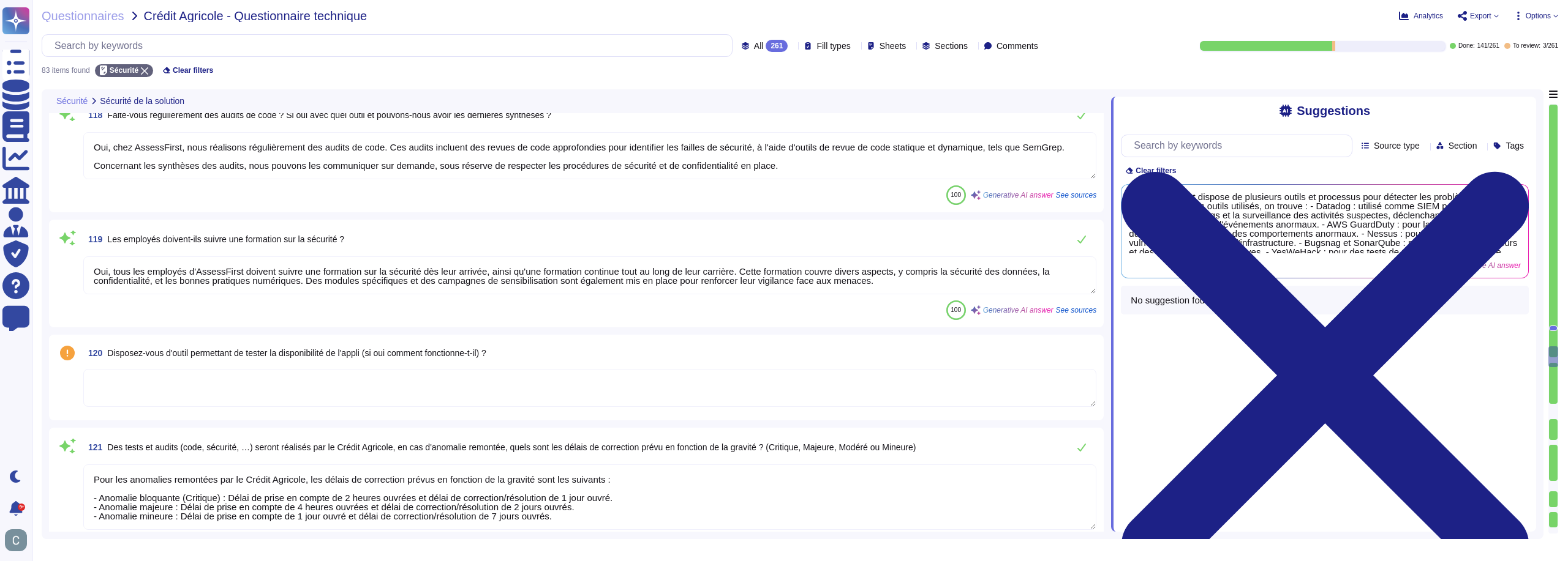
type textarea "Le système gère les anomalies selon trois niveaux de priorité : 1. Priorité 1 -…"
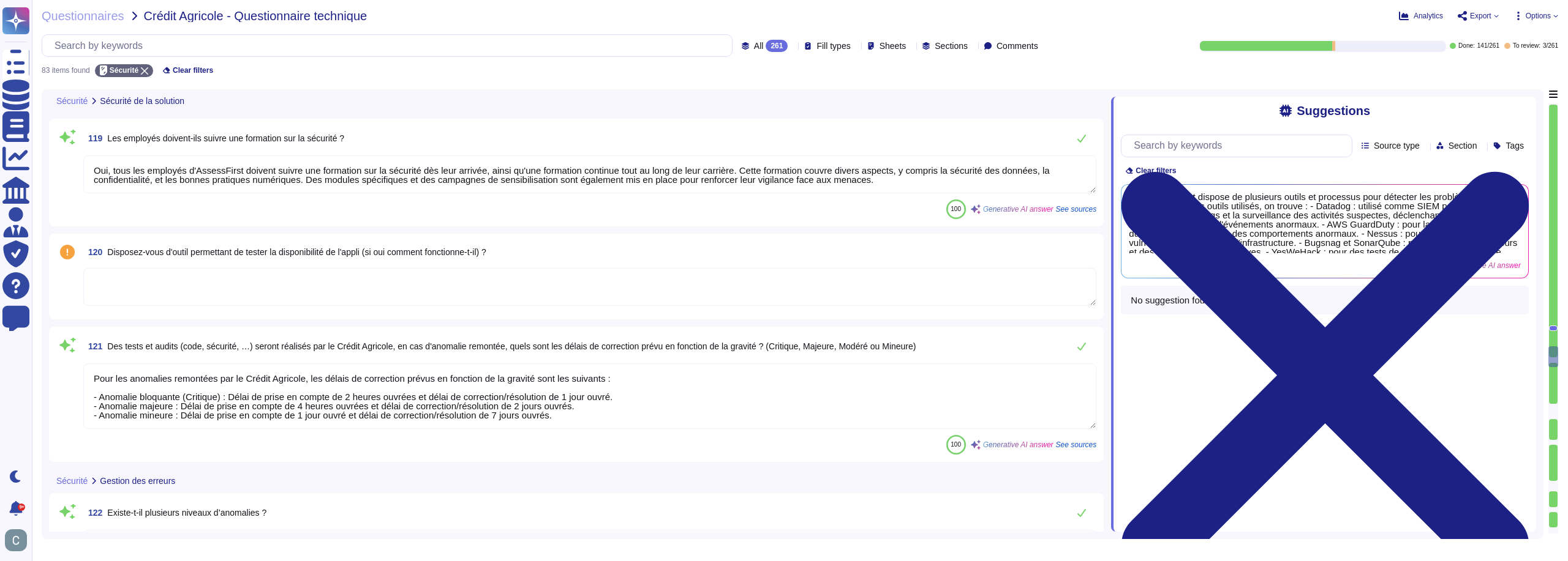
scroll to position [6070, 0]
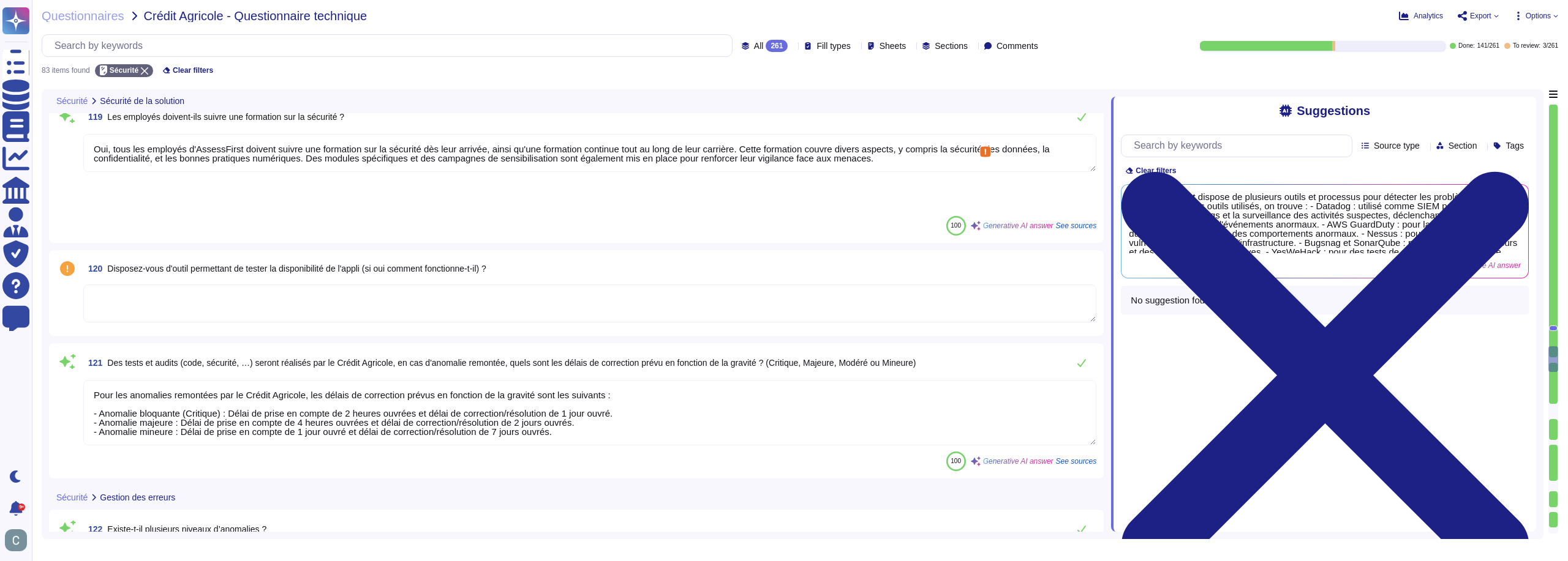
click at [269, 160] on textarea "Oui, tous les employés d'AssessFirst doivent suivre une formation sur la sécuri…" at bounding box center [590, 153] width 1013 height 38
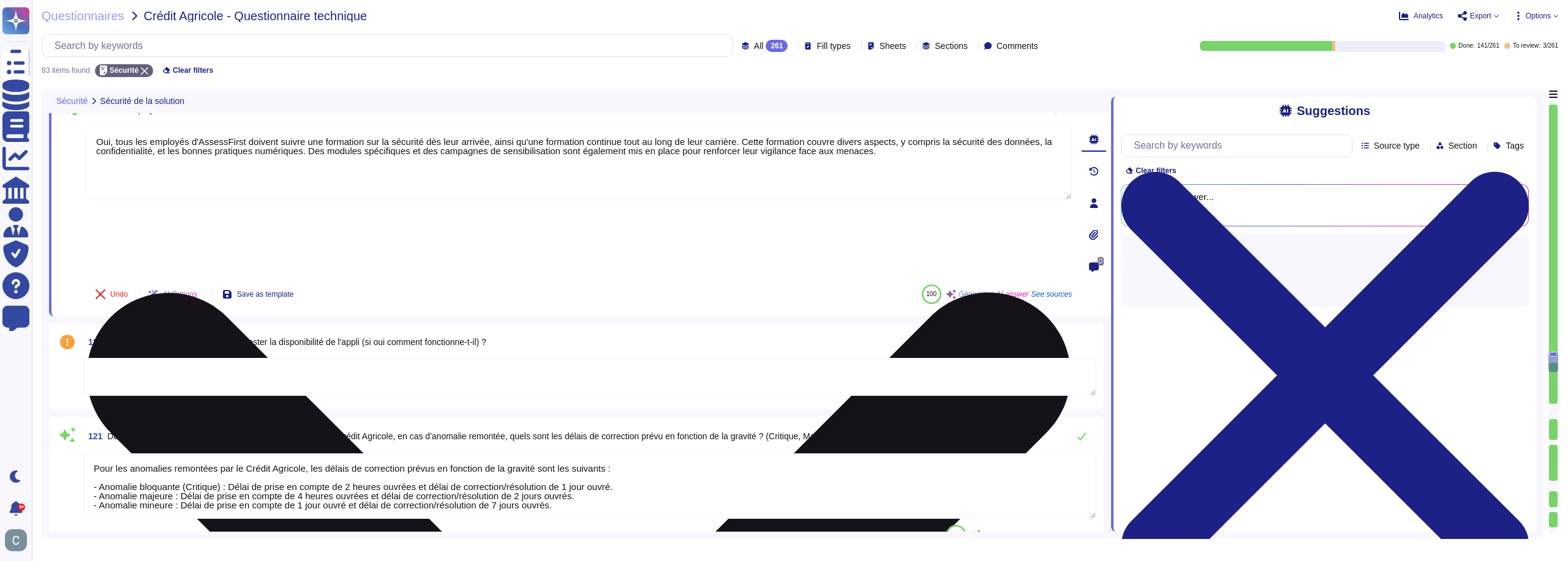
type textarea "Le système gère les anomalies selon trois niveaux de priorité : 1. Priorité 1 -…"
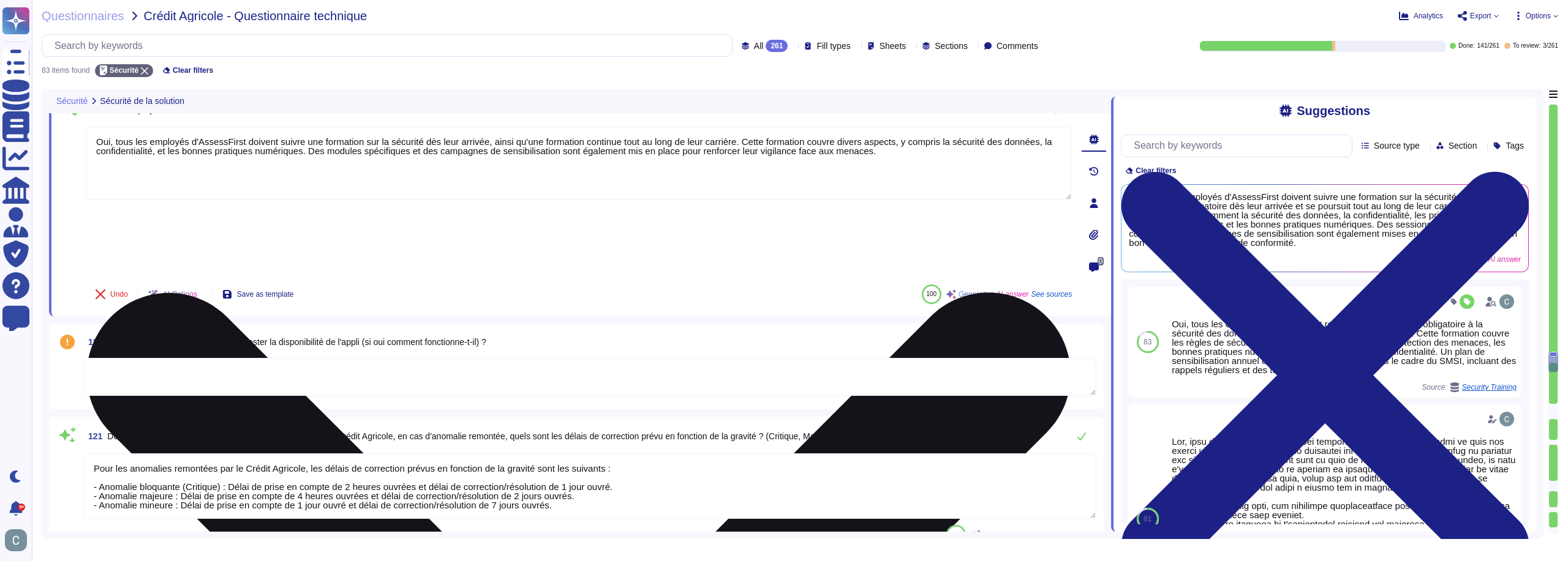
click at [728, 171] on textarea "Oui, tous les employés d'AssessFirst doivent suivre une formation sur la sécuri…" at bounding box center [579, 163] width 986 height 73
drag, startPoint x: 878, startPoint y: 154, endPoint x: 702, endPoint y: 149, distance: 176.1
click at [702, 149] on textarea "Oui, tous les employés d'AssessFirst doivent suivre une formation sur la sécuri…" at bounding box center [579, 163] width 986 height 73
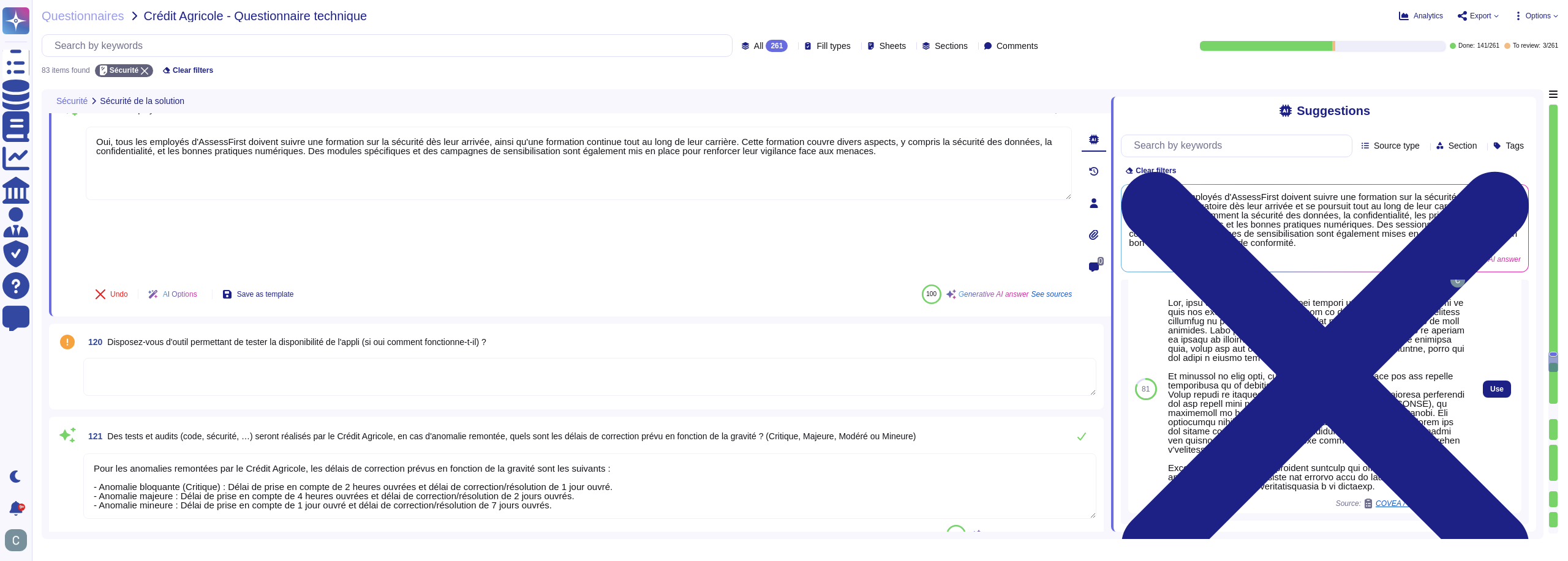
scroll to position [118, 0]
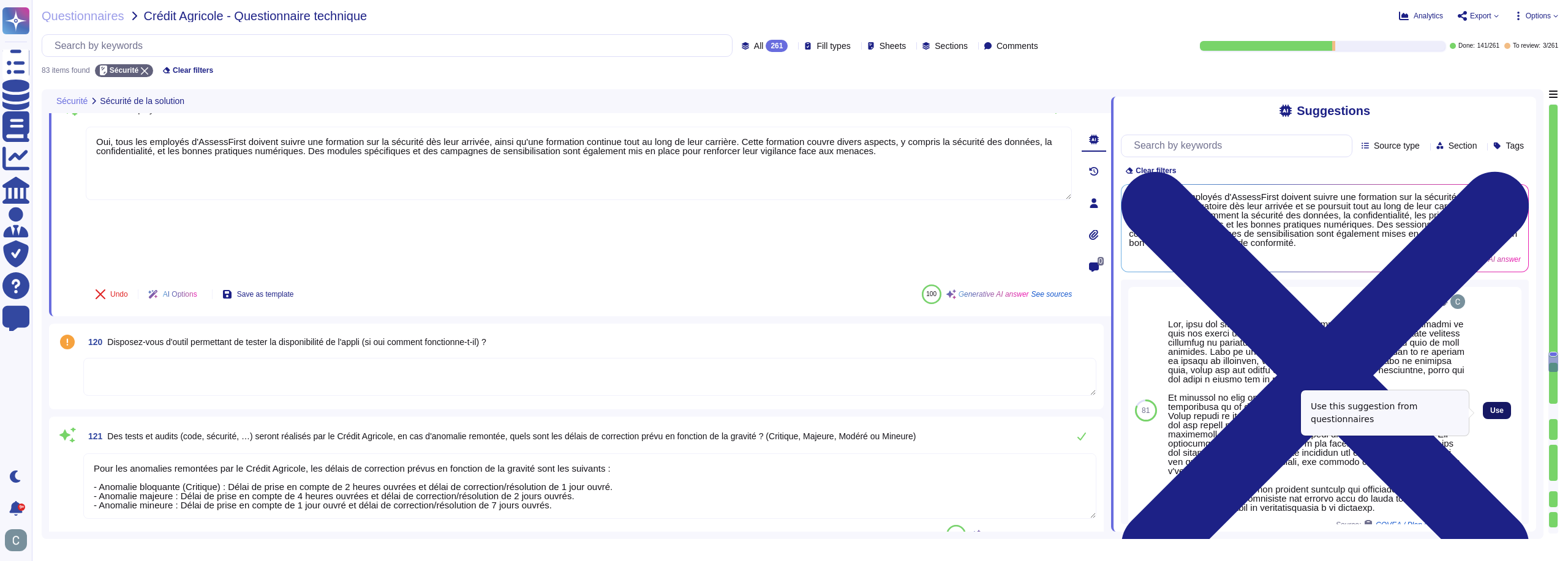
click at [1490, 414] on span "Use" at bounding box center [1496, 410] width 13 height 7
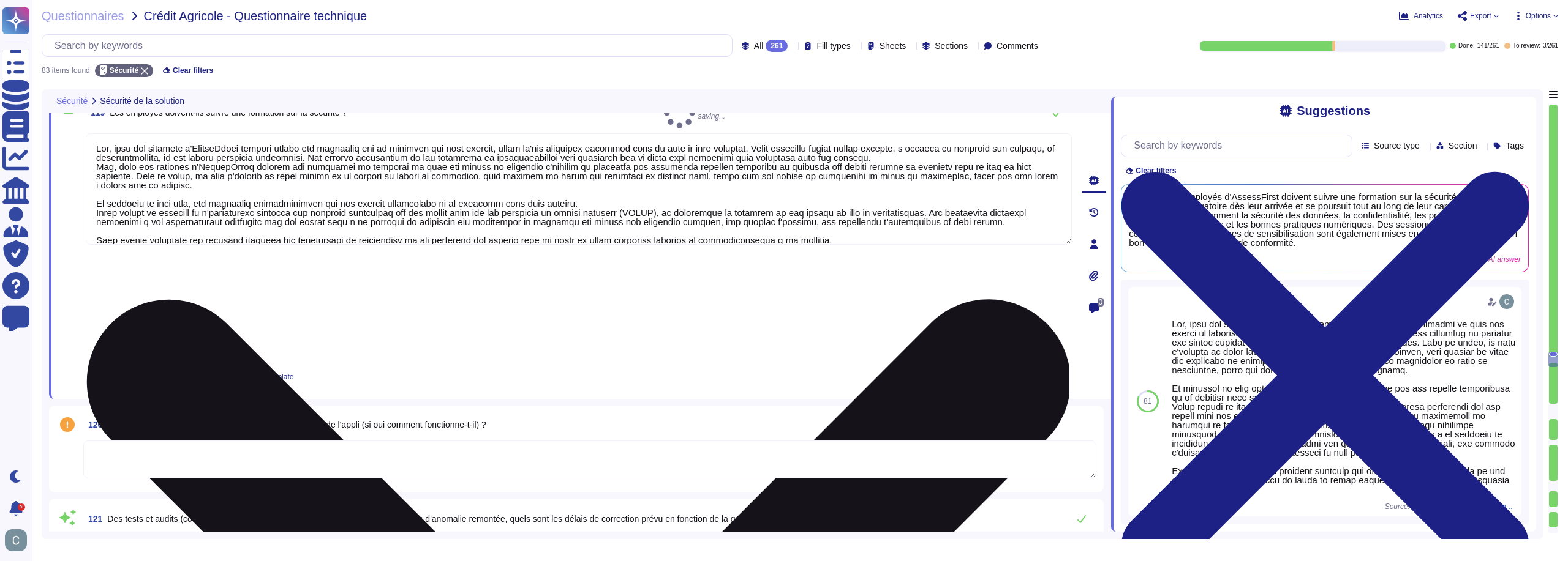
scroll to position [108, 0]
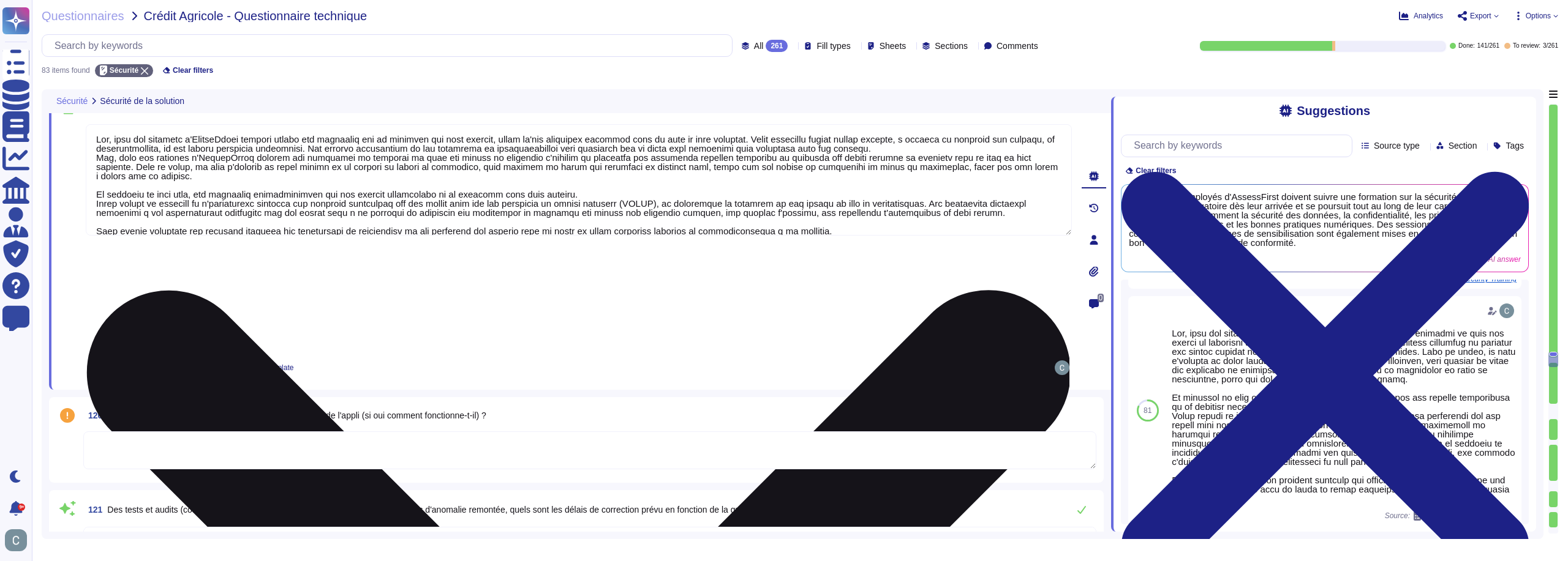
drag, startPoint x: 91, startPoint y: 141, endPoint x: 874, endPoint y: 149, distance: 783.0
click at [874, 149] on textarea at bounding box center [579, 179] width 986 height 112
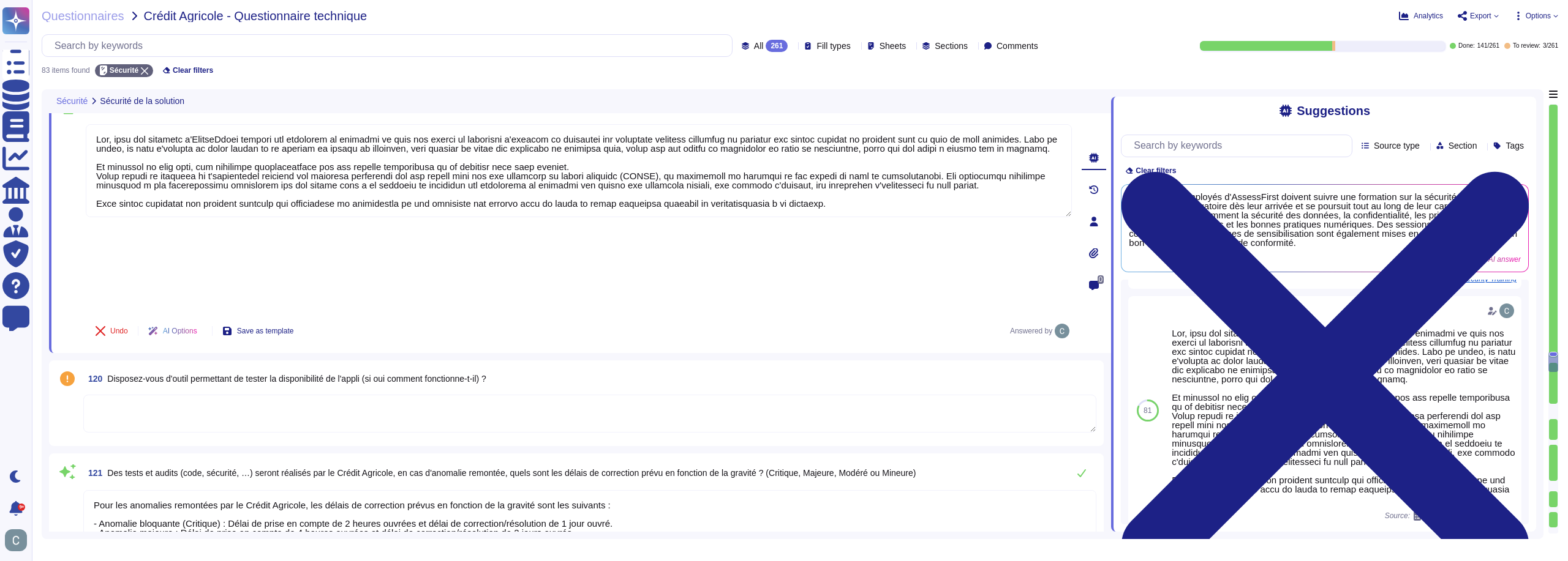
type textarea "Oui, tous les employés d'AssessFirst suivent une formation en sécurité en tant …"
click at [497, 259] on div "119 Les employés doivent-ils suivre une formation sur la sécurité ? Undo AI Opt…" at bounding box center [580, 221] width 1062 height 263
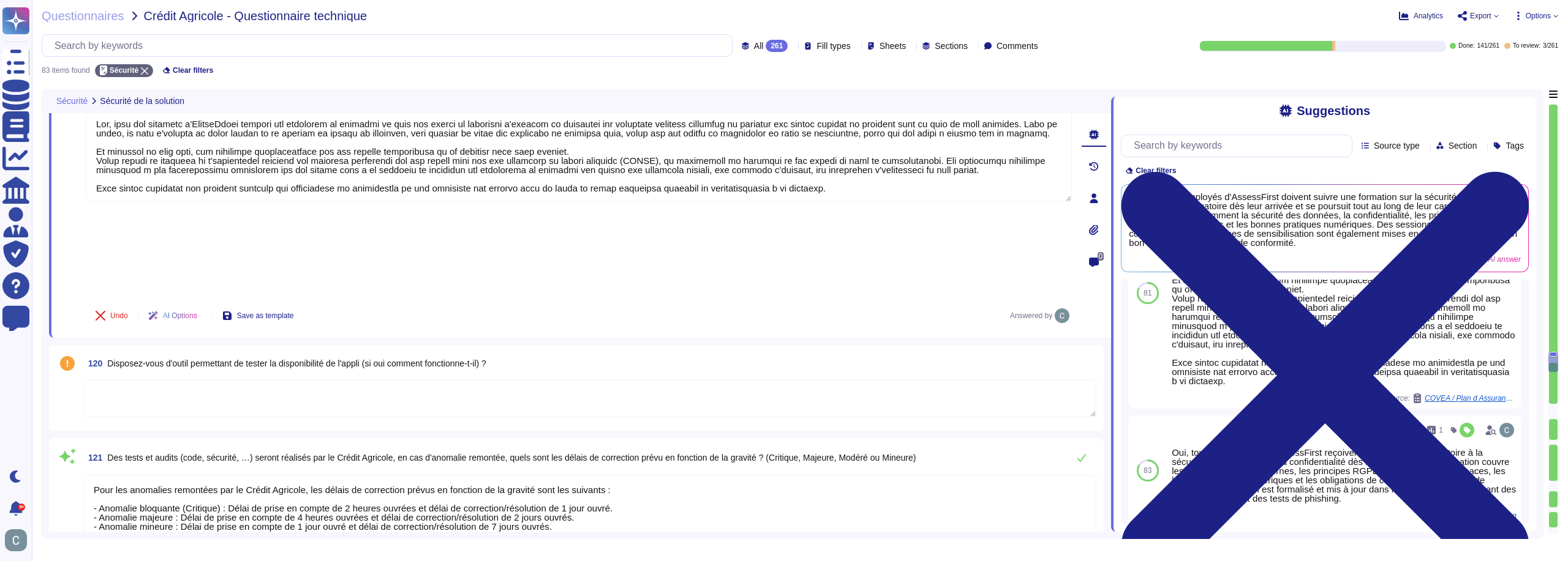
scroll to position [6130, 0]
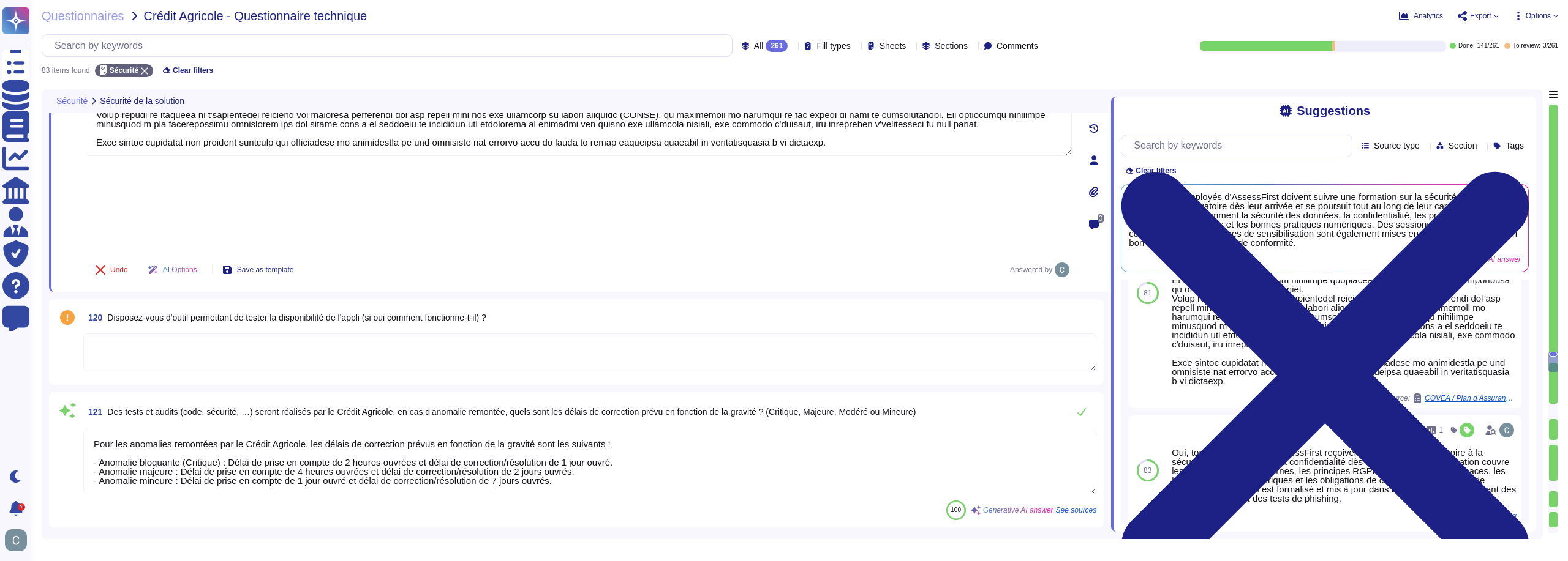
click at [435, 333] on textarea at bounding box center [590, 352] width 1013 height 38
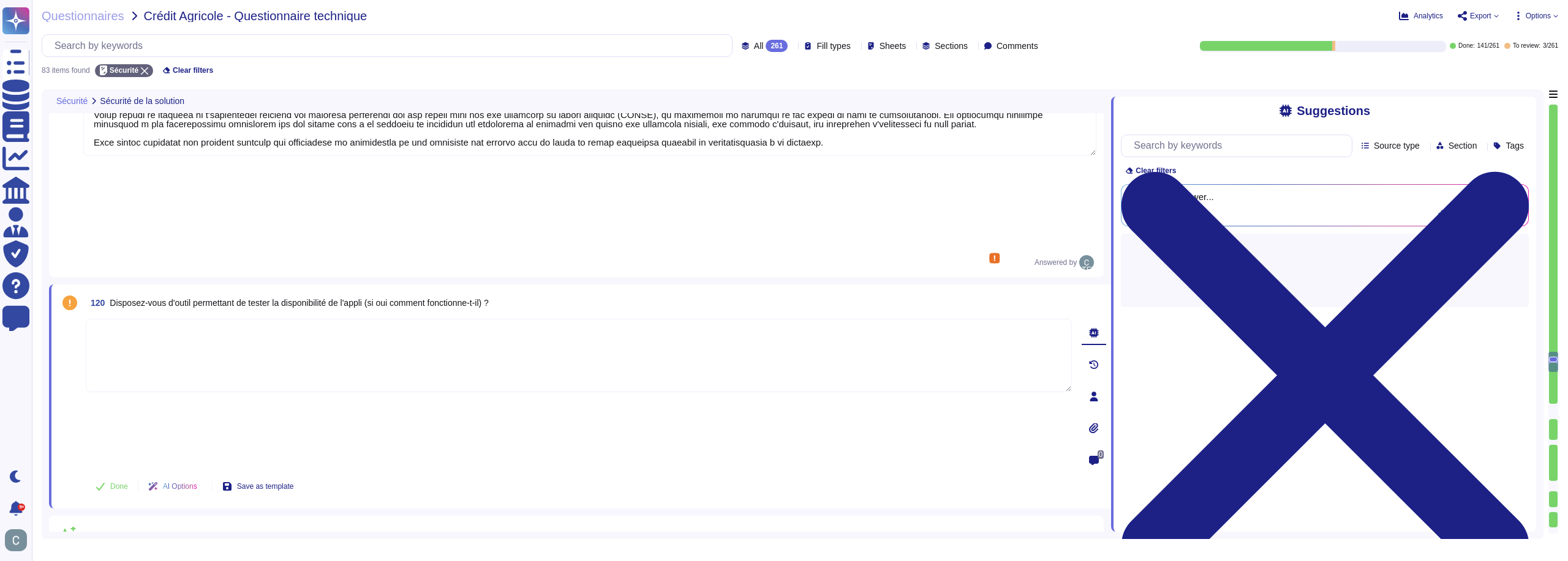
type textarea "Le système gère les anomalies selon trois niveaux de priorité : 1. Priorité 1 -…"
click at [349, 298] on span "Disposez-vous d'outil permettant de tester la disponibilité de l'appli (si oui …" at bounding box center [298, 303] width 379 height 10
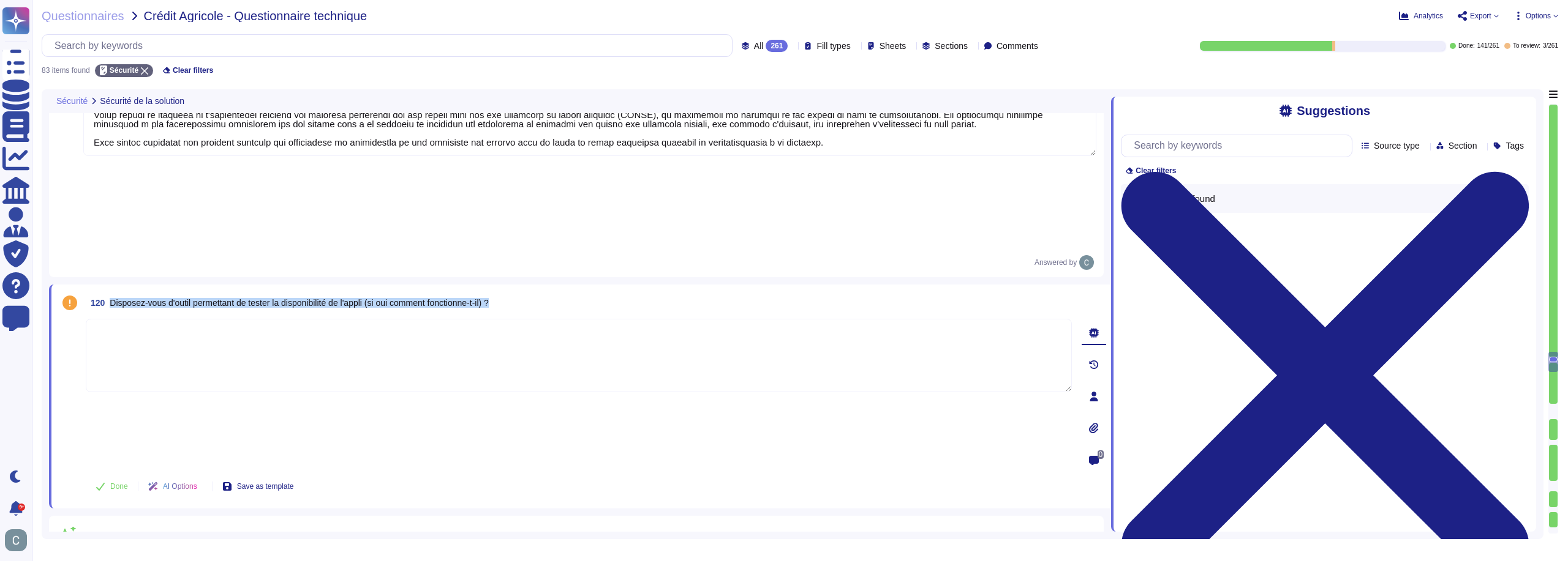
copy span "Disposez-vous d'outil permettant de tester la disponibilité de l'appli (si oui …"
click at [439, 319] on textarea at bounding box center [579, 356] width 986 height 73
paste textarea "Oui, AssessFirst dispose d’**outils automatisés de surveillance** qui permetten…"
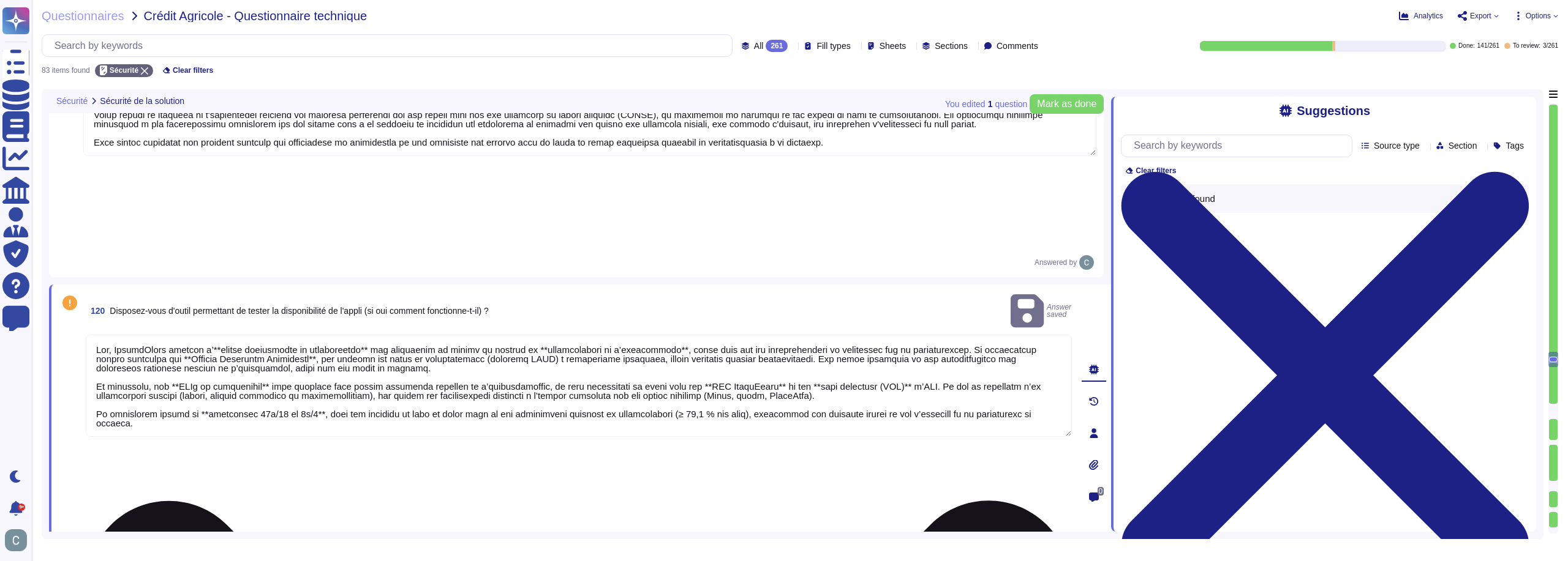
click at [255, 335] on textarea at bounding box center [579, 385] width 986 height 102
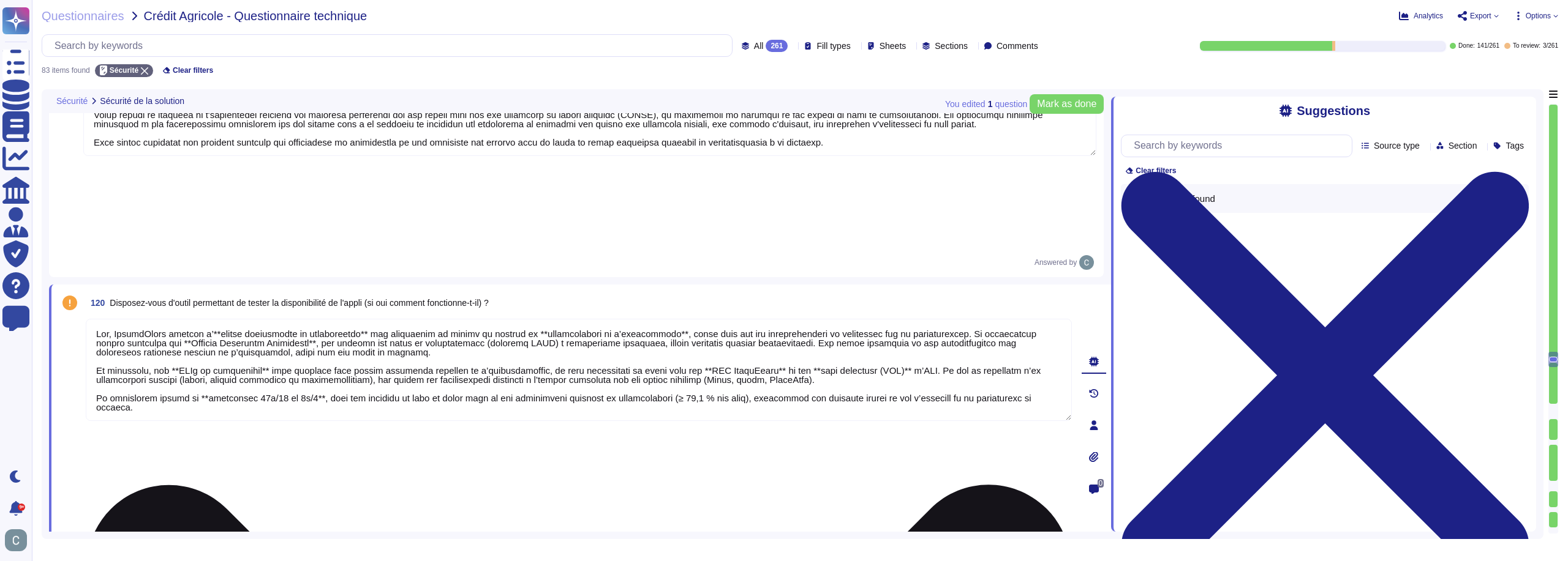
paste textarea "outils automatisés de surveillance qui permettent de tester en continu la dispo…"
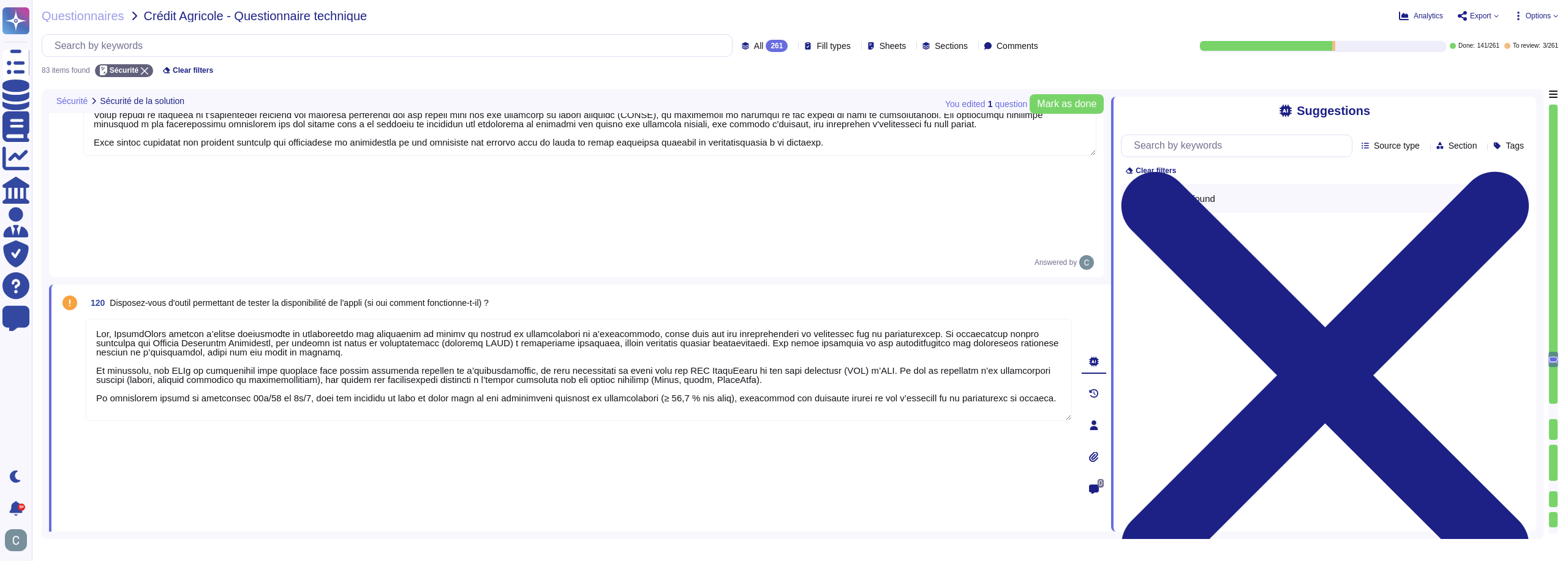
type textarea "Oui, AssessFirst dispose d’outils automatisés de surveillance qui permettent de…"
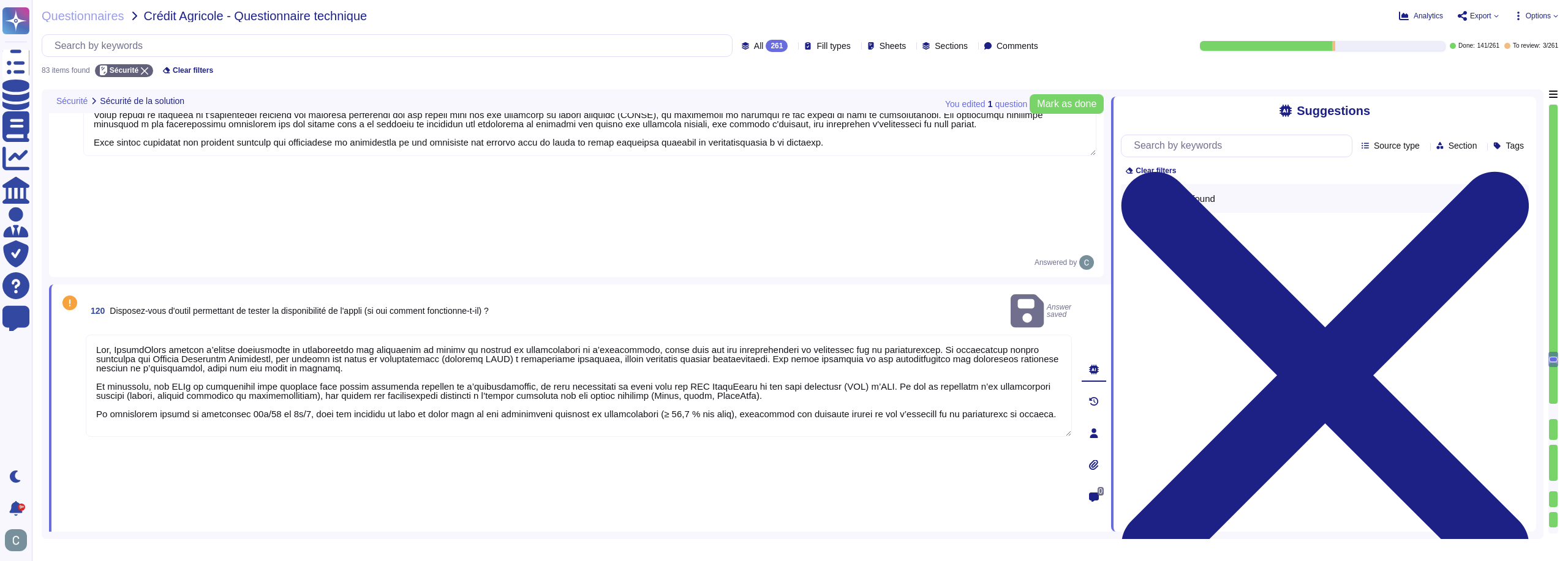
click at [120, 556] on span "Done" at bounding box center [119, 559] width 18 height 7
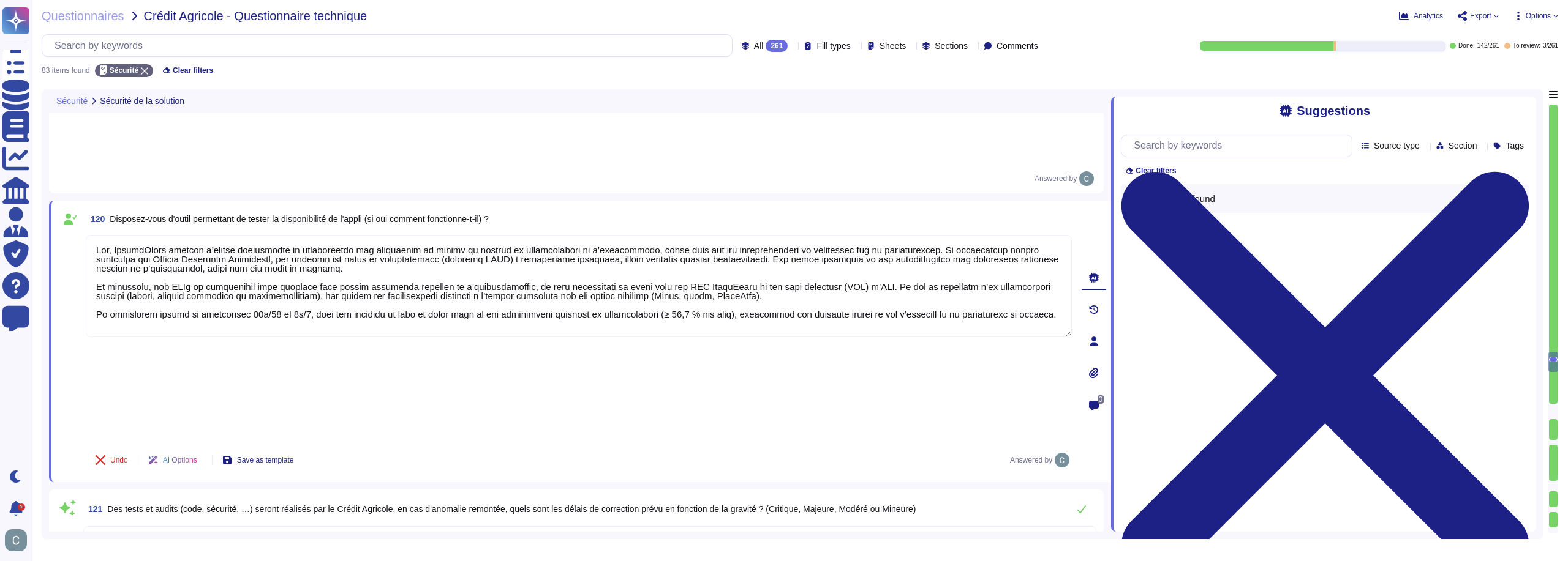
scroll to position [6253, 0]
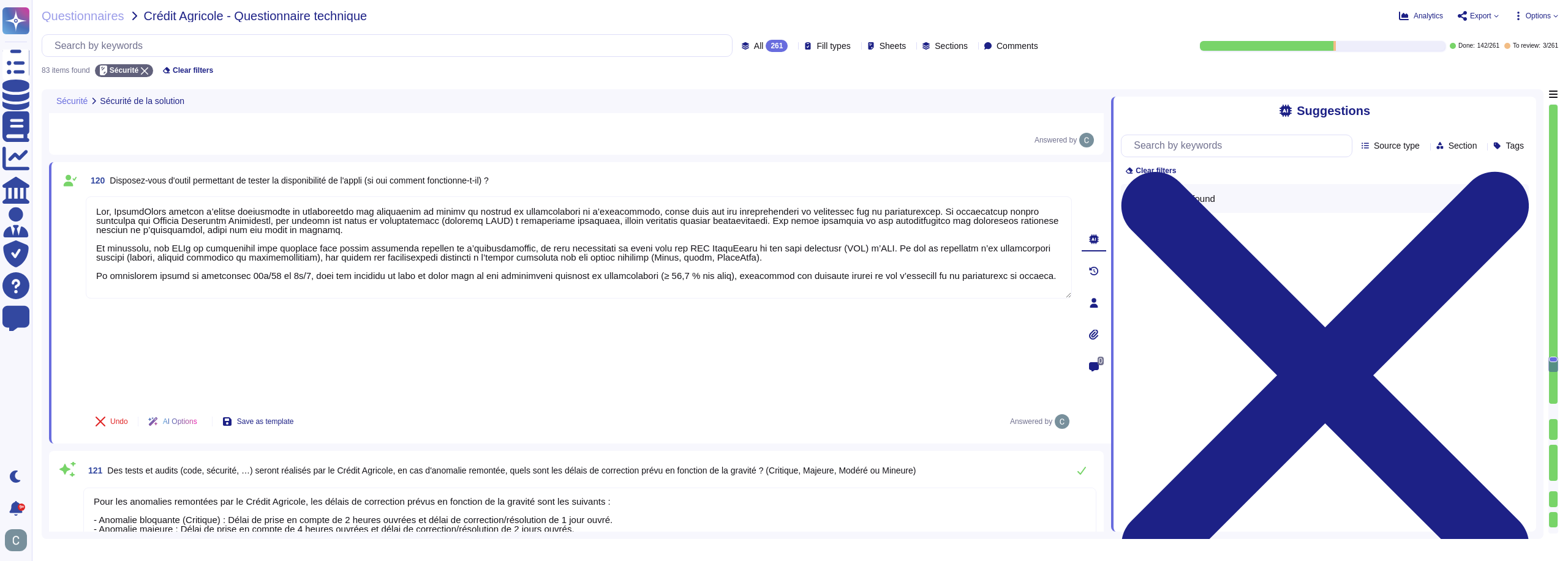
click at [626, 488] on textarea "Pour les anomalies remontées par le Crédit Agricole, les délais de correction p…" at bounding box center [590, 520] width 1013 height 66
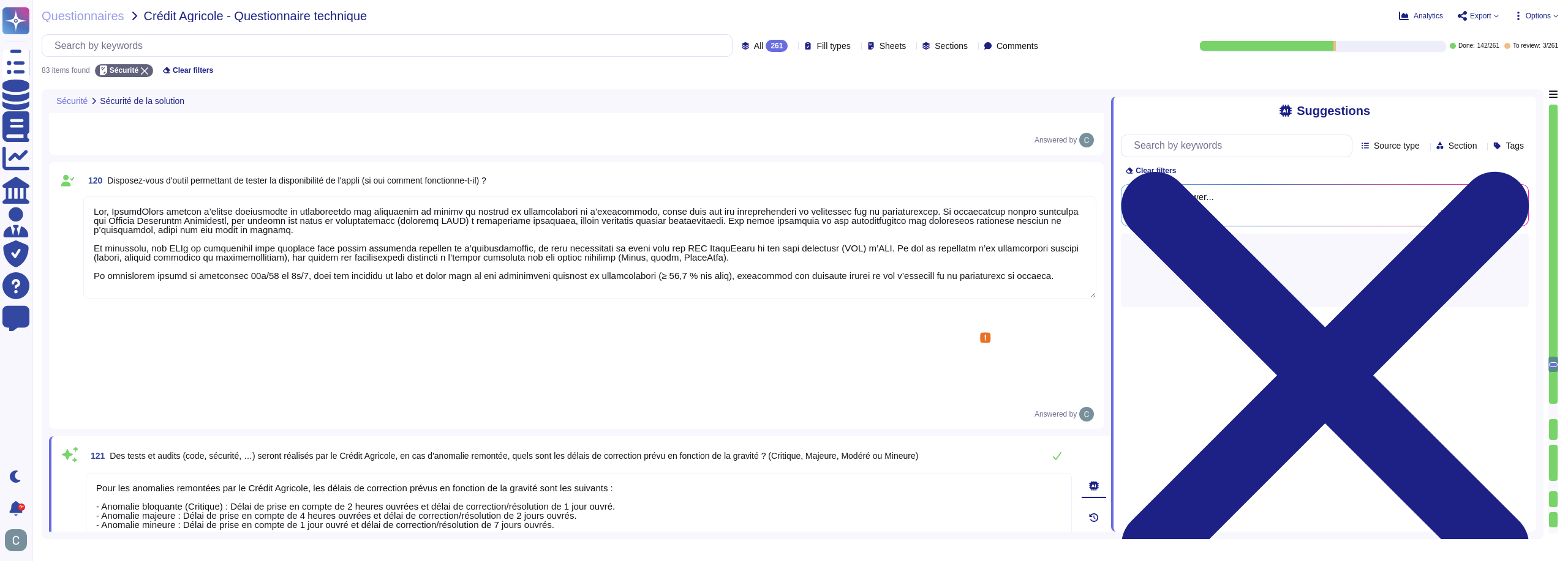
scroll to position [0, 0]
drag, startPoint x: 565, startPoint y: 328, endPoint x: 61, endPoint y: 273, distance: 507.0
click at [61, 444] on div "121 Des tests et audits (code, sécurité, …) seront réalisés par le Crédit Agric…" at bounding box center [565, 549] width 1013 height 211
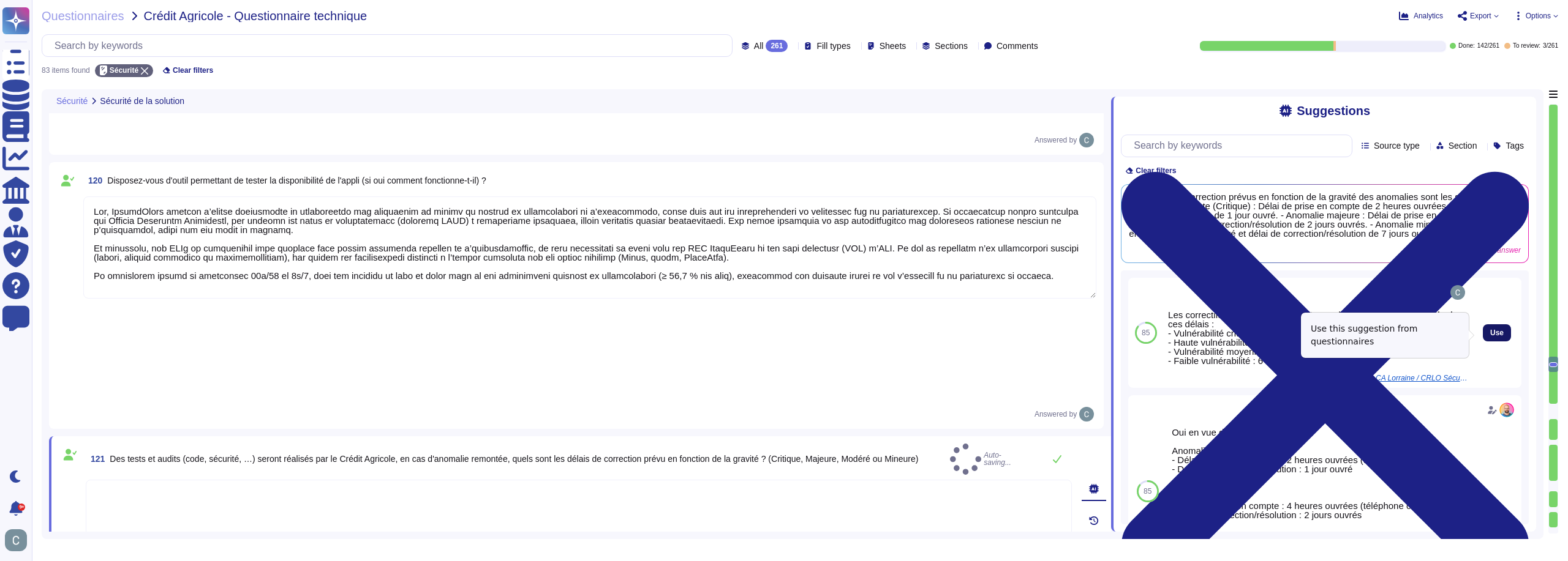
click at [1490, 335] on span "Use" at bounding box center [1496, 332] width 13 height 7
type textarea "Les correctifs de sécurité doivent être appliqués autant que possible dans ces …"
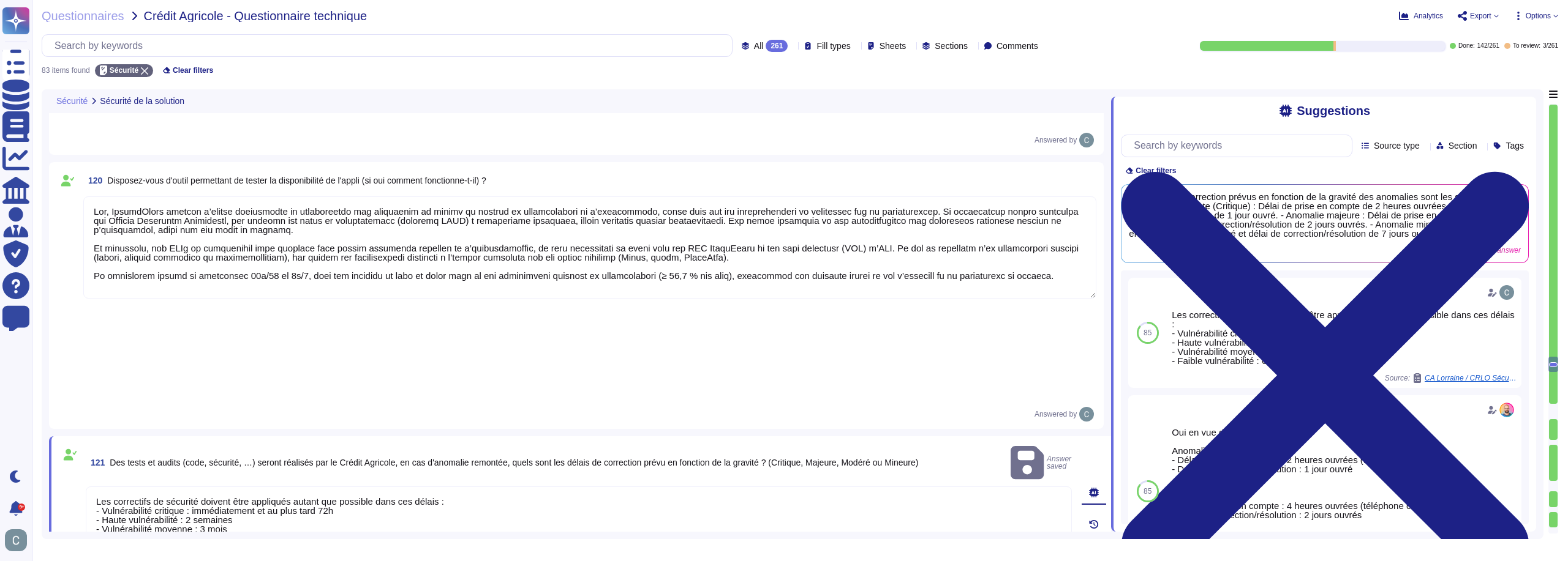
click at [294, 486] on textarea "Les correctifs de sécurité doivent être appliqués autant que possible dans ces …" at bounding box center [579, 523] width 986 height 73
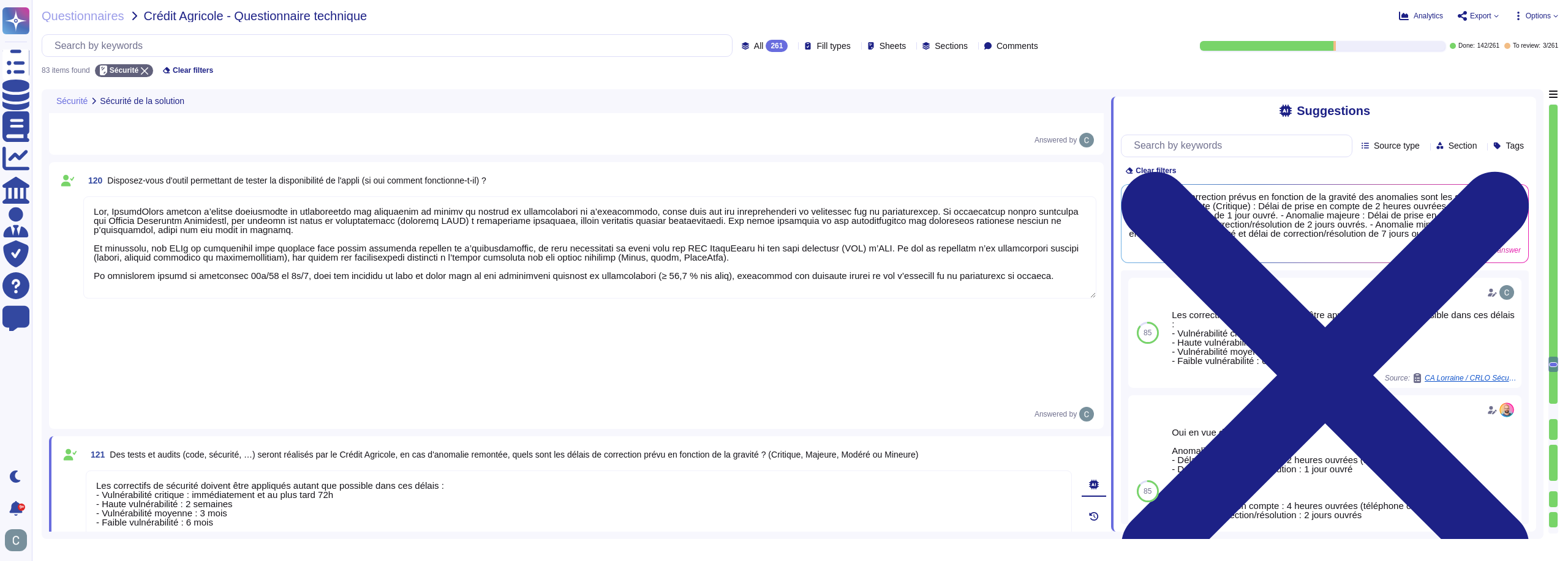
click at [427, 436] on div "121 Des tests et audits (code, sécurité, …) seront réalisés par le Crédit Agric…" at bounding box center [580, 548] width 1062 height 224
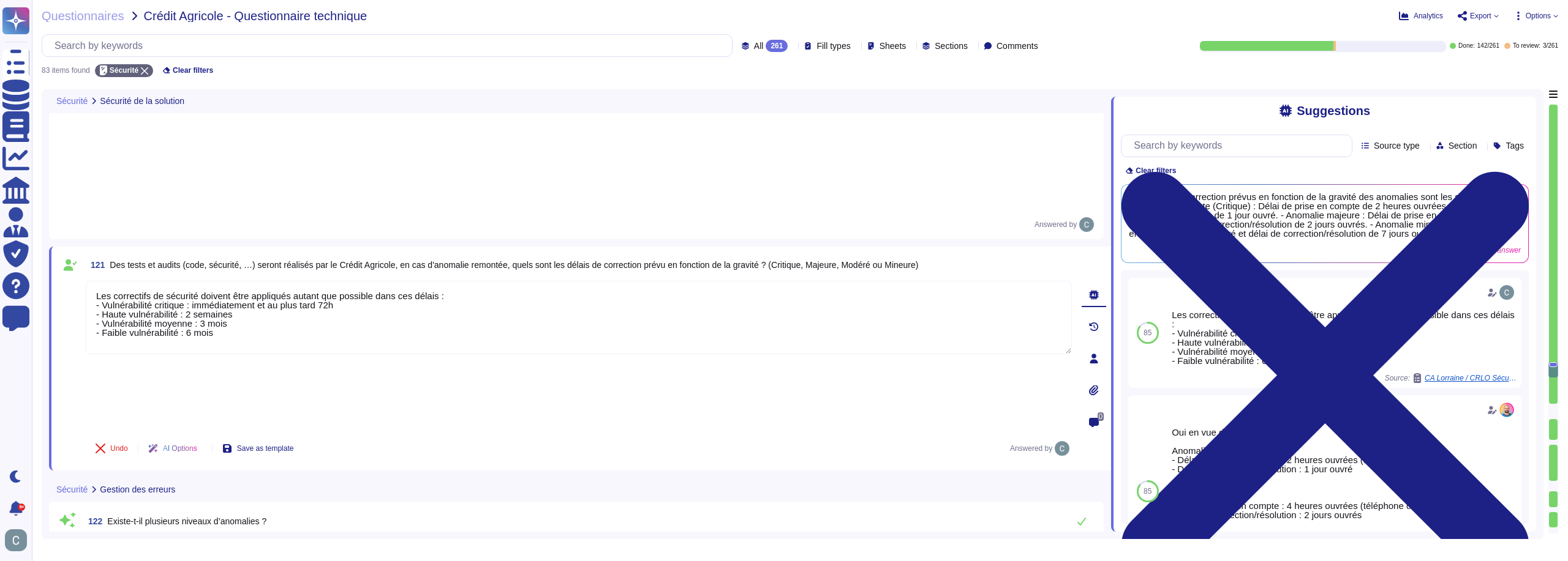
scroll to position [6436, 0]
type textarea "Les niveaux d’anomalie entraînant un arrêt du traitement sont : 1. Anomalie blo…"
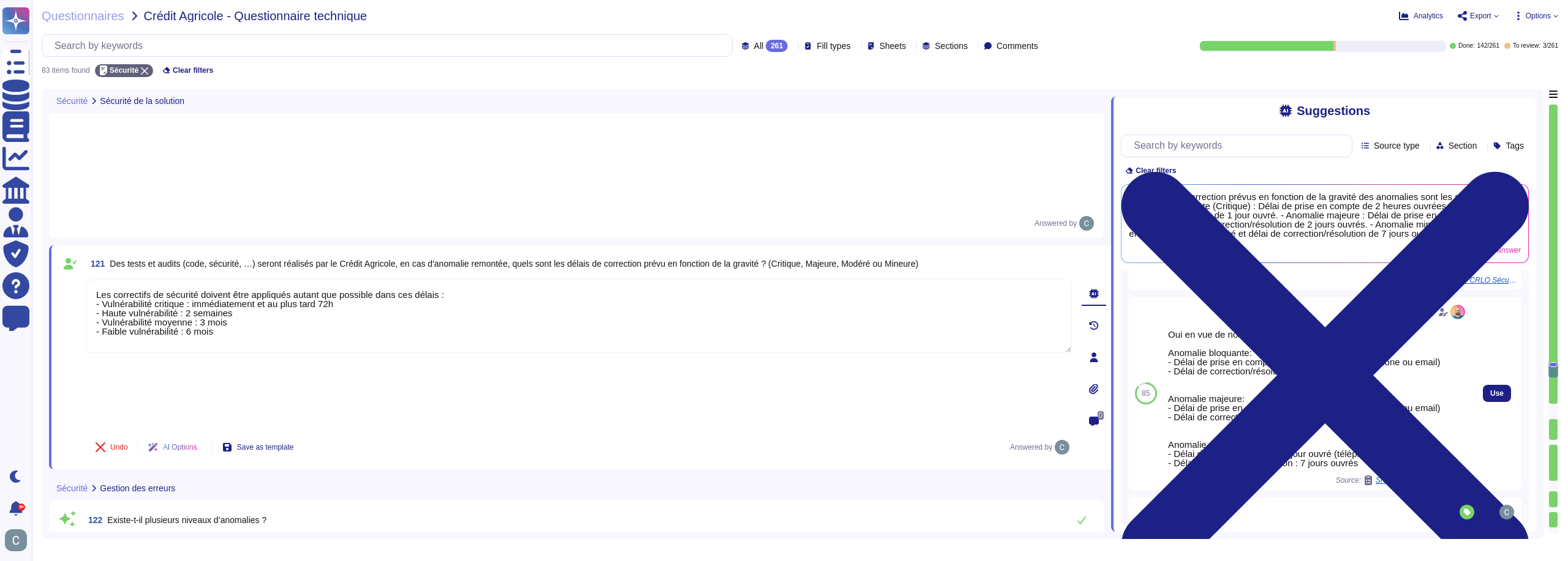
scroll to position [122, 0]
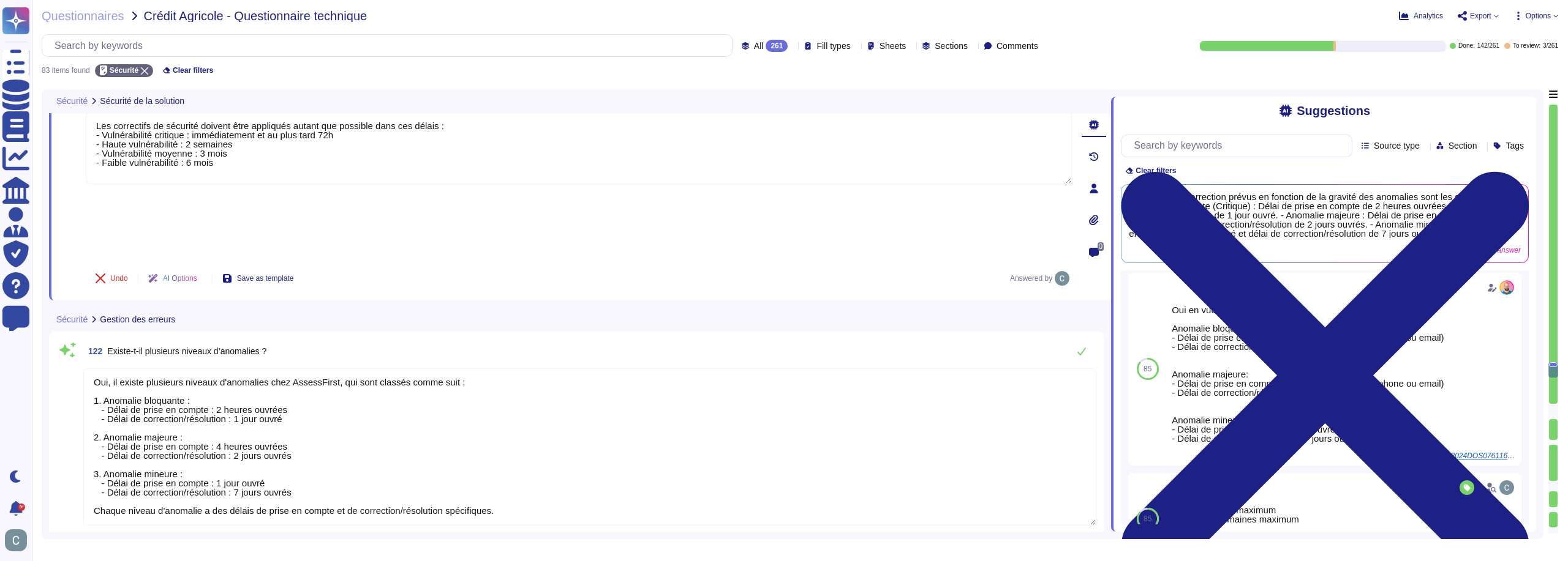
type textarea "Non, il n'est pas mentionné qu'il existe plusieurs niveaux de traces activables…"
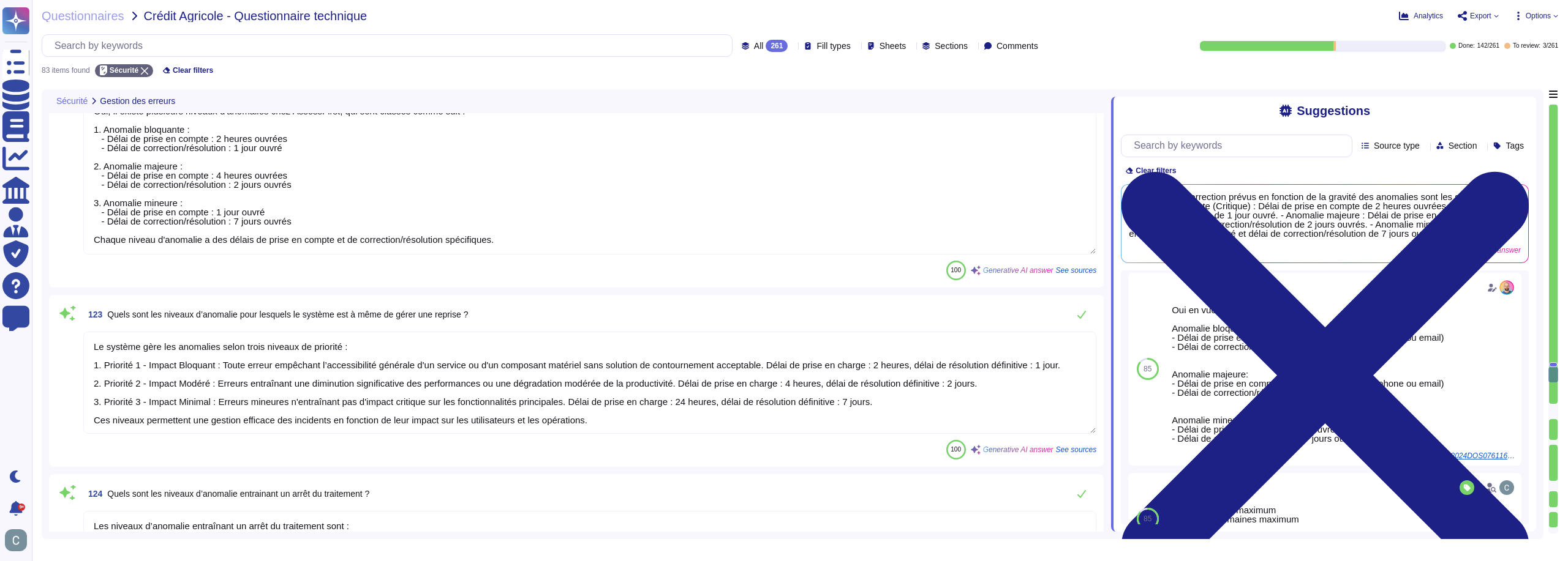
scroll to position [6681, 0]
type textarea "Oui, AssessFirst dispose de procédures pour garantir l'effacement physique des …"
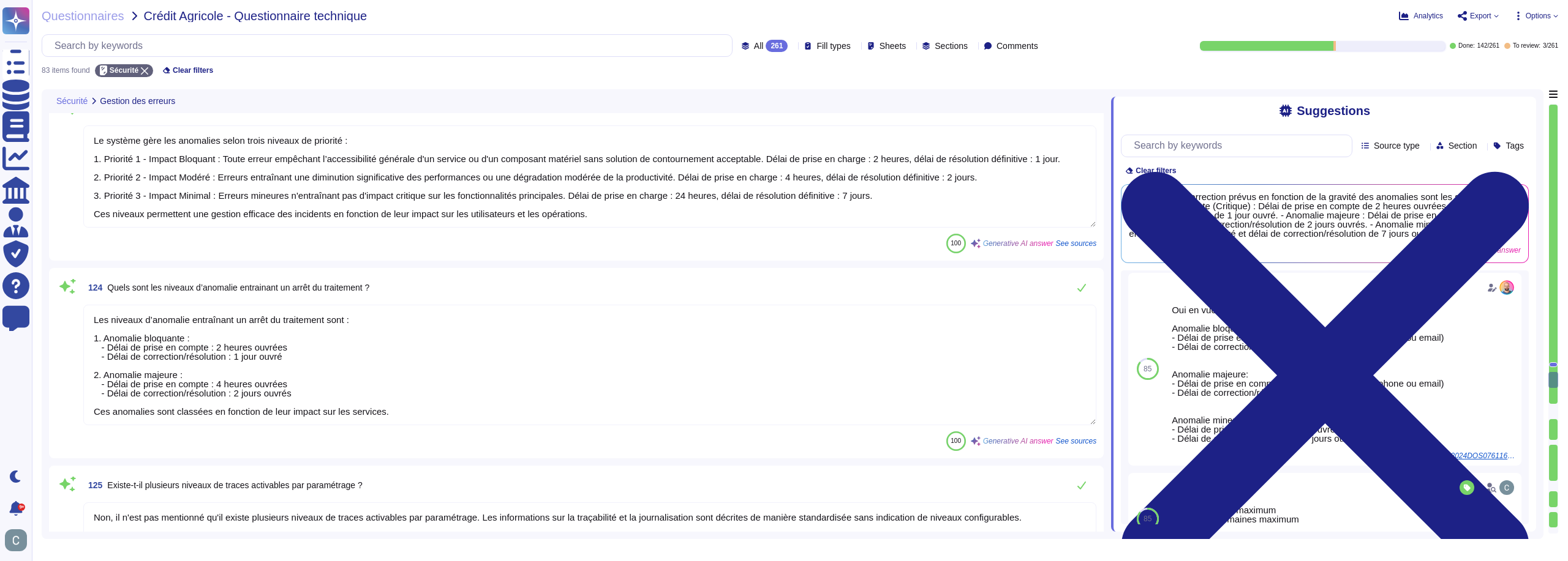
type textarea "La suppression des données en base est logique. Les données sont supprimées de …"
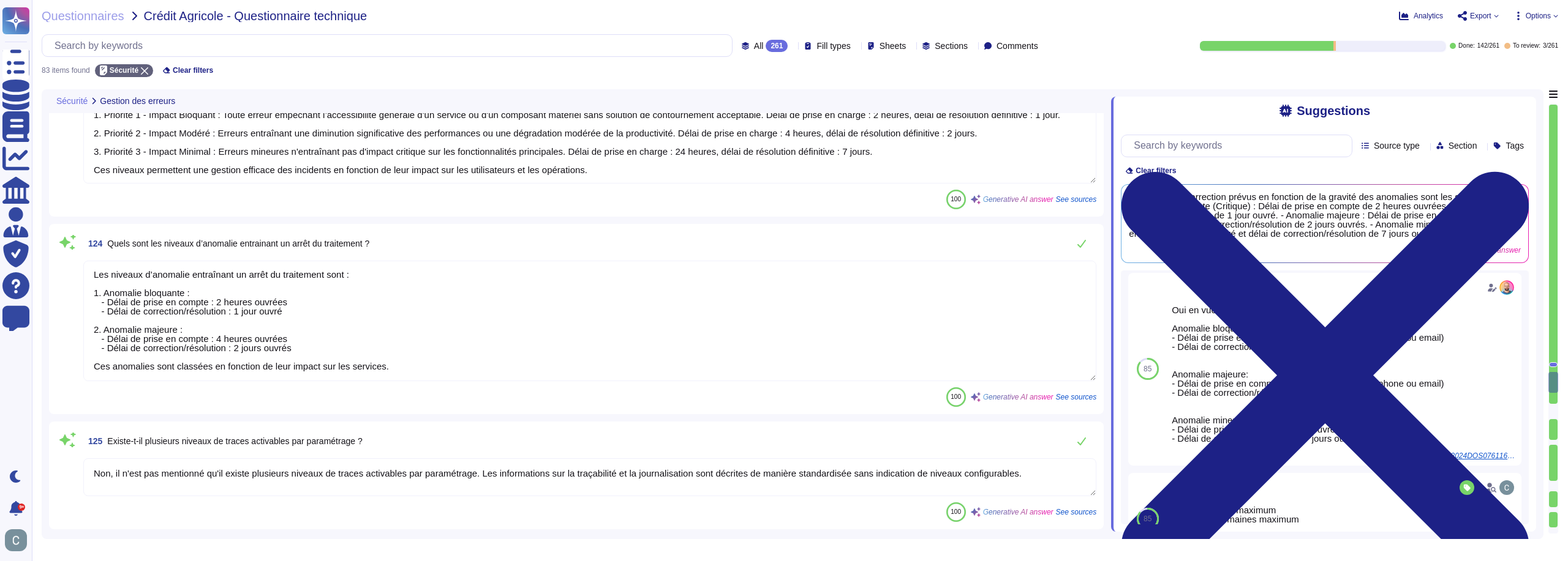
type textarea "Oui, AssessFirst a mis en place un mécanisme de purge en fin de durée de conser…"
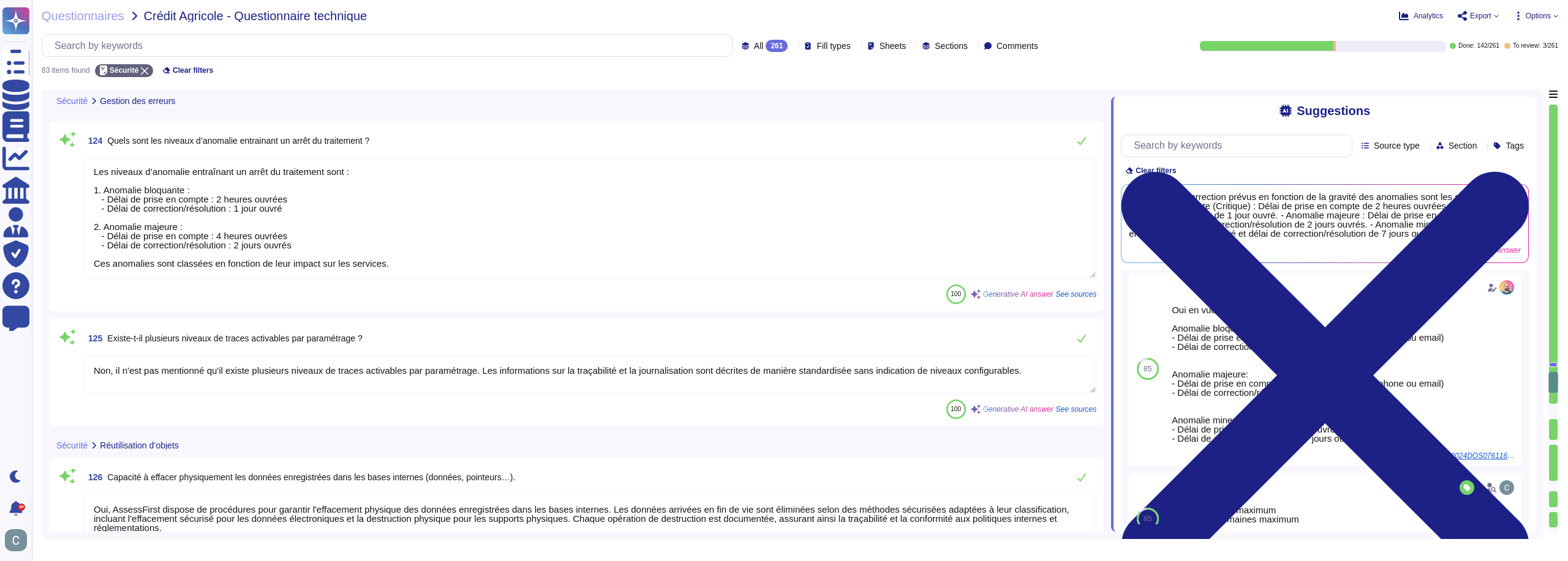
scroll to position [6926, 0]
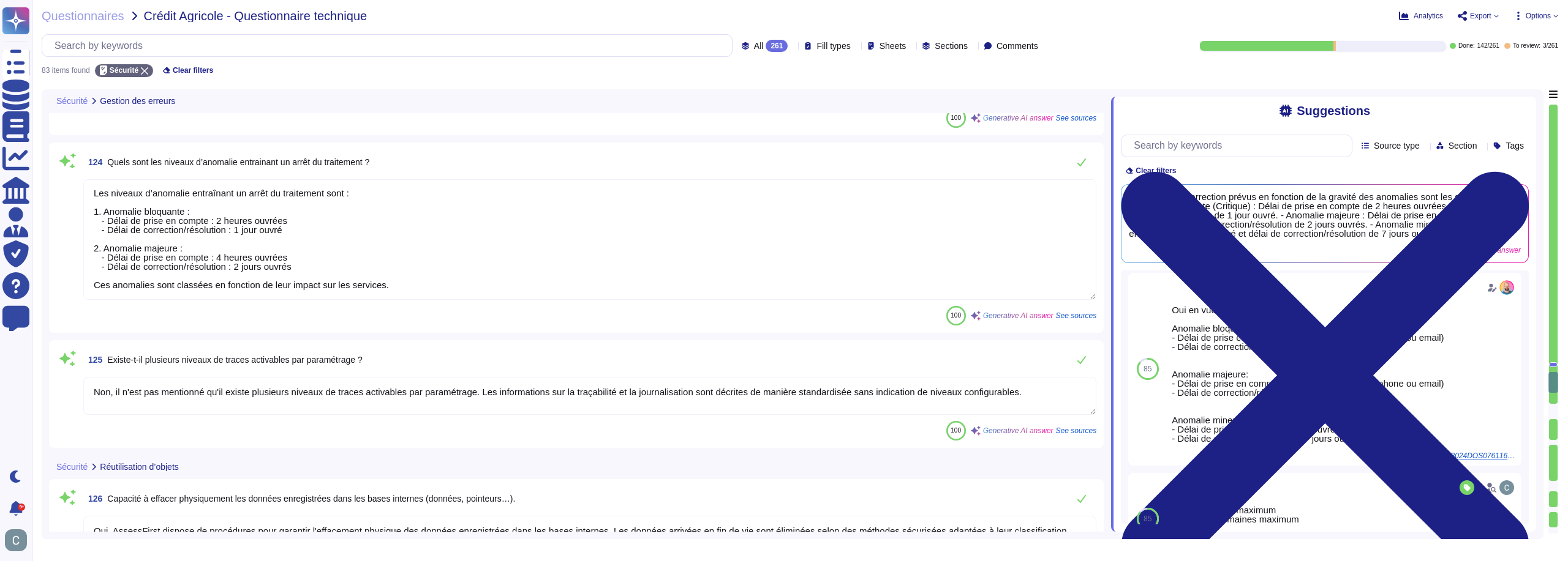
click at [319, 364] on span "Existe-t-il plusieurs niveaux de traces activables par paramétrage ?" at bounding box center [234, 360] width 255 height 10
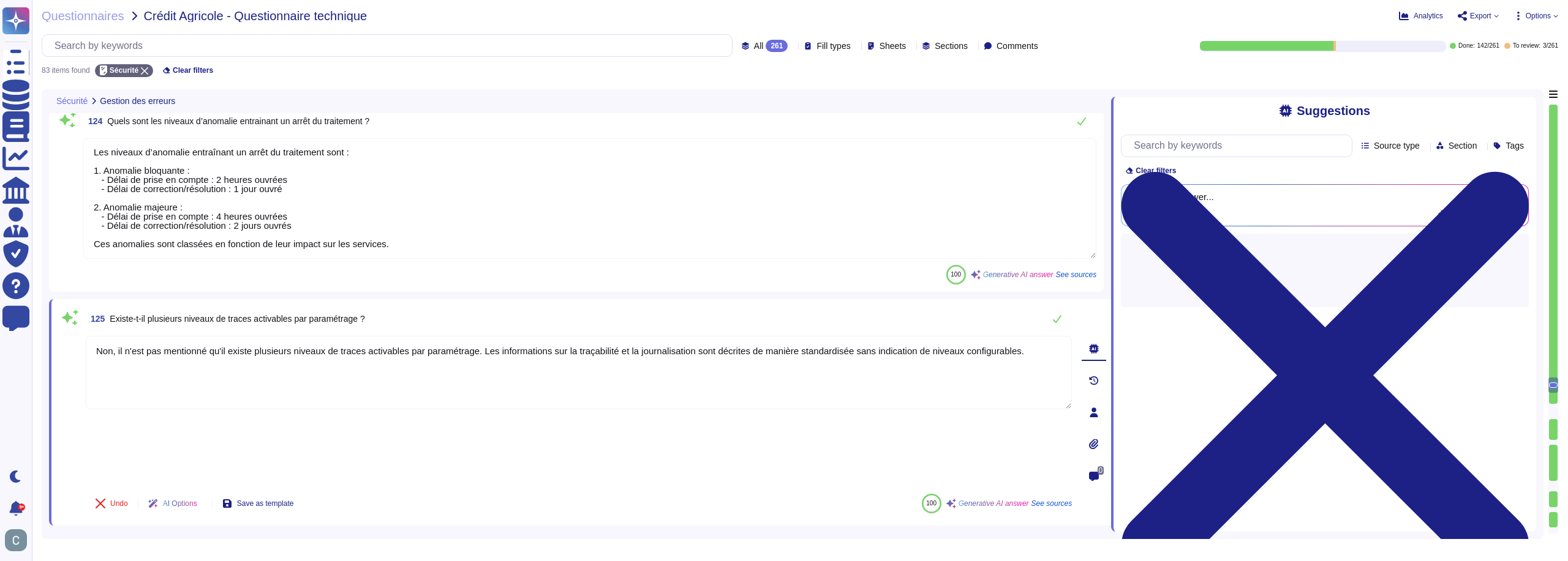
scroll to position [6987, 0]
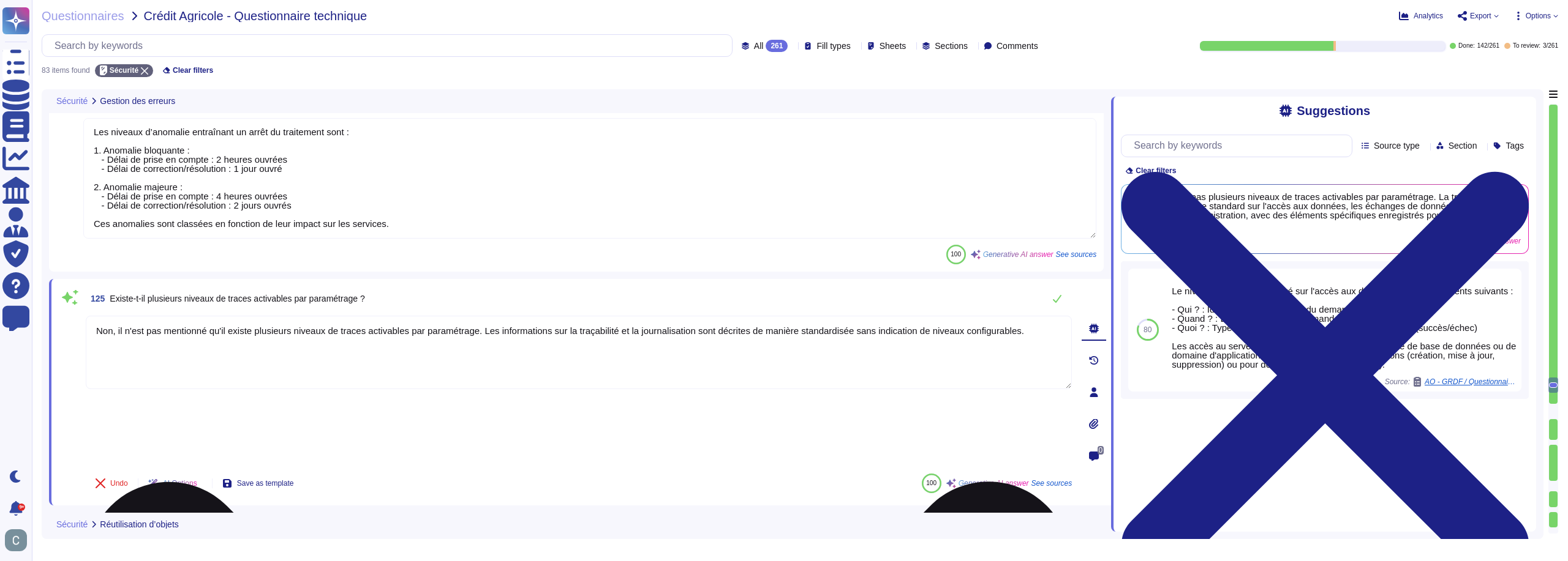
click at [385, 331] on textarea "Non, il n'est pas mentionné qu'il existe plusieurs niveaux de traces activables…" at bounding box center [579, 353] width 986 height 73
click at [385, 333] on textarea "Non, il n'est pas mentionné qu'il existe plusieurs niveaux de traces activables…" at bounding box center [579, 353] width 986 height 73
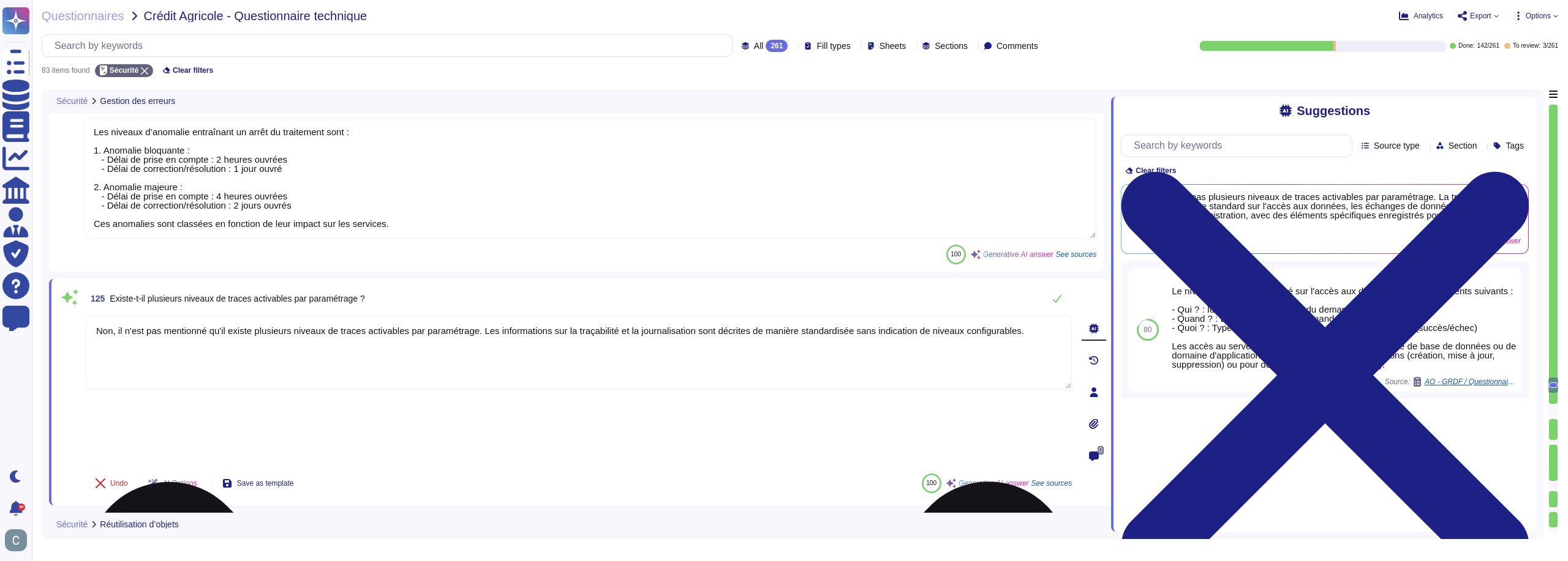
click at [380, 330] on textarea "Non, il n'est pas mentionné qu'il existe plusieurs niveaux de traces activables…" at bounding box center [579, 353] width 986 height 73
drag, startPoint x: 474, startPoint y: 330, endPoint x: 116, endPoint y: 330, distance: 358.0
click at [116, 330] on textarea "Non, il n'est pas mentionné qu'il existe plusieurs niveaux de traces activables…" at bounding box center [579, 353] width 986 height 73
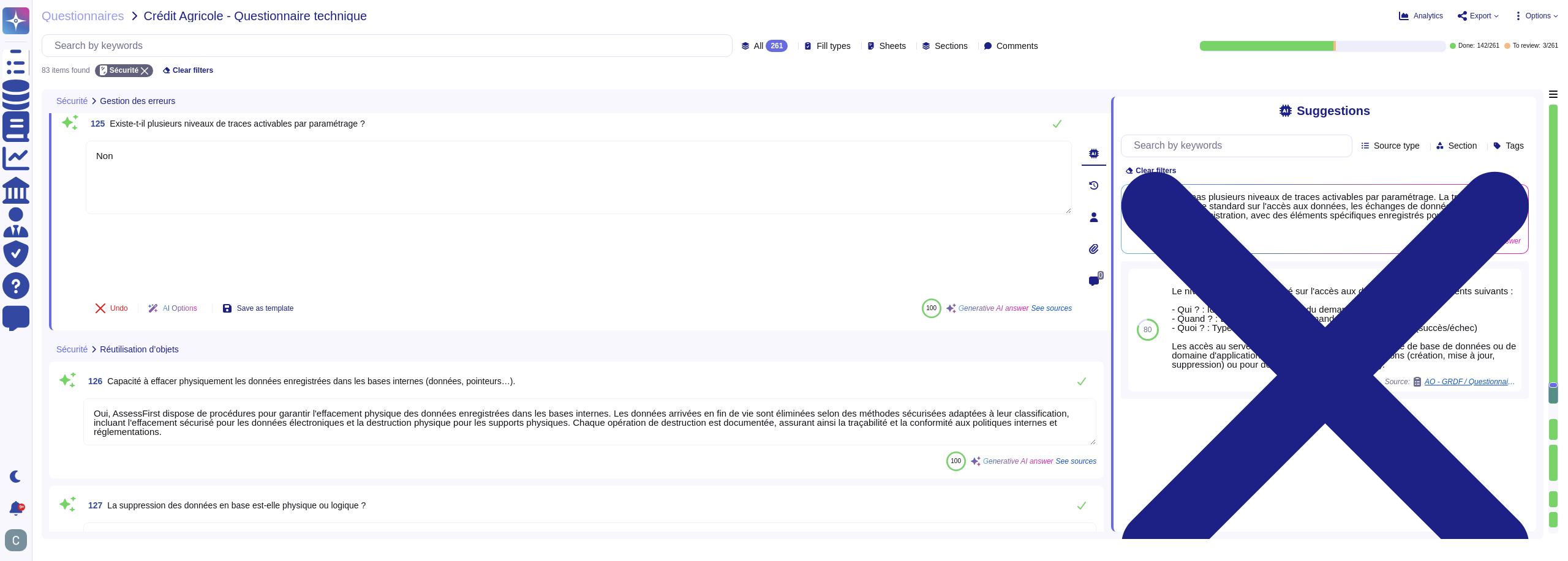
scroll to position [7171, 0]
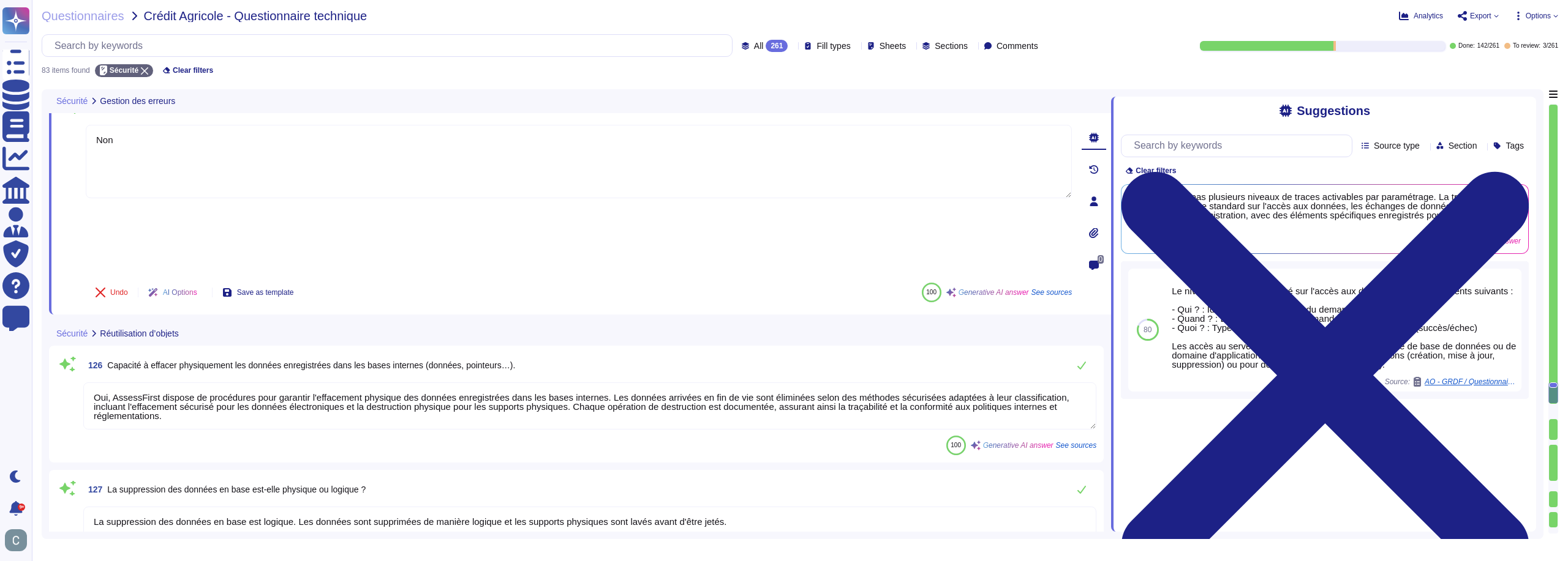
type textarea "Non"
click at [283, 353] on div "126 Capacité à effacer physiquement les données enregistrées dans les bases int…" at bounding box center [576, 404] width 1040 height 102
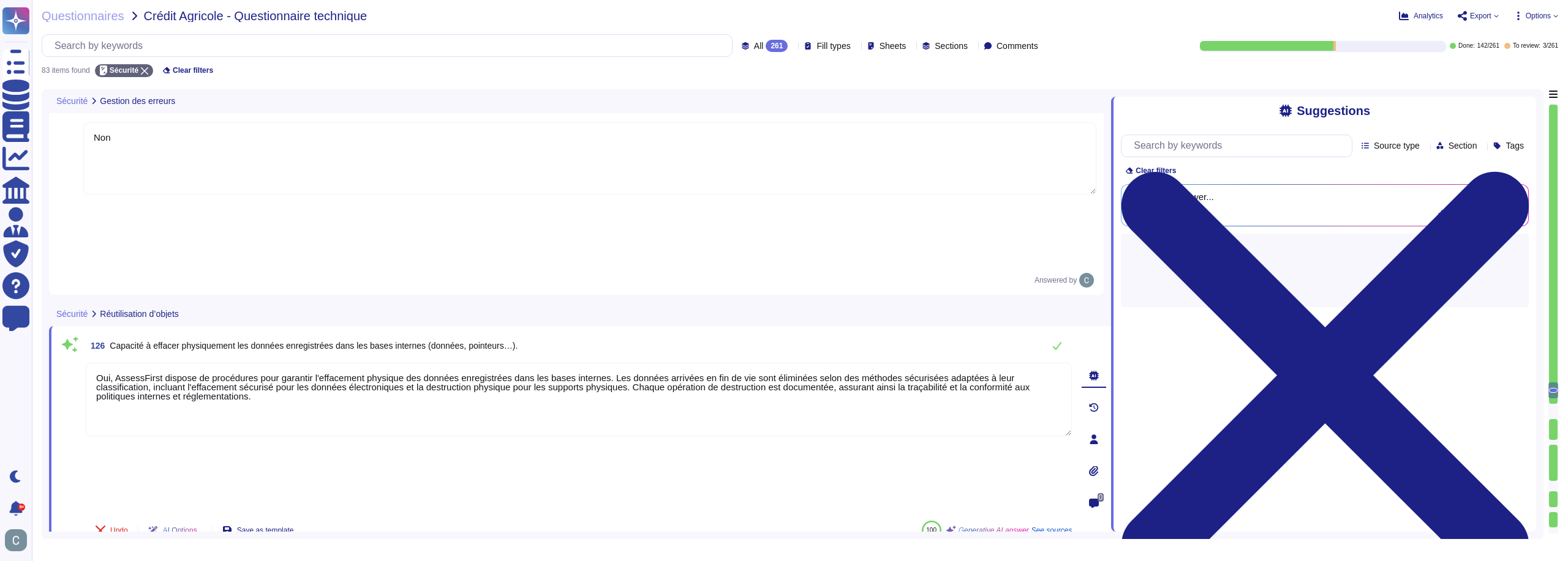
click at [404, 516] on div "Undo AI Options Save as template 100 Generative AI answer See sources" at bounding box center [579, 531] width 986 height 30
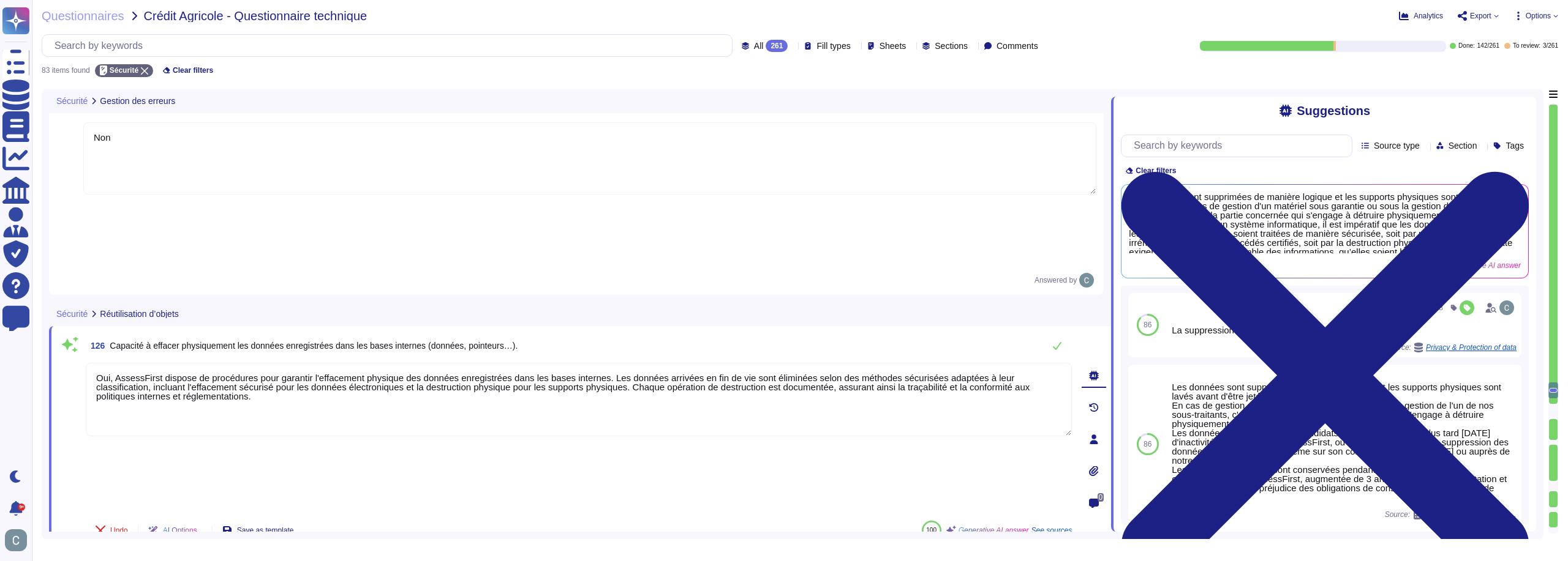
drag, startPoint x: 263, startPoint y: 342, endPoint x: 69, endPoint y: 284, distance: 202.5
click at [69, 333] on div "126 Capacité à effacer physiquement les données enregistrées dans les bases int…" at bounding box center [565, 439] width 1013 height 211
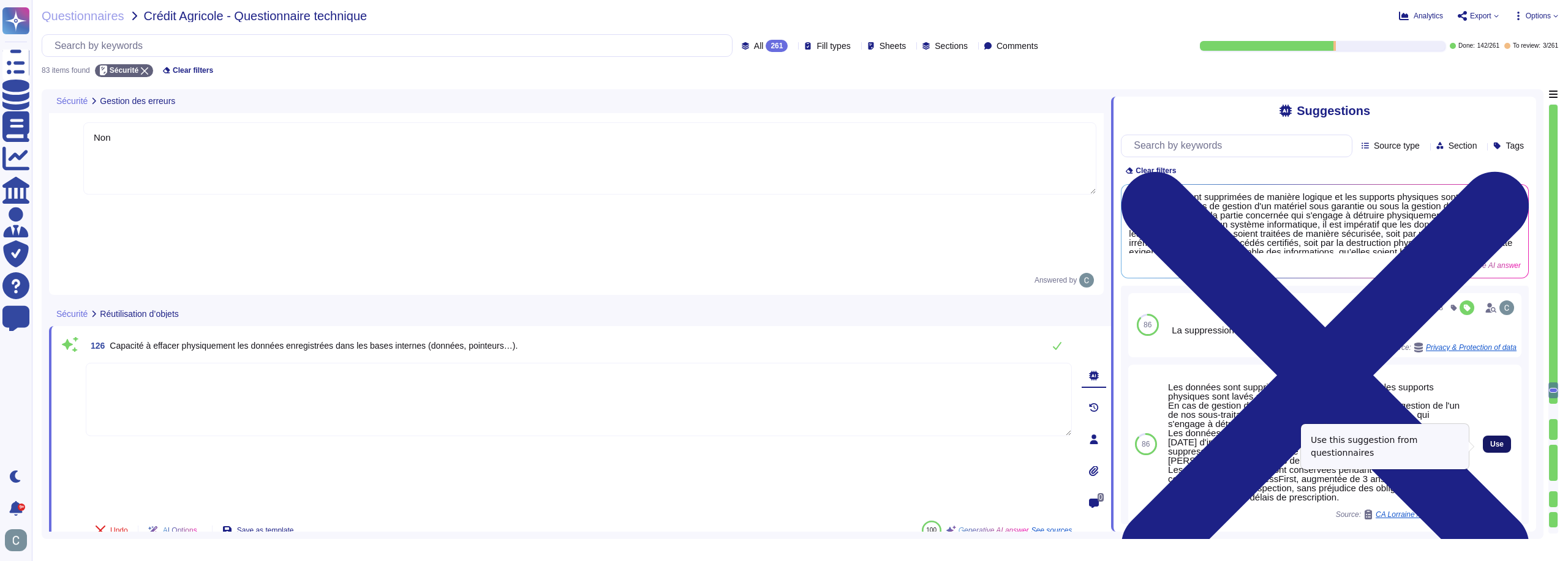
click at [1490, 448] on span "Use" at bounding box center [1496, 444] width 13 height 7
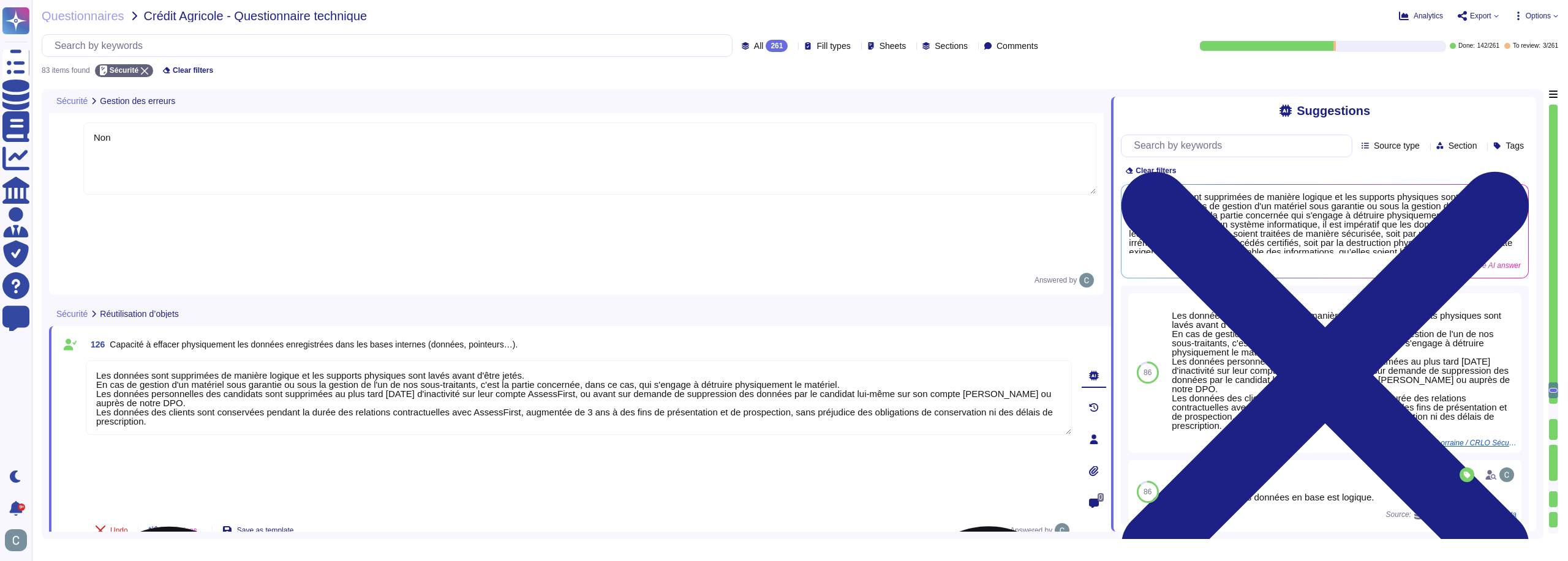
drag, startPoint x: 512, startPoint y: 355, endPoint x: 96, endPoint y: 295, distance: 420.3
click at [96, 360] on textarea "Les données sont supprimées de manière logique et les supports physiques sont l…" at bounding box center [579, 398] width 986 height 75
click at [251, 360] on textarea "Les données sont supprimées de manière logique et les supports physiques sont l…" at bounding box center [579, 398] width 986 height 75
click at [426, 370] on div "Les données sont supprimées de manière logique et les supports physiques sont l…" at bounding box center [579, 435] width 986 height 151
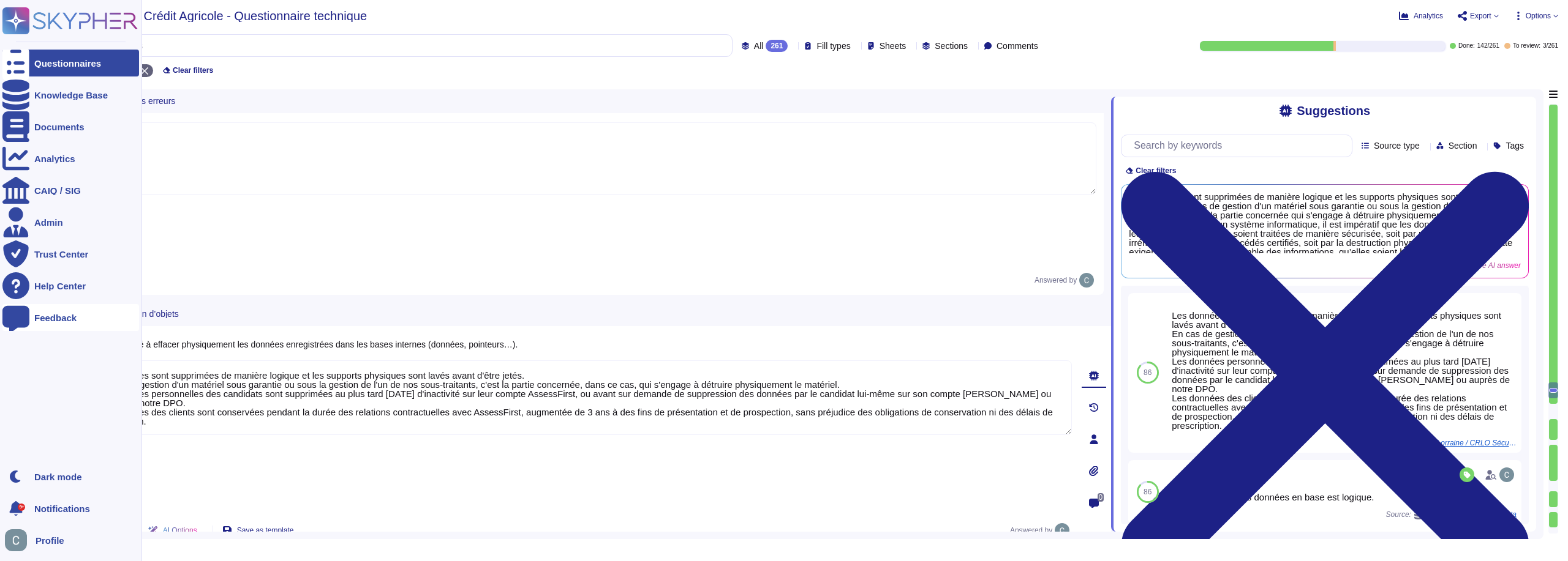
drag, startPoint x: 180, startPoint y: 349, endPoint x: 28, endPoint y: 322, distance: 154.4
click at [28, 322] on div "Questionnaires Knowledge Base Documents Analytics CAIQ / SIG Admin Trust Center…" at bounding box center [784, 280] width 1568 height 561
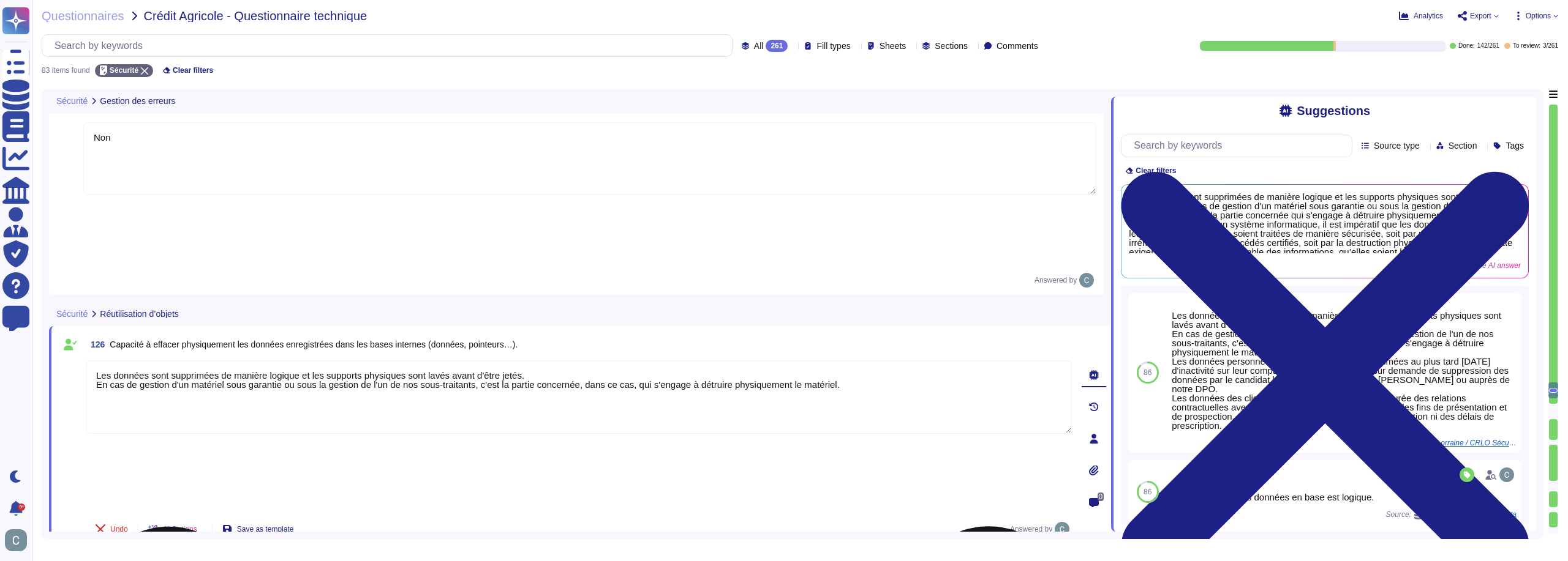
type textarea "Les données sont supprimées de manière logique et les supports physiques sont l…"
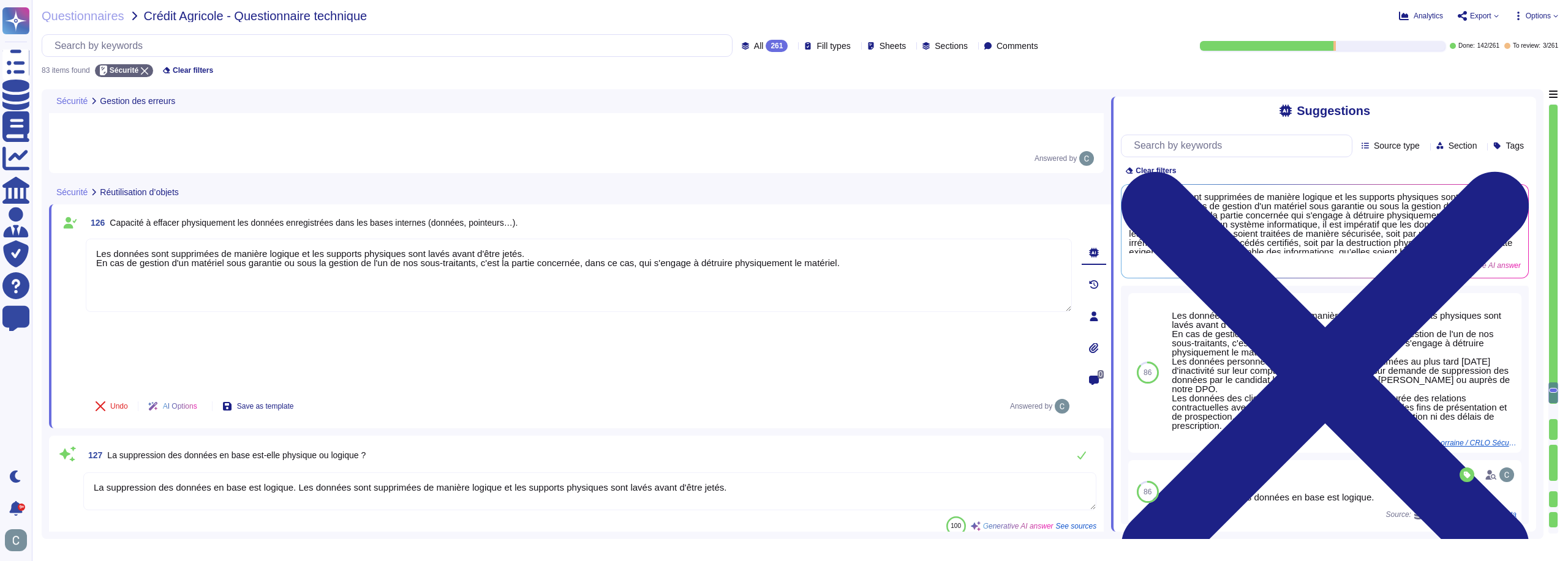
scroll to position [7293, 0]
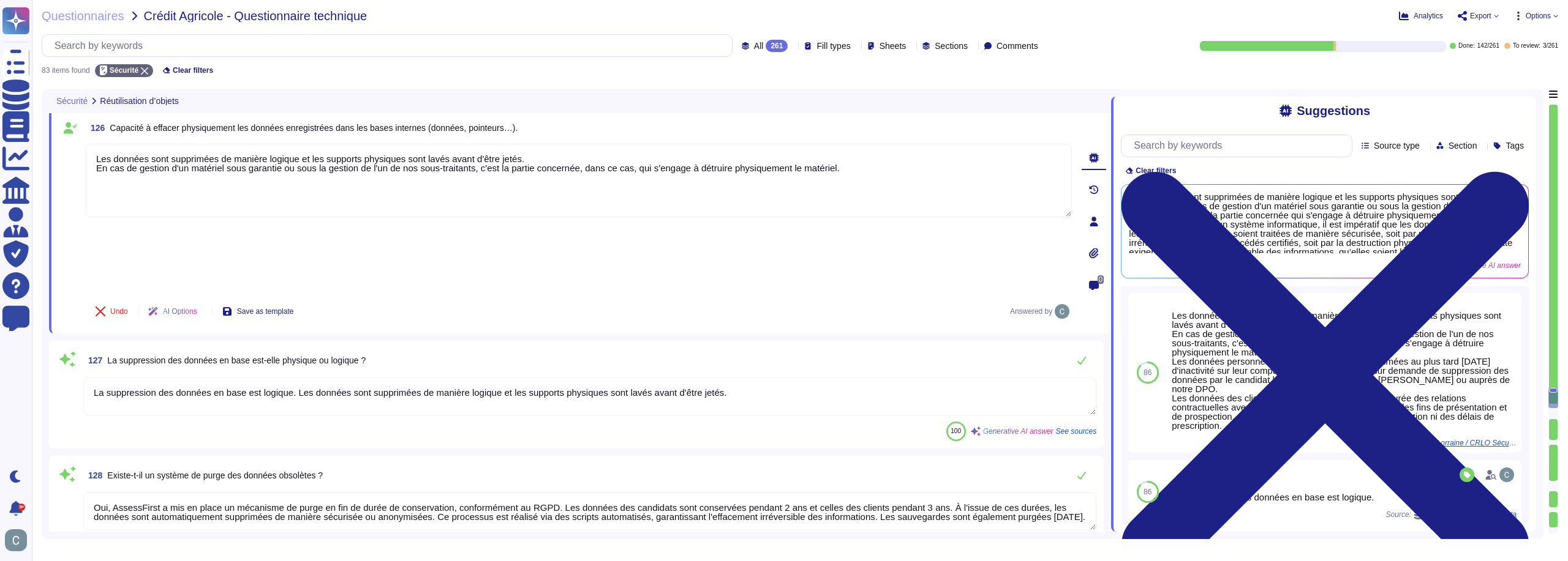
type textarea "Chez AssessFirst, nous appliquons des mesures de sécurité avancées pour le chif…"
type textarea "Les données sont supprimées de manière logique et les supports physiques sont l…"
click at [434, 421] on div "100 Generative AI answer See sources" at bounding box center [590, 431] width 1013 height 20
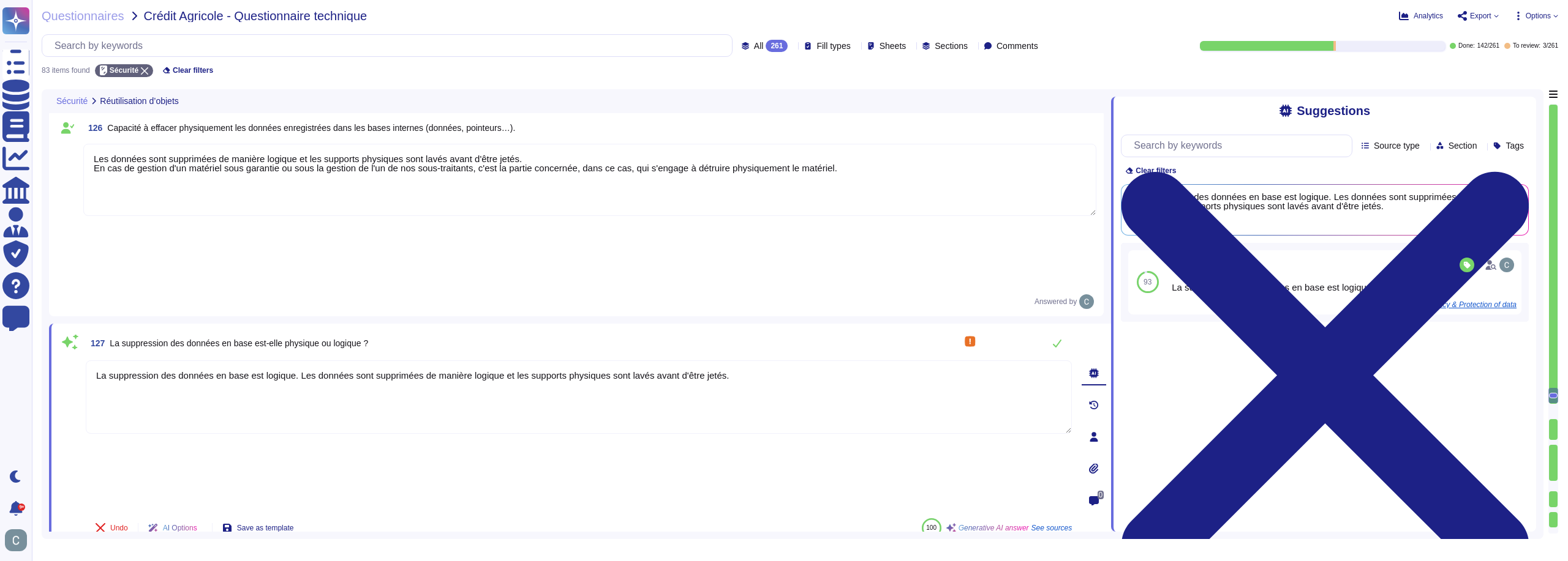
drag, startPoint x: 789, startPoint y: 280, endPoint x: 656, endPoint y: 284, distance: 133.1
click at [656, 331] on div "127 La suppression des données en base est-elle physique ou logique ? La suppre…" at bounding box center [565, 436] width 1013 height 211
drag, startPoint x: 750, startPoint y: 305, endPoint x: 295, endPoint y: 334, distance: 455.9
click at [295, 360] on textarea "La suppression des données en base est logique. Les données sont supprimées de …" at bounding box center [579, 397] width 986 height 73
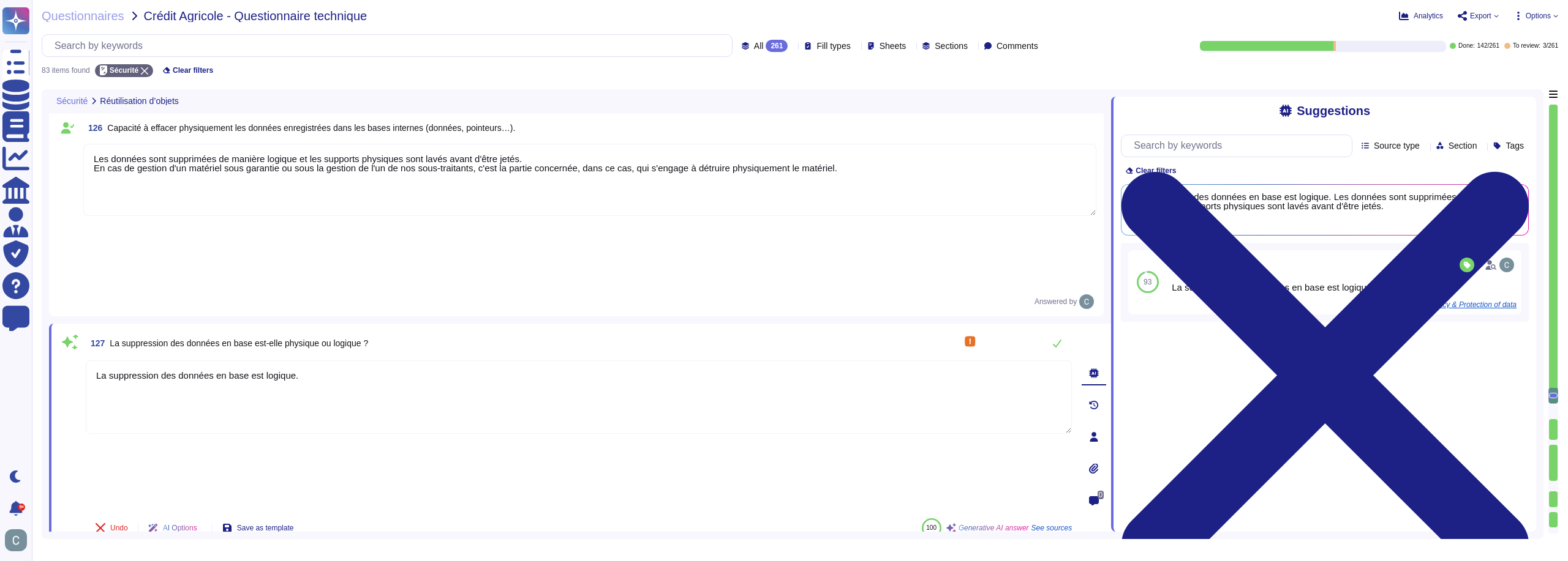
type textarea "La suppression des données en base est logique."
click at [431, 513] on div "Undo AI Options Save as template 100 Generative AI answer See sources" at bounding box center [579, 528] width 986 height 30
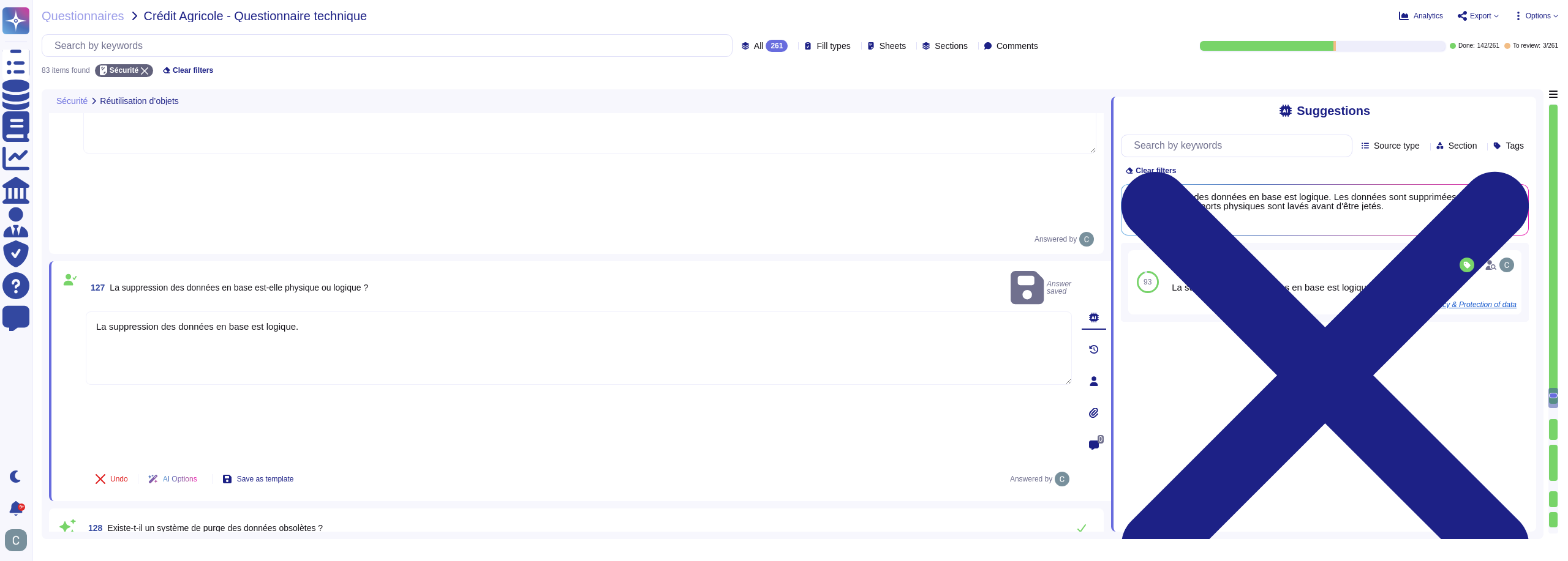
type textarea "Chez AssessFirst, nous appliquons des mesures de sécurité avancées pour le chif…"
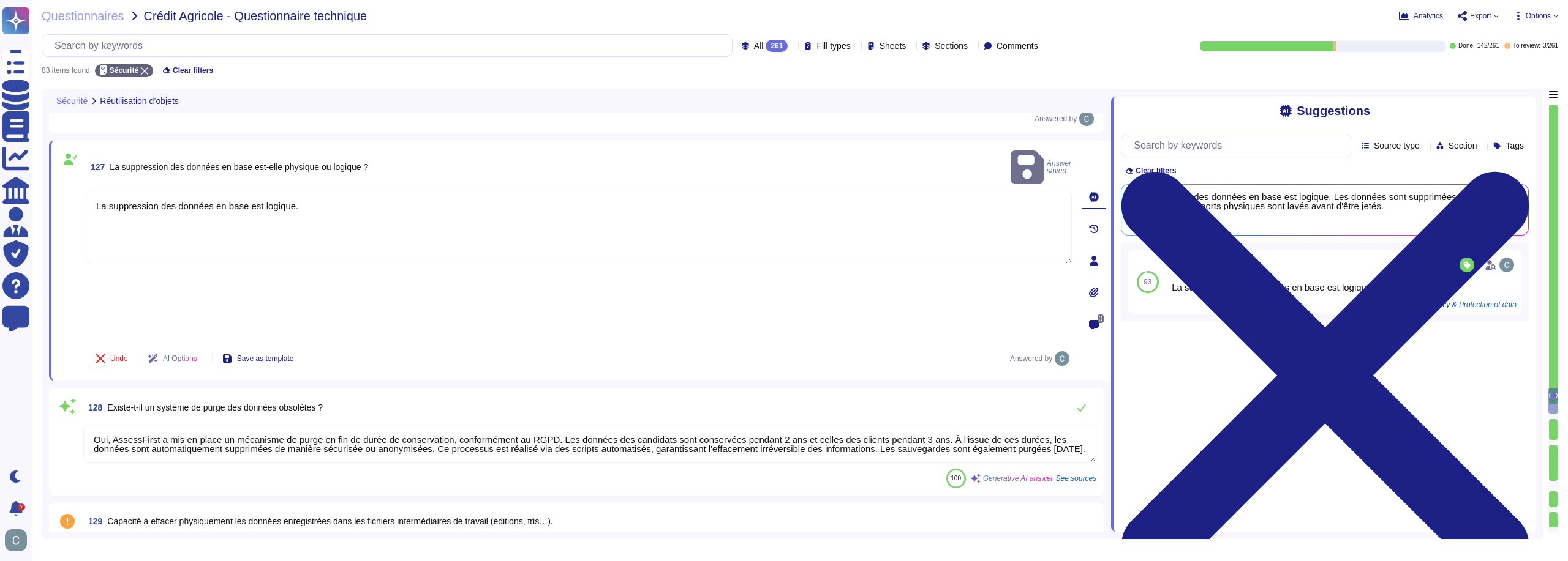
scroll to position [7477, 0]
click at [359, 468] on div "100 Generative AI answer See sources" at bounding box center [590, 478] width 1013 height 20
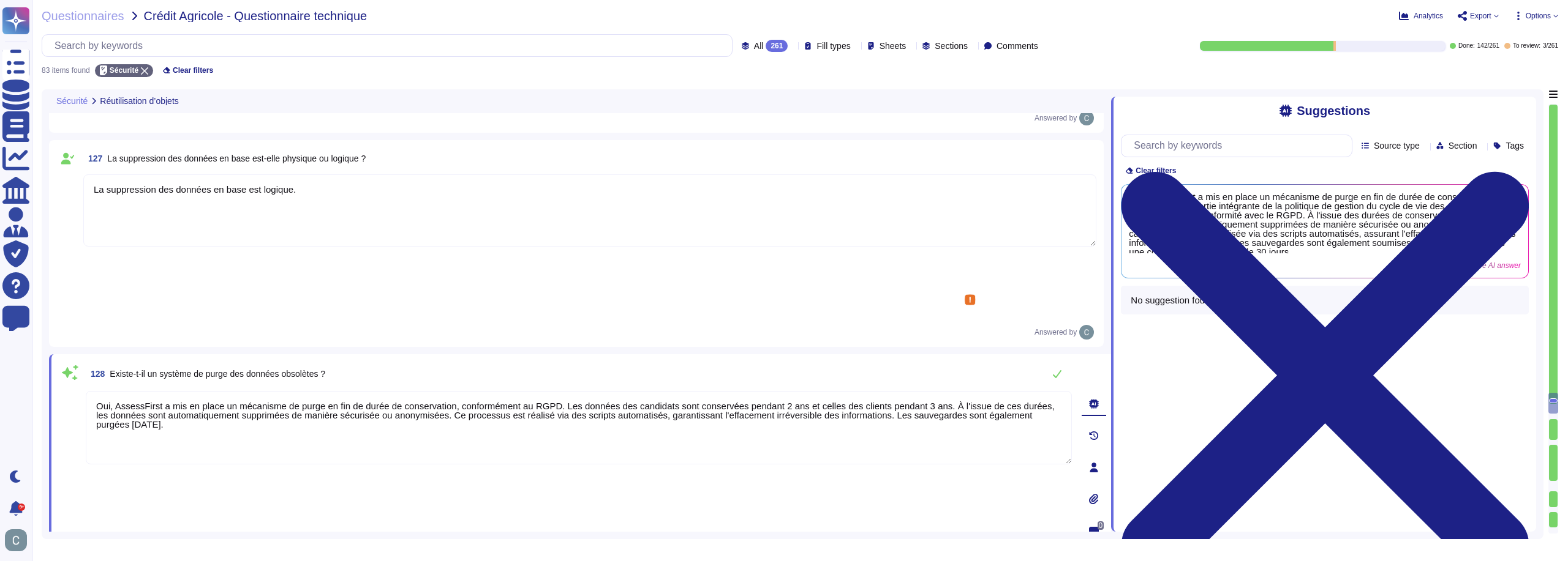
click at [558, 391] on div "Oui, AssessFirst a mis en place un mécanisme de purge en fin de durée de conser…" at bounding box center [579, 465] width 986 height 148
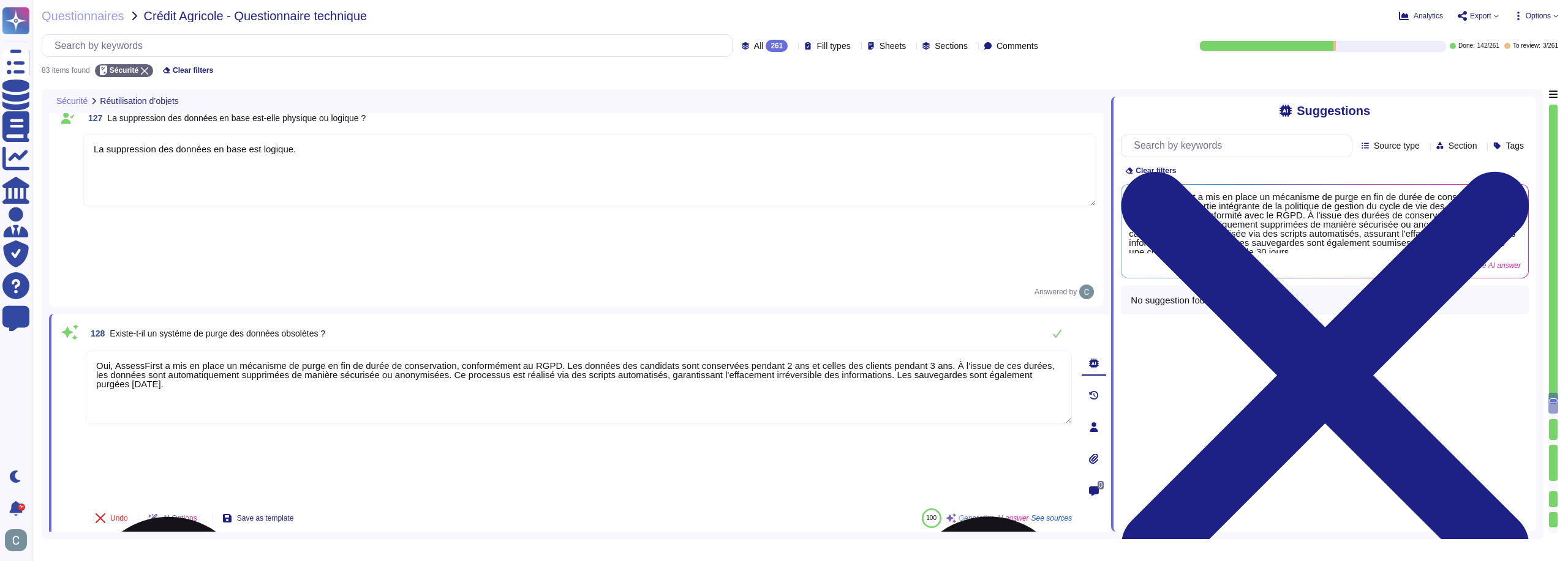
type textarea "Nous utilisons AWS Key Management Service (KMS) pour gérer les clés de chiffrem…"
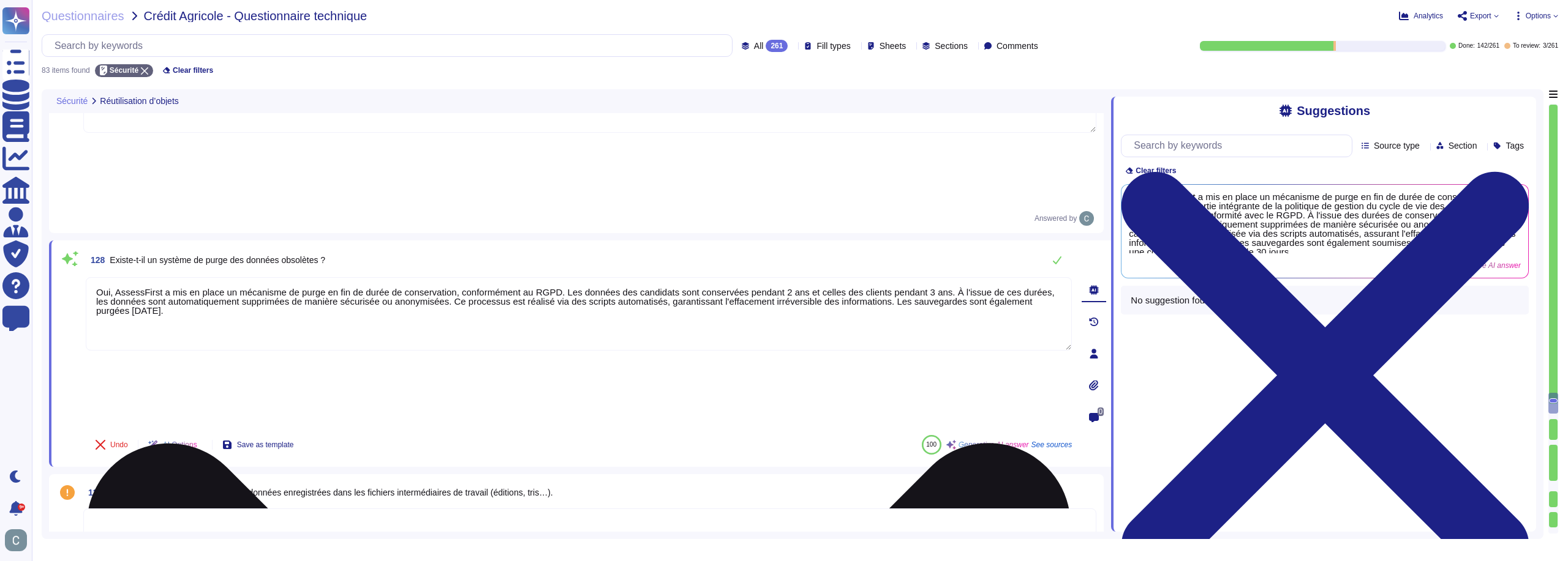
scroll to position [7600, 0]
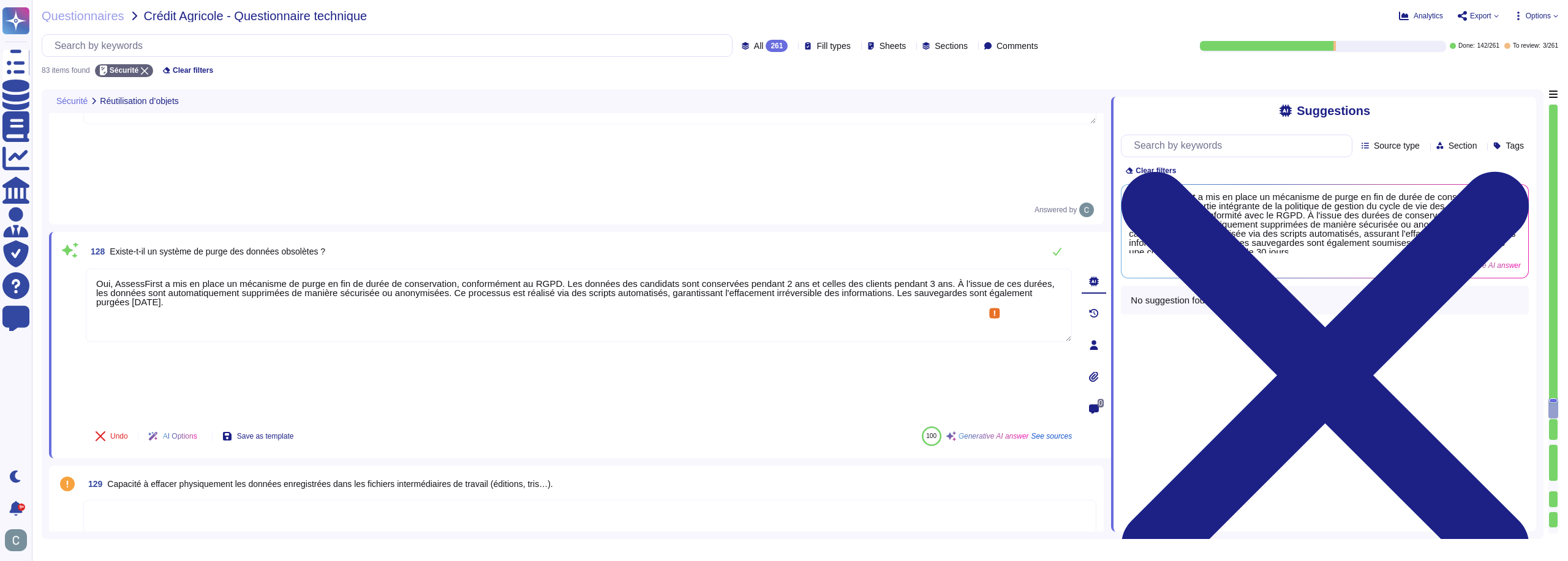
click at [456, 500] on textarea at bounding box center [590, 519] width 1013 height 38
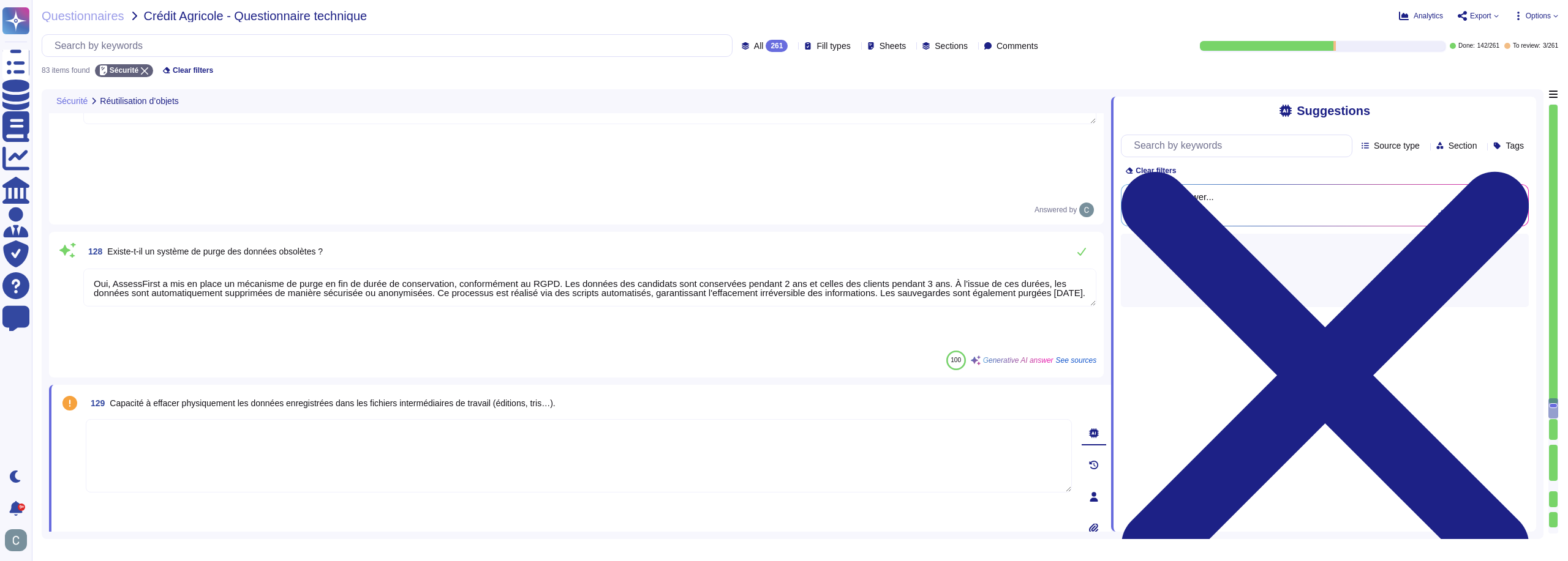
type textarea "Nous utilisons AWS Key Management Service (KMS) pour gérer les clés de chiffrem…"
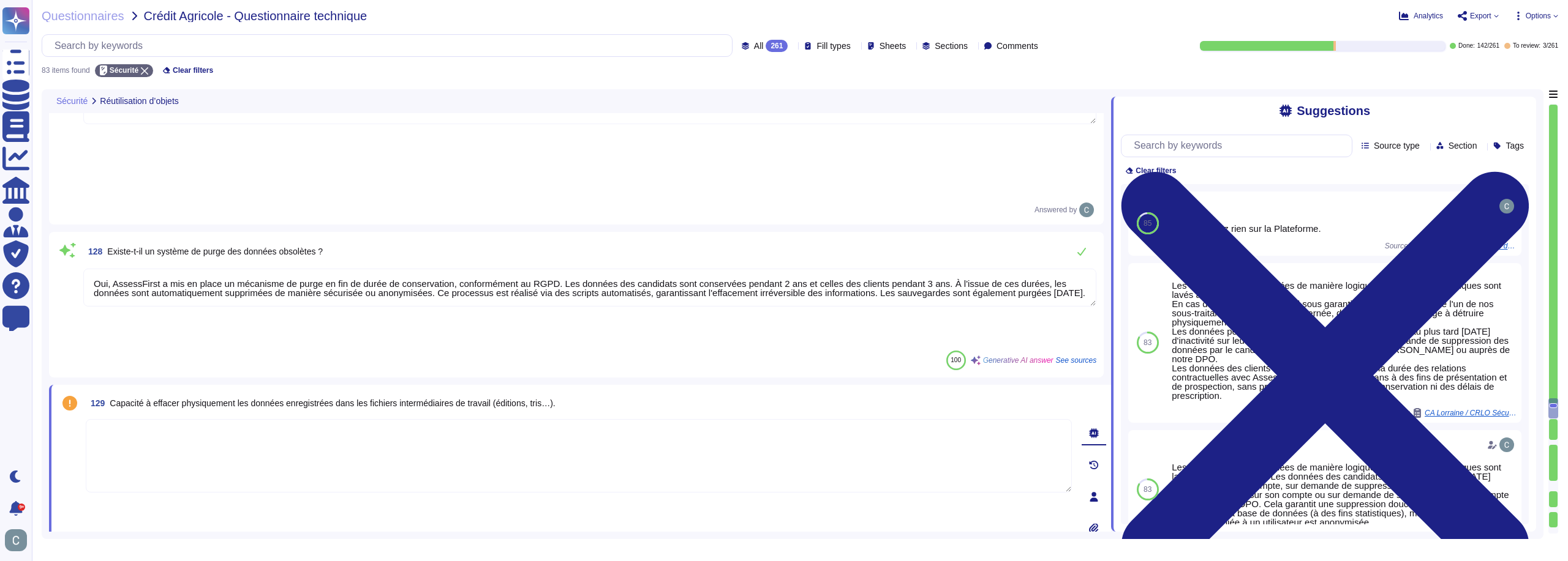
click at [353, 399] on span "Capacité à effacer physiquement les données enregistrées dans les fichiers inte…" at bounding box center [332, 403] width 445 height 10
copy span "Capacité à effacer physiquement les données enregistrées dans les fichiers inte…"
click at [235, 419] on textarea at bounding box center [579, 456] width 986 height 73
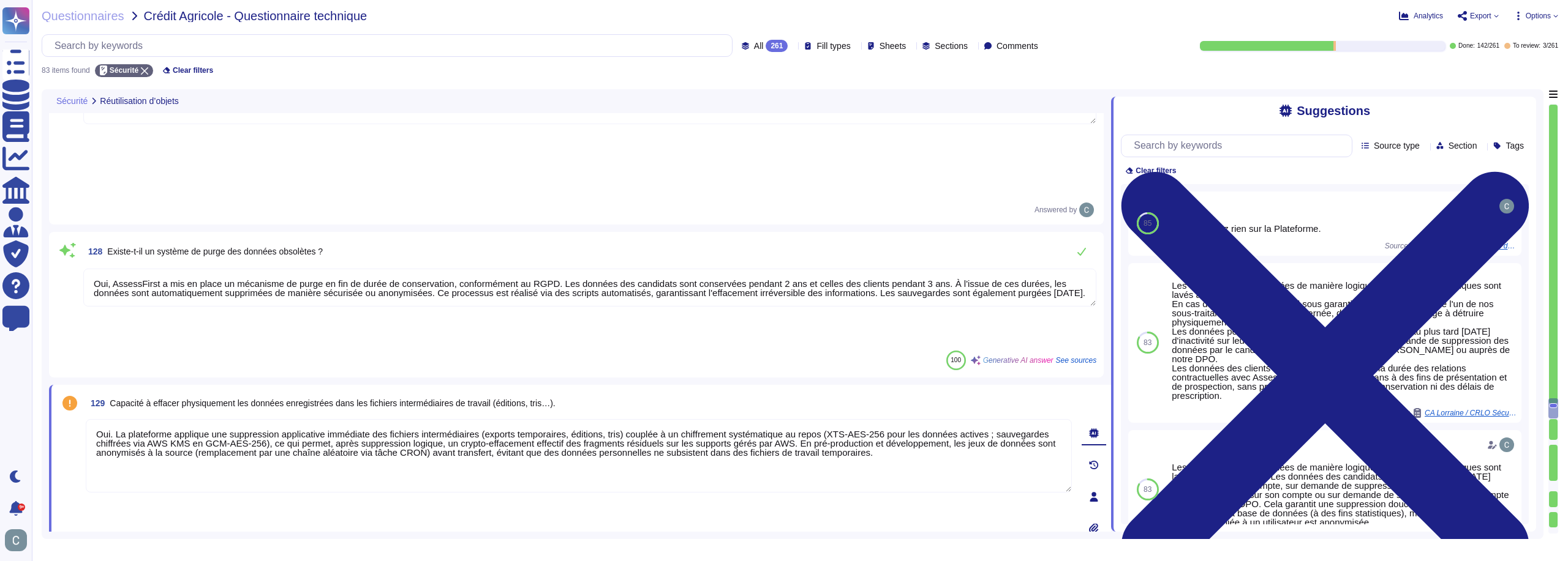
type textarea "Oui. La plateforme applique une suppression applicative immédiate des fichiers …"
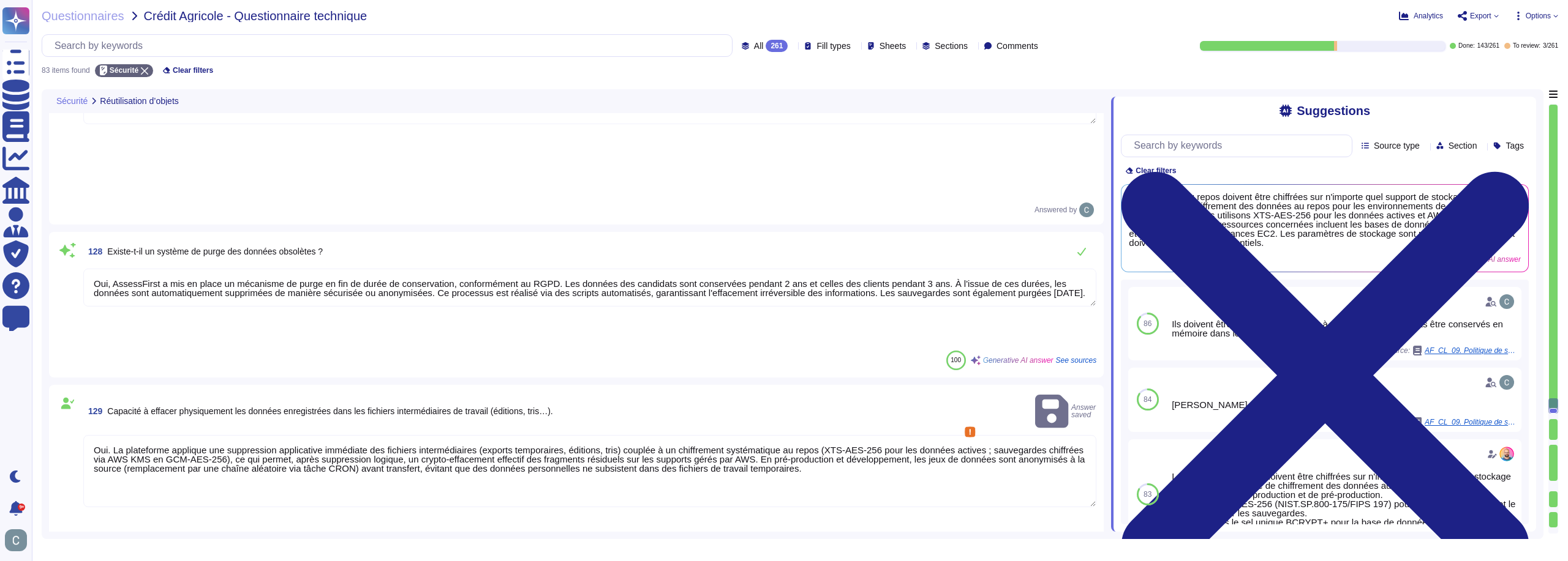
copy span "Mode de stockage des données d’environnement, de sessions, de manœuvres."
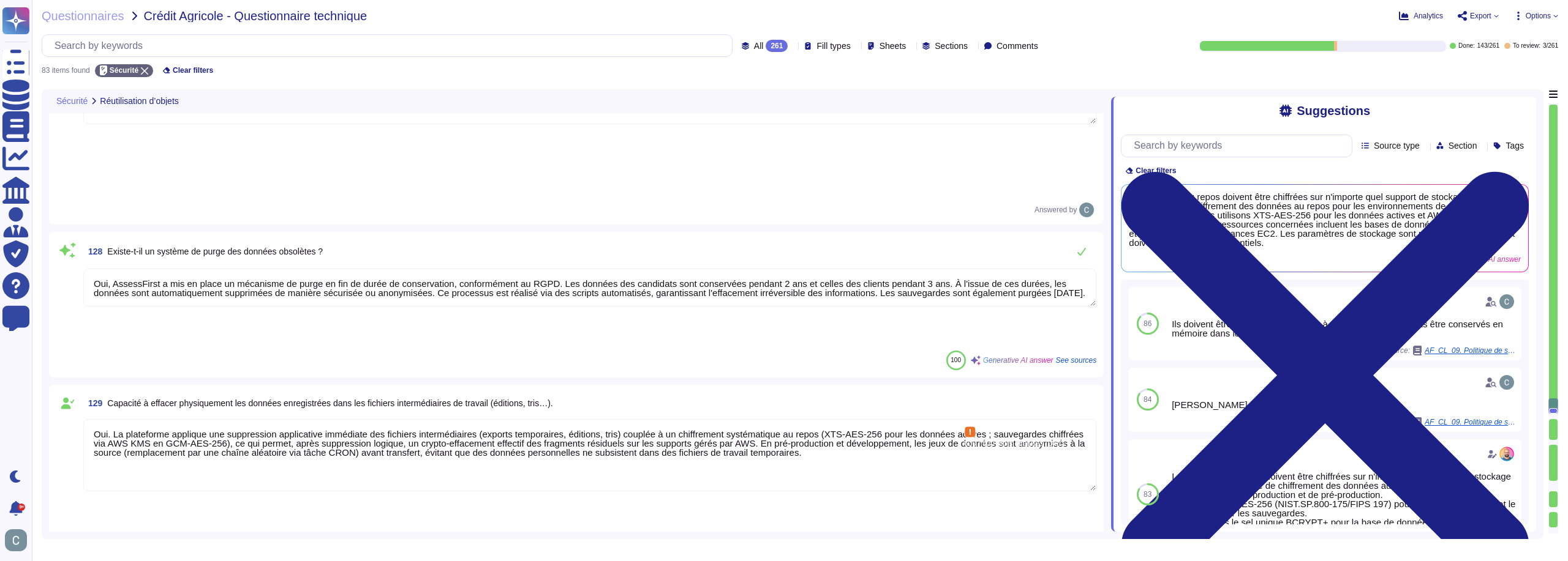
drag, startPoint x: 853, startPoint y: 417, endPoint x: 883, endPoint y: 421, distance: 30.3
type textarea "Les données d’environnement, de sessions et de manœuvres sont stockées de maniè…"
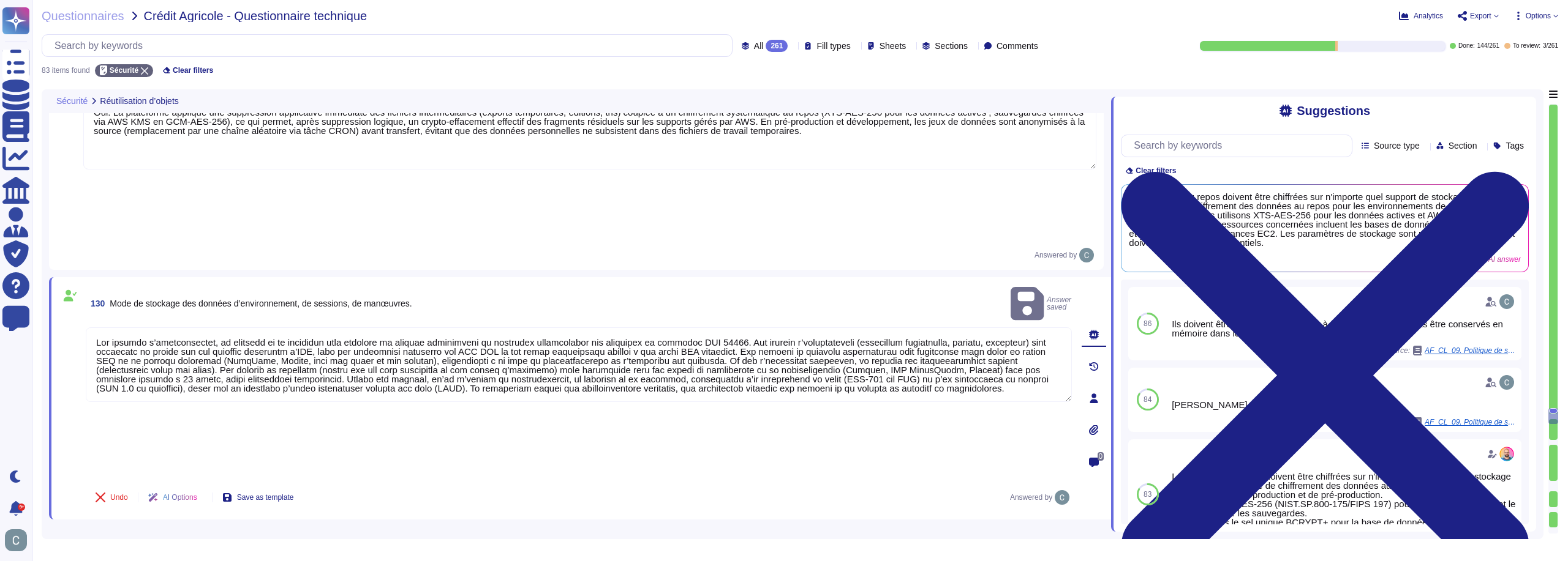
type textarea "La journalisation des modifications de données chez AssessFirst est assurée par…"
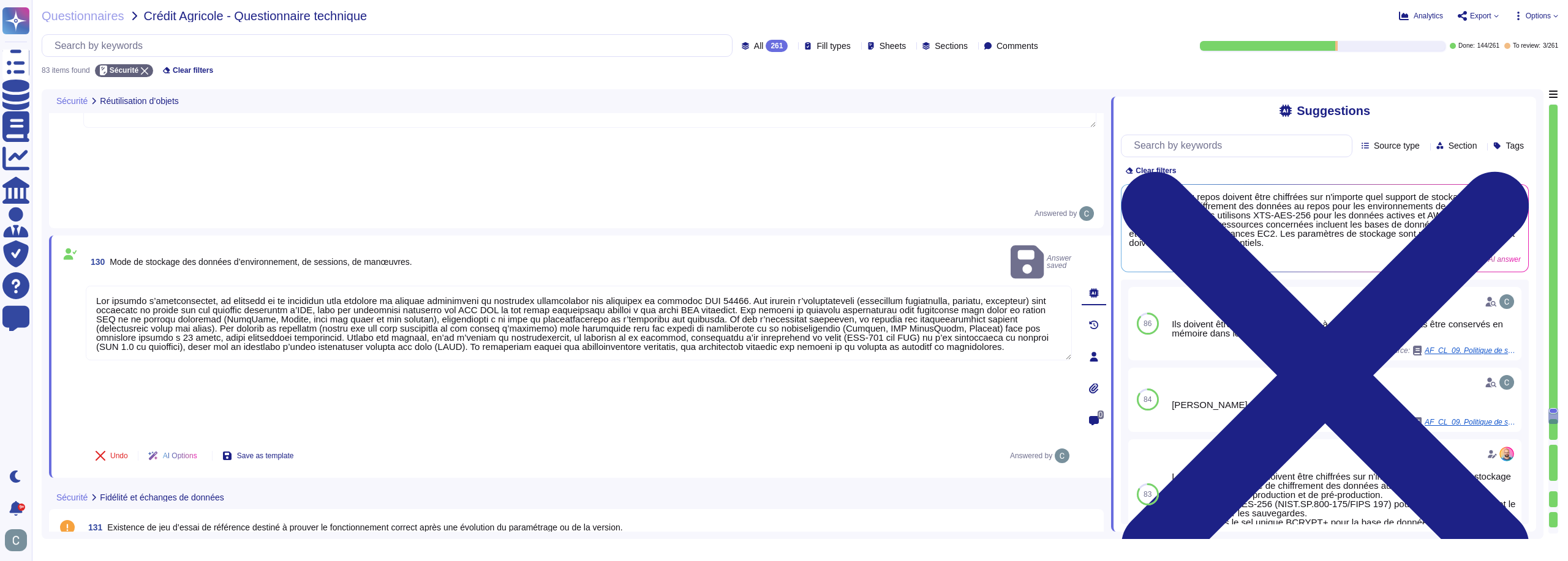
scroll to position [7905, 0]
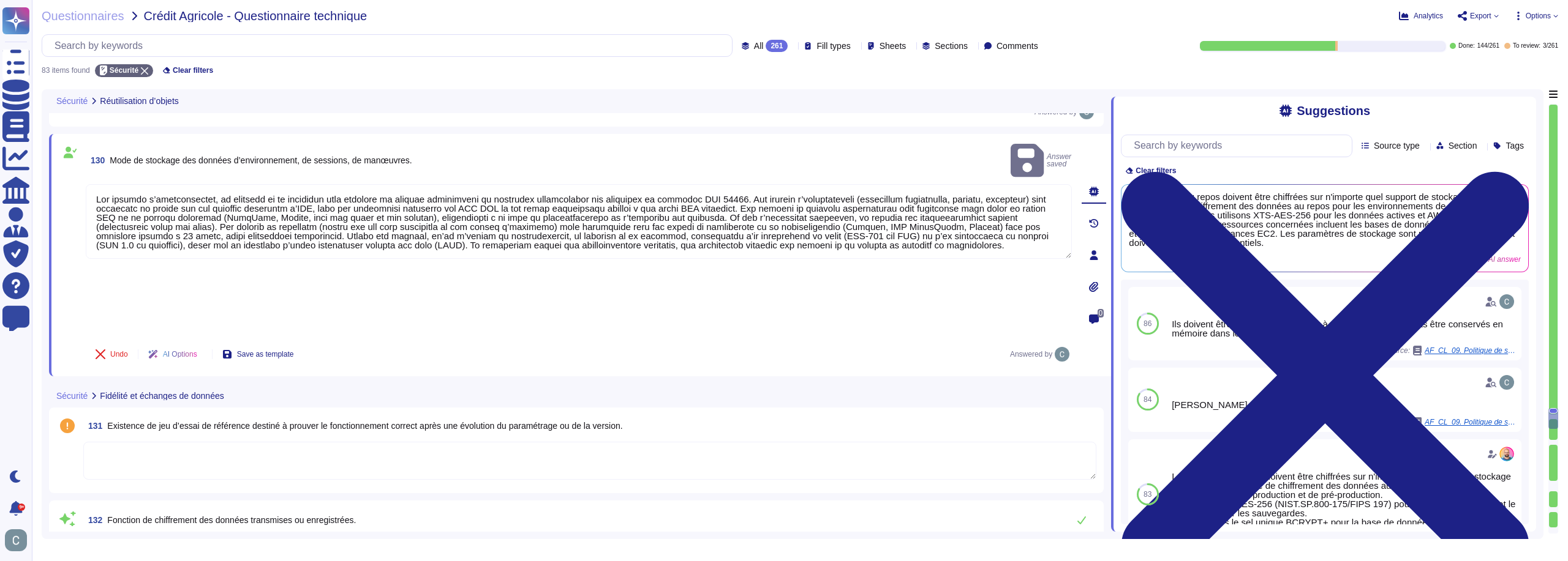
type textarea "La journalisation est activée sur l’ensemble des composants critiques du systèm…"
click at [319, 415] on span "131 Existence de jeu d’essai de référence destiné à prouver le fonctionnement c…" at bounding box center [353, 426] width 540 height 22
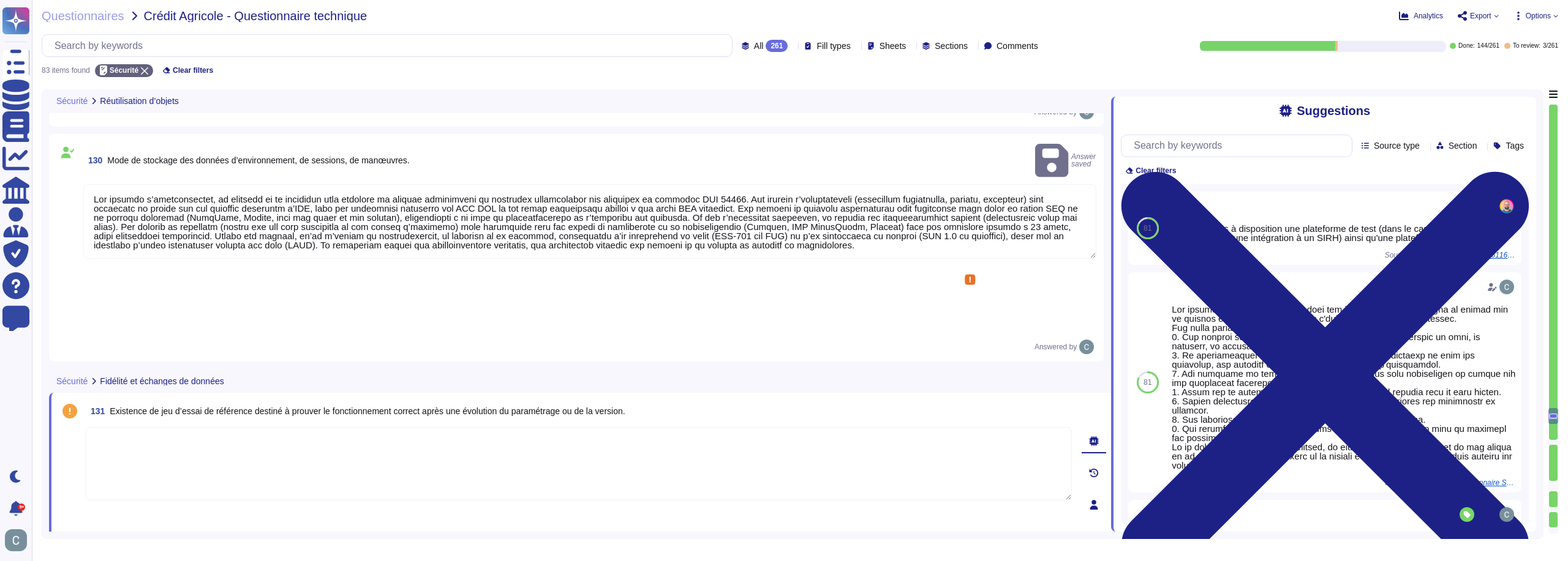
click at [278, 407] on span "Existence de jeu d’essai de référence destiné à prouver le fonctionnement corre…" at bounding box center [367, 411] width 515 height 10
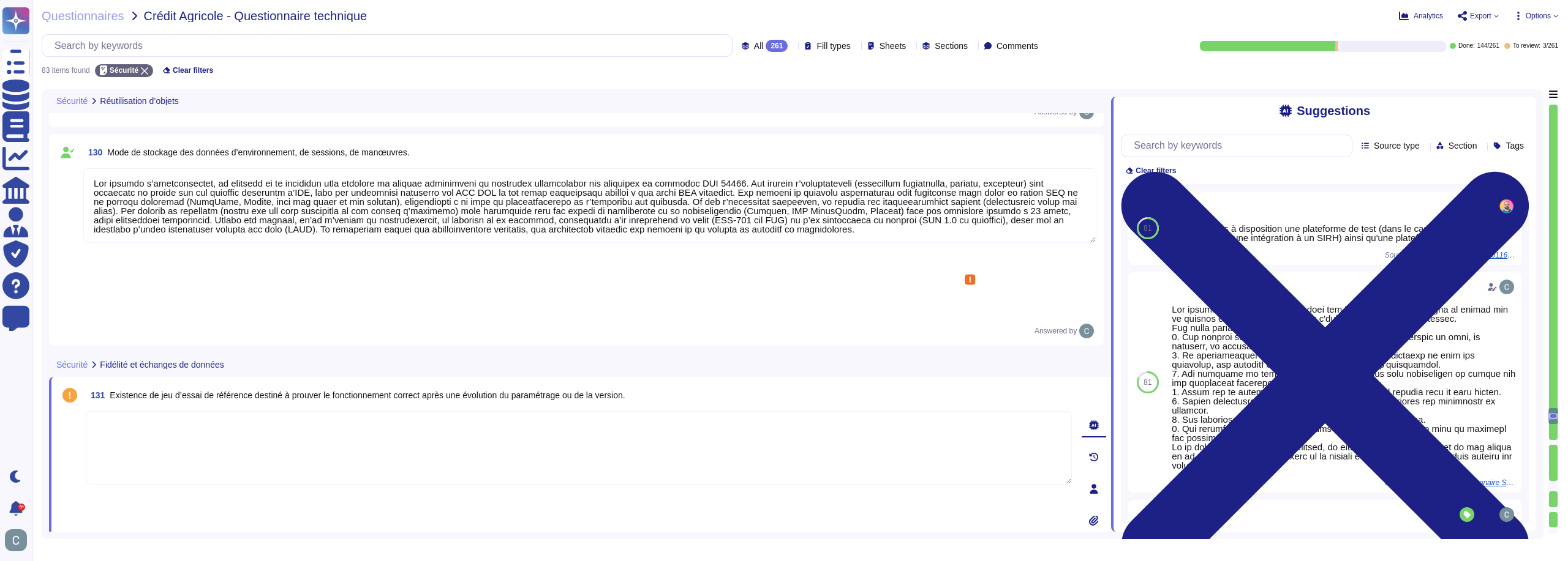
click at [305, 390] on span "Existence de jeu d’essai de référence destiné à prouver le fonctionnement corre…" at bounding box center [367, 395] width 515 height 10
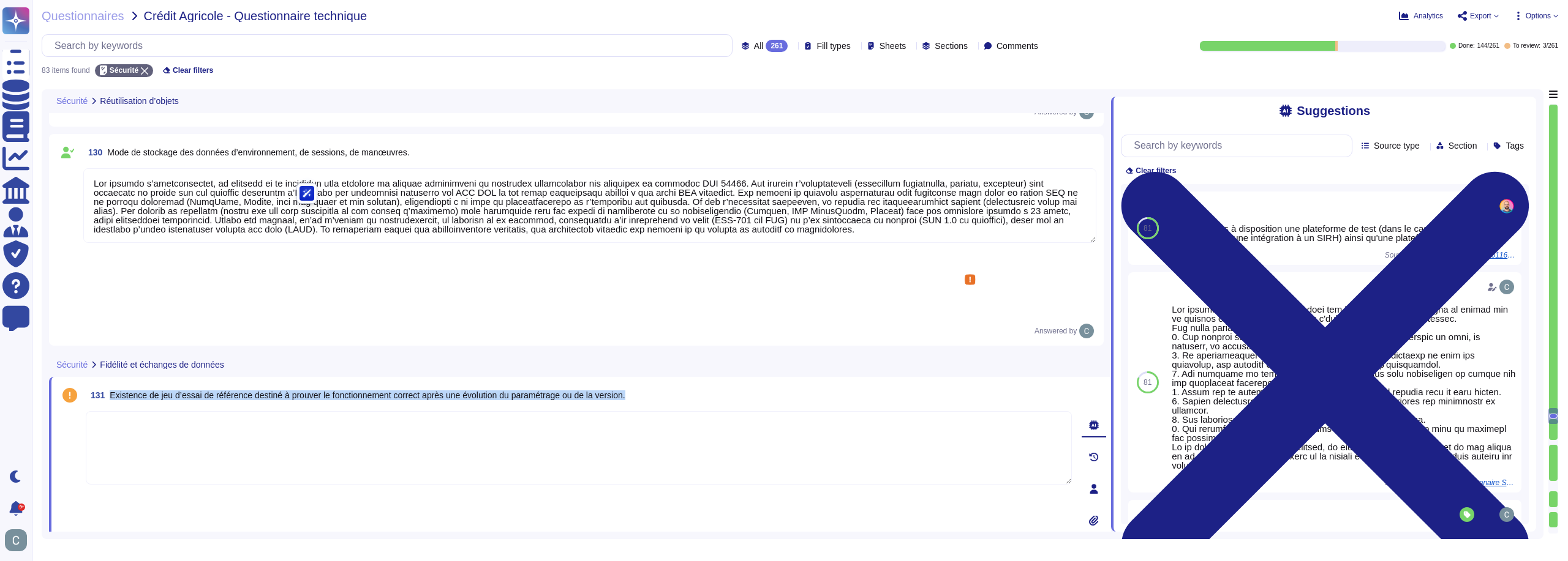
click at [305, 390] on span "Existence de jeu d’essai de référence destiné à prouver le fonctionnement corre…" at bounding box center [367, 395] width 515 height 10
copy span "Existence de jeu d’essai de référence destiné à prouver le fonctionnement corre…"
